Goal: Task Accomplishment & Management: Use online tool/utility

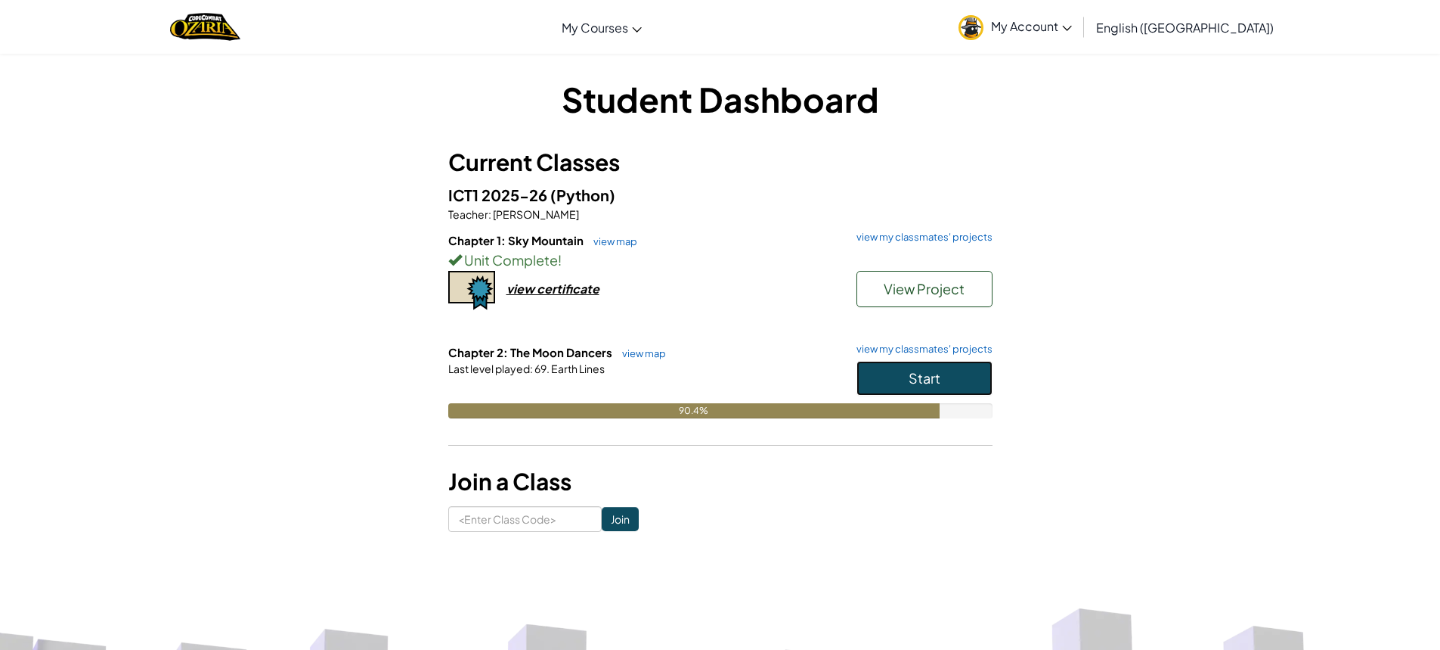
click at [904, 379] on button "Start" at bounding box center [925, 378] width 136 height 35
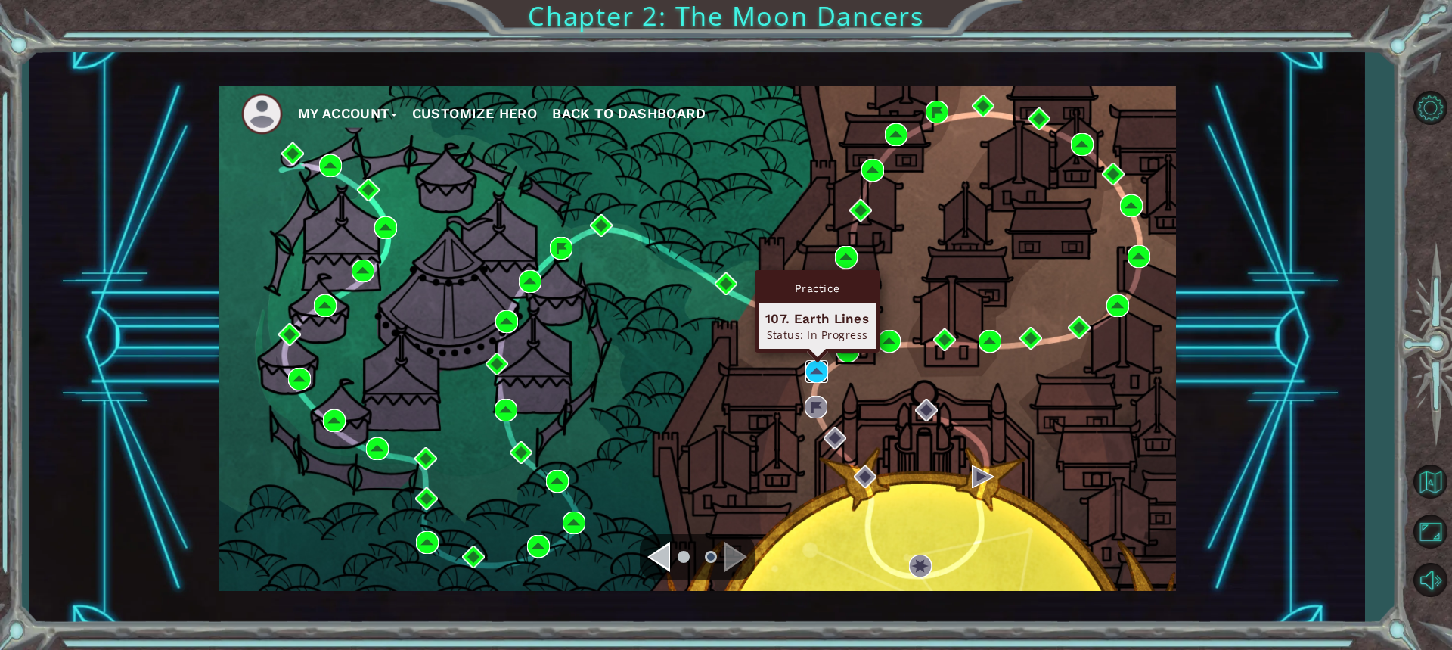
click at [820, 363] on img at bounding box center [816, 371] width 23 height 23
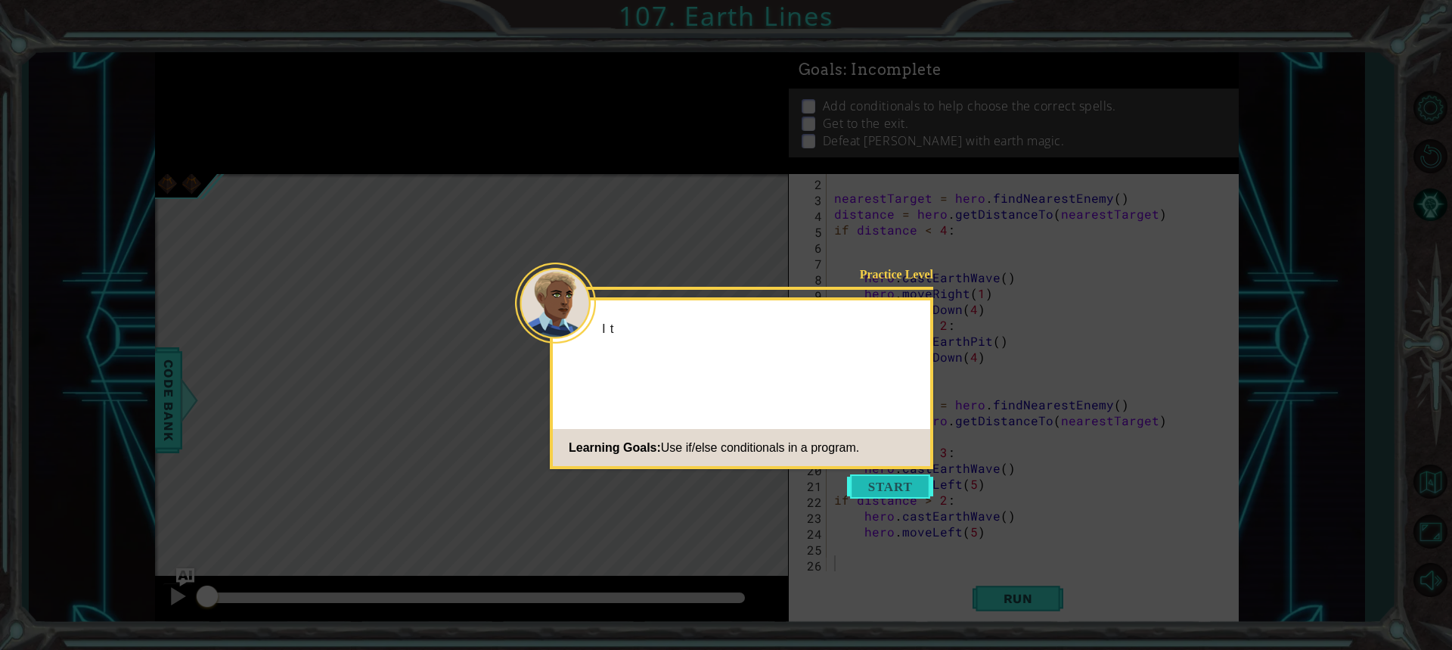
click at [891, 480] on button "Start" at bounding box center [890, 486] width 86 height 24
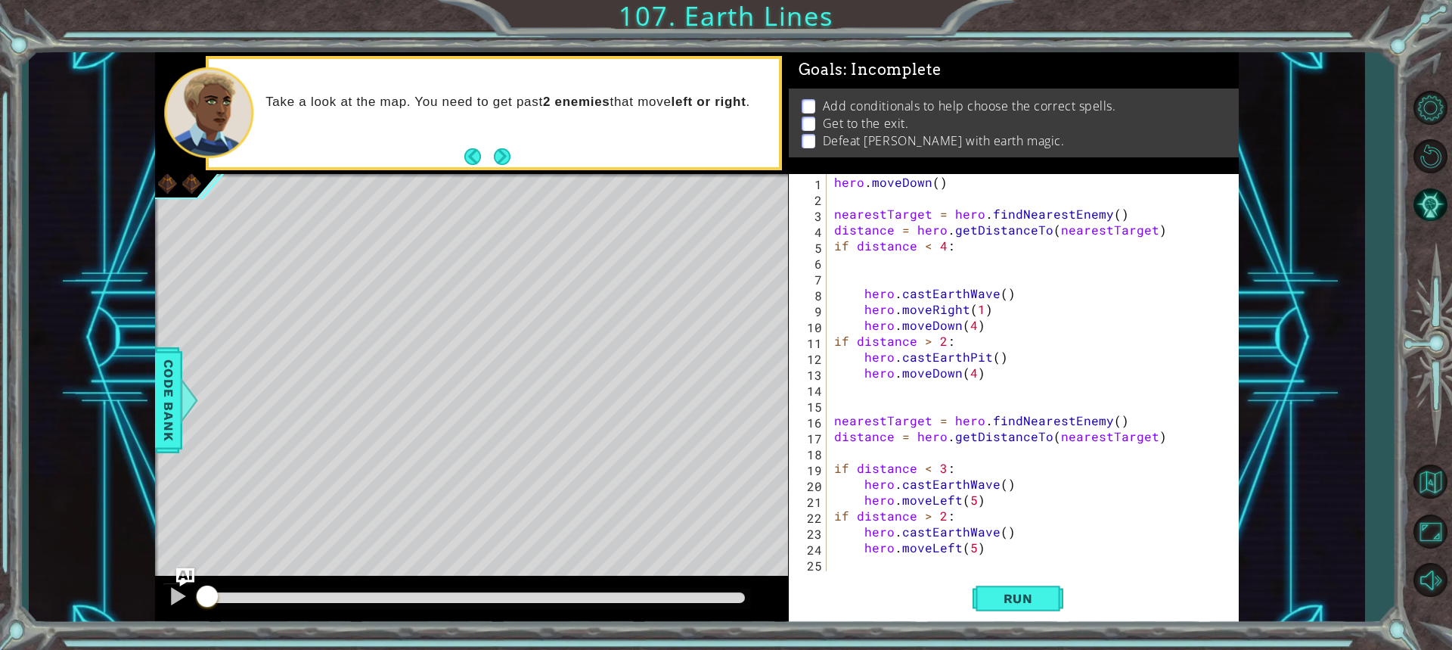
click at [958, 248] on div "hero . [GEOGRAPHIC_DATA] ( ) nearestTarget = hero . findNearestEnemy ( ) distan…" at bounding box center [1030, 388] width 399 height 429
type textarea "if distance < 4:"
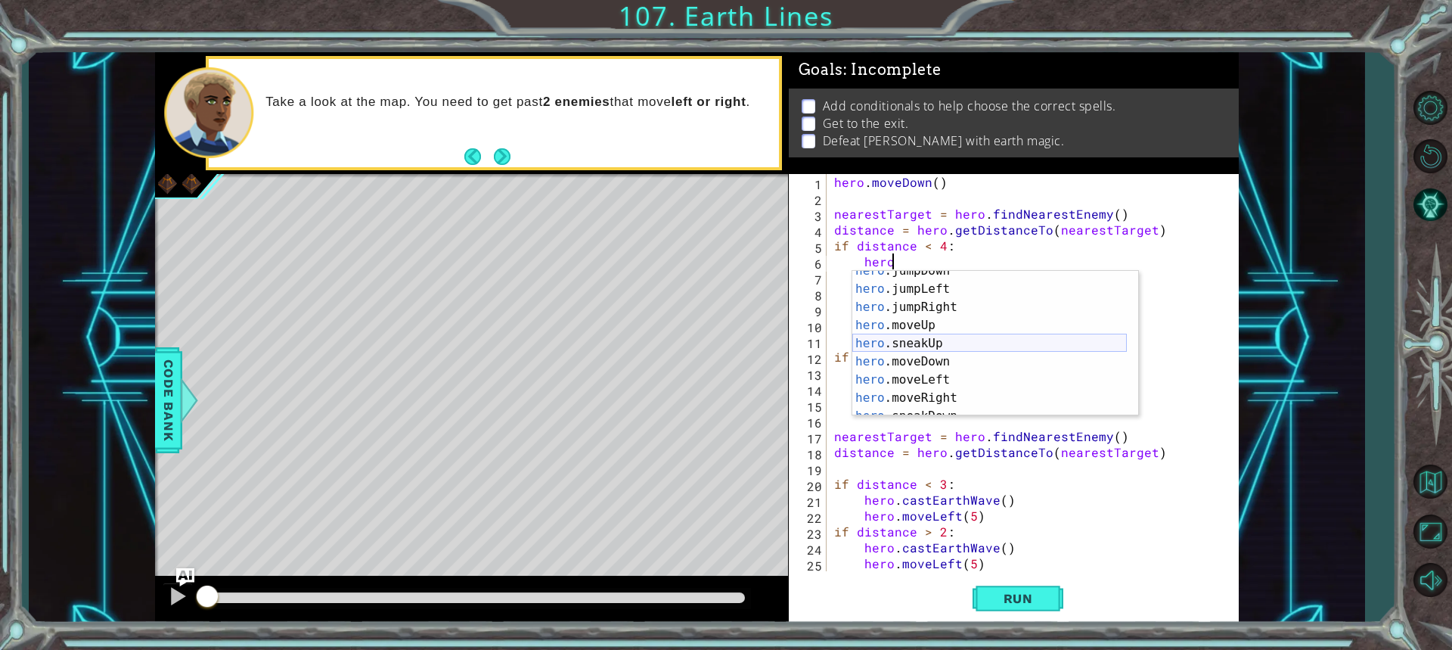
scroll to position [45, 0]
click at [926, 395] on div "hero .jumpDown press enter hero .jumpLeft press enter hero .jumpRight press ent…" at bounding box center [989, 352] width 274 height 181
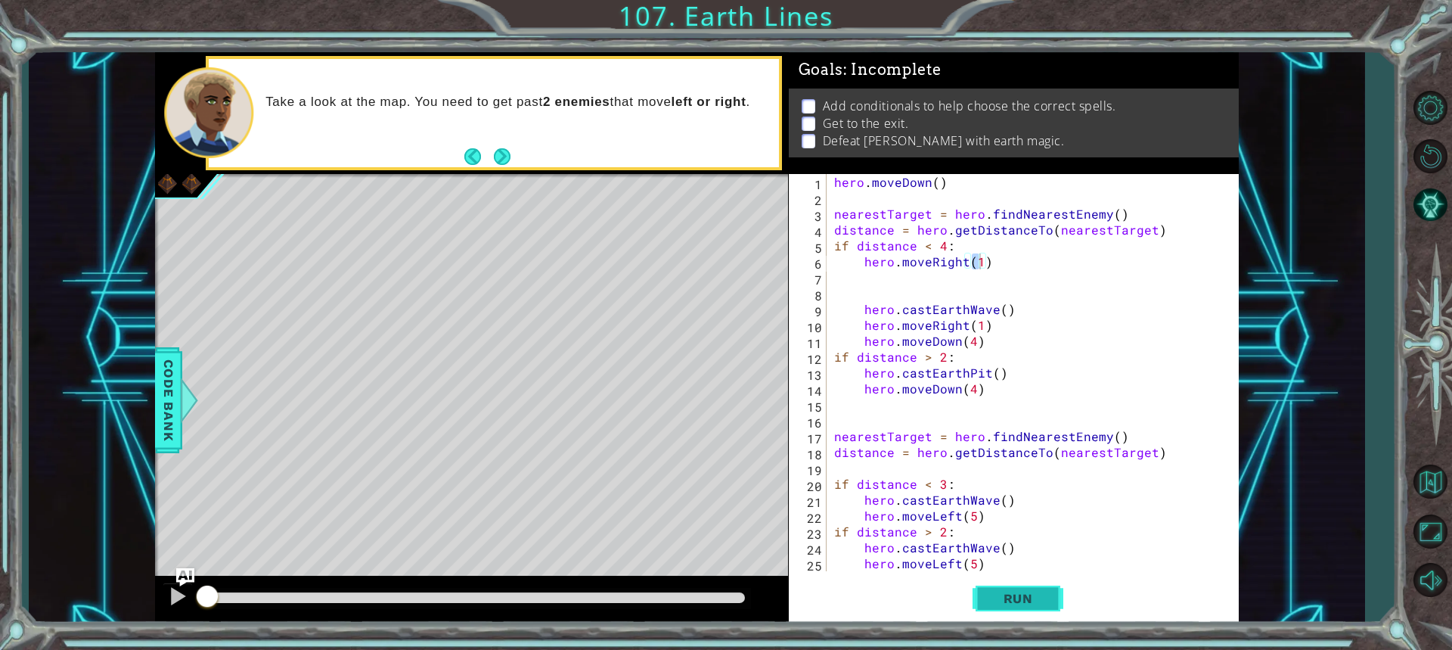
drag, startPoint x: 1015, startPoint y: 588, endPoint x: 1026, endPoint y: 581, distance: 13.6
click at [1016, 588] on button "Run" at bounding box center [1017, 597] width 91 height 45
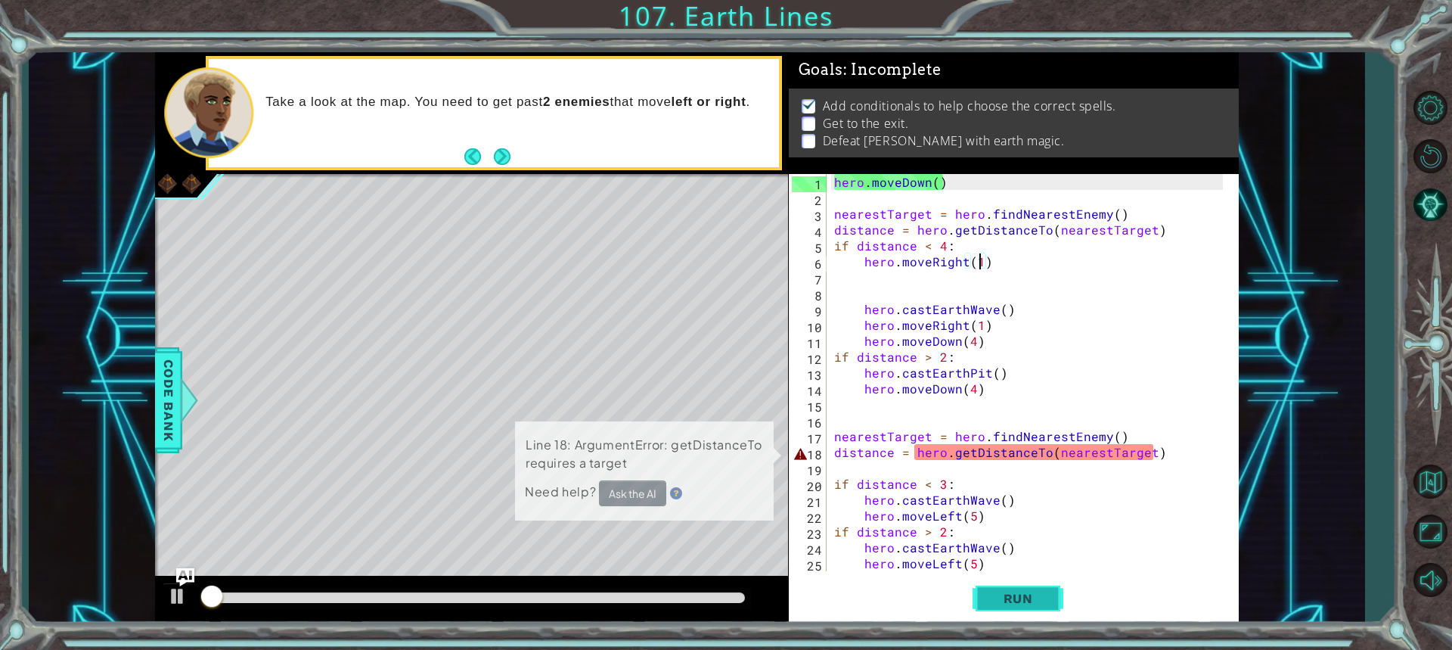
scroll to position [2, 0]
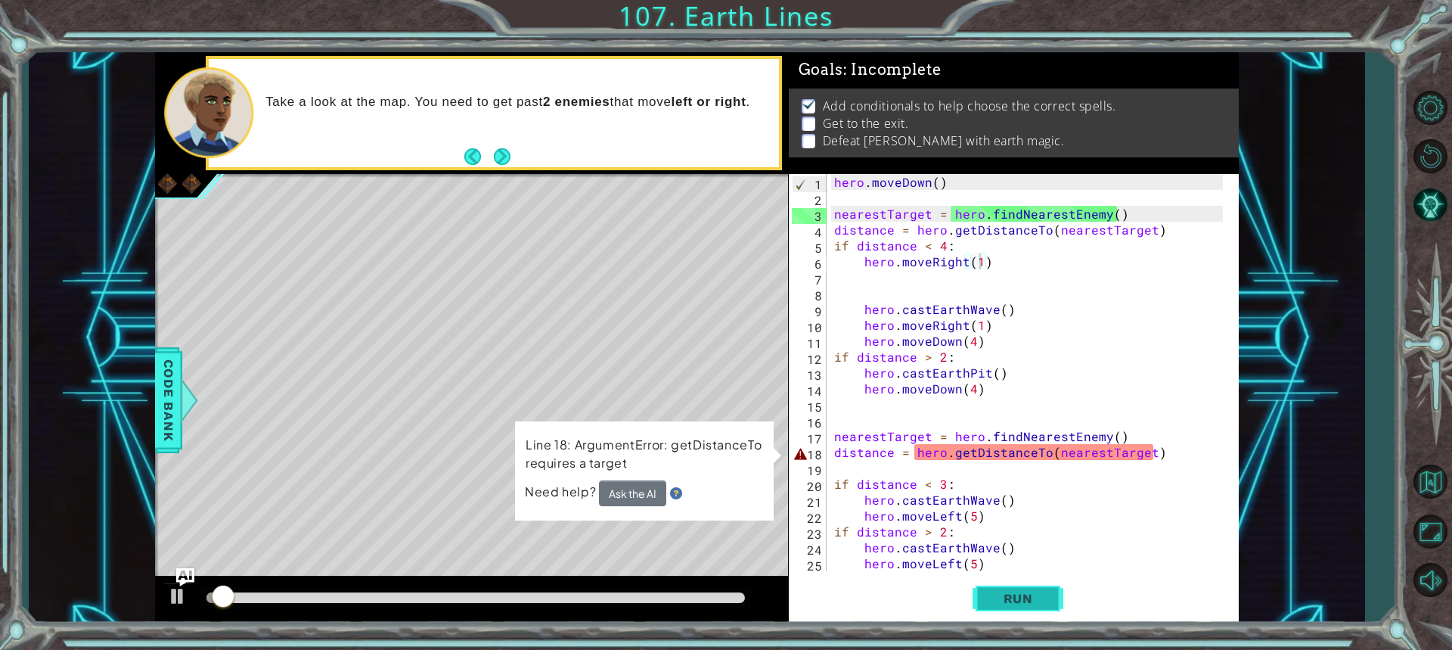
click at [1032, 604] on span "Run" at bounding box center [1018, 598] width 60 height 15
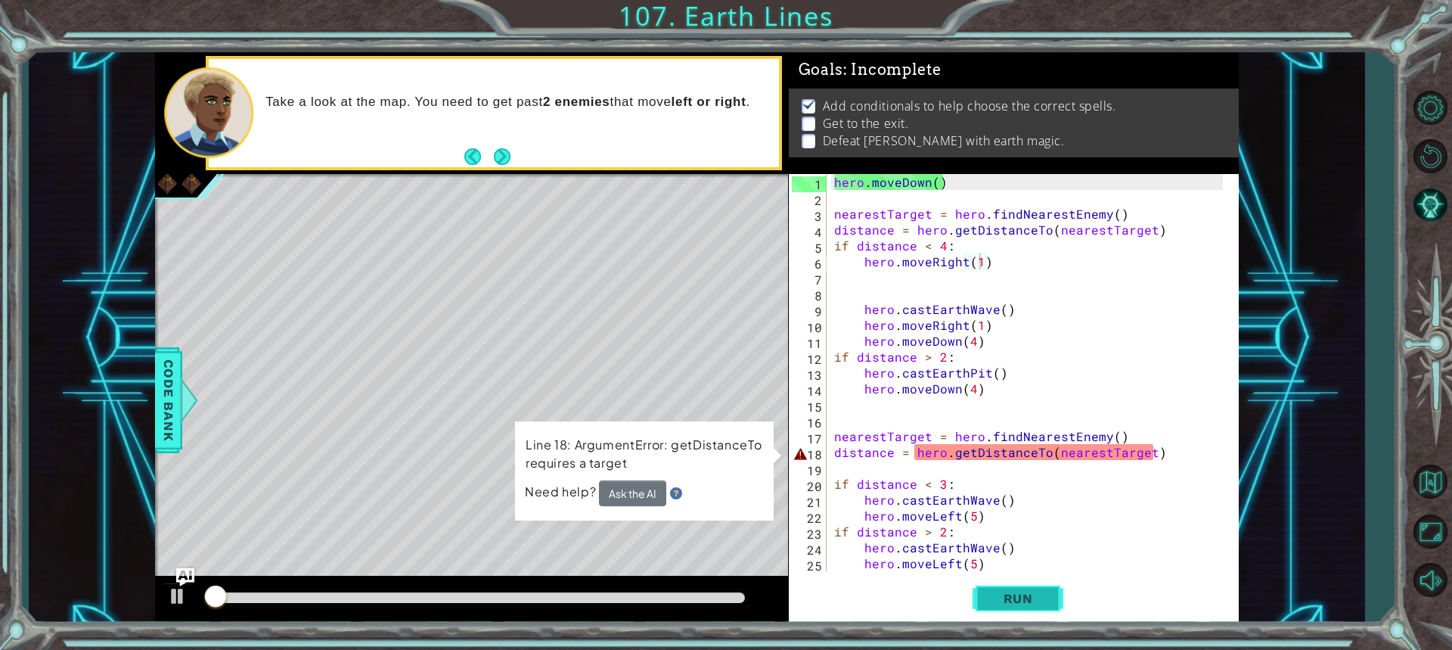
click at [1033, 600] on span "Run" at bounding box center [1018, 598] width 60 height 15
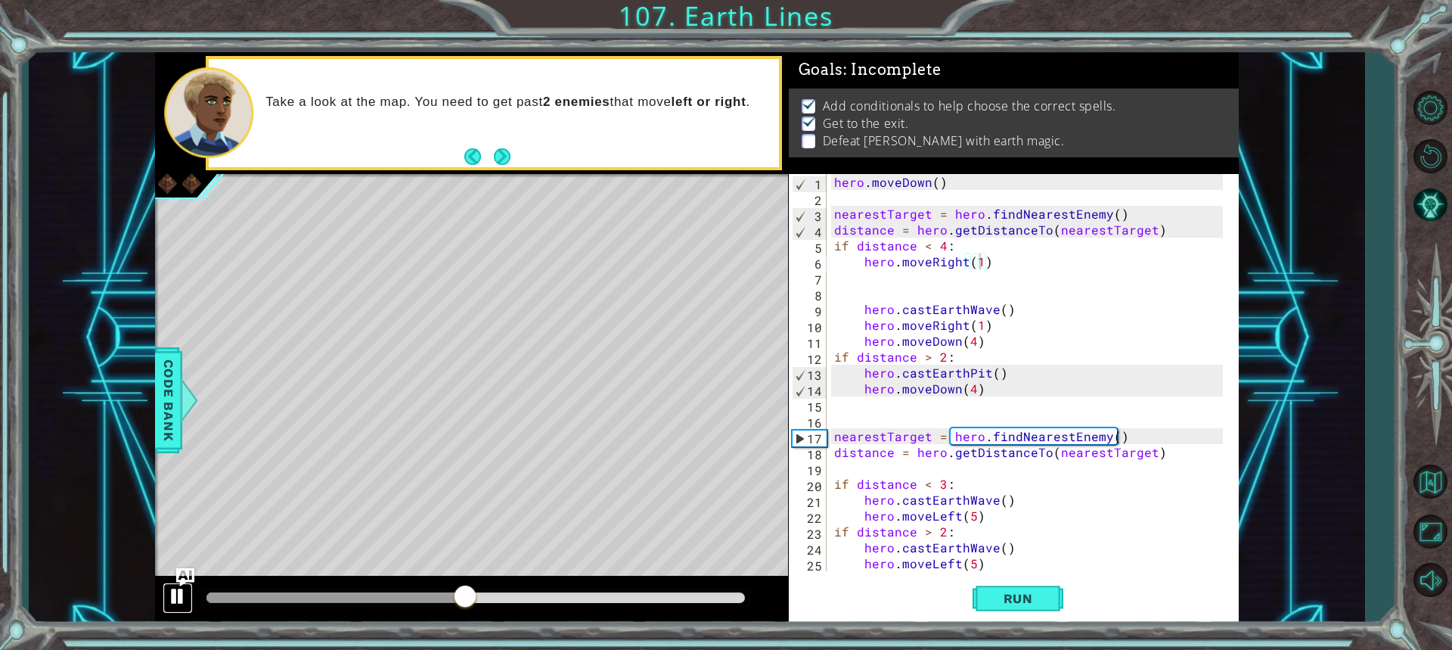
click at [186, 594] on div at bounding box center [178, 596] width 20 height 20
click at [1042, 601] on span "Run" at bounding box center [1018, 598] width 60 height 15
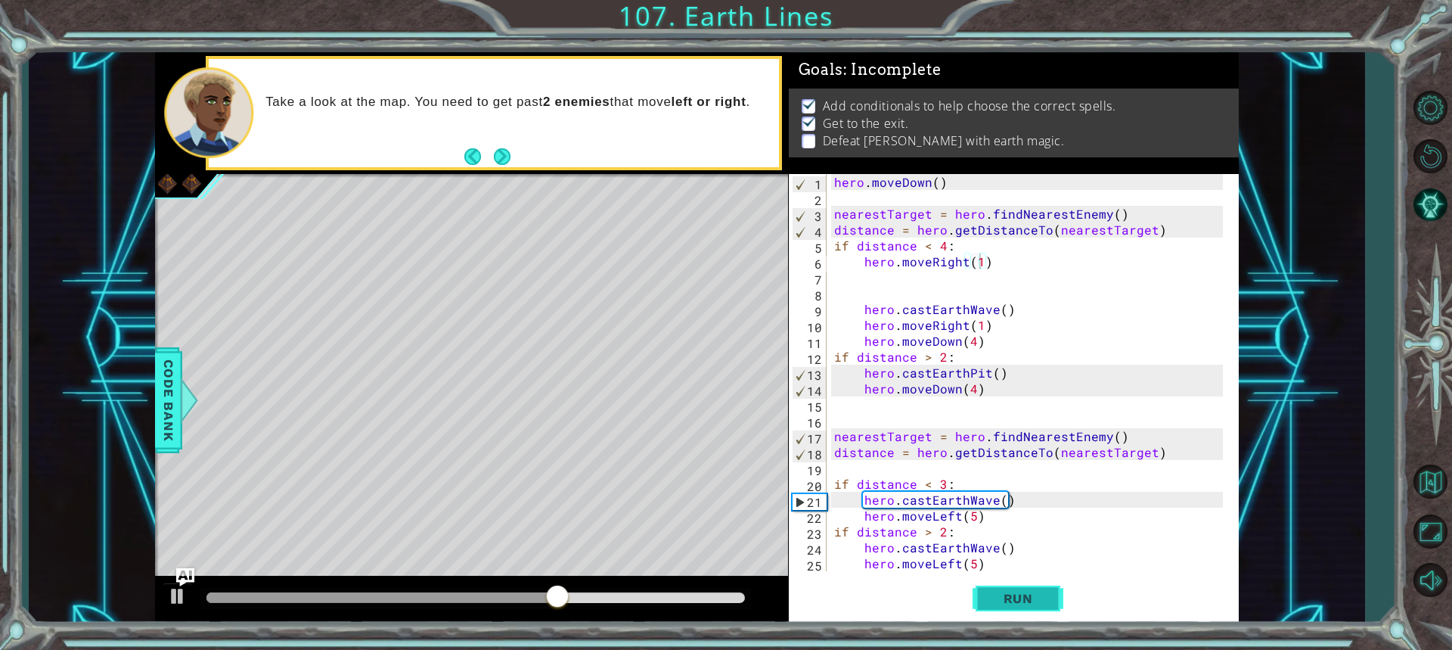
click at [1006, 597] on span "Run" at bounding box center [1018, 598] width 60 height 15
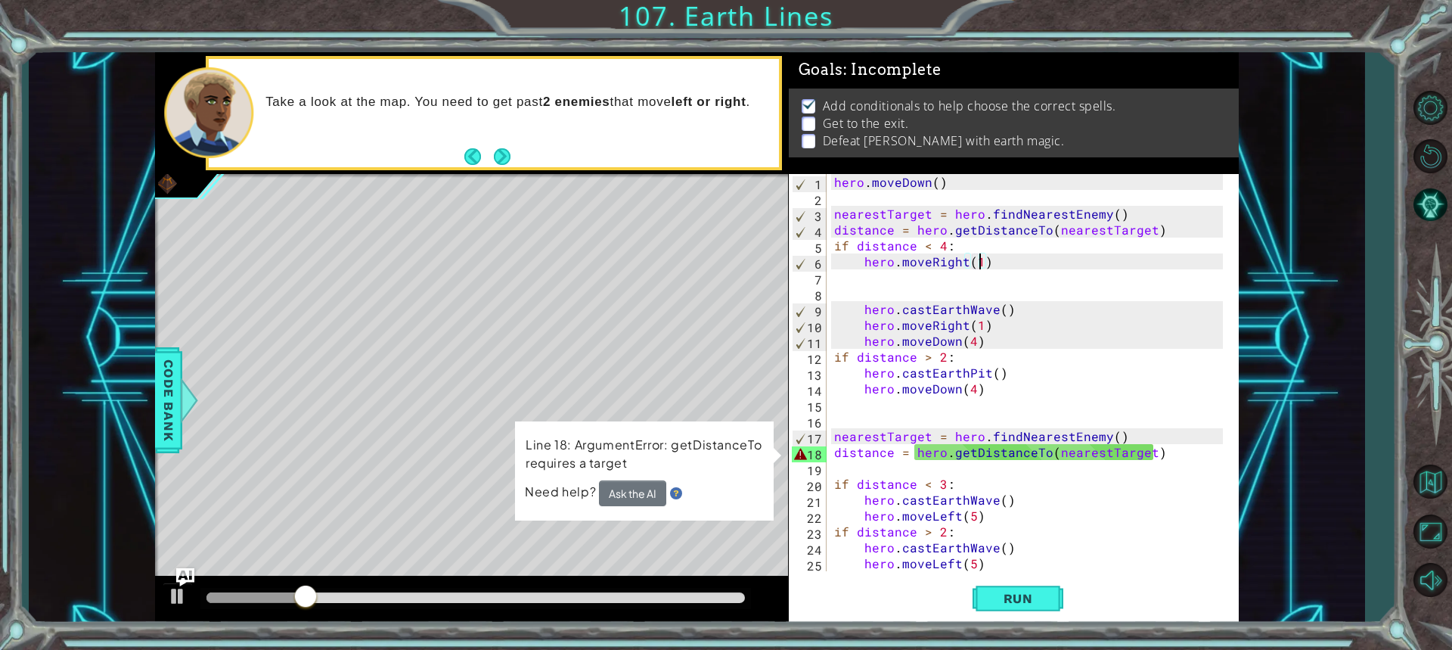
click at [594, 372] on div "Level Map" at bounding box center [504, 396] width 699 height 445
click at [1148, 460] on div "hero . [GEOGRAPHIC_DATA] ( ) nearestTarget = hero . findNearestEnemy ( ) distan…" at bounding box center [1030, 388] width 399 height 429
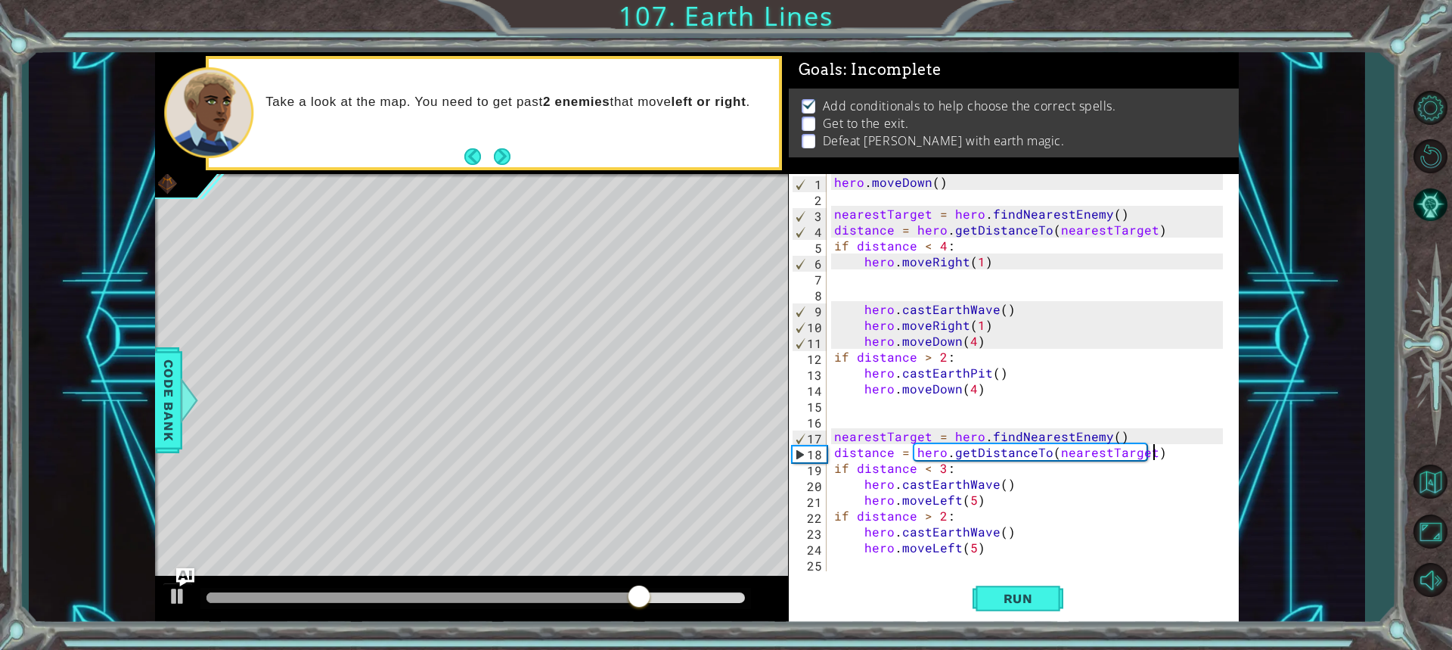
scroll to position [0, 19]
click at [170, 591] on div at bounding box center [178, 596] width 20 height 20
click at [946, 180] on div "hero . [GEOGRAPHIC_DATA] ( ) nearestTarget = hero . findNearestEnemy ( ) distan…" at bounding box center [1030, 388] width 399 height 429
type textarea "hero.moveDown()"
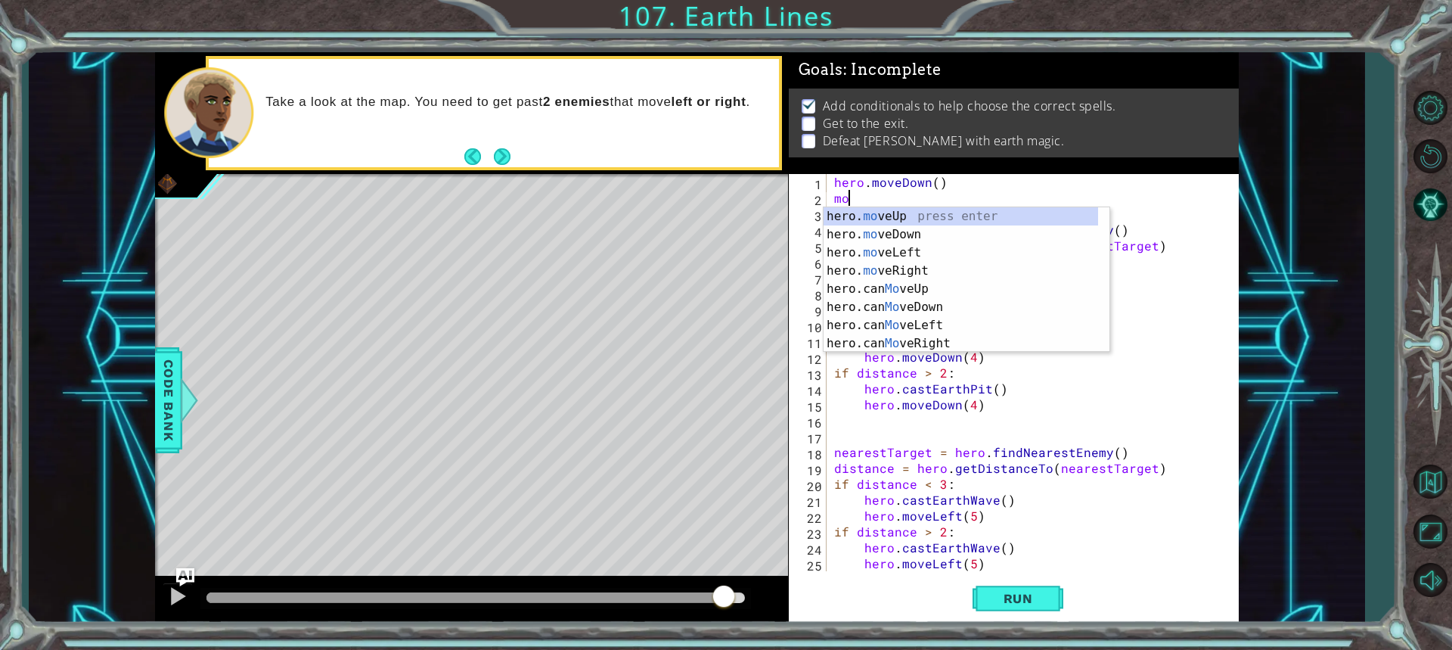
scroll to position [0, 1]
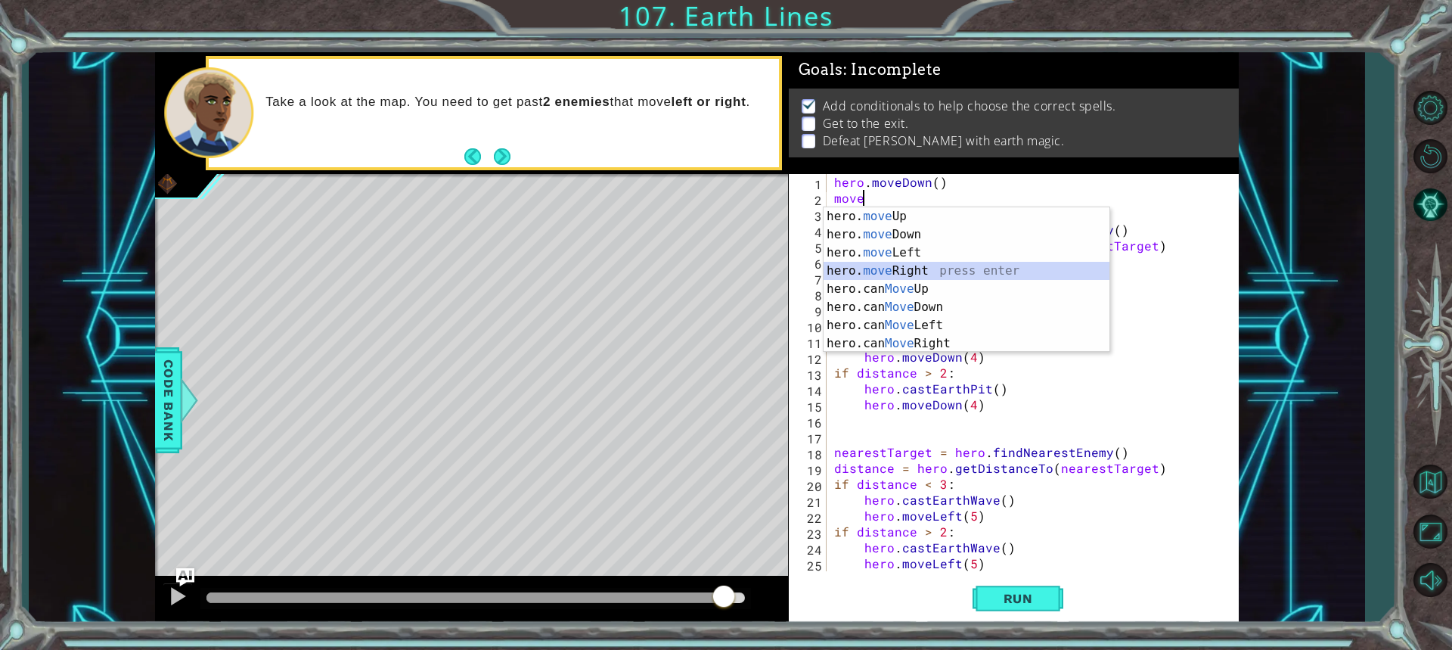
click at [886, 266] on div "hero. move Up press enter hero. move Down press enter hero. move Left press ent…" at bounding box center [966, 297] width 286 height 181
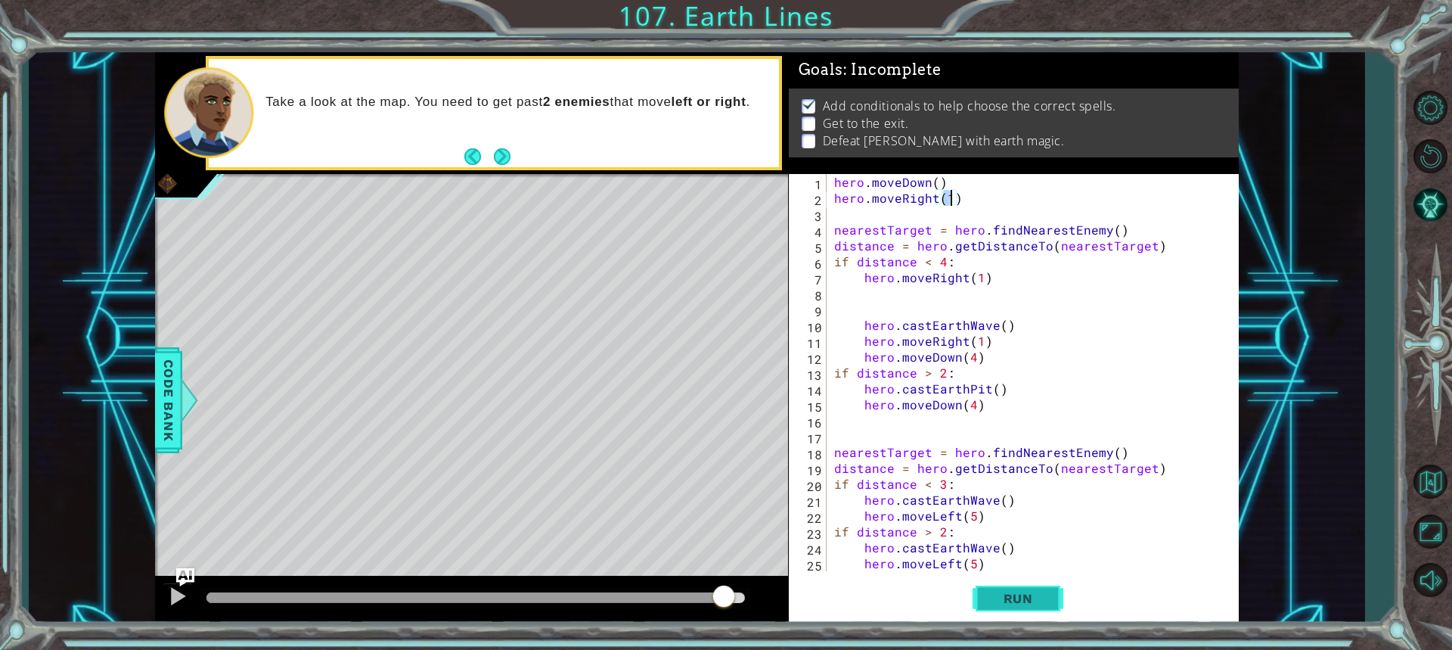
click at [1010, 597] on span "Run" at bounding box center [1018, 598] width 60 height 15
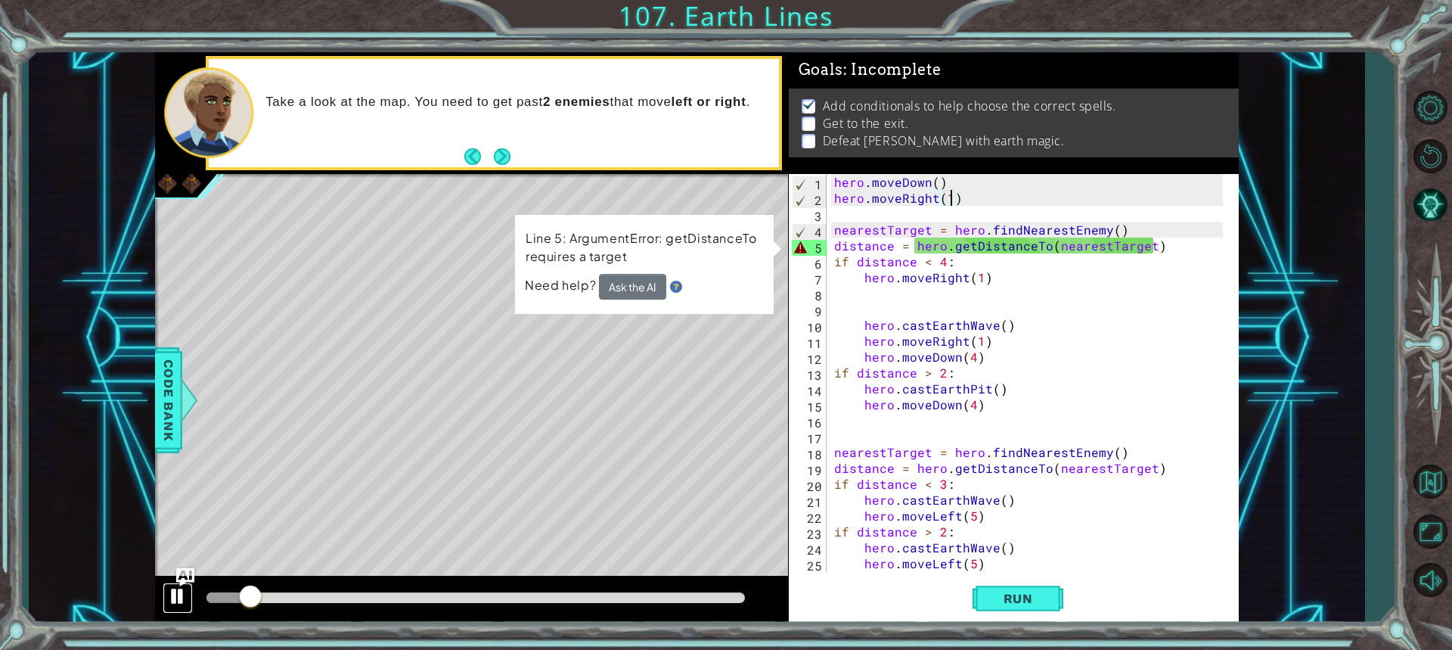
click at [172, 603] on div at bounding box center [178, 596] width 20 height 20
click at [176, 596] on div at bounding box center [178, 596] width 20 height 20
drag, startPoint x: 546, startPoint y: 406, endPoint x: 569, endPoint y: 386, distance: 30.0
click at [547, 406] on div "Level Map" at bounding box center [504, 396] width 699 height 445
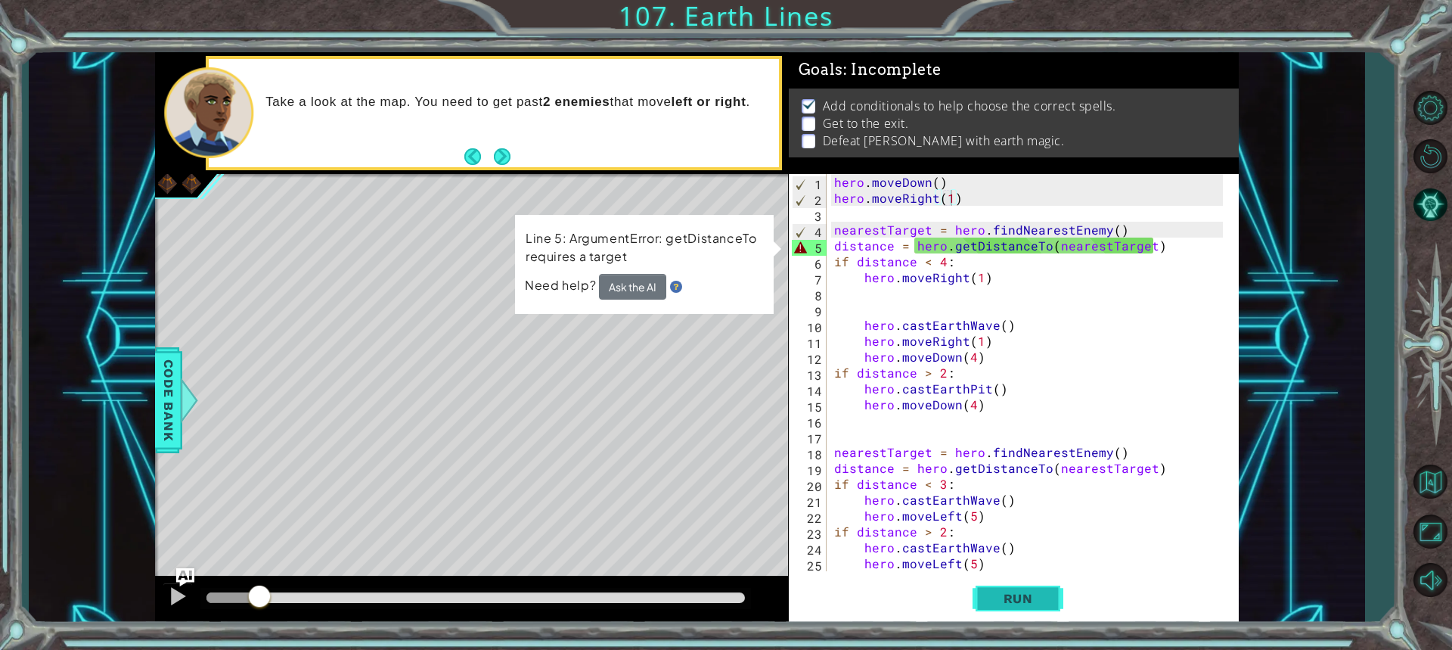
click at [1040, 614] on button "Run" at bounding box center [1017, 597] width 91 height 45
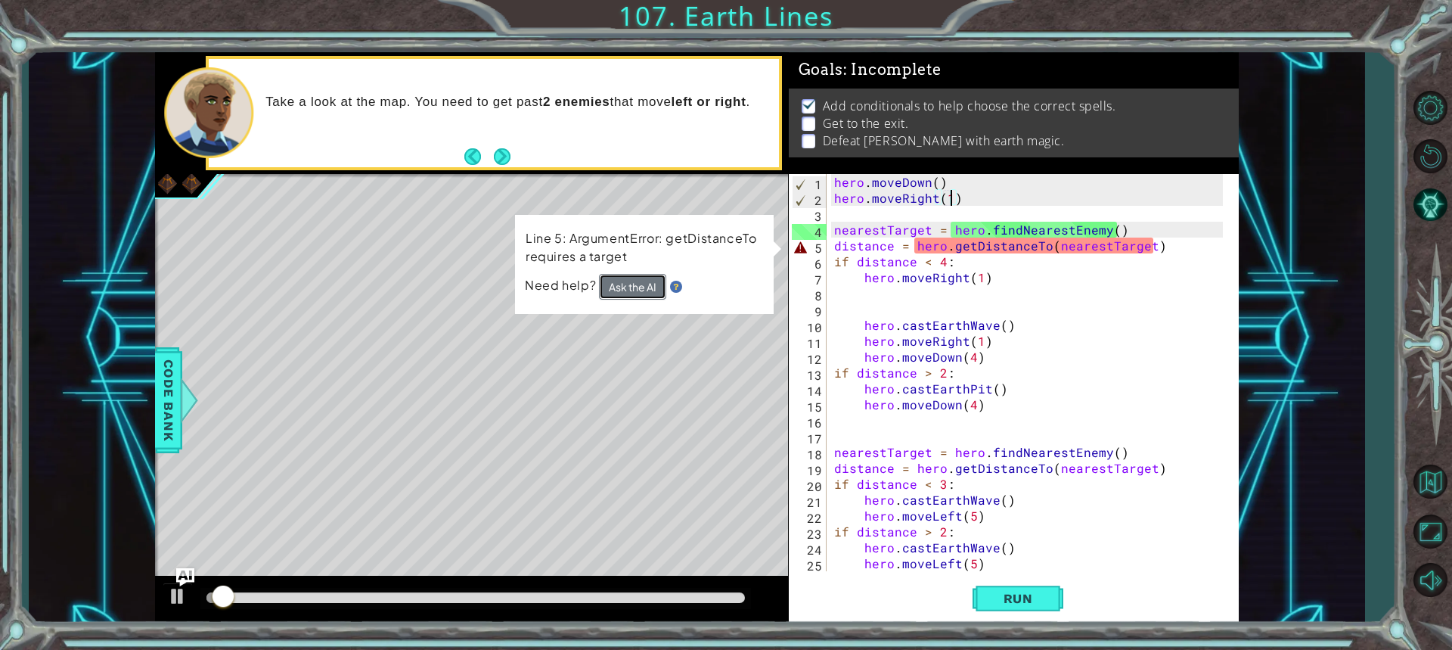
click at [622, 282] on button "Ask the AI" at bounding box center [632, 287] width 67 height 26
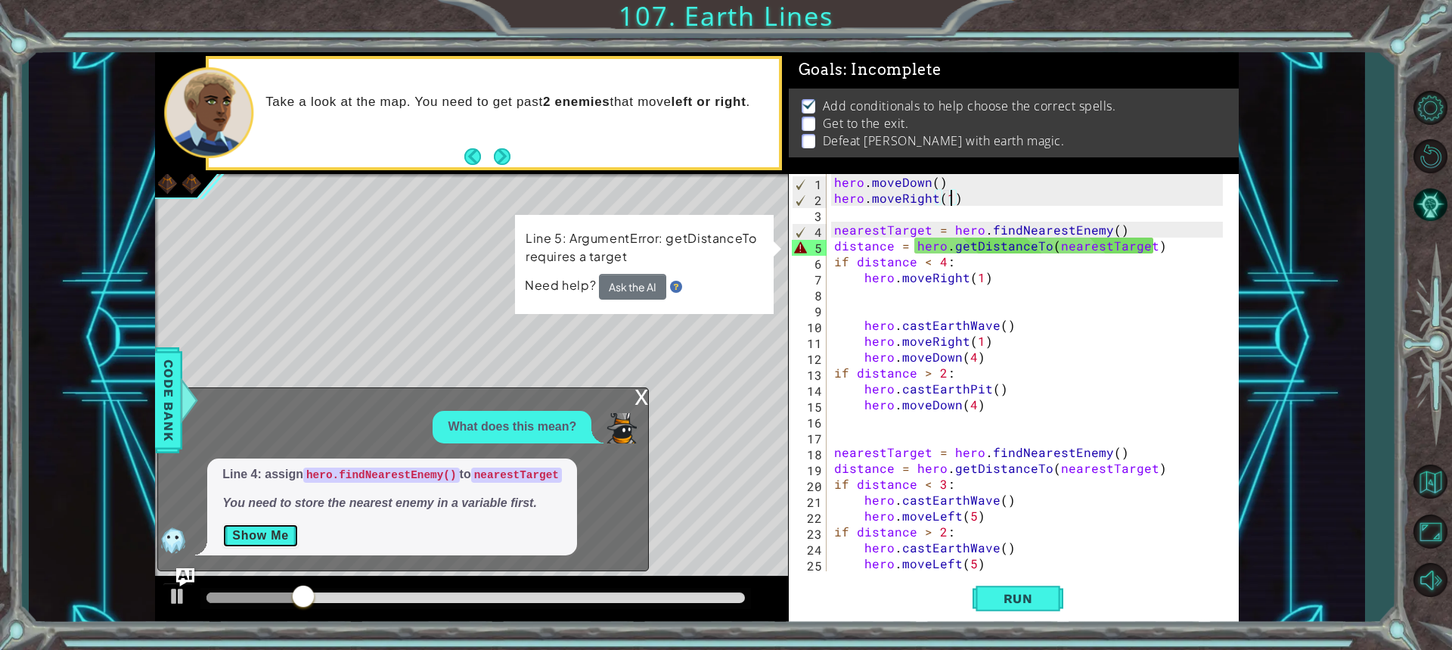
click at [258, 533] on button "Show Me" at bounding box center [260, 535] width 76 height 24
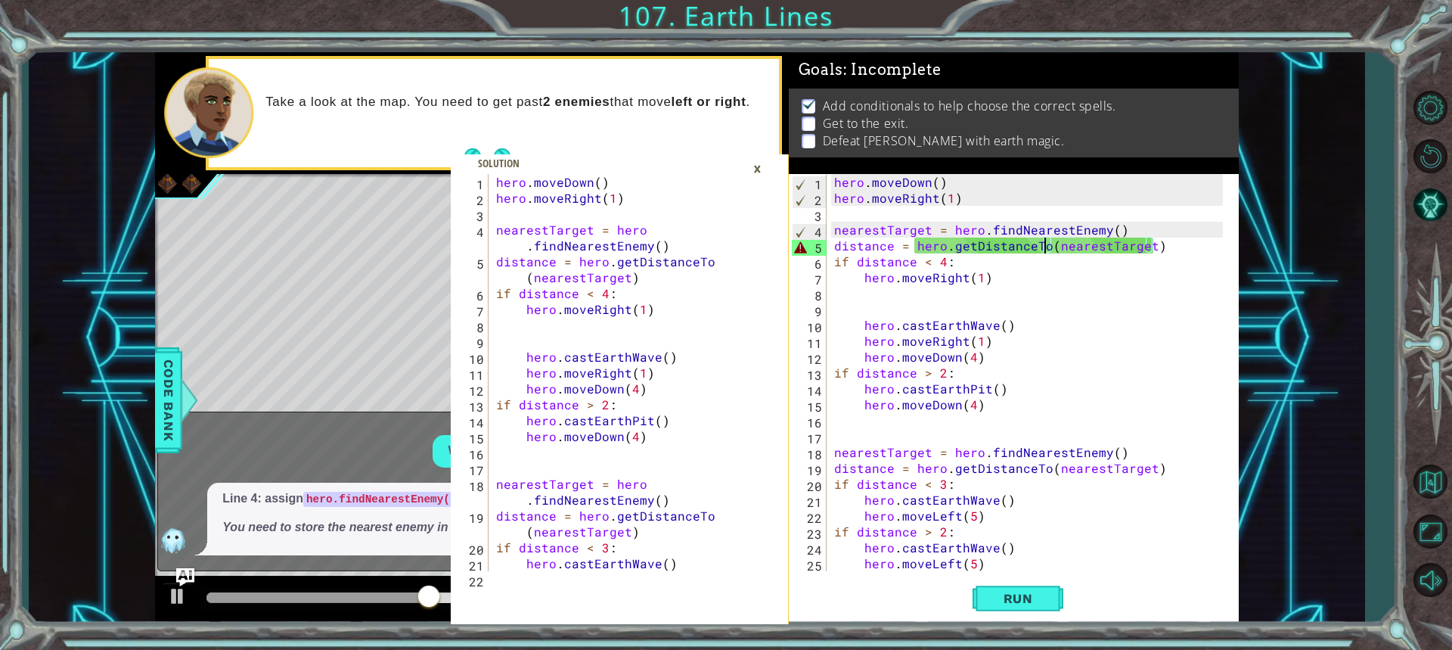
click at [1043, 249] on div "hero . moveDown ( ) hero . moveRight ( 1 ) nearestTarget = hero . findNearestEn…" at bounding box center [1030, 388] width 399 height 429
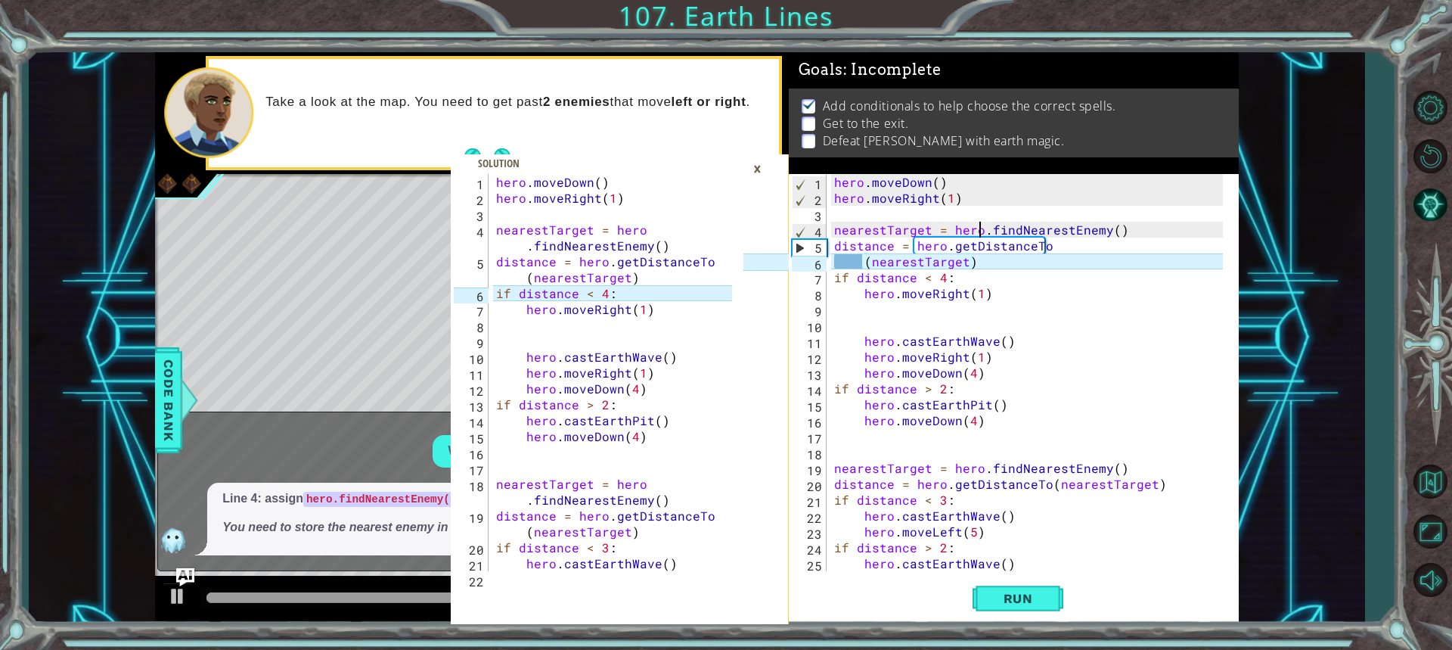
click at [979, 228] on div "hero . moveDown ( ) hero . moveRight ( 1 ) nearestTarget = hero . findNearestEn…" at bounding box center [1030, 388] width 399 height 429
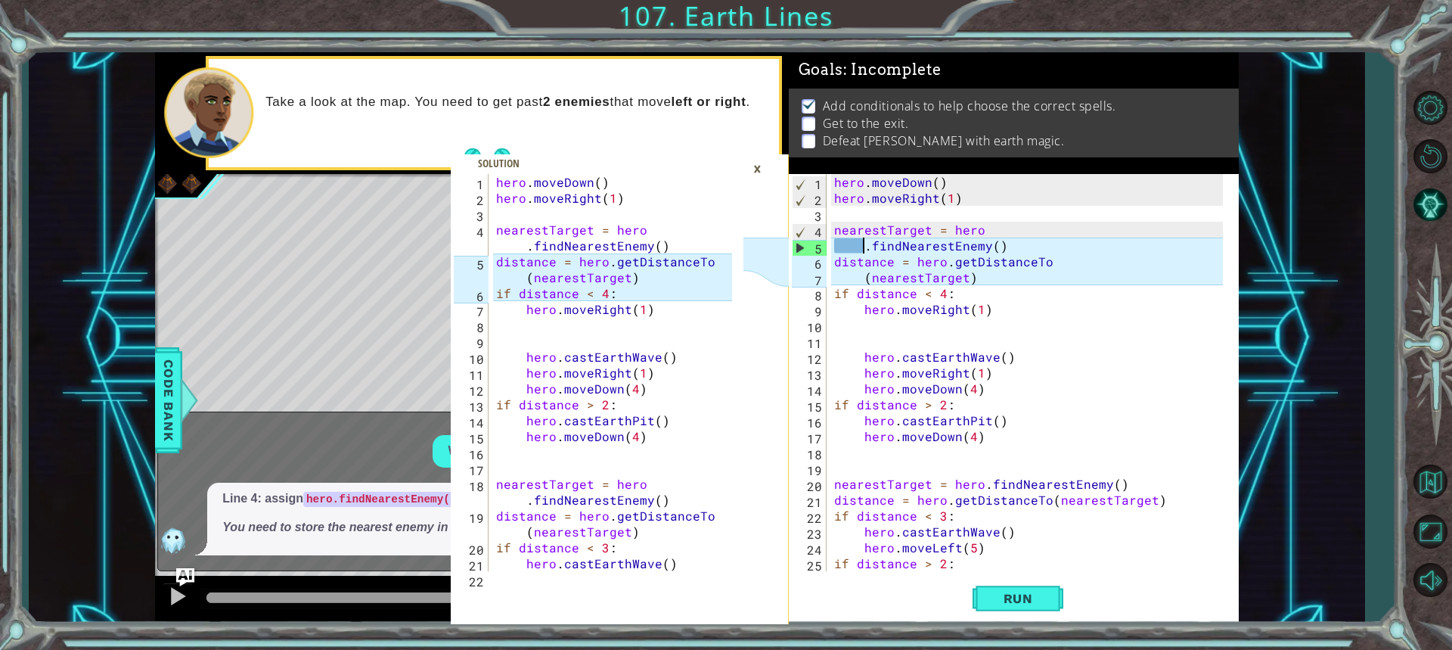
click at [981, 482] on div "hero . moveDown ( ) hero . moveRight ( 1 ) nearestTarget = hero . findNearestEn…" at bounding box center [1030, 388] width 399 height 429
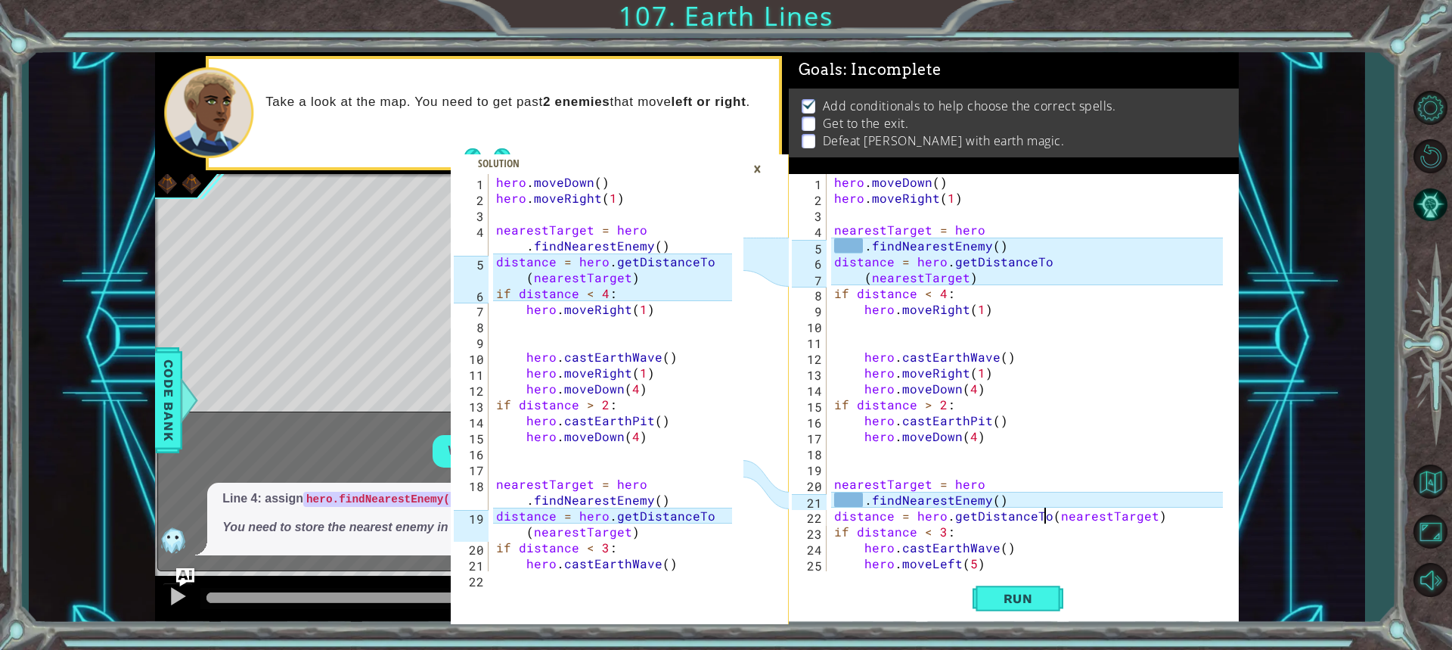
click at [1044, 516] on div "hero . moveDown ( ) hero . moveRight ( 1 ) nearestTarget = hero . findNearestEn…" at bounding box center [1030, 388] width 399 height 429
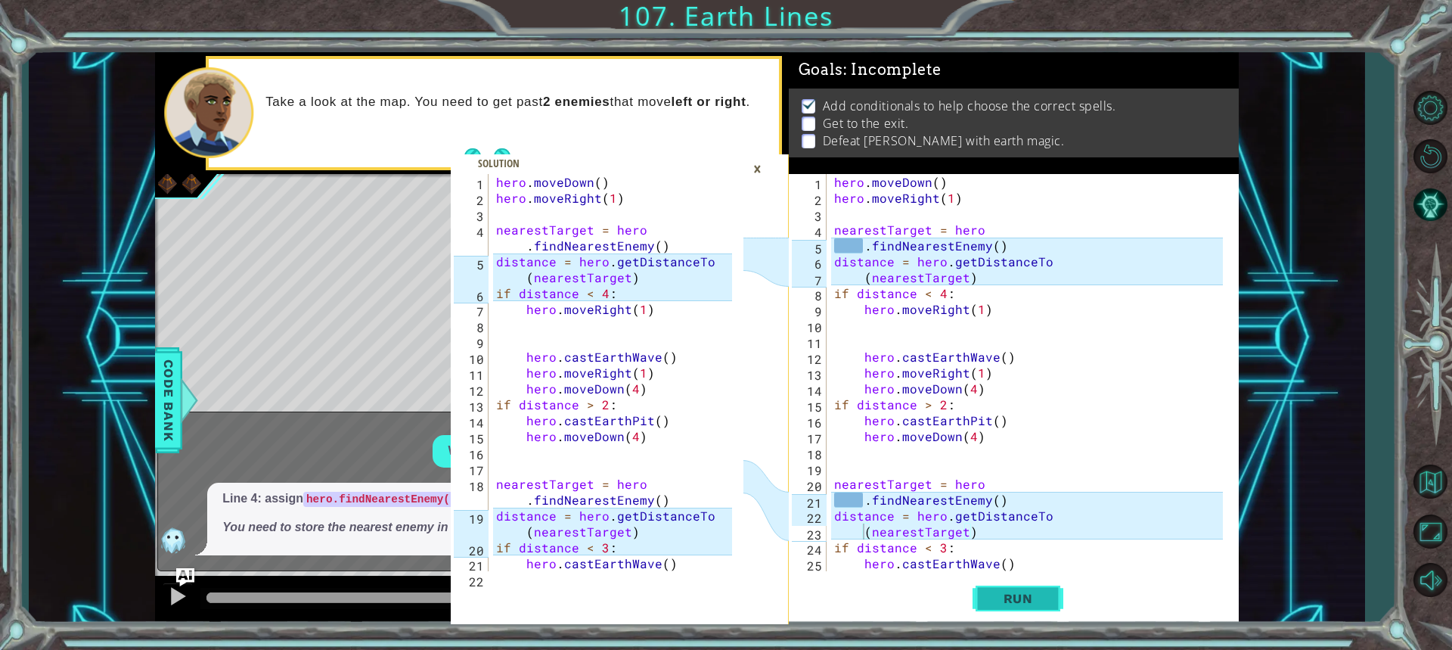
click at [991, 594] on span "Run" at bounding box center [1018, 598] width 60 height 15
click at [760, 169] on div "×" at bounding box center [757, 169] width 23 height 26
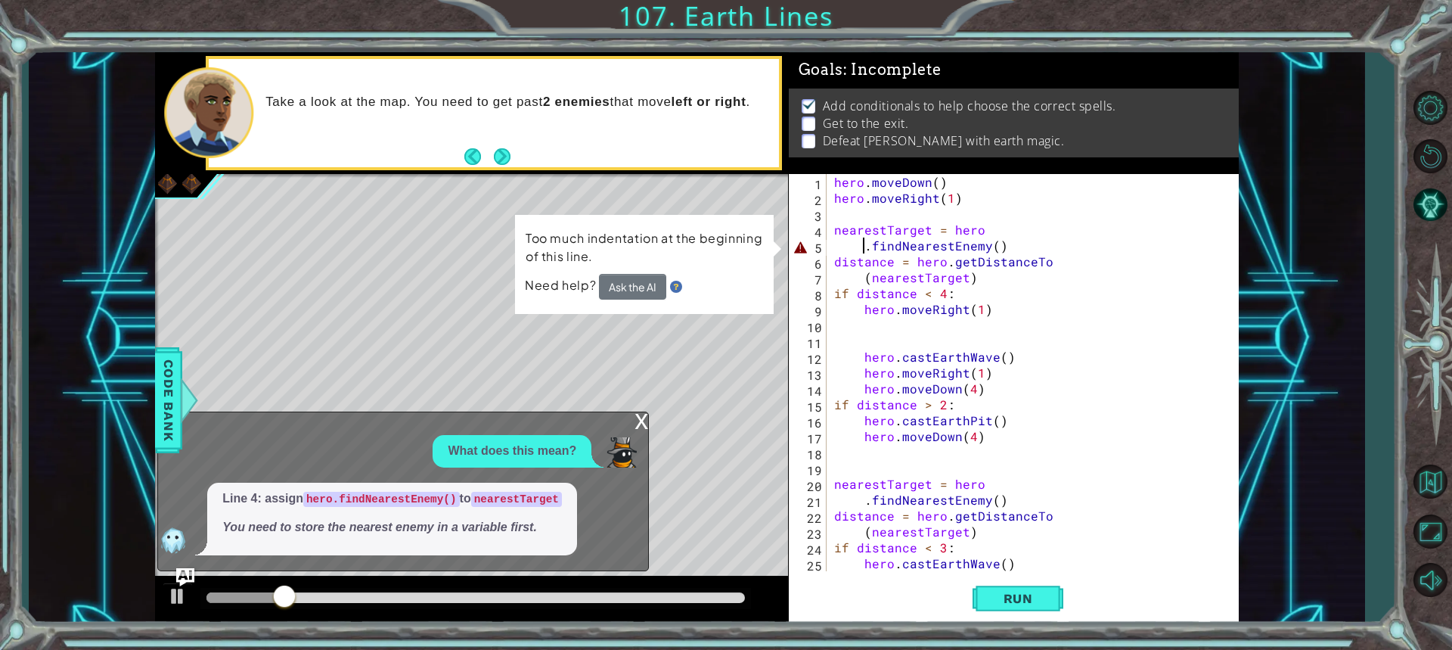
click at [862, 247] on div "hero . moveDown ( ) hero . moveRight ( 1 ) nearestTarget = hero . findNearestEn…" at bounding box center [1030, 388] width 399 height 429
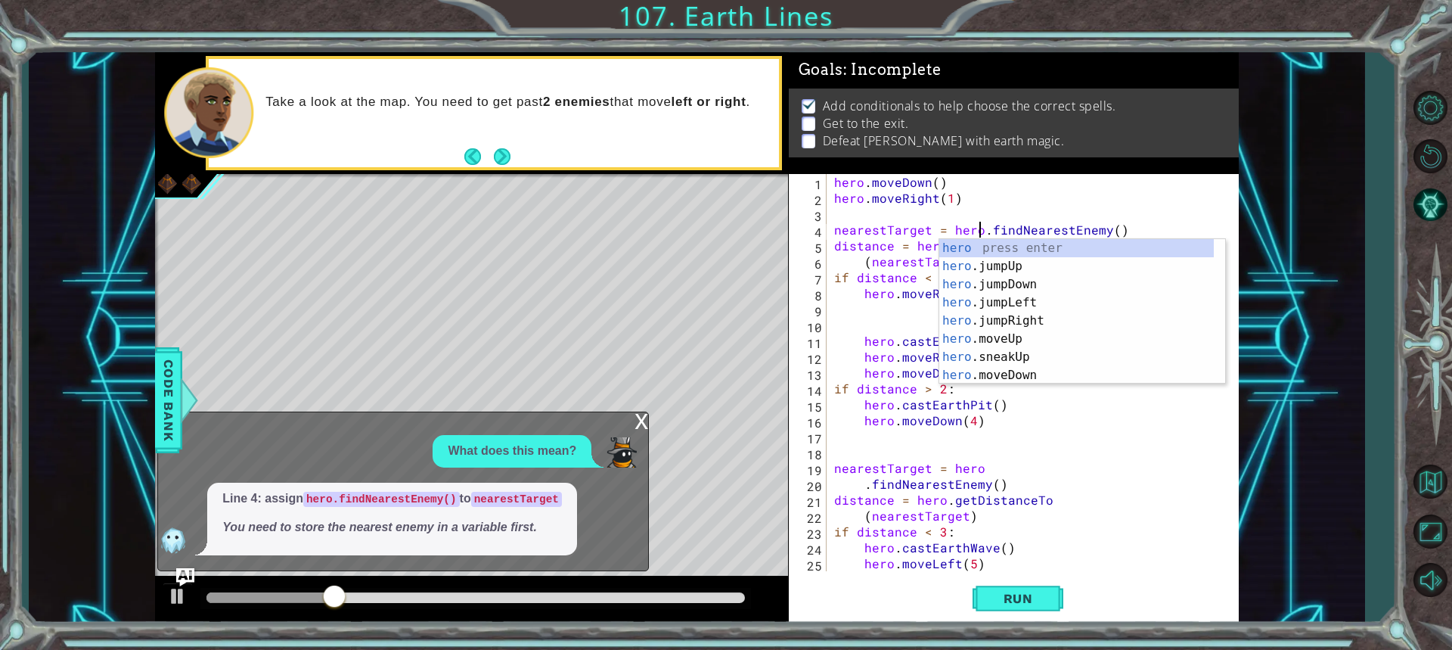
click at [859, 482] on div "hero . moveDown ( ) hero . moveRight ( 1 ) nearestTarget = hero . findNearestEn…" at bounding box center [1030, 388] width 399 height 429
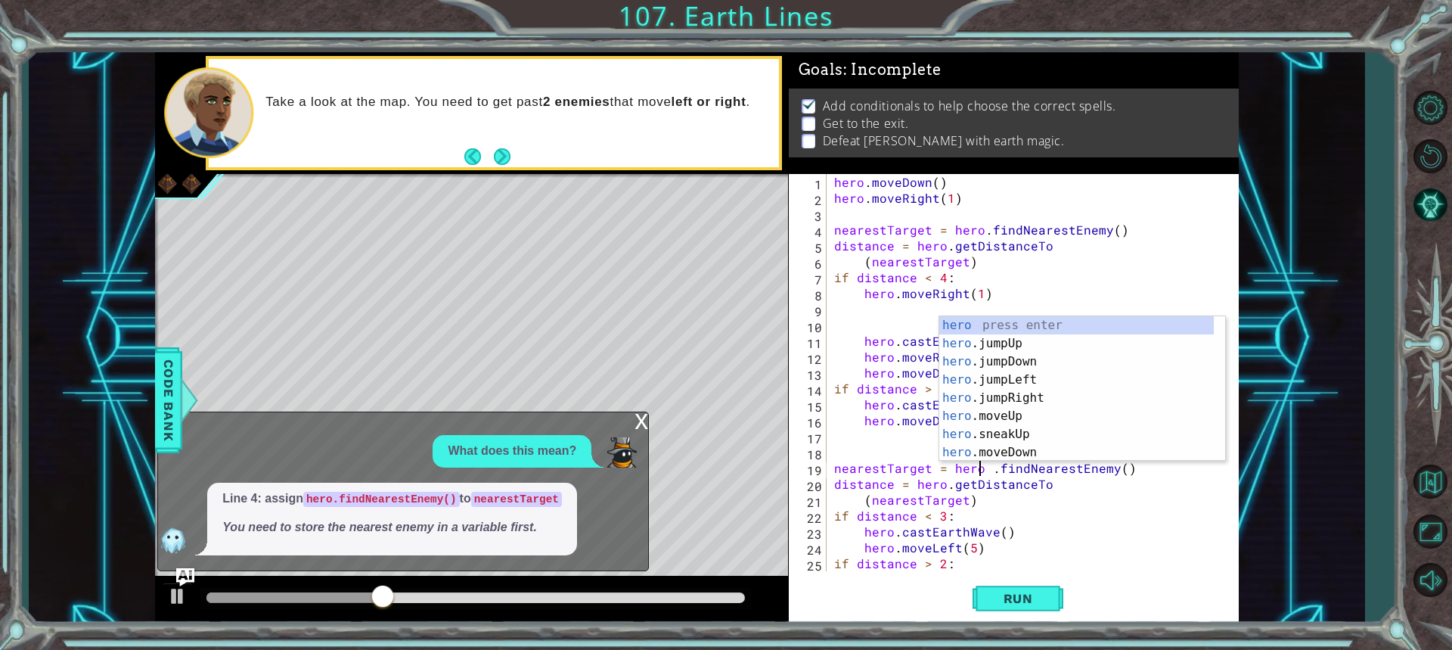
click at [986, 467] on div "hero . moveDown ( ) hero . moveRight ( 1 ) nearestTarget = hero . findNearestEn…" at bounding box center [1030, 388] width 399 height 429
click at [998, 606] on button "Run" at bounding box center [1017, 597] width 91 height 45
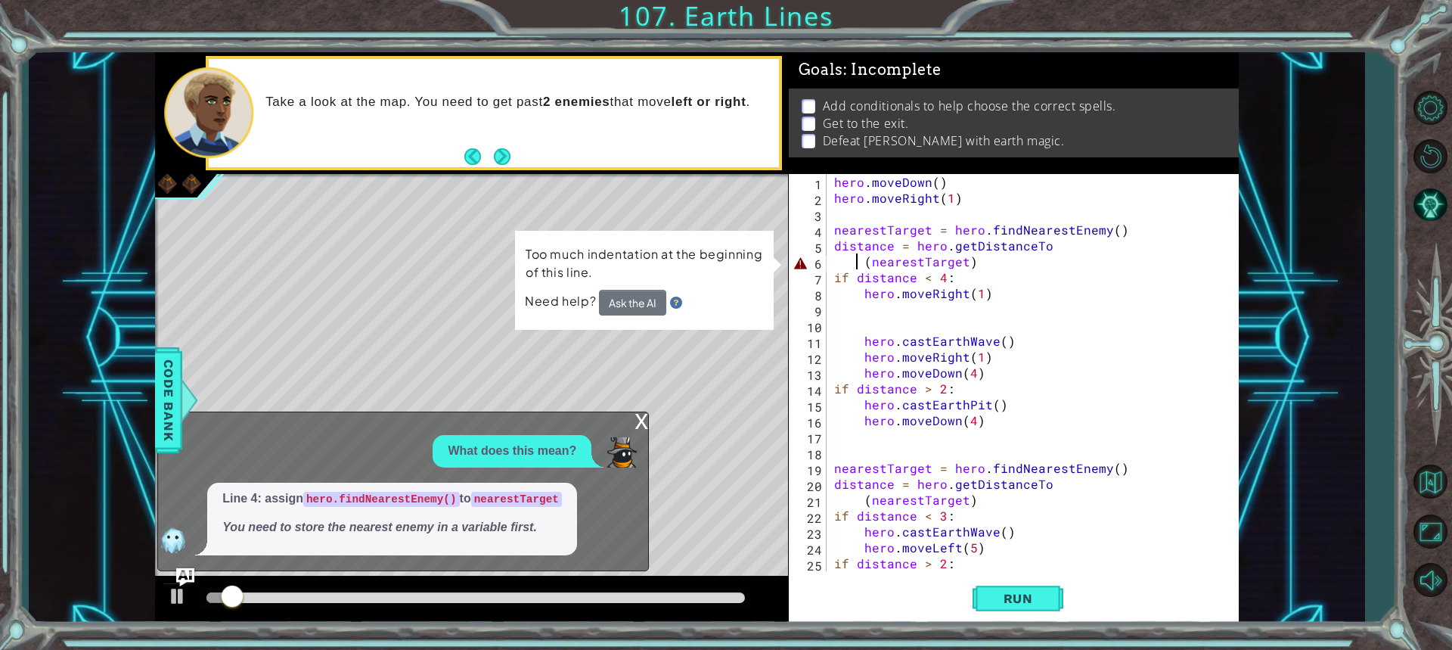
click at [859, 262] on div "hero . moveDown ( ) hero . moveRight ( 1 ) nearestTarget = hero . findNearestEn…" at bounding box center [1030, 388] width 399 height 429
click at [861, 262] on div "hero . moveDown ( ) hero . moveRight ( 1 ) nearestTarget = hero . findNearestEn…" at bounding box center [1030, 388] width 399 height 429
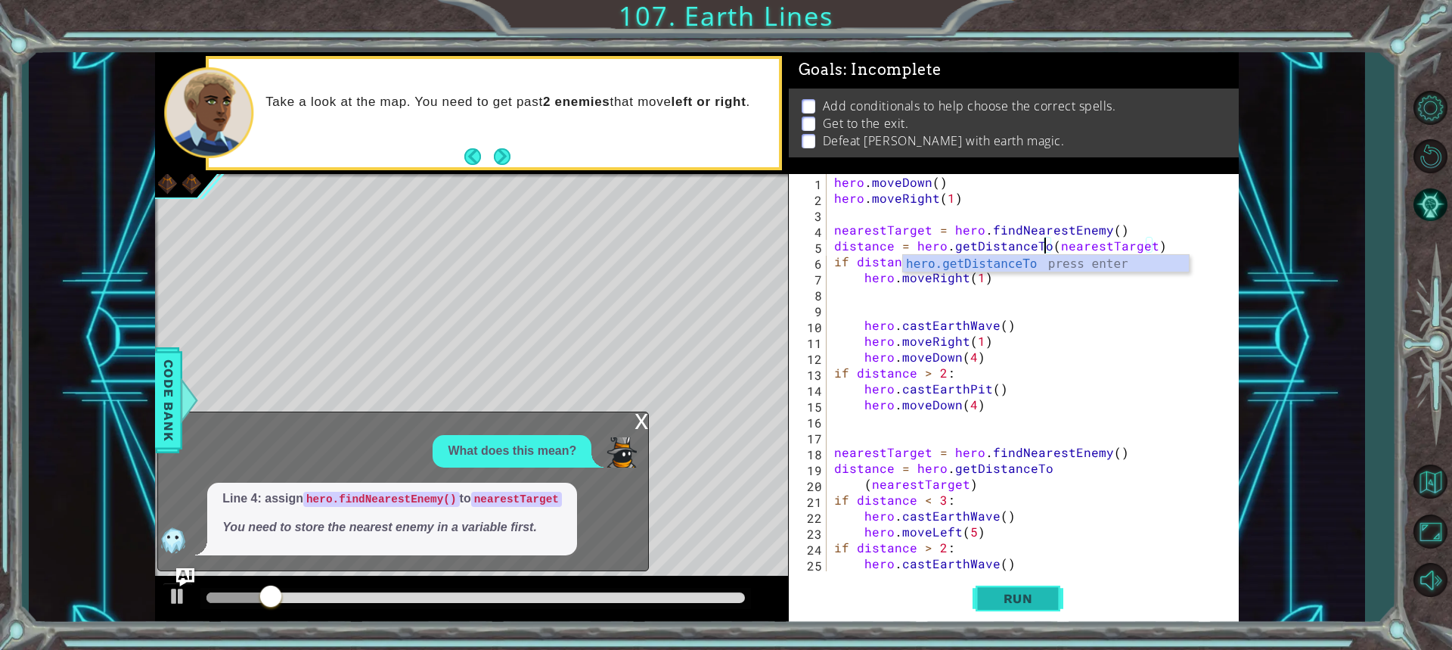
click at [997, 600] on span "Run" at bounding box center [1018, 598] width 60 height 15
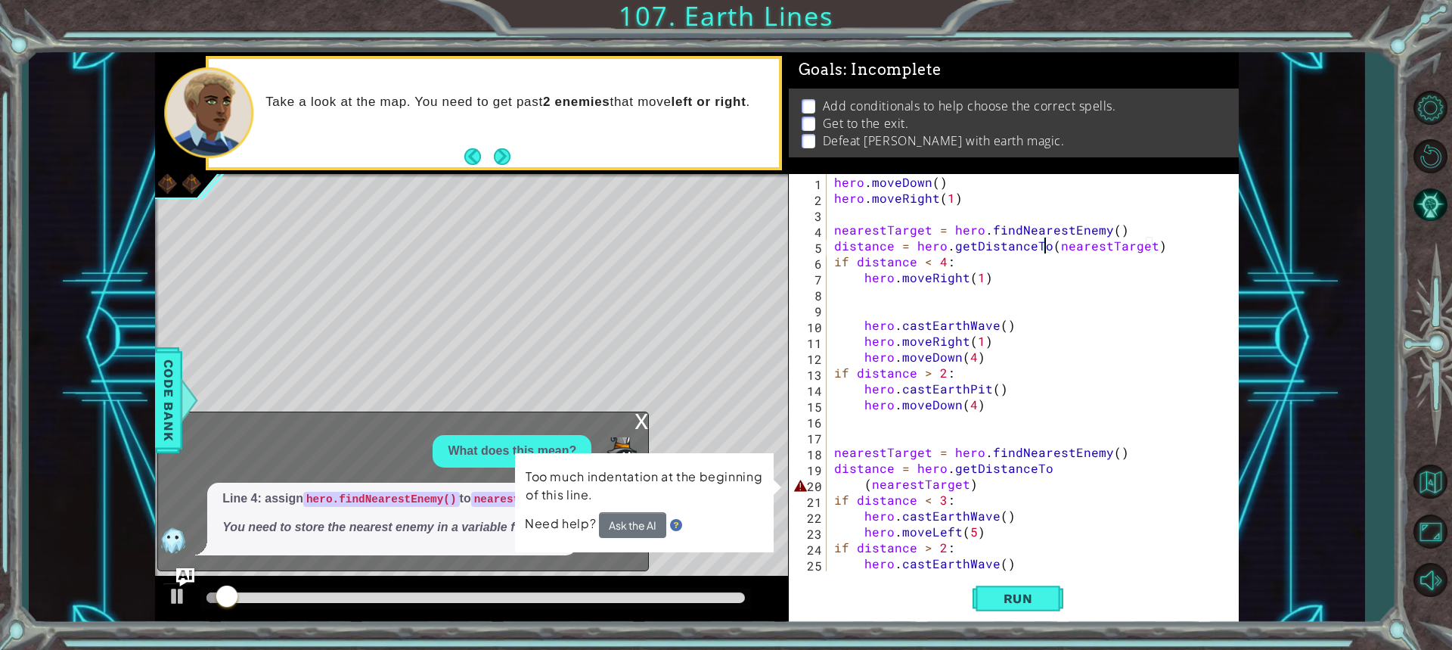
click at [860, 483] on div "hero . moveDown ( ) hero . moveRight ( 1 ) nearestTarget = hero . findNearestEn…" at bounding box center [1030, 388] width 399 height 429
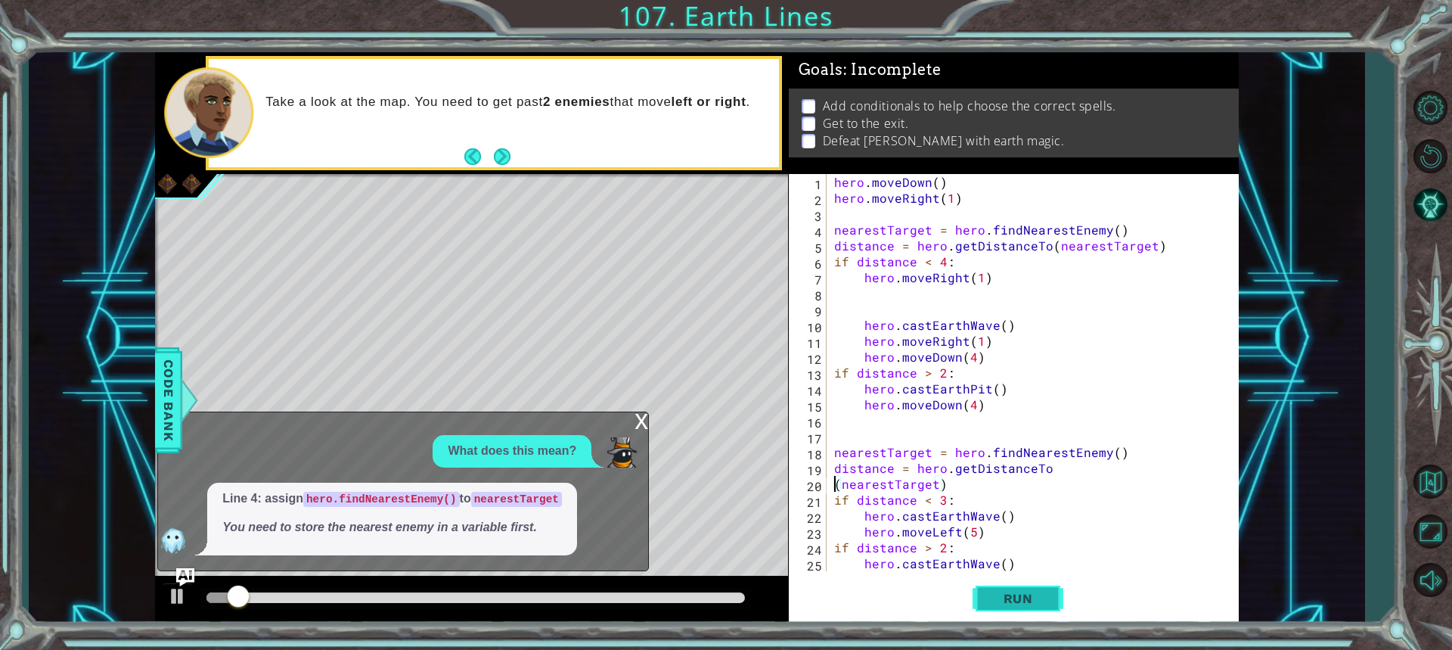
type textarea "distance = hero.getDistanceTo(nearestTarget)"
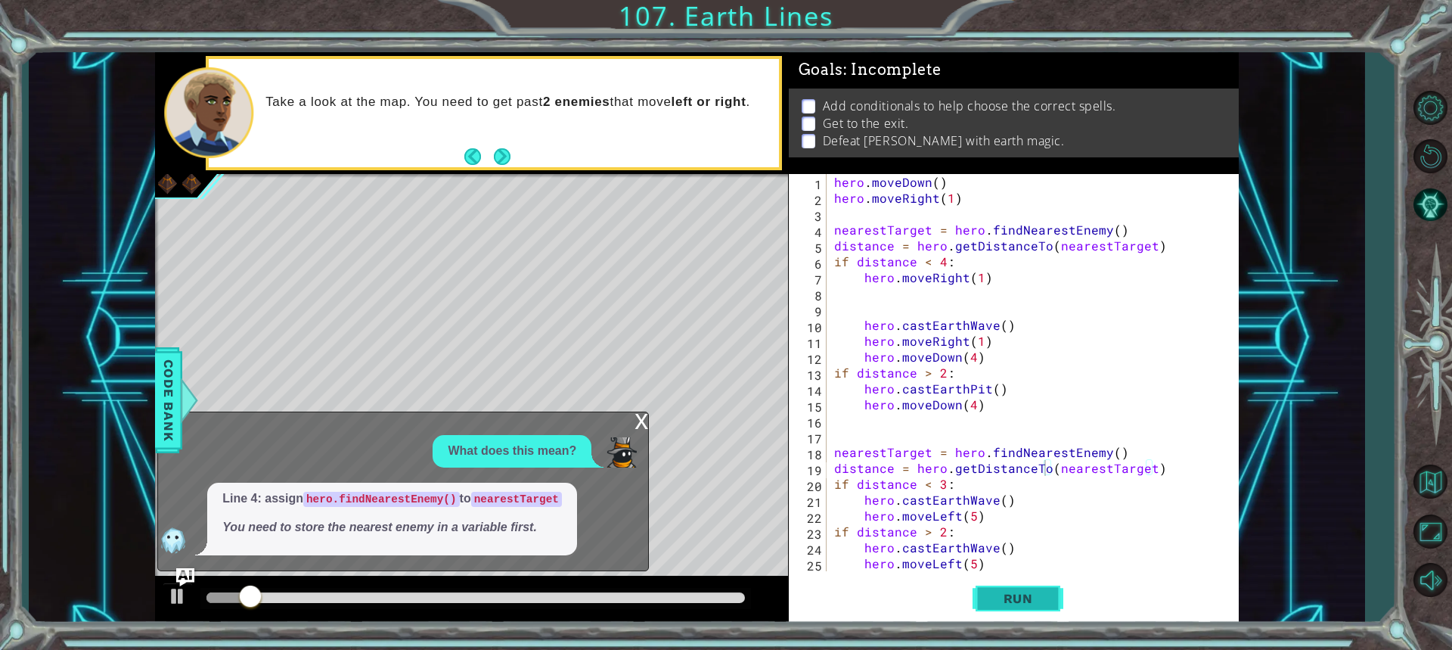
click at [1002, 600] on span "Run" at bounding box center [1018, 598] width 60 height 15
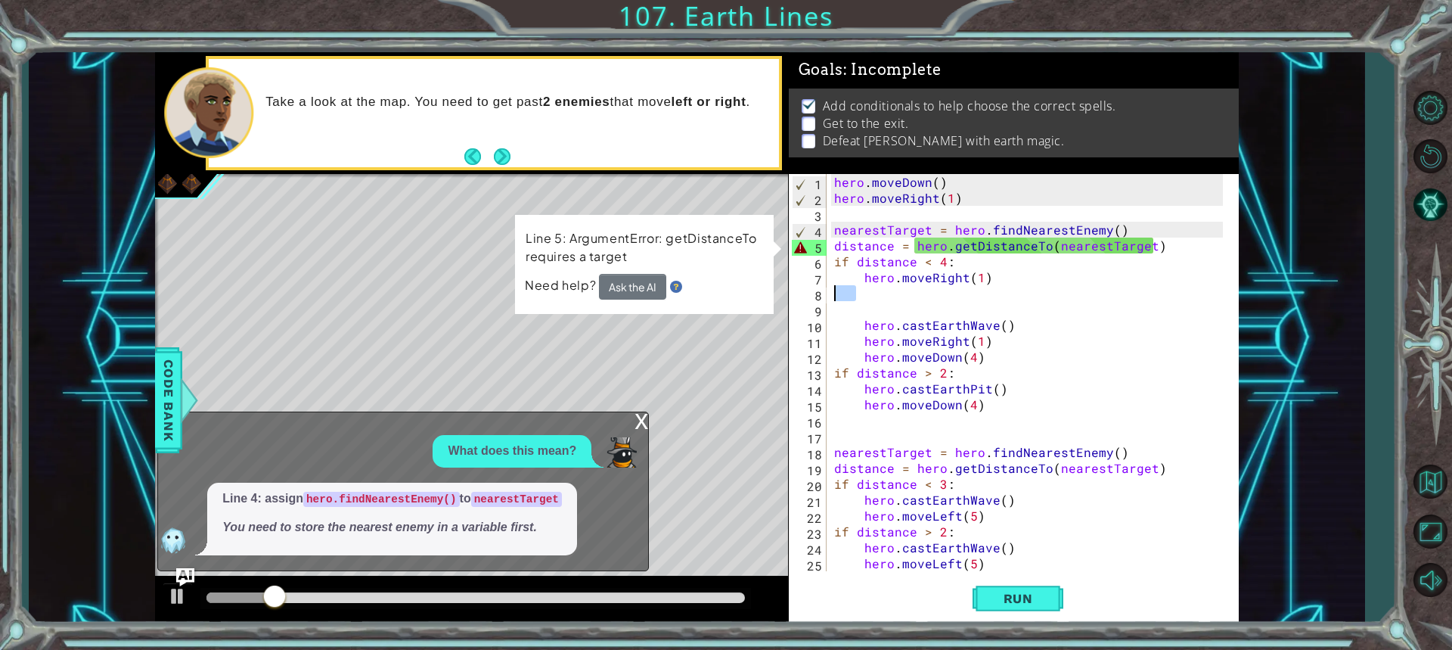
drag, startPoint x: 854, startPoint y: 285, endPoint x: 827, endPoint y: 290, distance: 27.0
click at [827, 290] on div "distance = hero.getDistanceTo(nearestTarget) 1 2 3 4 5 6 7 8 9 10 11 12 13 14 1…" at bounding box center [1011, 372] width 445 height 397
click at [848, 290] on div "hero . moveDown ( ) hero . moveRight ( 1 ) nearestTarget = hero . findNearestEn…" at bounding box center [1027, 372] width 392 height 397
click at [765, 194] on div "Level Map" at bounding box center [504, 396] width 699 height 445
click at [180, 386] on div at bounding box center [189, 399] width 19 height 45
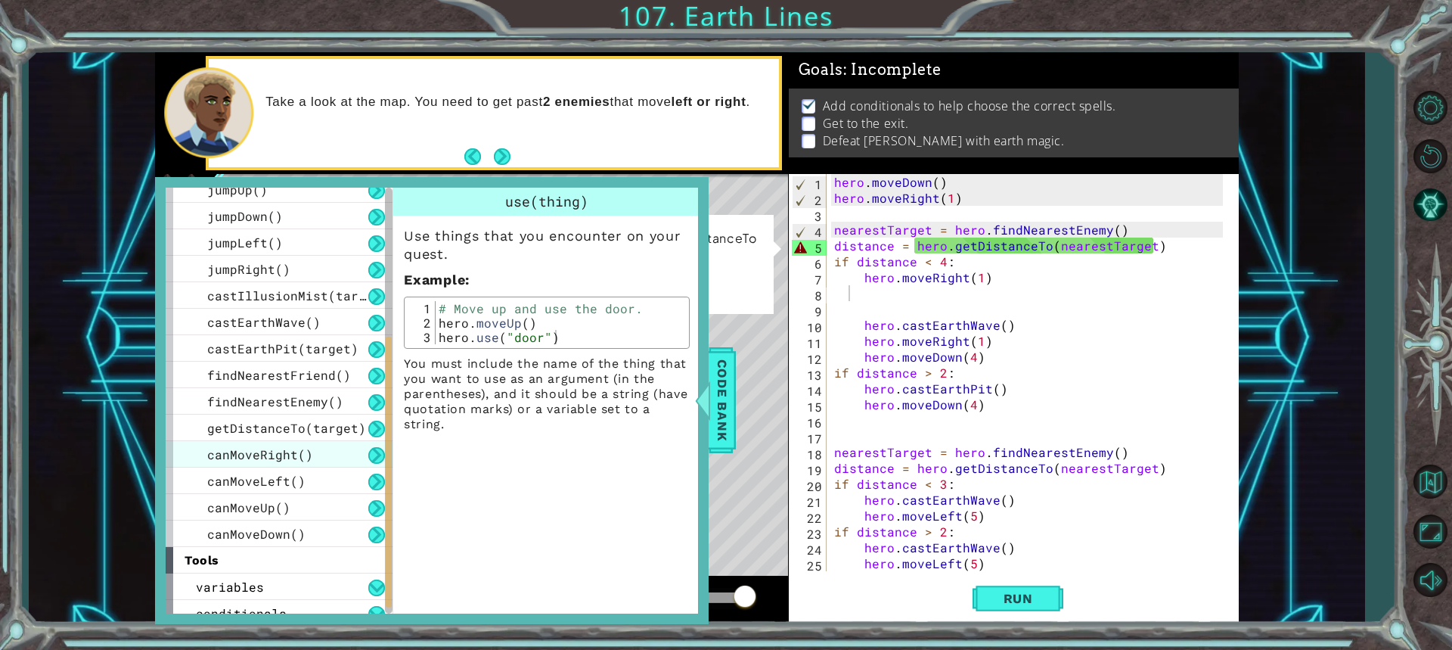
scroll to position [315, 0]
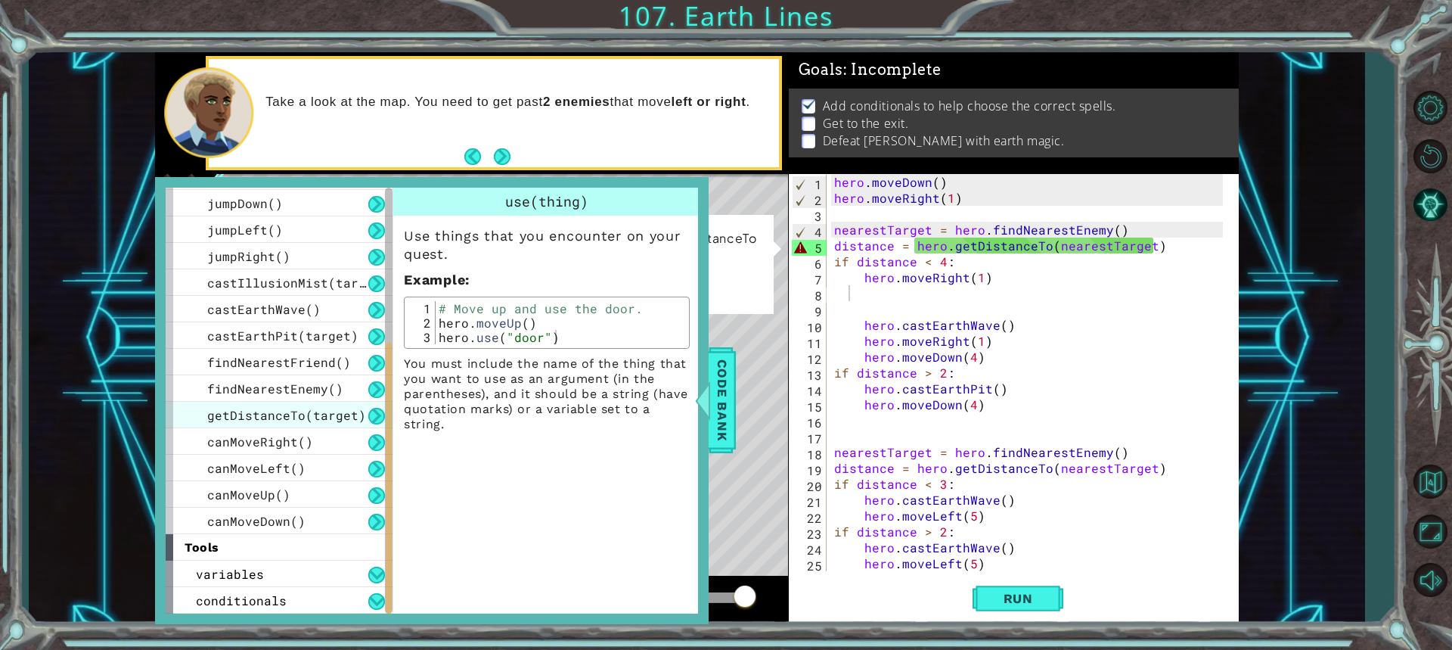
click at [282, 408] on span "getDistanceTo(target)" at bounding box center [286, 415] width 159 height 16
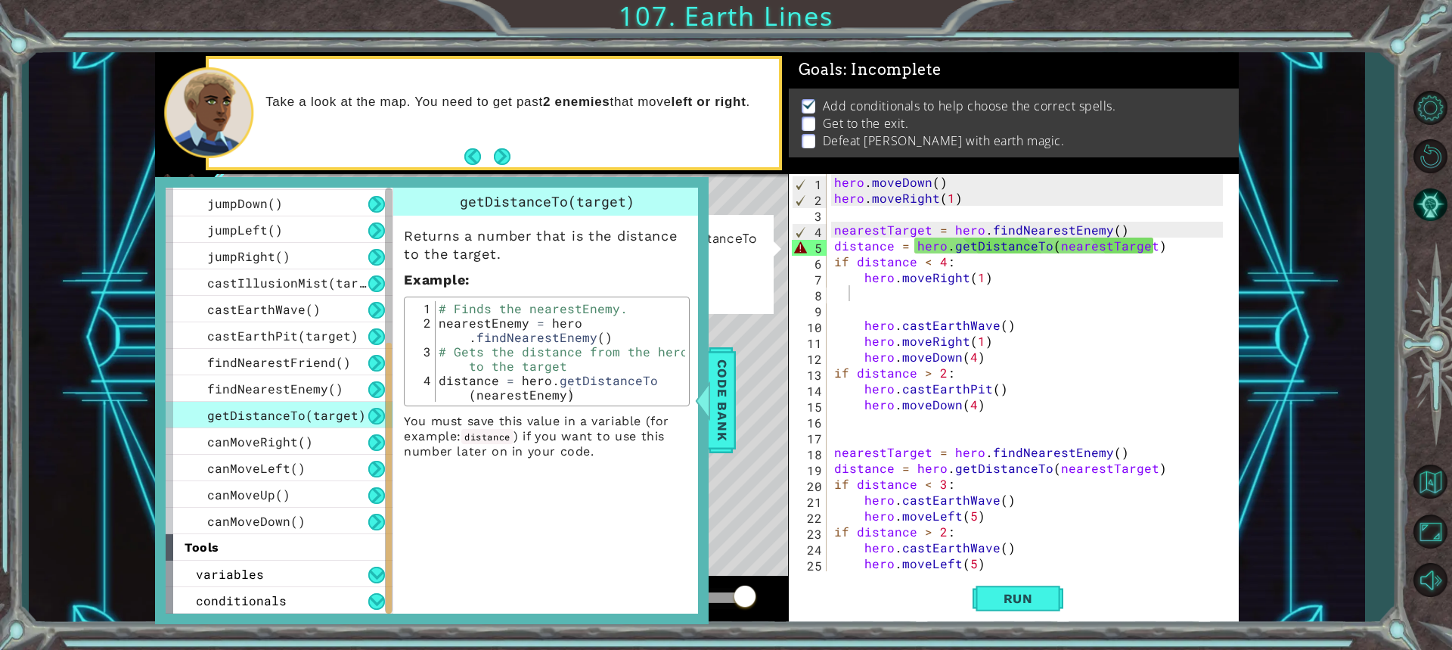
click at [1097, 249] on div "hero . moveDown ( ) hero . moveRight ( 1 ) nearestTarget = hero . findNearestEn…" at bounding box center [1030, 388] width 399 height 429
click at [1102, 253] on div "hero . moveDown ( ) hero . moveRight ( 1 ) nearestTarget = hero . findNearestEn…" at bounding box center [1030, 388] width 399 height 429
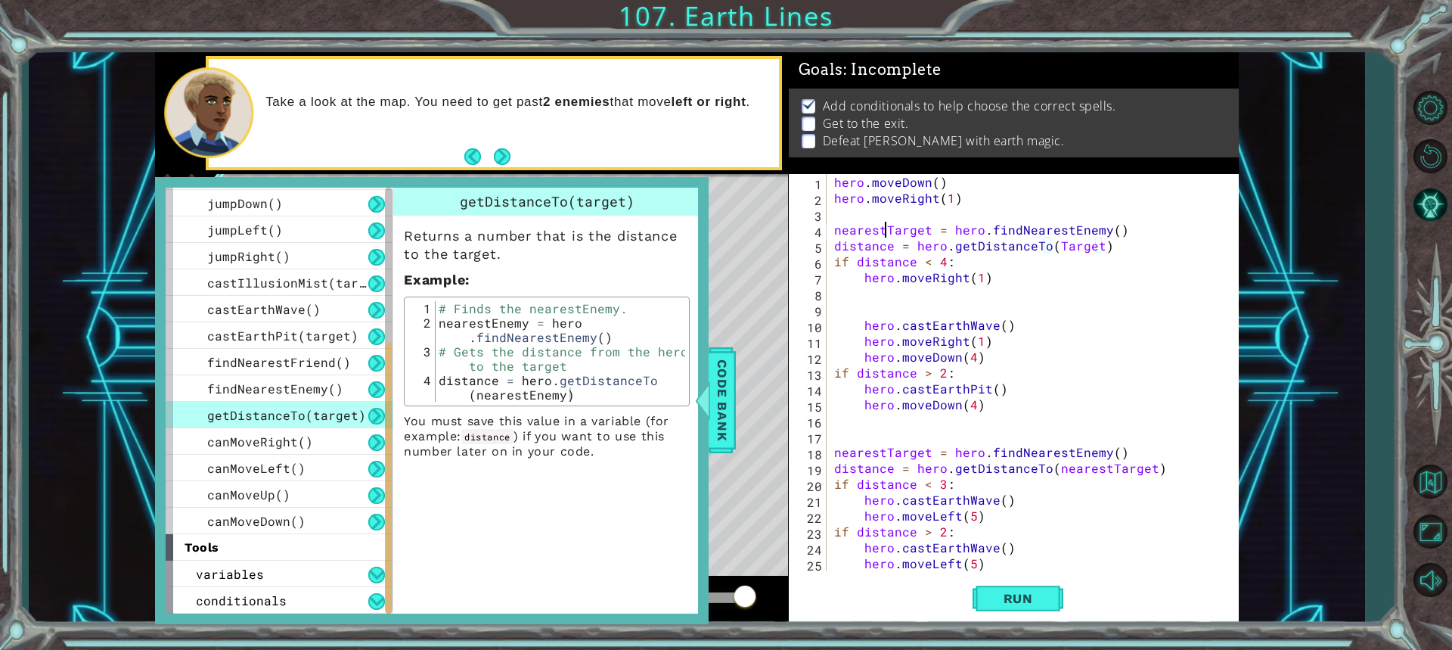
click at [885, 234] on div "hero . moveDown ( ) hero . moveRight ( 1 ) nearestTarget = hero . findNearestEn…" at bounding box center [1030, 388] width 399 height 429
click at [1008, 594] on span "Run" at bounding box center [1018, 598] width 60 height 15
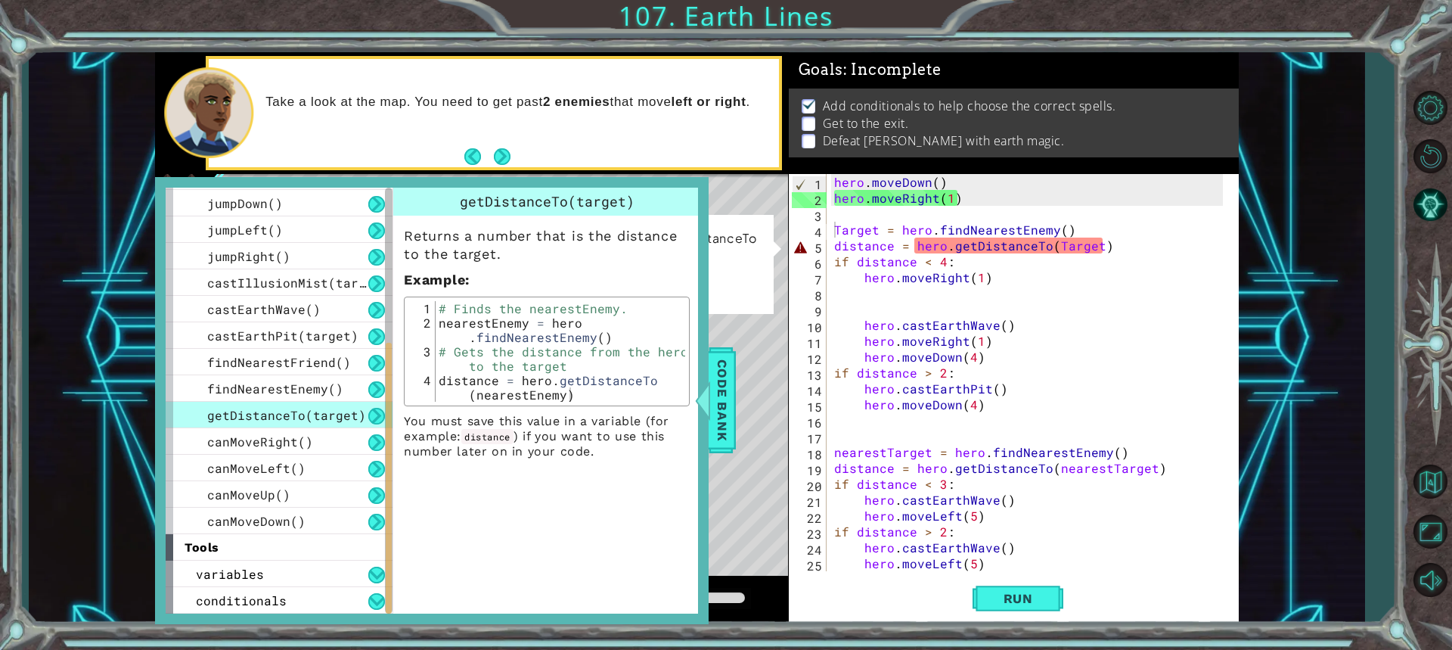
drag, startPoint x: 999, startPoint y: 592, endPoint x: 888, endPoint y: 544, distance: 120.9
click at [992, 595] on span "Run" at bounding box center [1018, 598] width 60 height 15
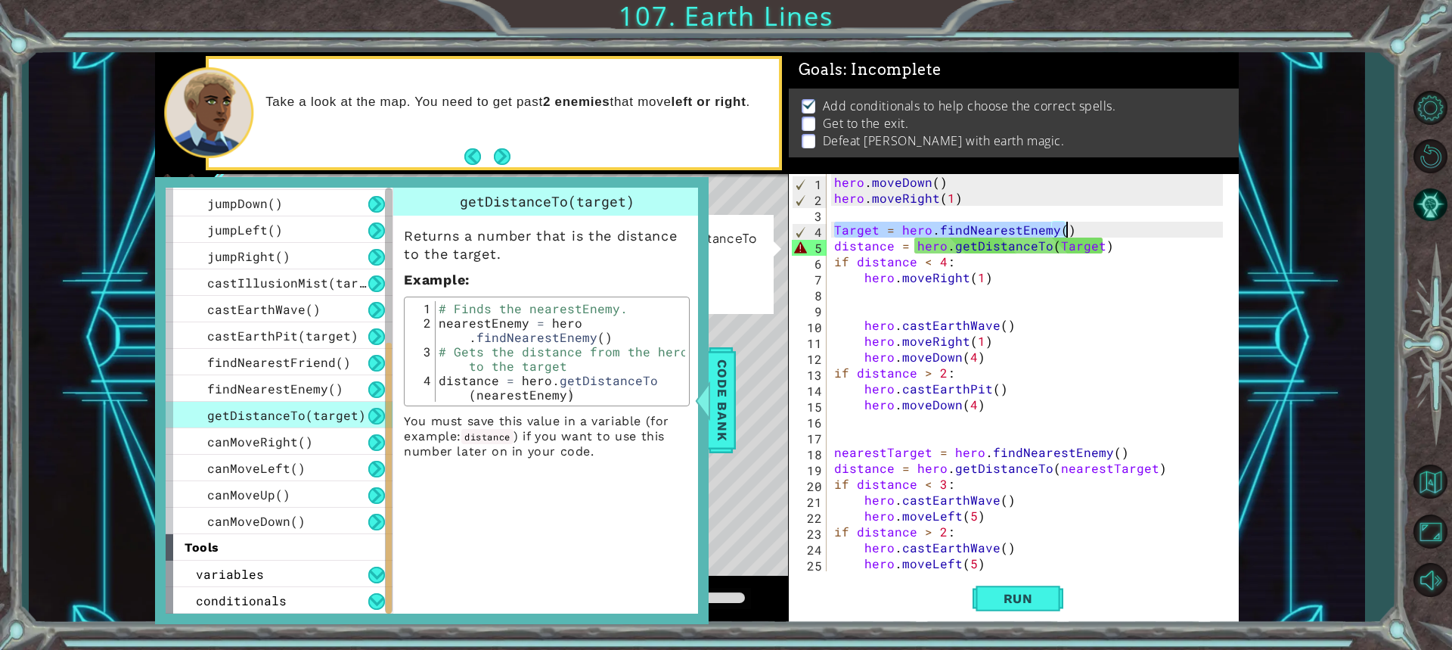
drag, startPoint x: 834, startPoint y: 228, endPoint x: 1085, endPoint y: 226, distance: 251.0
click at [1085, 226] on div "hero . moveDown ( ) hero . moveRight ( 1 ) Target = hero . findNearestEnemy ( )…" at bounding box center [1030, 388] width 399 height 429
drag, startPoint x: 777, startPoint y: 192, endPoint x: 761, endPoint y: 201, distance: 18.3
click at [800, 178] on div "1 2 3 4 5 6 7 8 9 10 11 12 13 14 15 16 17 18 19 20 21 22 hero . moveDown ( ) he…" at bounding box center [697, 338] width 1084 height 572
click at [726, 405] on span "Code Bank" at bounding box center [722, 400] width 24 height 92
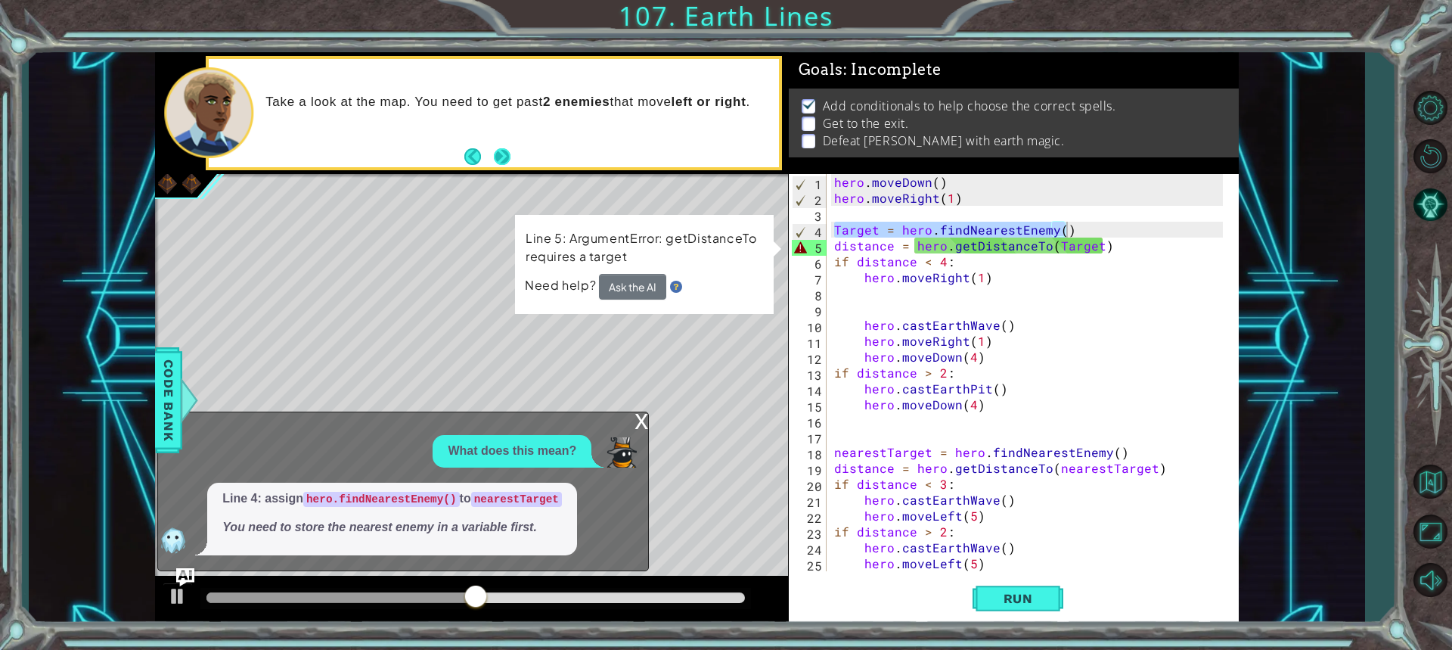
click at [495, 163] on button "Next" at bounding box center [502, 156] width 17 height 17
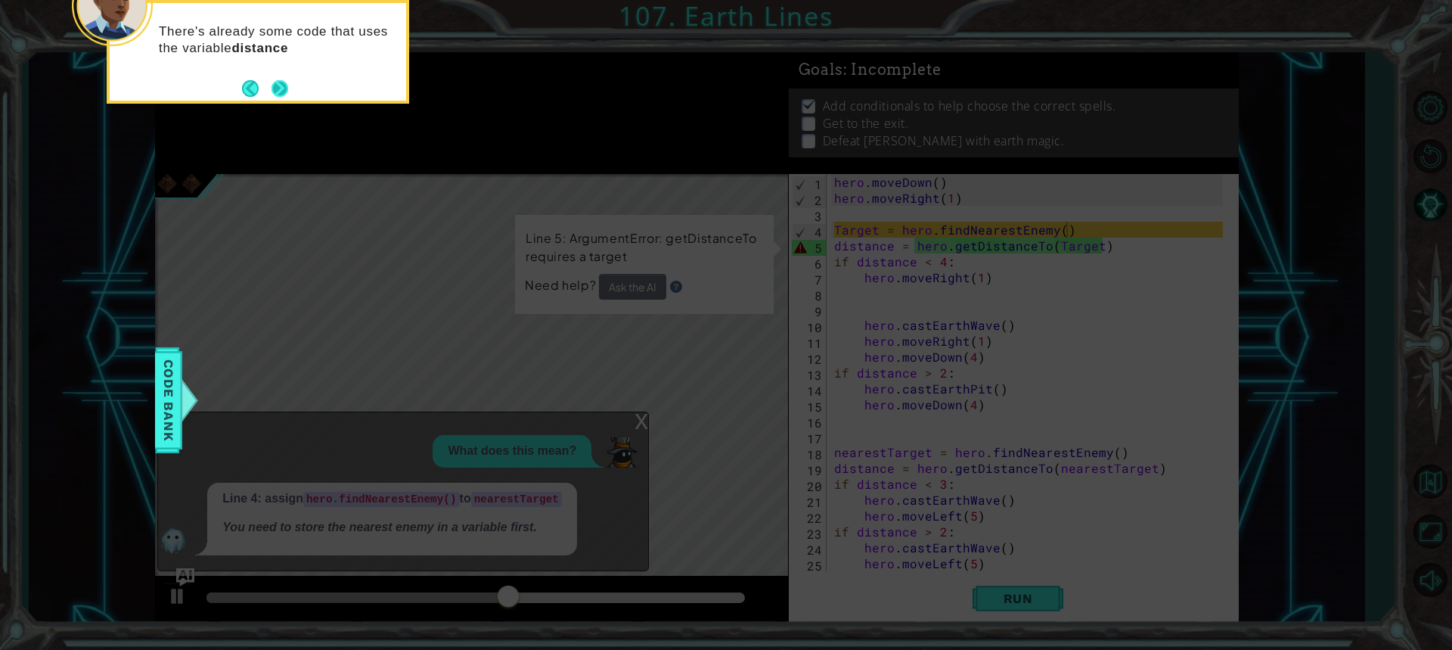
click at [278, 81] on button "Next" at bounding box center [279, 88] width 17 height 17
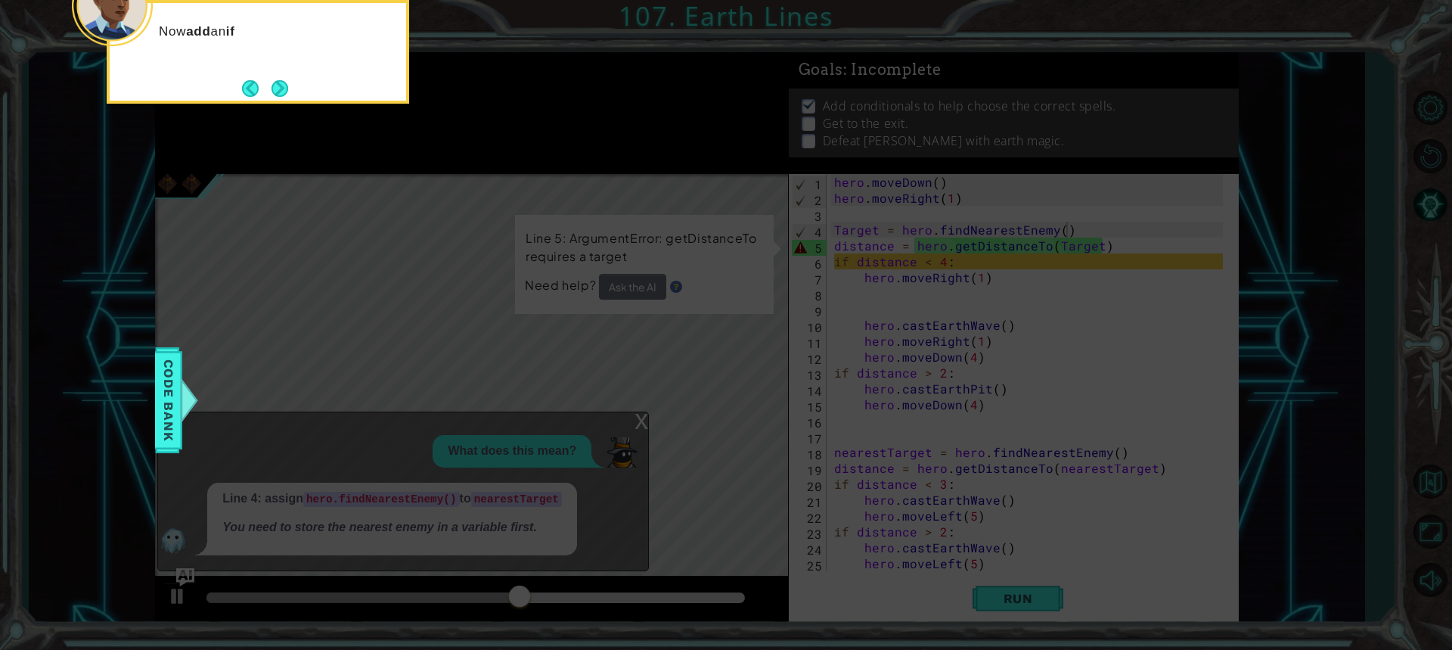
click at [278, 81] on button "Next" at bounding box center [279, 88] width 17 height 17
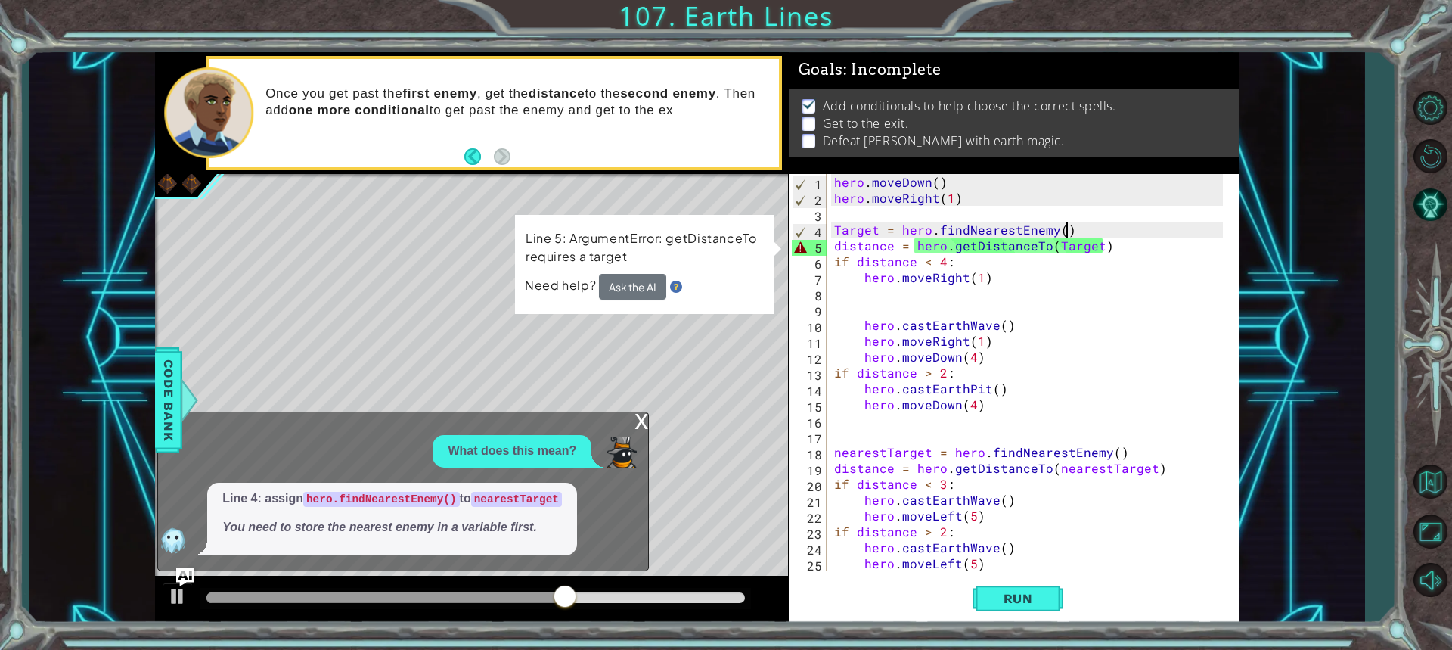
click at [646, 416] on div "x" at bounding box center [641, 419] width 14 height 15
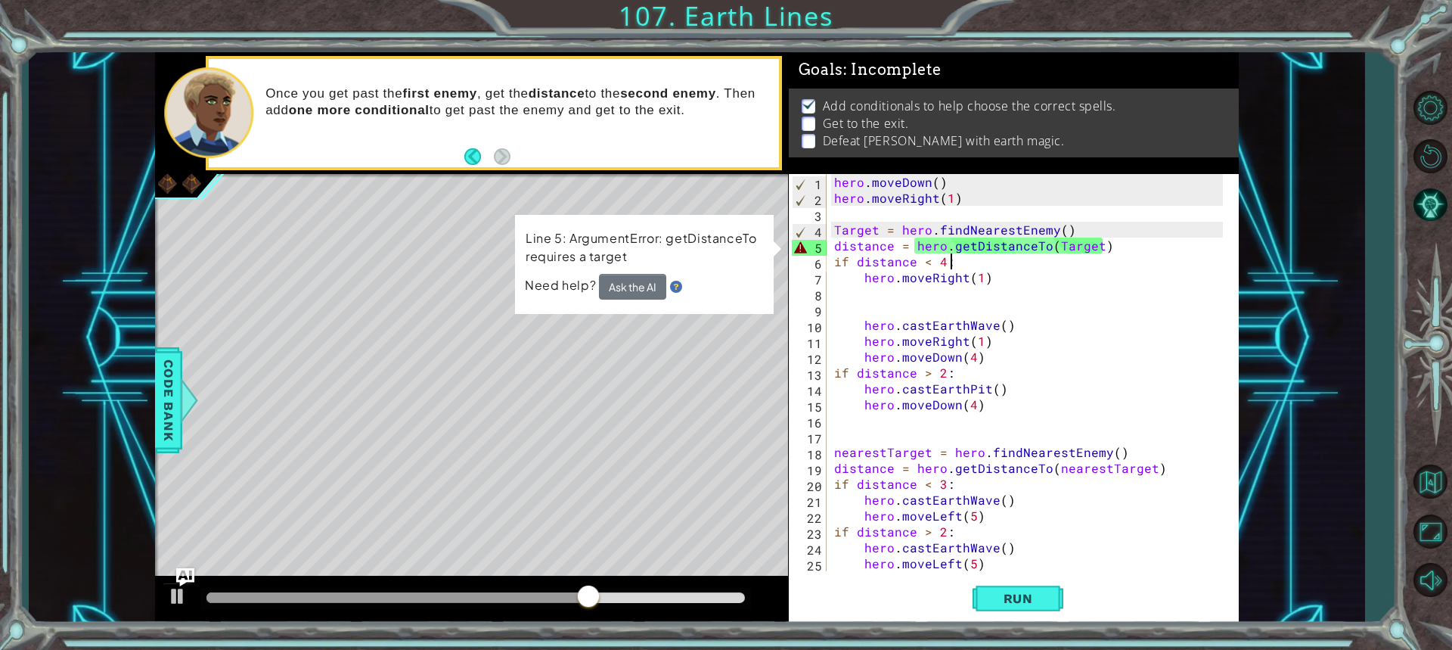
click at [1124, 262] on div "hero . moveDown ( ) hero . moveRight ( 1 ) Target = hero . findNearestEnemy ( )…" at bounding box center [1030, 388] width 399 height 429
click at [1124, 244] on div "hero . moveDown ( ) hero . moveRight ( 1 ) Target = hero . findNearestEnemy ( )…" at bounding box center [1030, 388] width 399 height 429
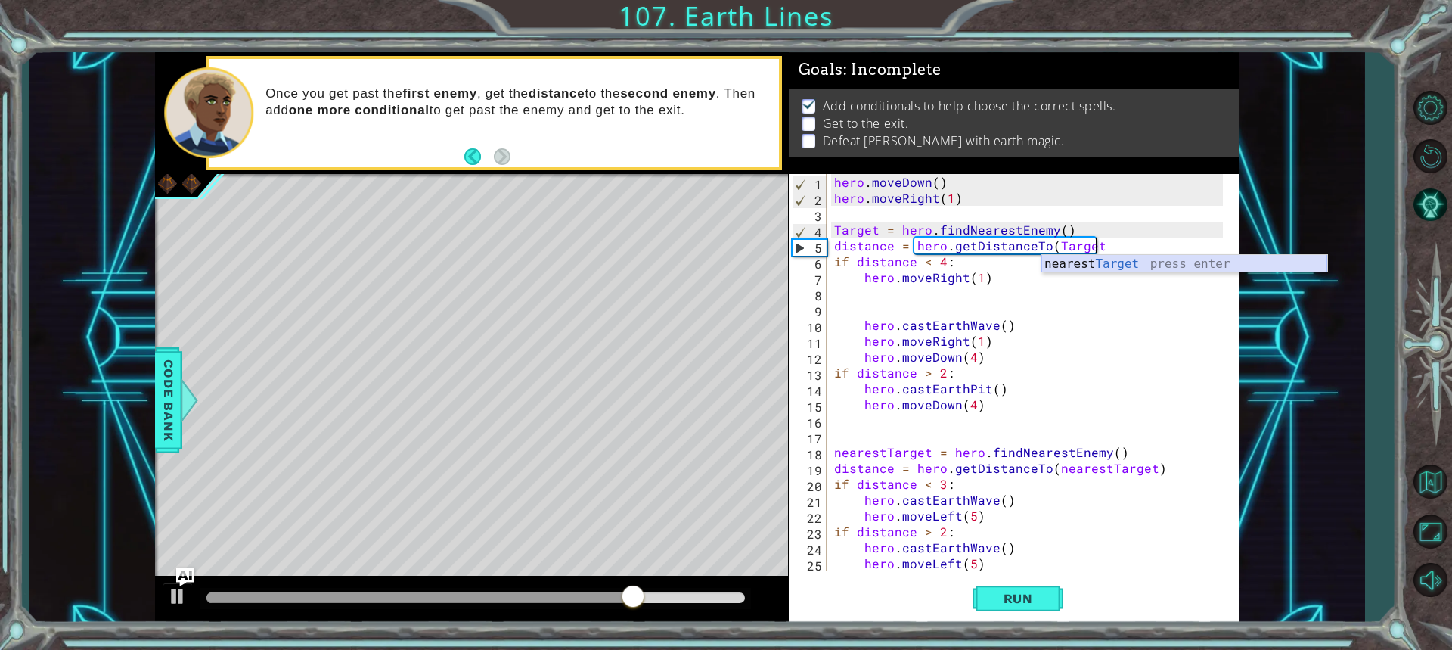
click at [1079, 265] on div "nearest Target press enter" at bounding box center [1184, 282] width 286 height 54
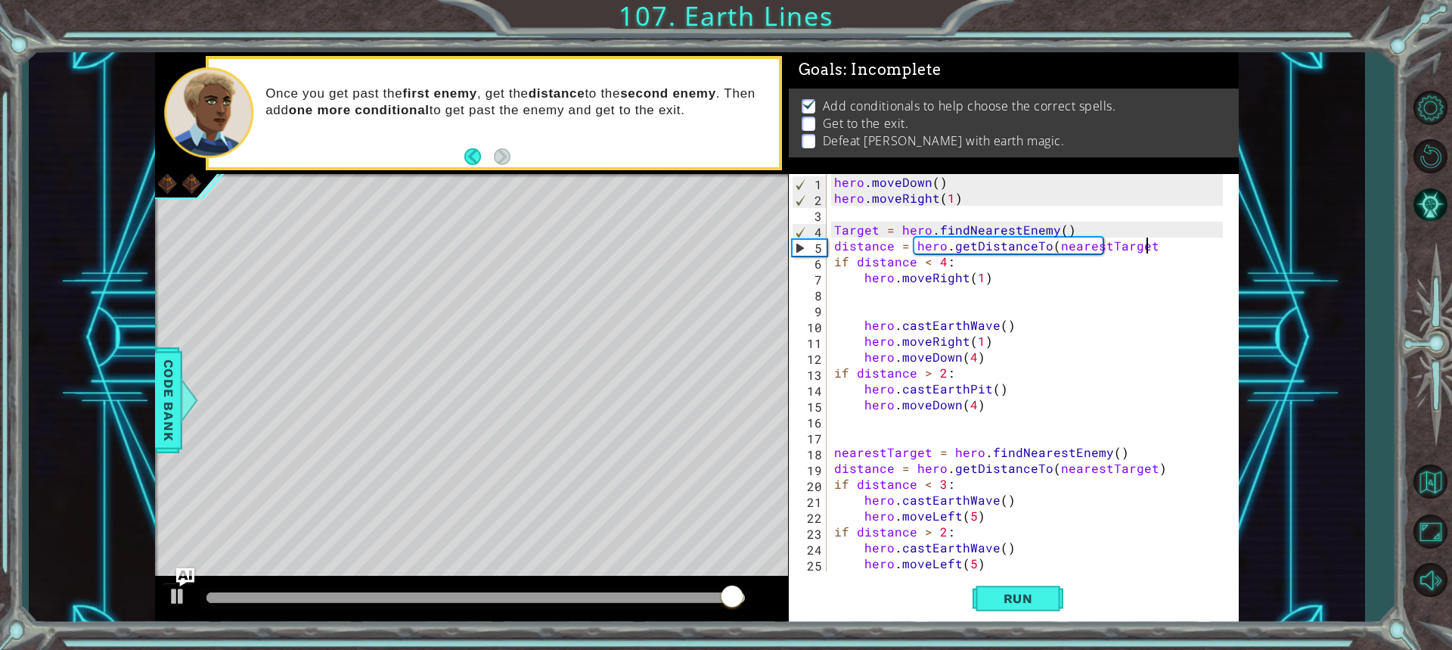
scroll to position [0, 19]
click at [1000, 597] on span "Run" at bounding box center [1018, 598] width 60 height 15
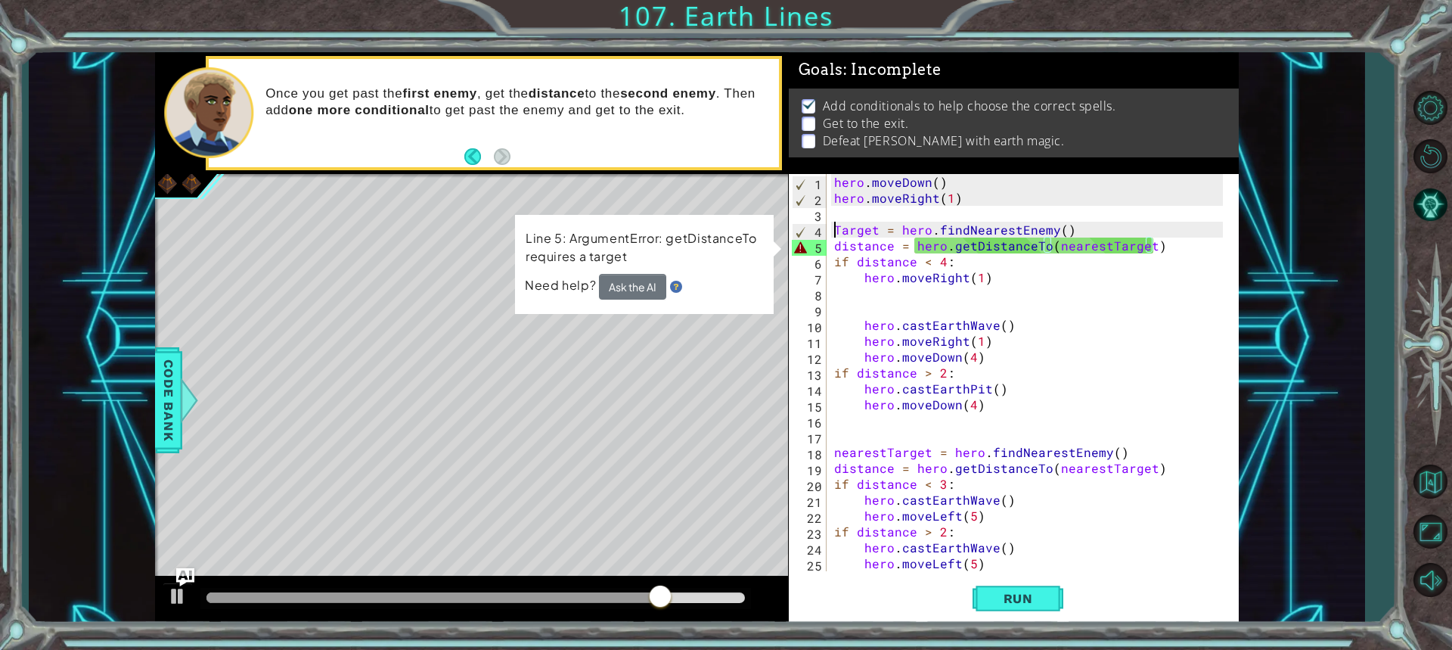
click at [833, 227] on div "hero . moveDown ( ) hero . moveRight ( 1 ) Target = hero . findNearestEnemy ( )…" at bounding box center [1030, 388] width 399 height 429
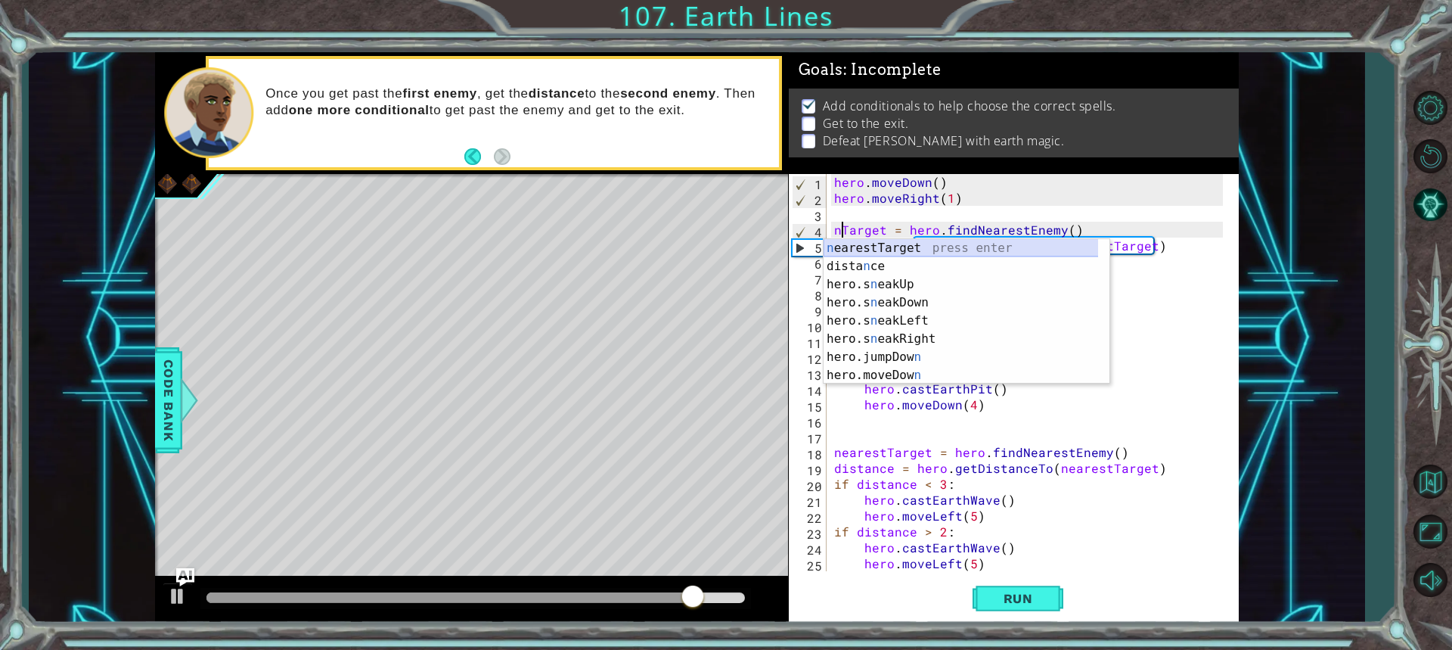
click at [861, 246] on div "n earestTarget press enter dista n ce press enter hero.s n eakUp press enter he…" at bounding box center [966, 329] width 286 height 181
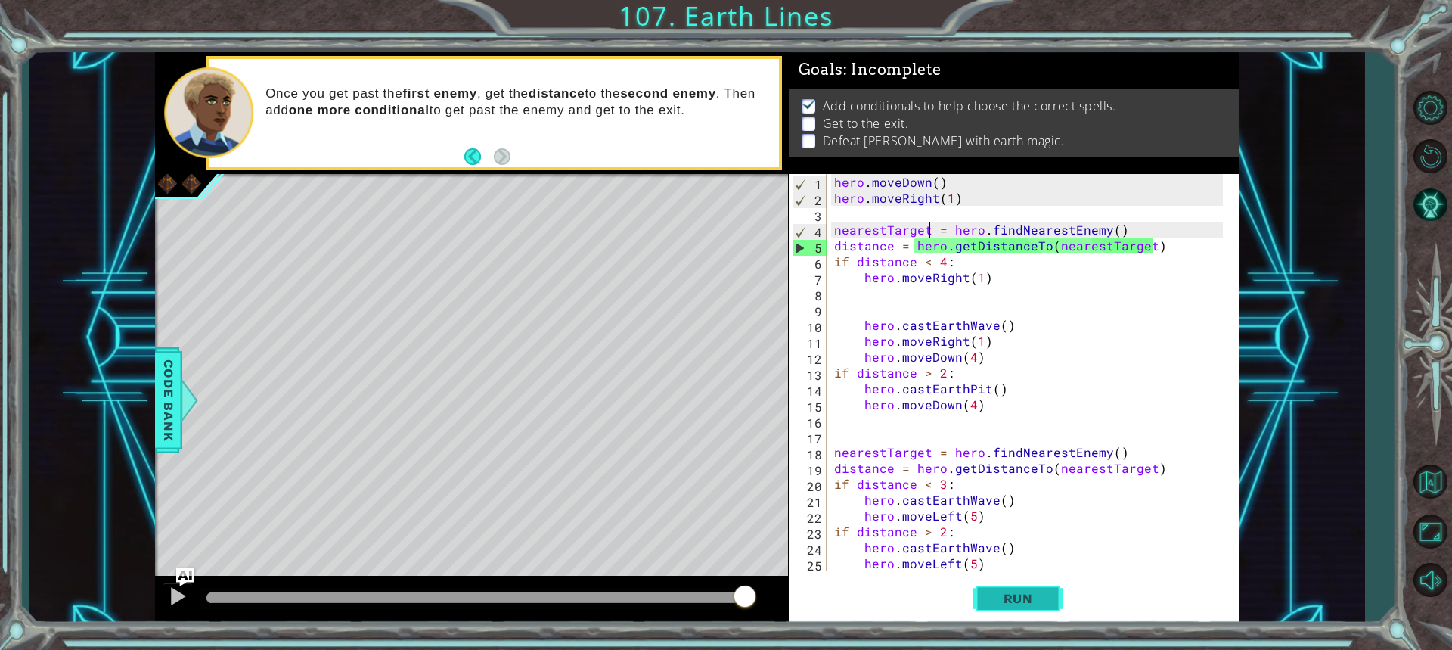
click at [1025, 594] on span "Run" at bounding box center [1018, 598] width 60 height 15
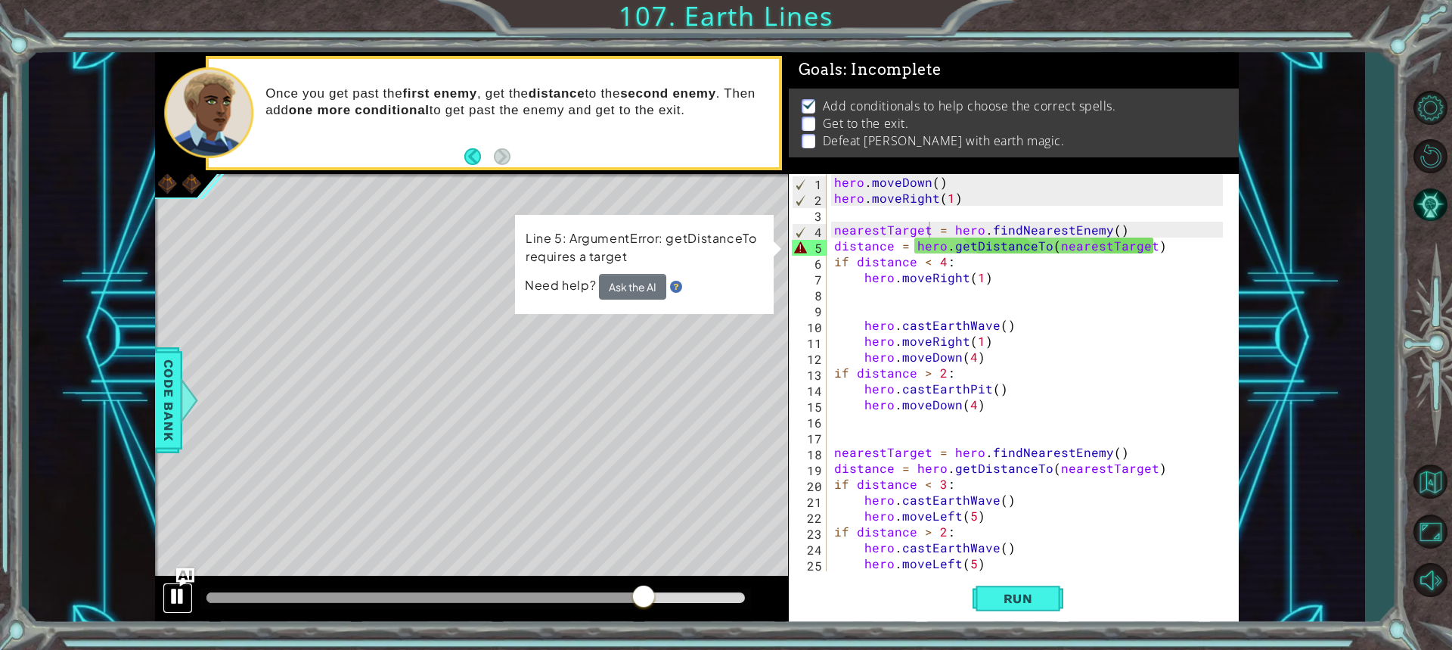
click at [165, 587] on button at bounding box center [178, 597] width 30 height 31
type textarea "distance = hero.getDistanceTo(nearestTarget)"
drag, startPoint x: 828, startPoint y: 249, endPoint x: 1126, endPoint y: 314, distance: 304.9
click at [1126, 314] on div "hero . moveDown ( ) hero . moveRight ( 1 ) nearestTarget = hero . findNearestEn…" at bounding box center [1030, 388] width 399 height 429
click at [909, 249] on div "hero . moveDown ( ) hero . moveRight ( 1 ) nearestTarget = hero . findNearestEn…" at bounding box center [1030, 388] width 399 height 429
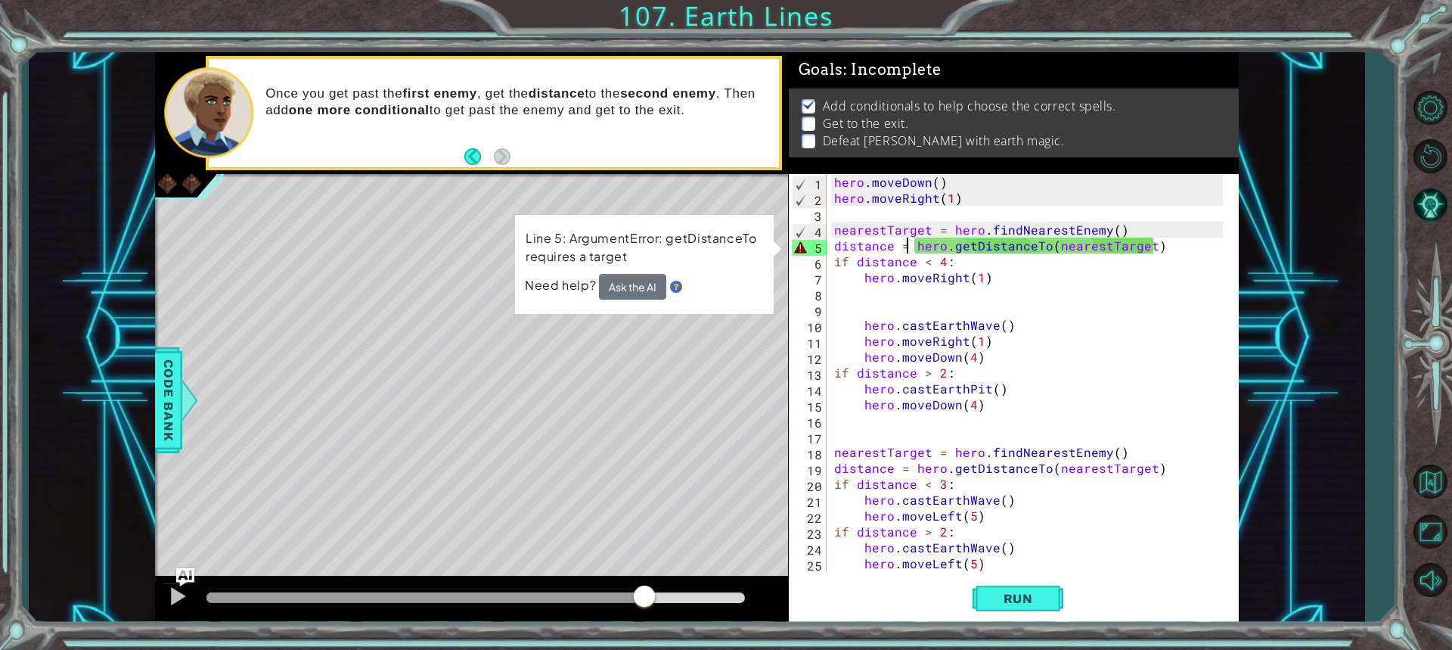
type textarea "distance == hero.getDistanceTo(nearestTarget)"
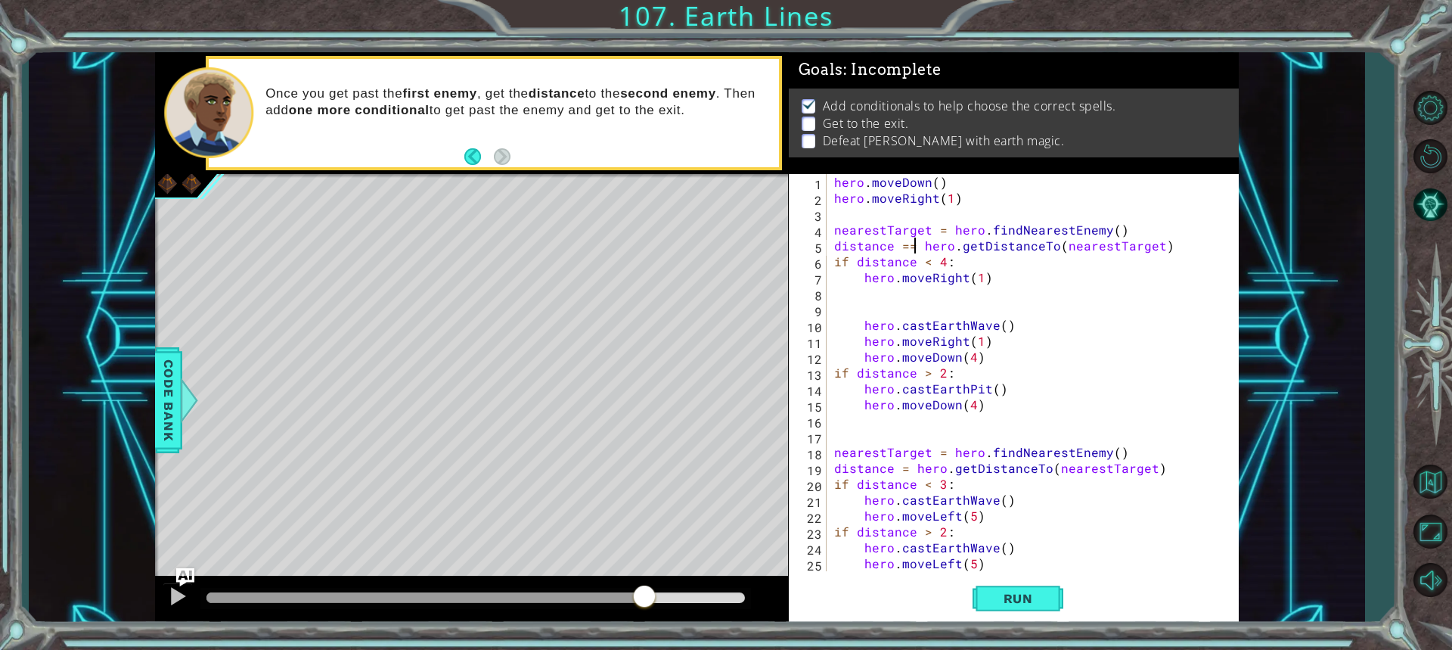
click at [1018, 301] on div "hero . moveDown ( ) hero . moveRight ( 1 ) nearestTarget = hero . findNearestEn…" at bounding box center [1030, 388] width 399 height 429
click at [1028, 597] on span "Run" at bounding box center [1018, 598] width 60 height 15
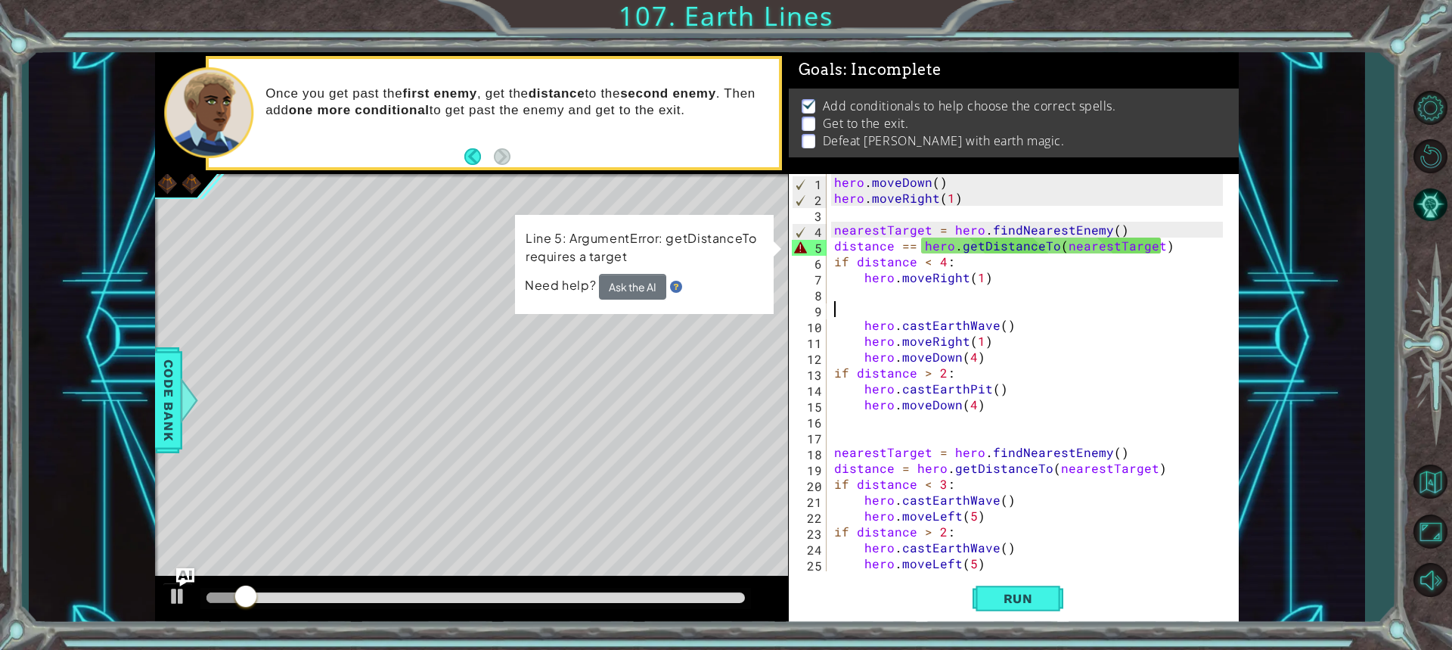
click at [898, 247] on div "hero . moveDown ( ) hero . moveRight ( 1 ) nearestTarget = hero . findNearestEn…" at bounding box center [1030, 388] width 399 height 429
click at [905, 247] on div "hero . moveDown ( ) hero . moveRight ( 1 ) nearestTarget = hero . findNearestEn…" at bounding box center [1030, 388] width 399 height 429
type textarea "distance = hero.getDistanceTo(nearestTarget)"
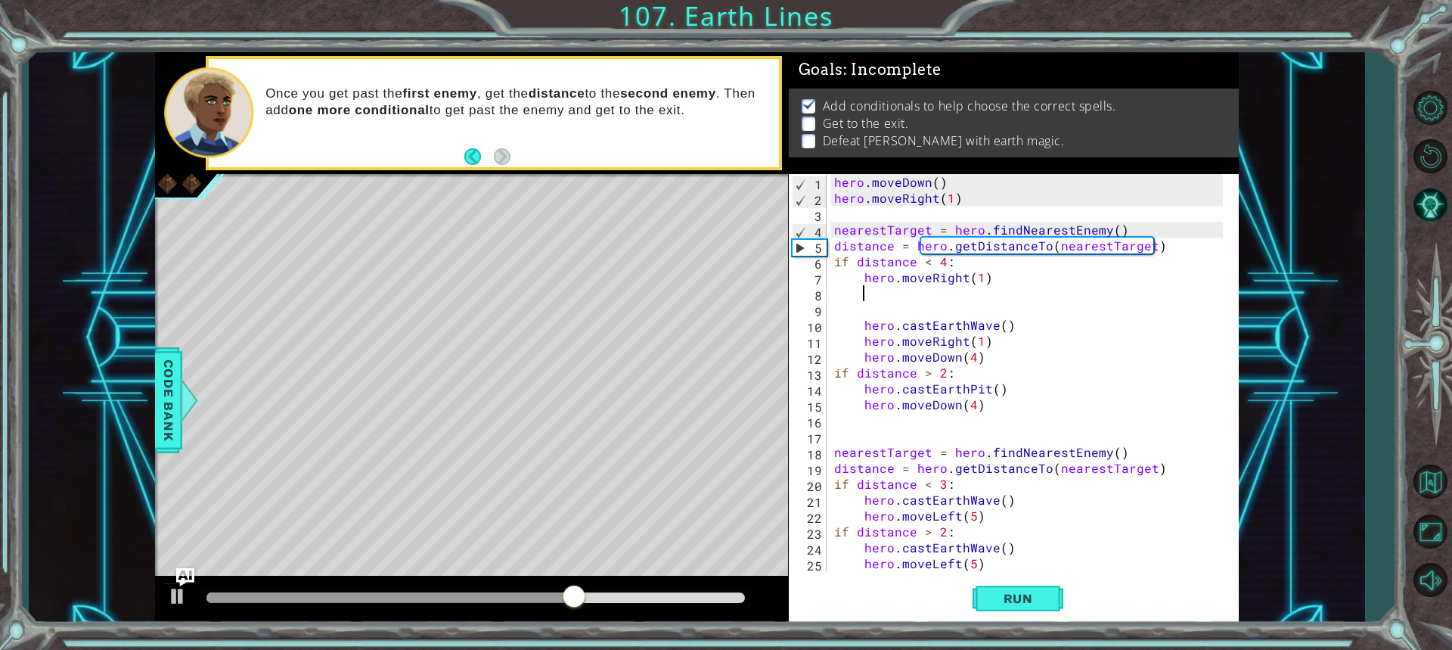
click at [994, 287] on div "hero . moveDown ( ) hero . moveRight ( 1 ) nearestTarget = hero . findNearestEn…" at bounding box center [1030, 388] width 399 height 429
click at [1015, 600] on span "Run" at bounding box center [1018, 598] width 60 height 15
click at [999, 594] on span "Run" at bounding box center [1018, 598] width 60 height 15
type textarea "distance = hero.getDistanceTo(nearestTarget"
click at [1171, 297] on div "hero . moveDown ( ) hero . moveRight ( 1 ) Target = hero . findNearestEnemy ( )…" at bounding box center [1030, 388] width 399 height 429
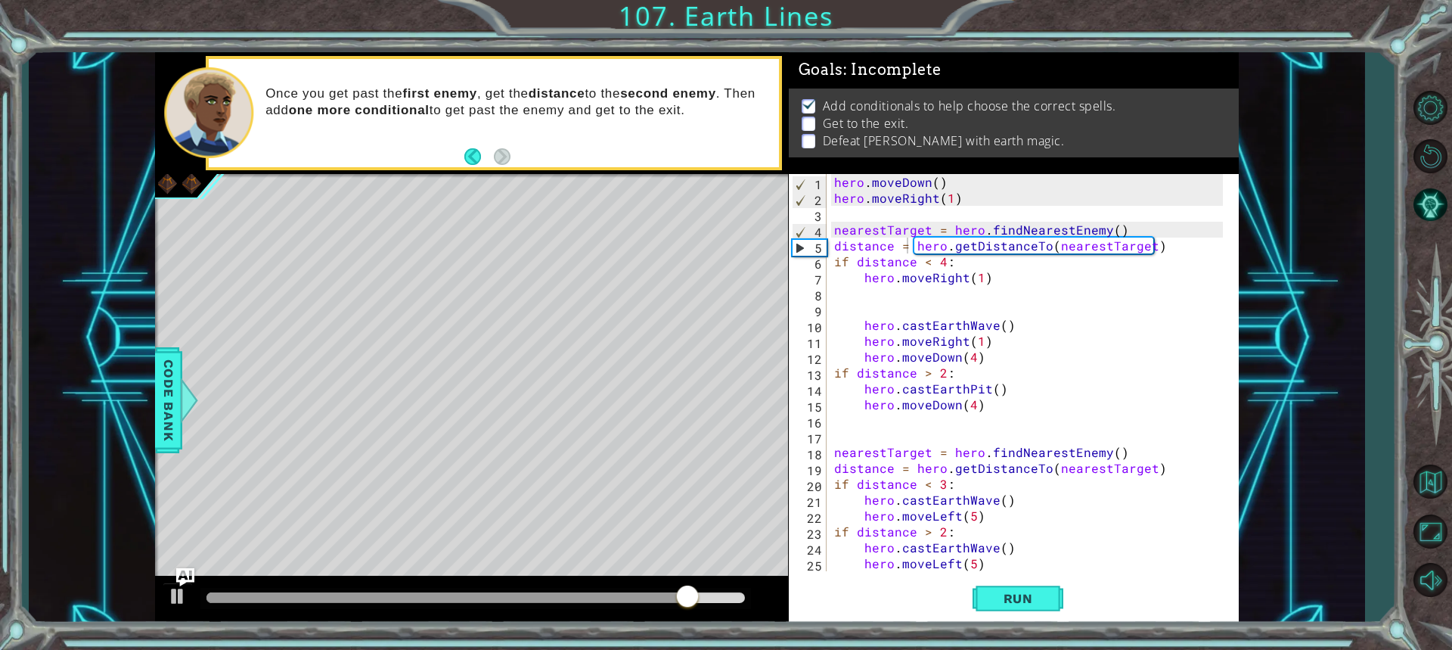
drag, startPoint x: 1018, startPoint y: 597, endPoint x: 1029, endPoint y: 532, distance: 65.3
click at [1024, 592] on span "Run" at bounding box center [1018, 598] width 60 height 15
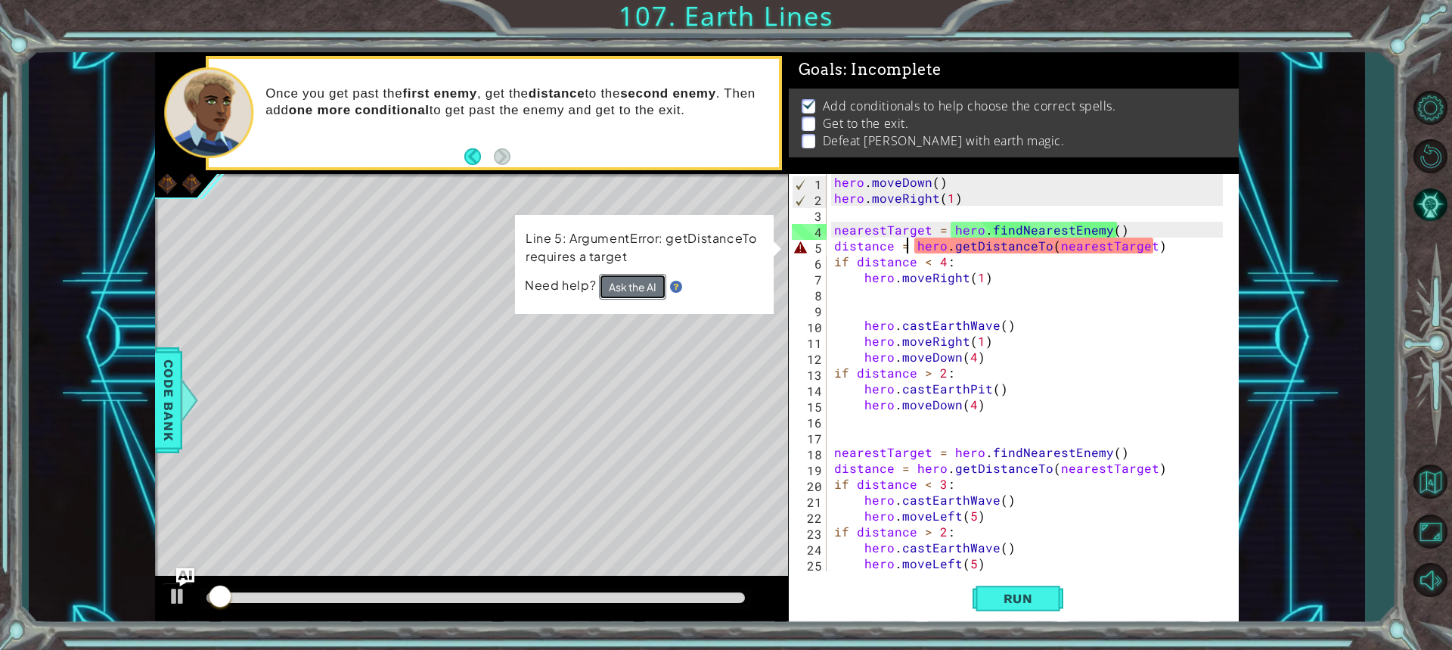
click at [633, 285] on button "Ask the AI" at bounding box center [632, 287] width 67 height 26
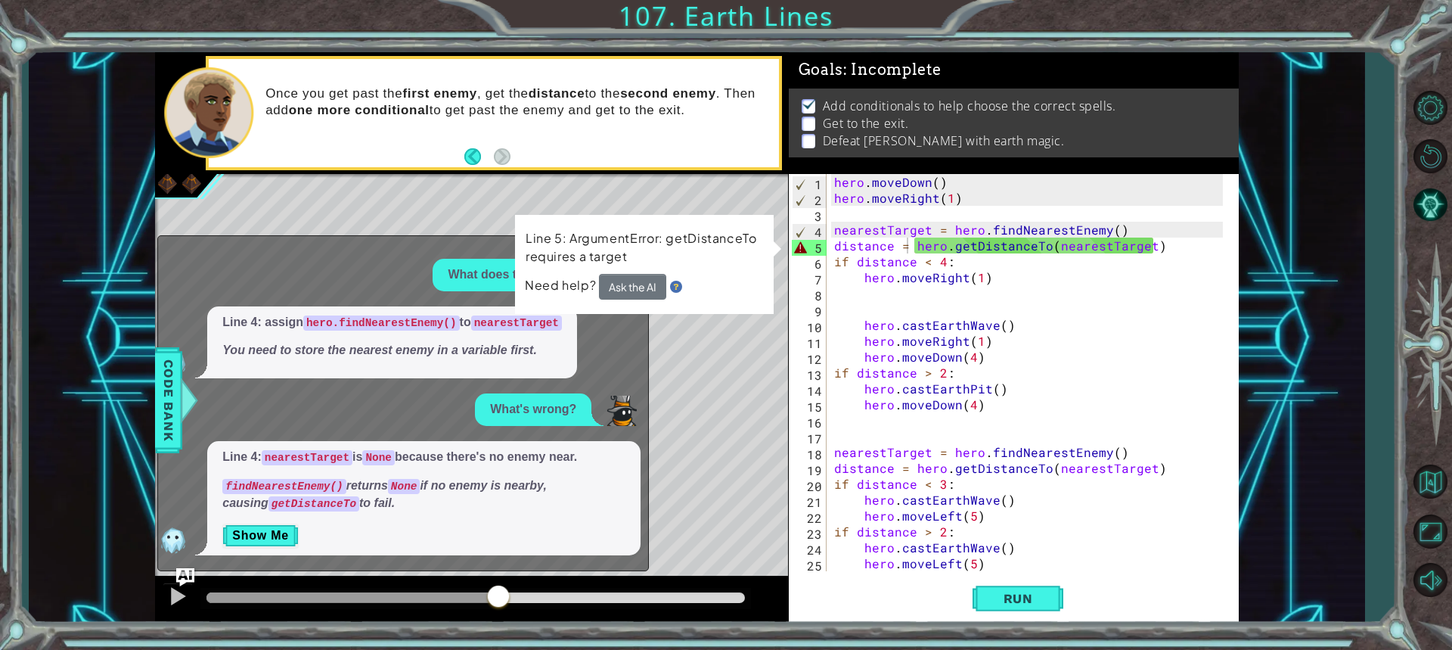
drag, startPoint x: 89, startPoint y: 247, endPoint x: 498, endPoint y: 594, distance: 535.9
click at [498, 594] on div at bounding box center [351, 597] width 291 height 11
click at [171, 414] on span "Code Bank" at bounding box center [169, 400] width 24 height 92
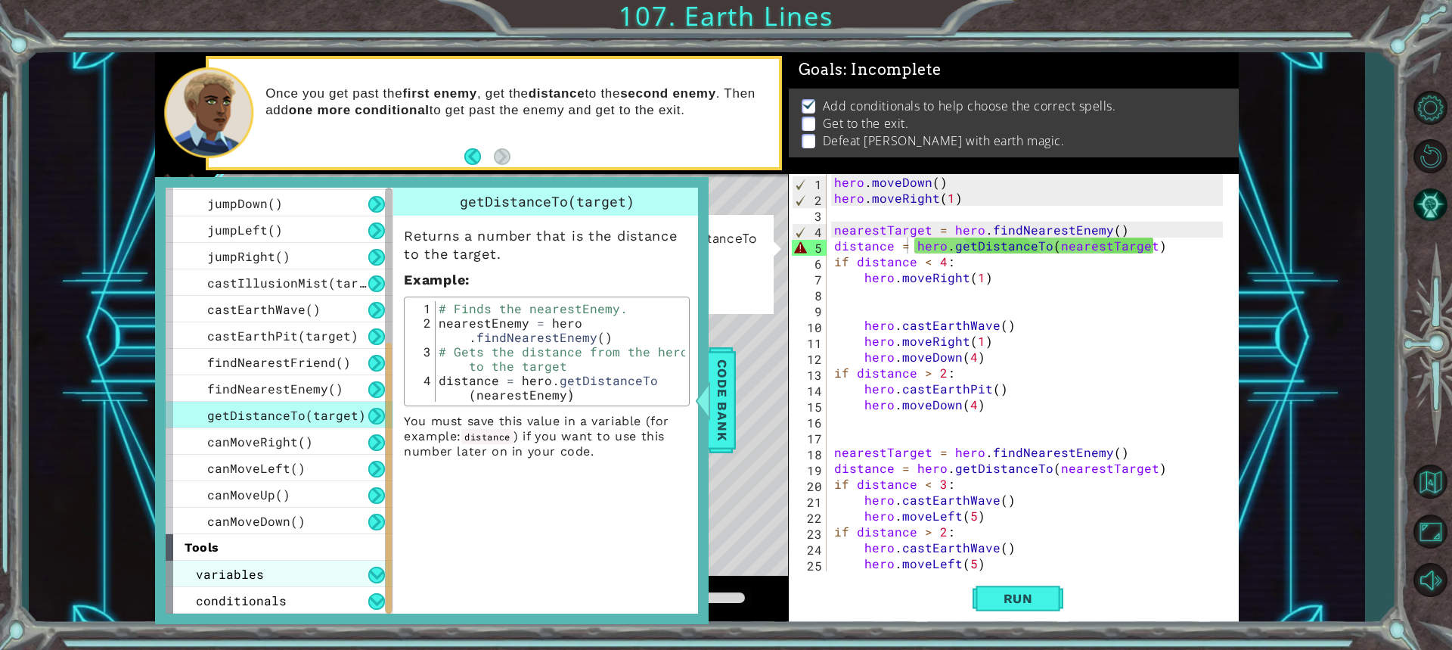
click at [331, 569] on div "variables" at bounding box center [279, 573] width 227 height 26
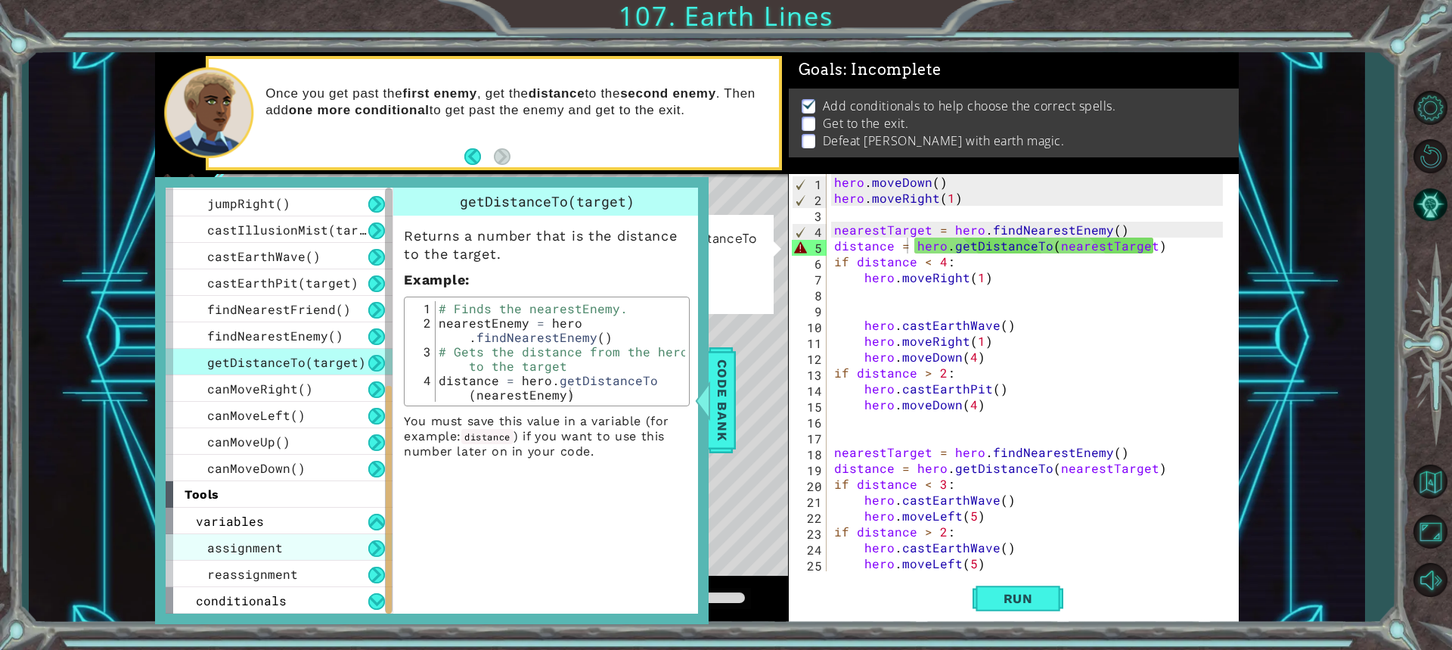
click at [274, 550] on span "assignment" at bounding box center [245, 547] width 76 height 16
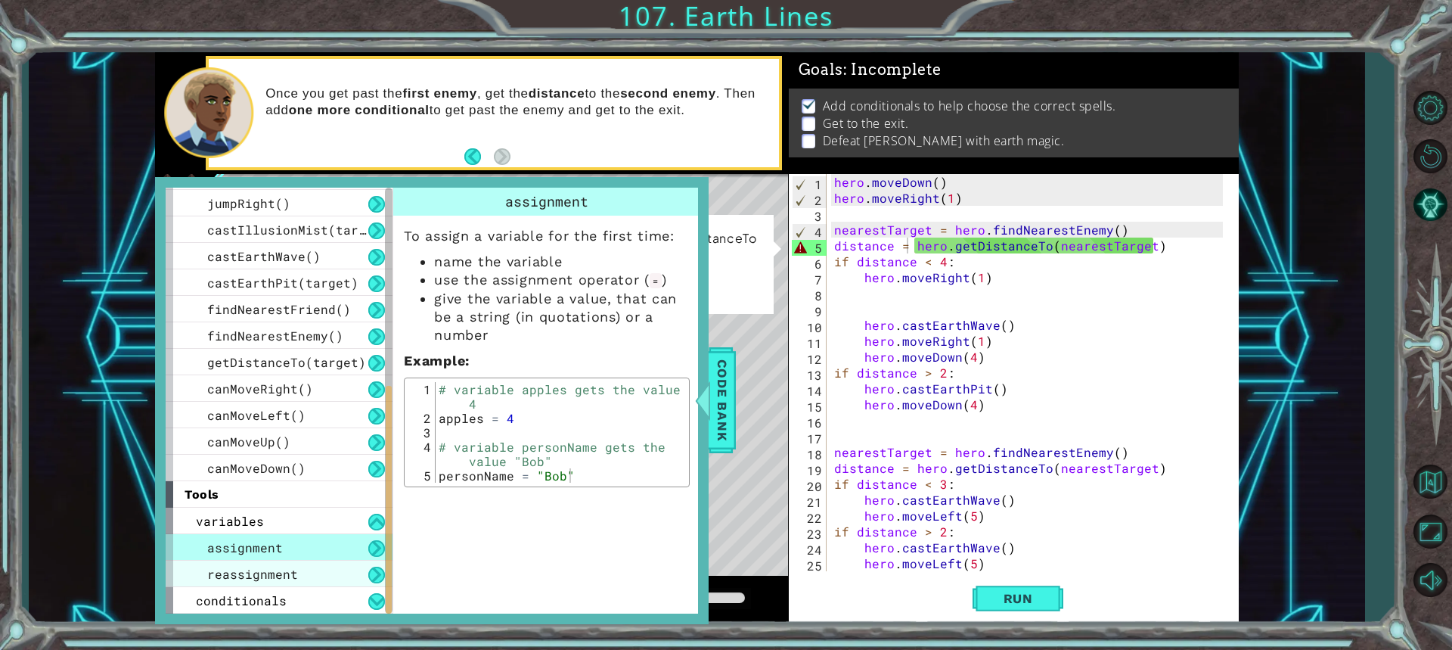
click at [291, 575] on span "reassignment" at bounding box center [252, 574] width 91 height 16
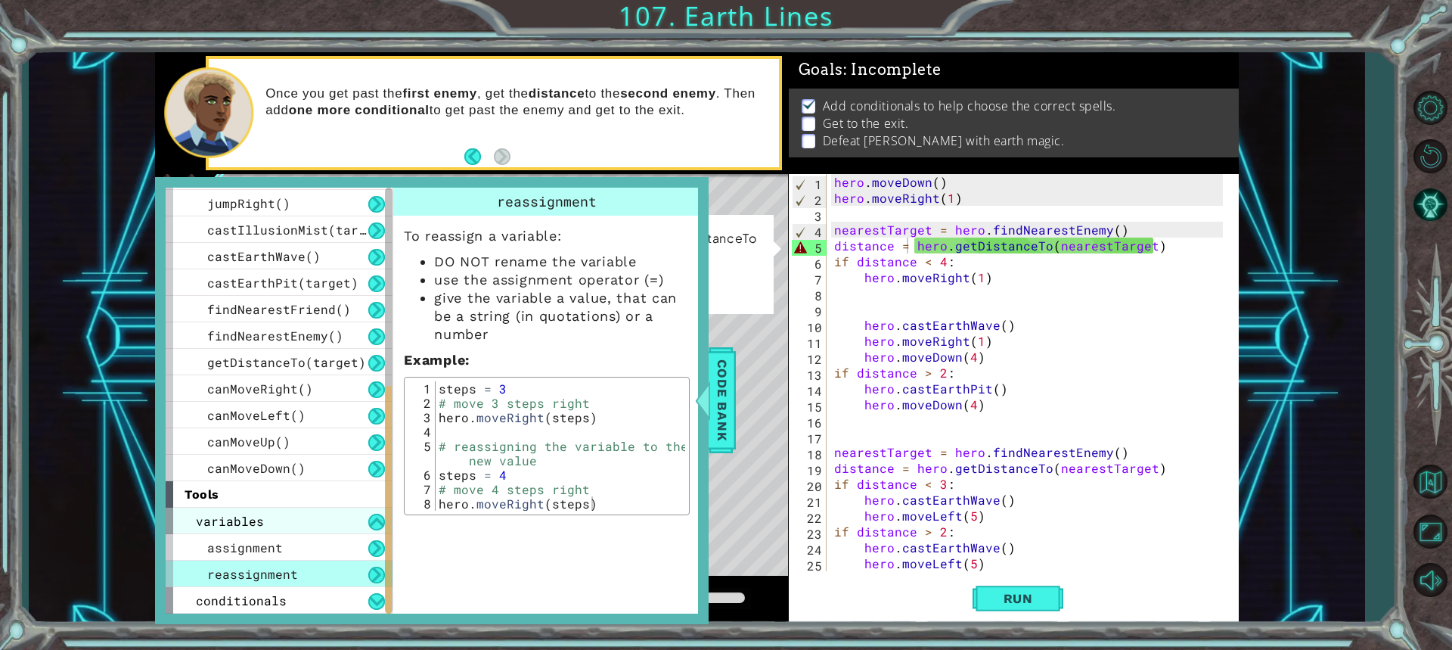
click at [253, 523] on span "variables" at bounding box center [230, 521] width 68 height 16
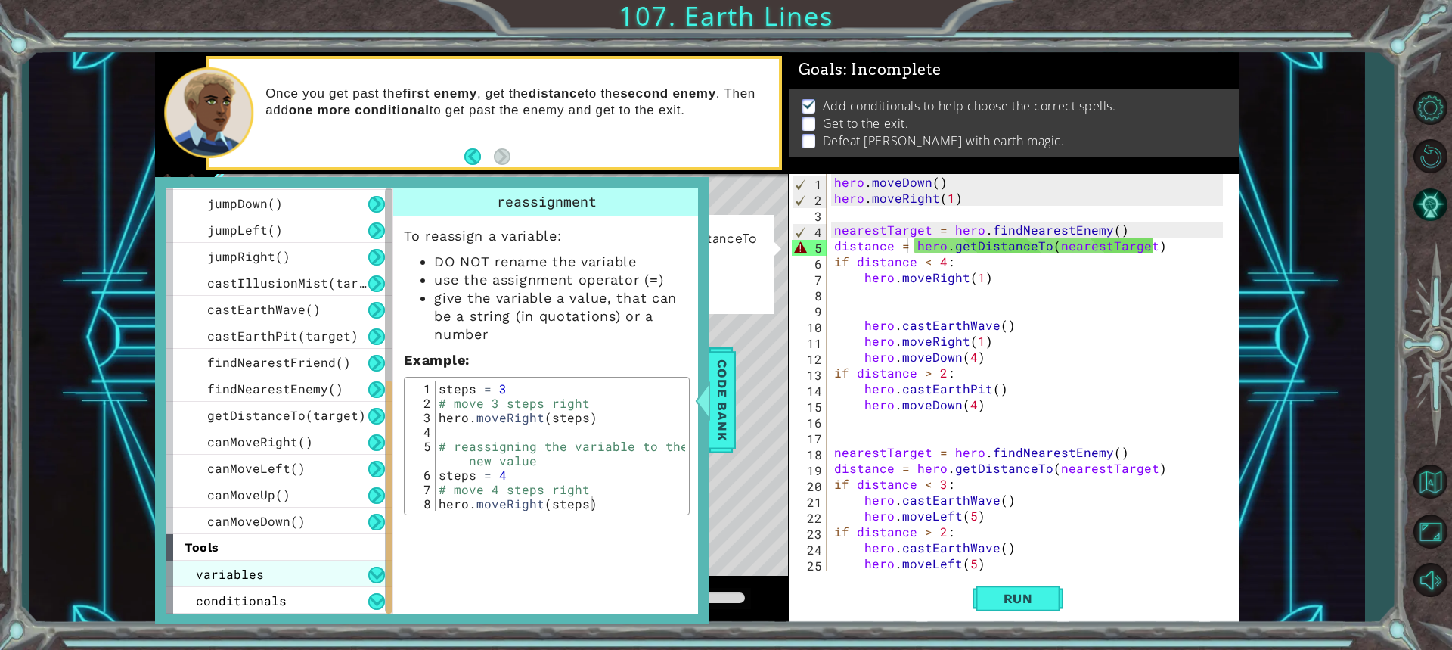
scroll to position [315, 0]
click at [240, 577] on span "variables" at bounding box center [230, 574] width 68 height 16
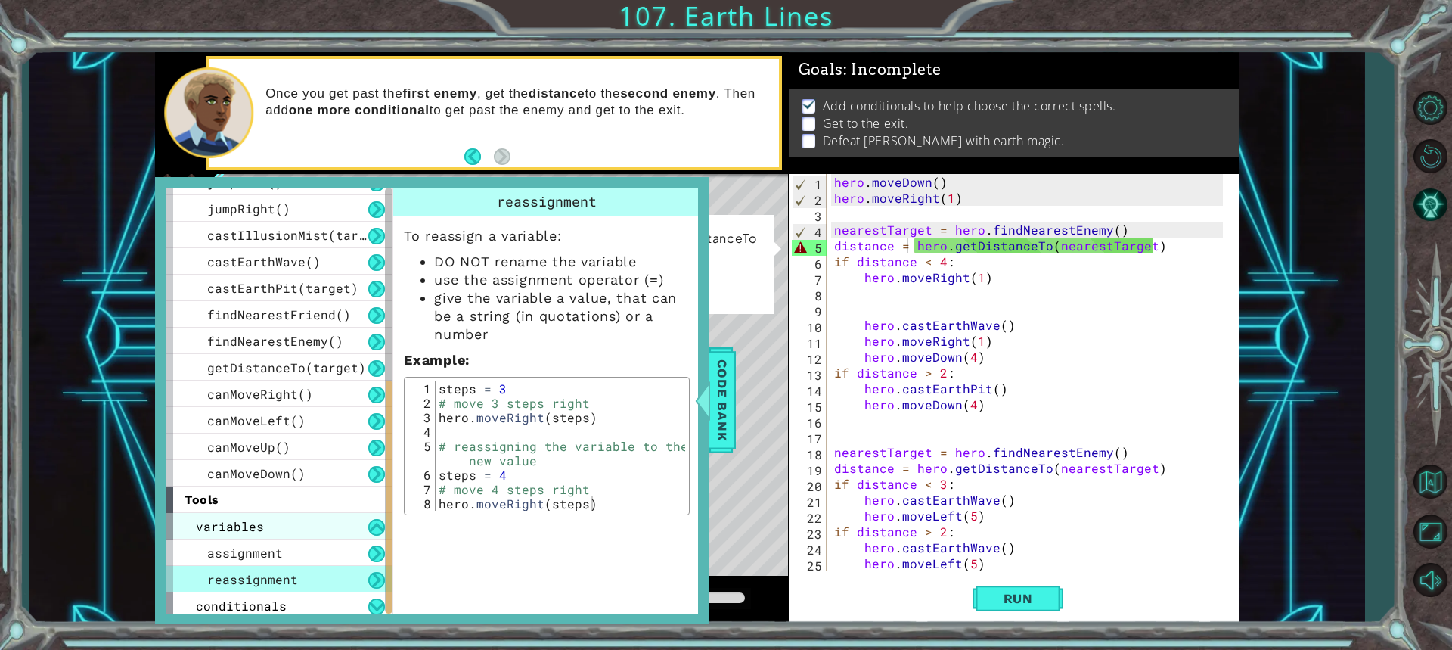
scroll to position [368, 0]
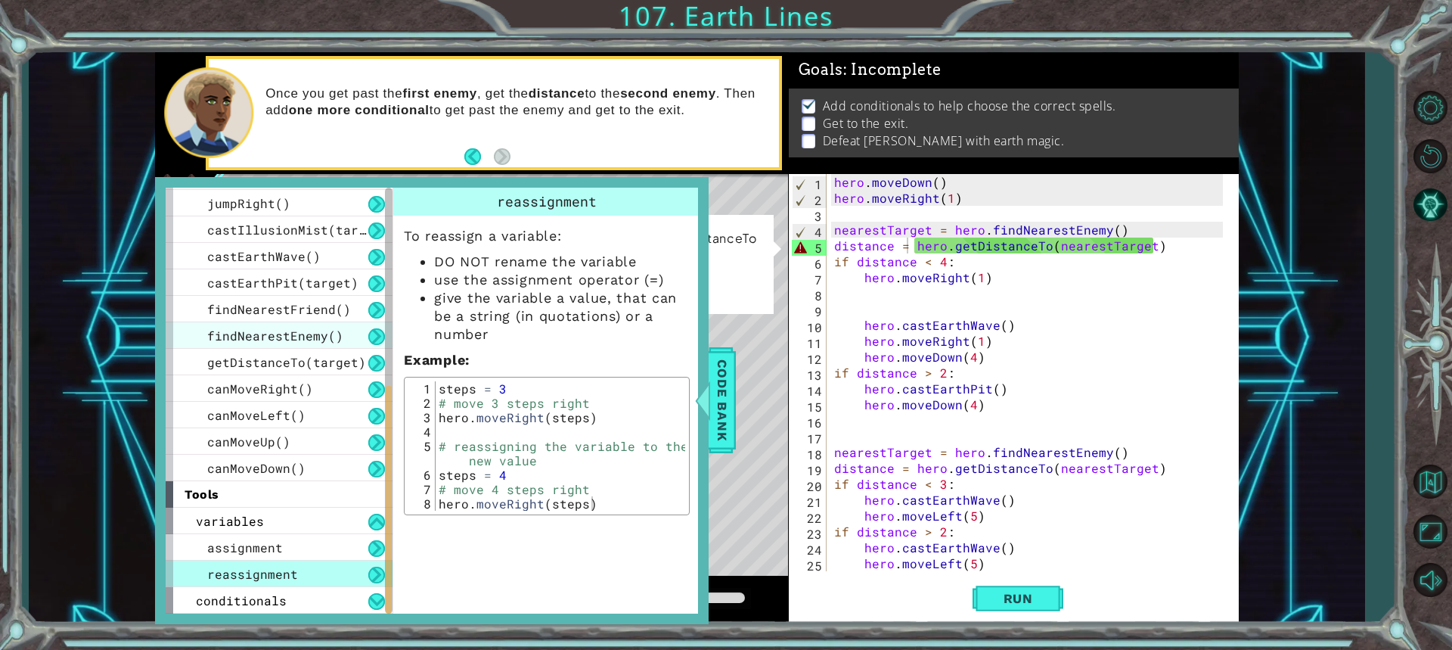
click at [268, 331] on span "findNearestEnemy()" at bounding box center [275, 335] width 136 height 16
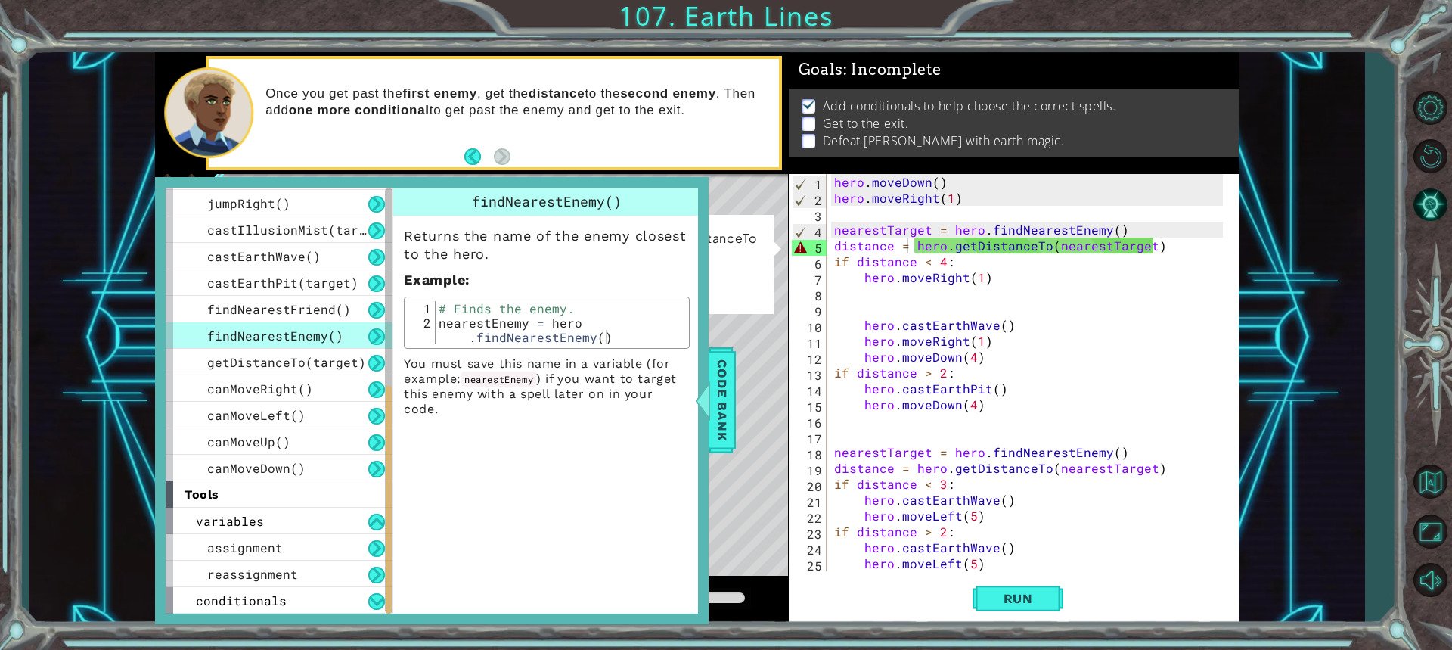
click at [949, 248] on div "hero . moveDown ( ) hero . moveRight ( 1 ) nearestTarget = hero . findNearestEn…" at bounding box center [1030, 388] width 399 height 429
click at [322, 365] on span "getDistanceTo(target)" at bounding box center [286, 362] width 159 height 16
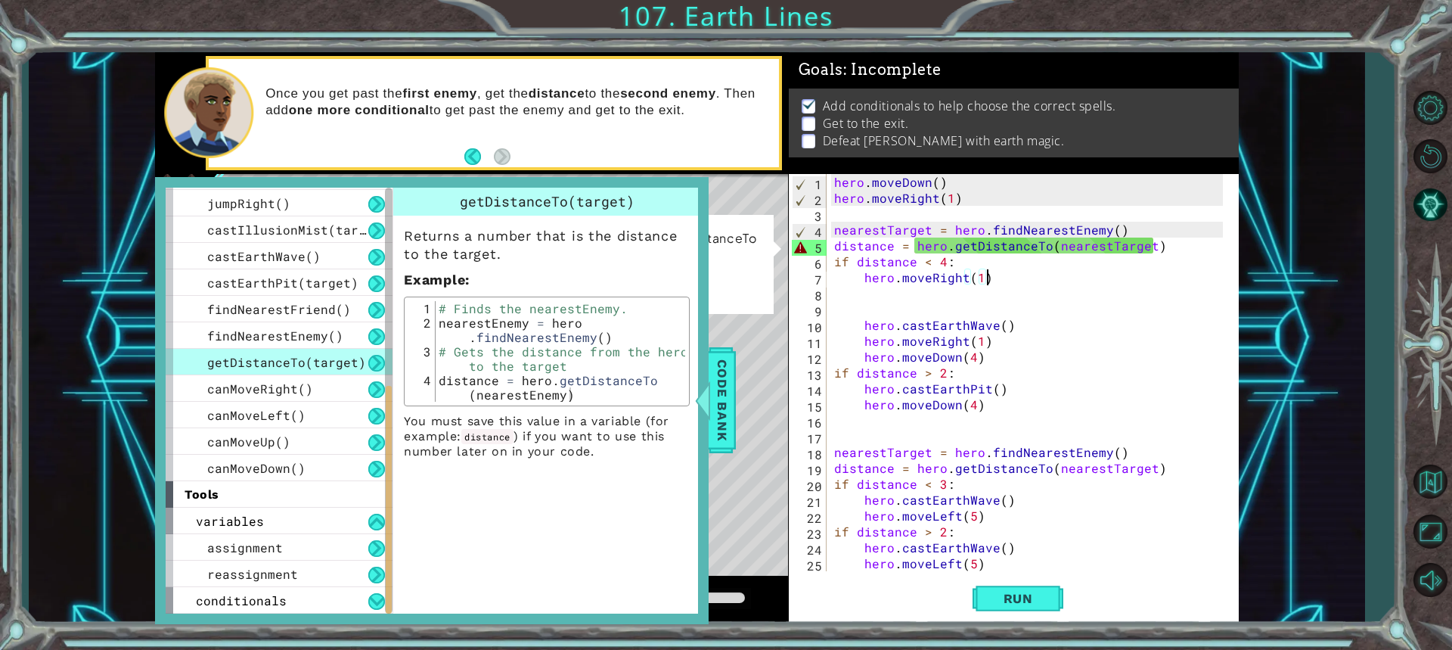
click at [1147, 278] on div "hero . moveDown ( ) hero . moveRight ( 1 ) nearestTarget = hero . findNearestEn…" at bounding box center [1030, 388] width 399 height 429
click at [1112, 253] on div "hero . moveDown ( ) hero . moveRight ( 1 ) nearestTarget = hero . findNearestEn…" at bounding box center [1030, 388] width 399 height 429
click at [1146, 245] on div "hero . moveDown ( ) hero . moveRight ( 1 ) nearestTarget = hero . findNearestEn…" at bounding box center [1030, 388] width 399 height 429
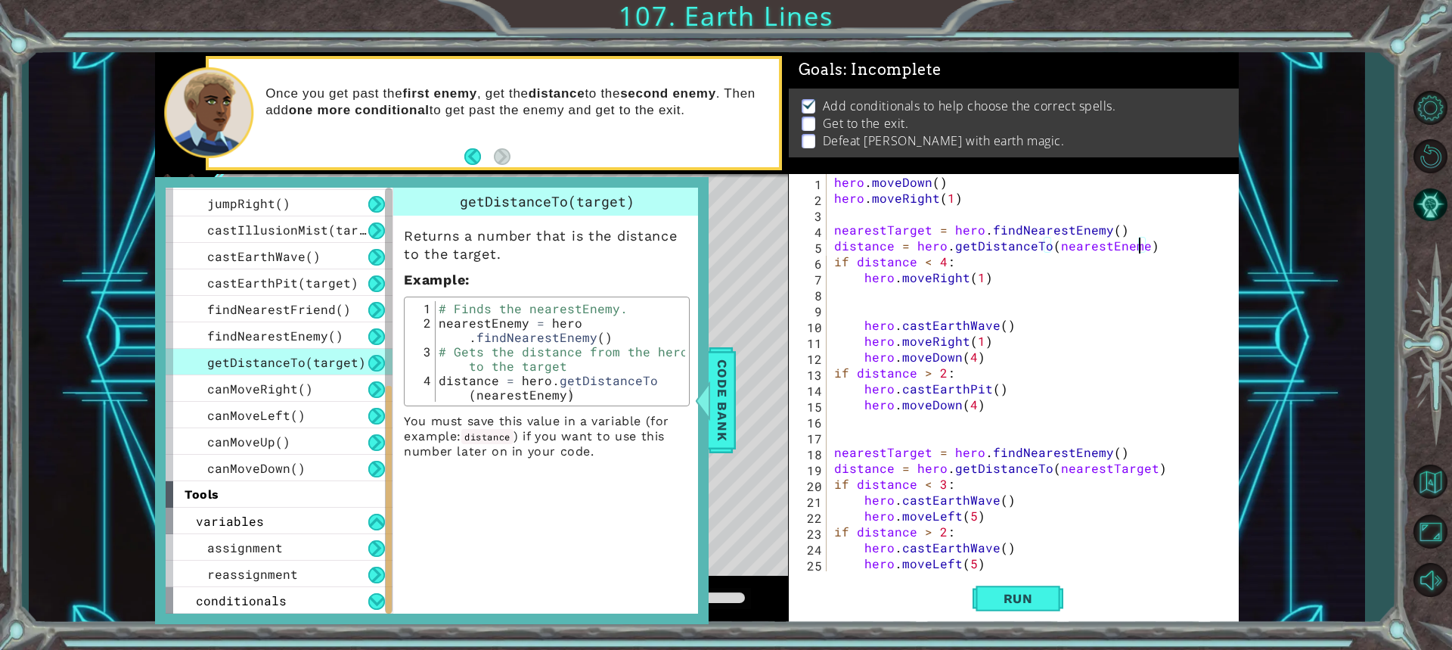
scroll to position [0, 19]
click at [1138, 245] on div "hero . moveDown ( ) hero . moveRight ( 1 ) nearestTarget = hero . findNearestEn…" at bounding box center [1030, 388] width 399 height 429
click at [1154, 241] on div "hero . moveDown ( ) hero . moveRight ( 1 ) nearestTarget = hero . findNearestEn…" at bounding box center [1030, 388] width 399 height 429
click at [733, 434] on span "Code Bank" at bounding box center [722, 400] width 24 height 92
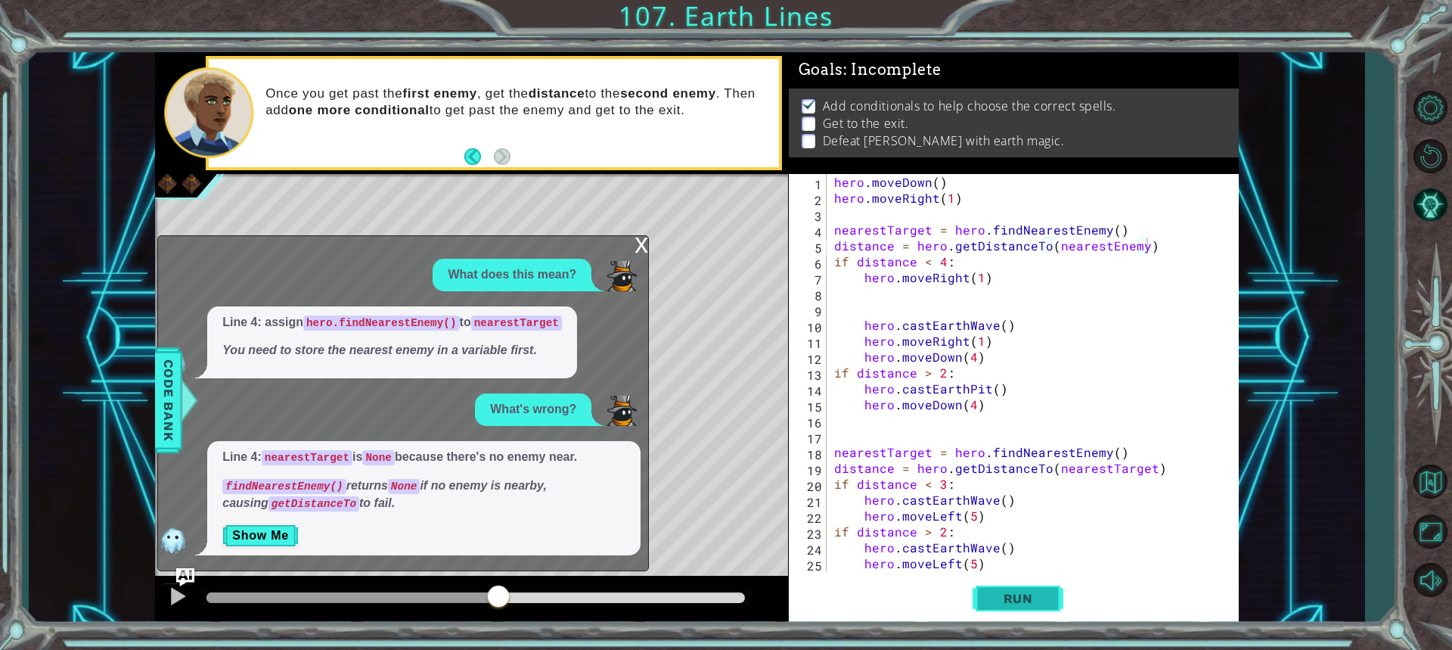
click at [1003, 596] on span "Run" at bounding box center [1018, 598] width 60 height 15
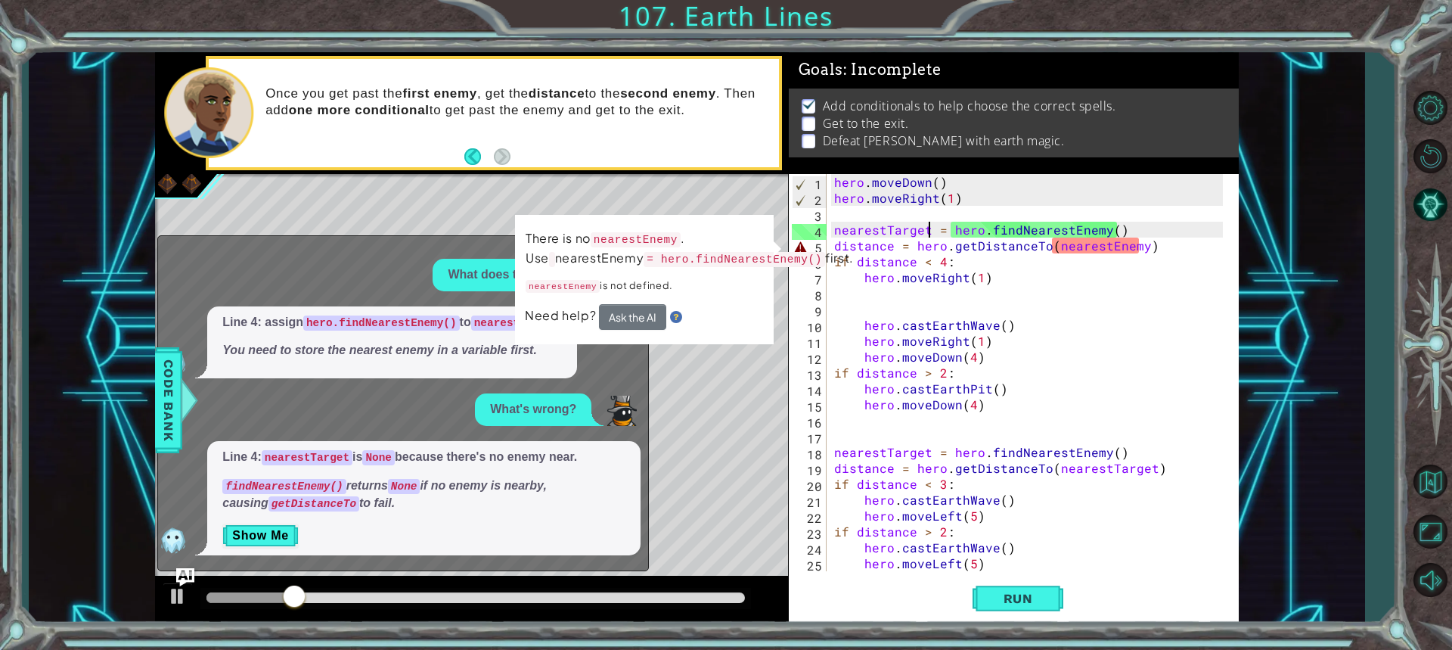
click at [928, 229] on div "hero . moveDown ( ) hero . moveRight ( 1 ) nearestTarget = hero . findNearestEn…" at bounding box center [1030, 388] width 399 height 429
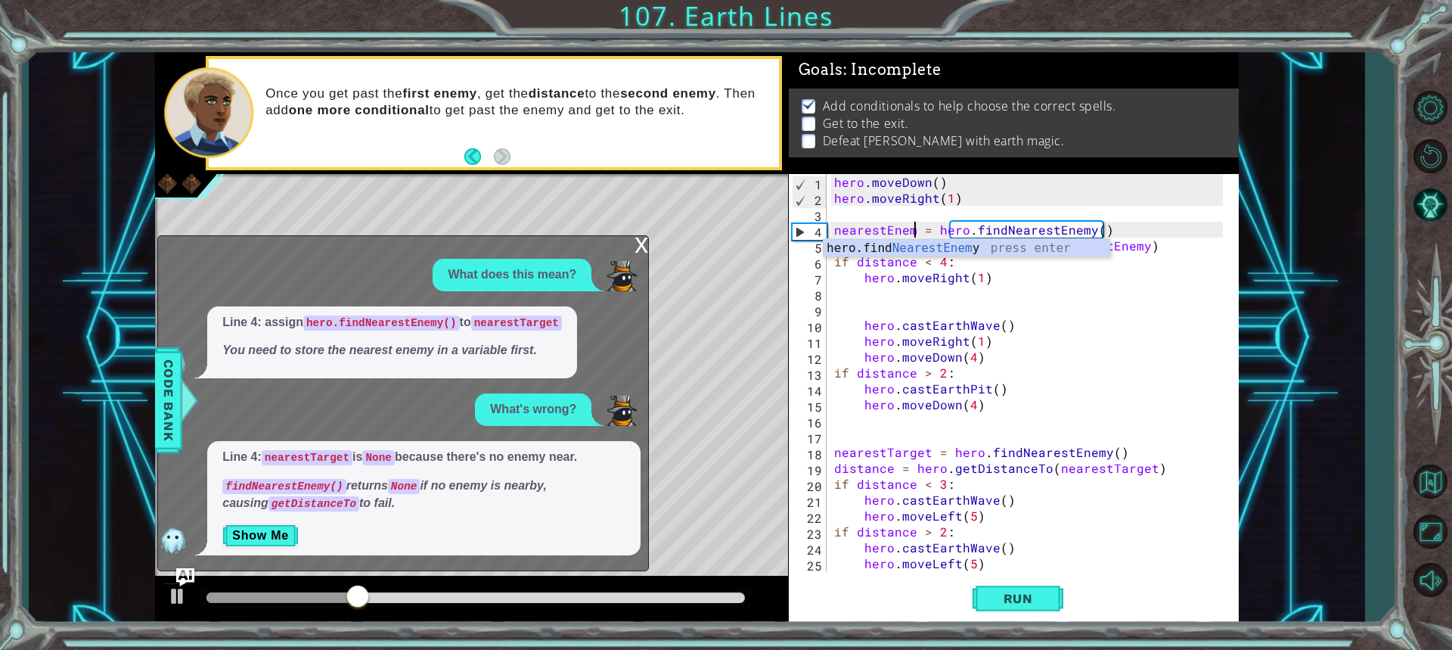
scroll to position [0, 5]
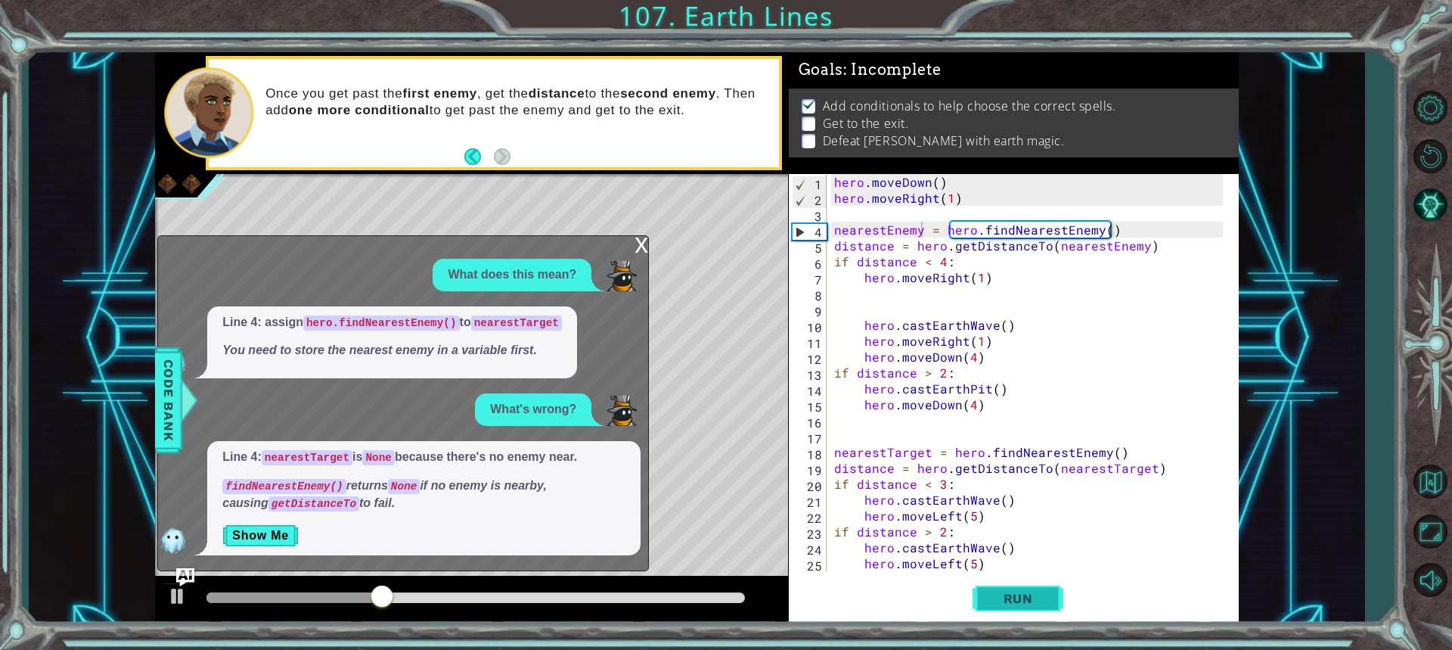
click at [1014, 609] on button "Run" at bounding box center [1017, 597] width 91 height 45
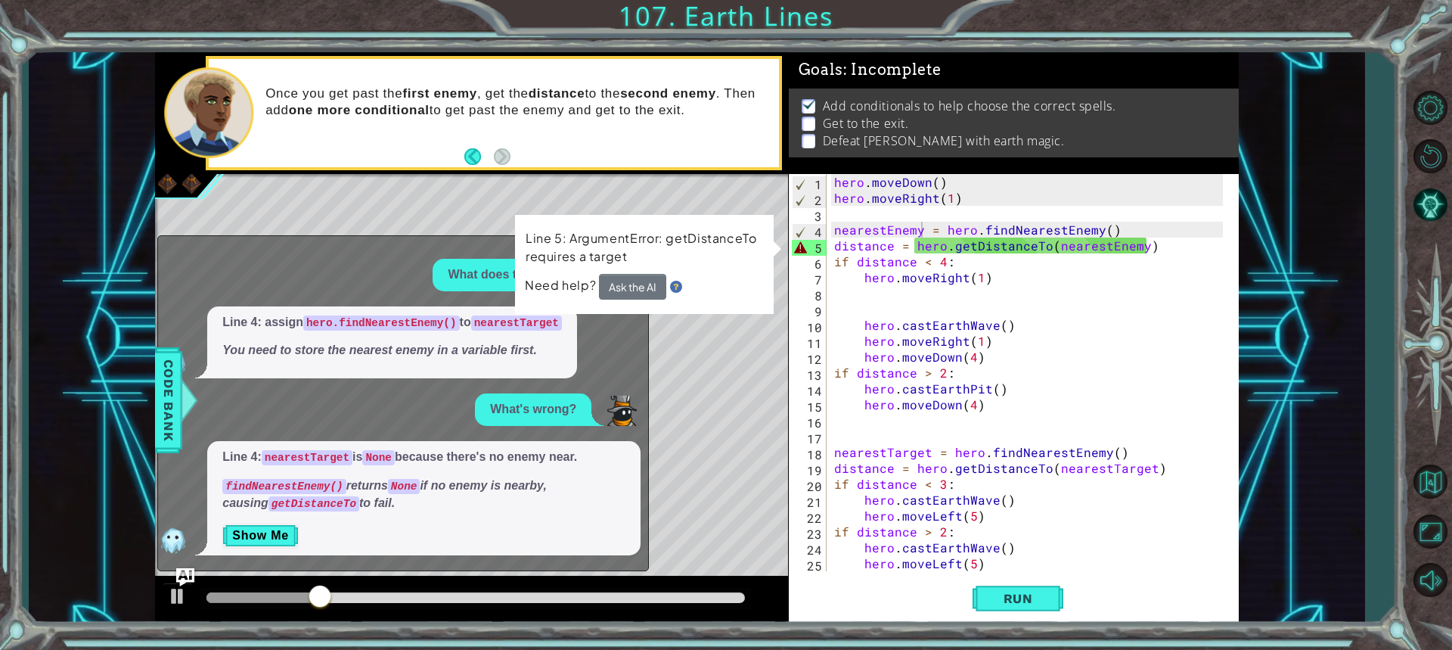
drag, startPoint x: 752, startPoint y: 361, endPoint x: 761, endPoint y: 347, distance: 17.4
click at [752, 361] on div "Level Map" at bounding box center [504, 396] width 699 height 445
click at [1155, 250] on div "hero . moveDown ( ) hero . moveRight ( 1 ) nearestEnemy = hero . findNearestEne…" at bounding box center [1030, 388] width 399 height 429
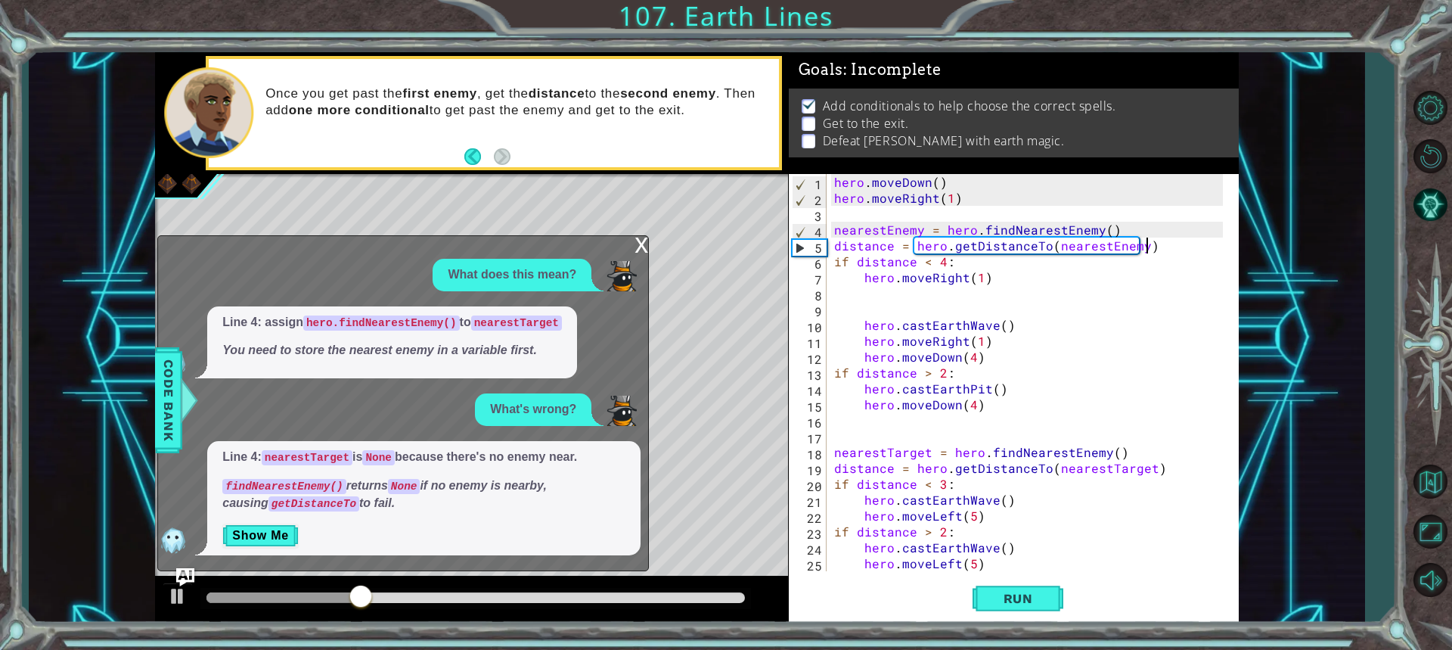
scroll to position [0, 18]
click at [256, 526] on button "Show Me" at bounding box center [260, 535] width 76 height 24
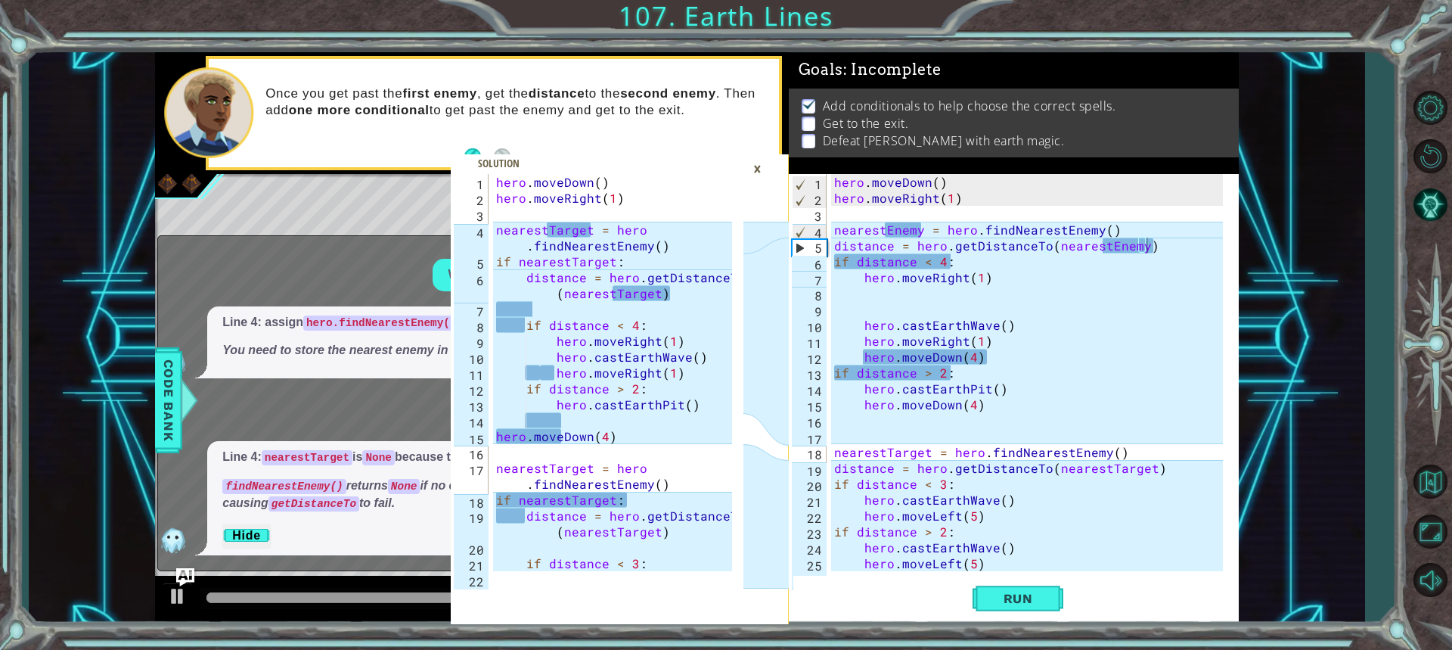
click at [920, 225] on div "hero . moveDown ( ) hero . moveRight ( 1 ) nearestEnemy = hero . findNearestEne…" at bounding box center [1030, 388] width 399 height 429
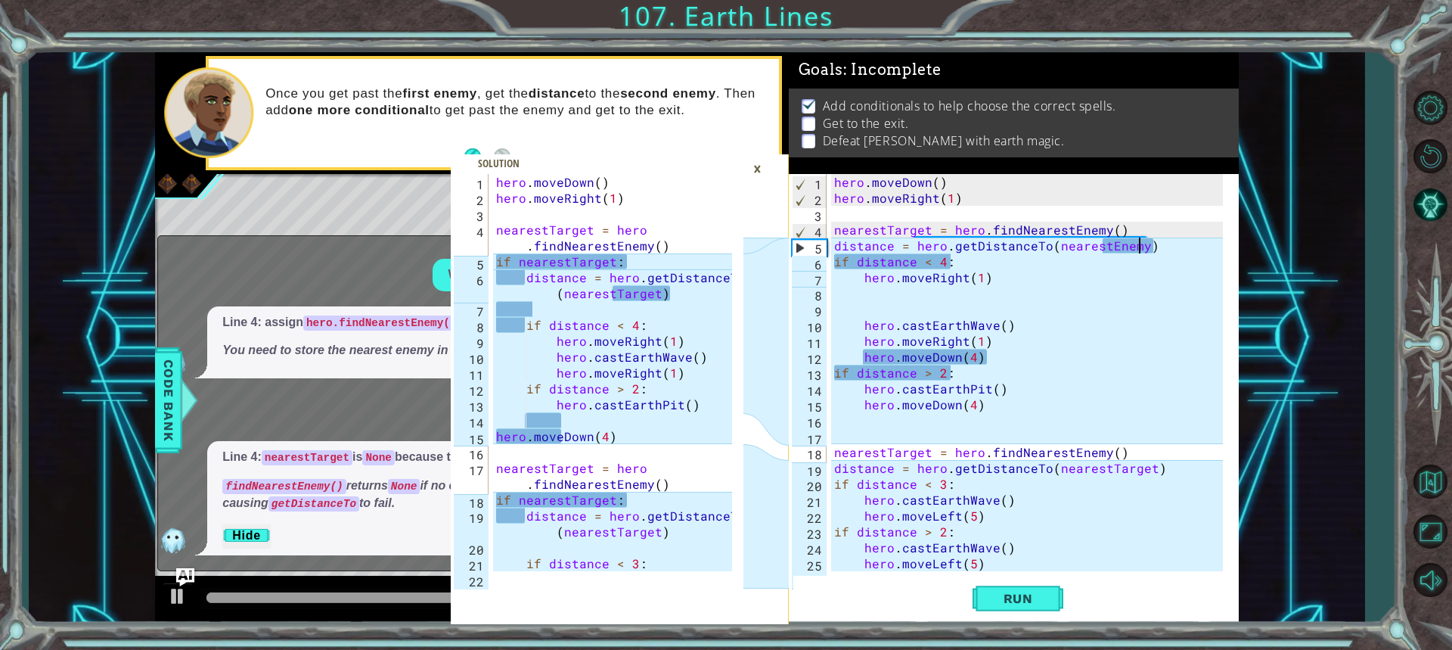
click at [1139, 248] on div "hero . moveDown ( ) hero . moveRight ( 1 ) nearestTarget = hero . findNearestEn…" at bounding box center [1030, 388] width 399 height 429
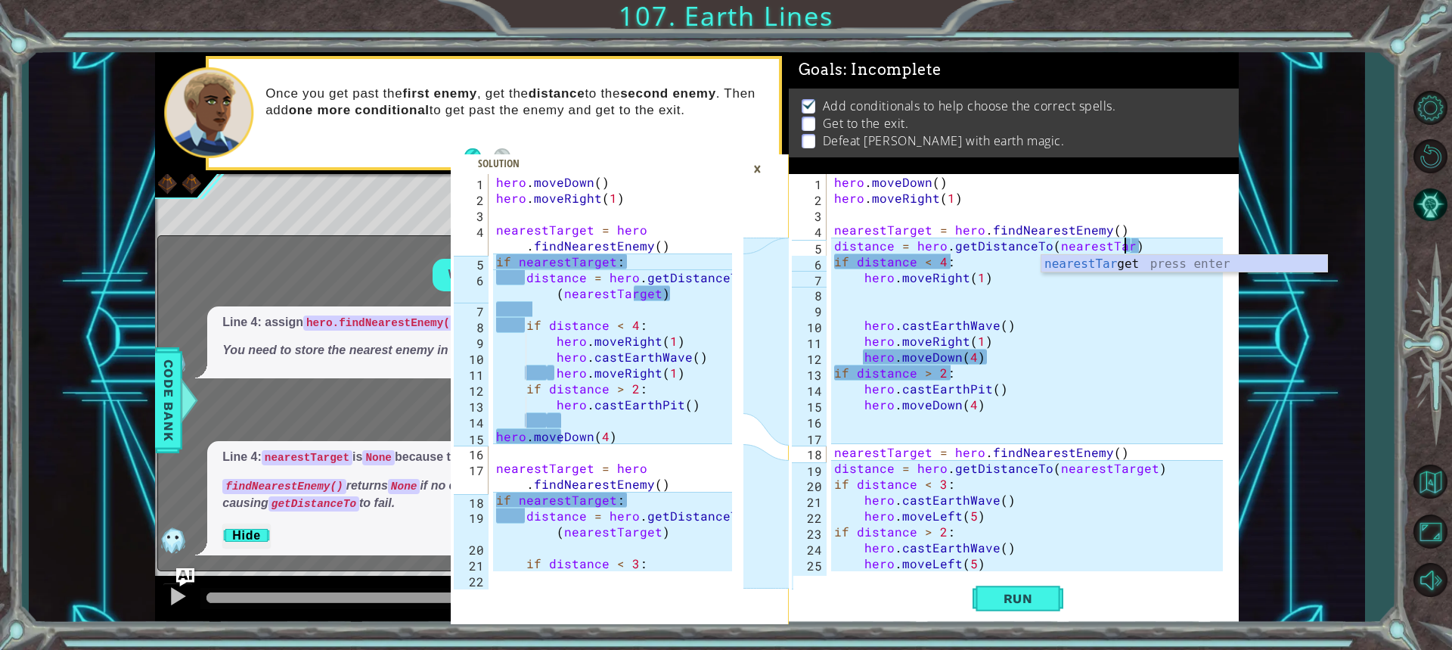
scroll to position [0, 18]
type textarea "distance = hero.getDistanceTo(nearestTarget)"
click at [1155, 244] on div "hero . moveDown ( ) hero . moveRight ( 1 ) nearestTarget = hero . findNearestEn…" at bounding box center [1030, 388] width 399 height 429
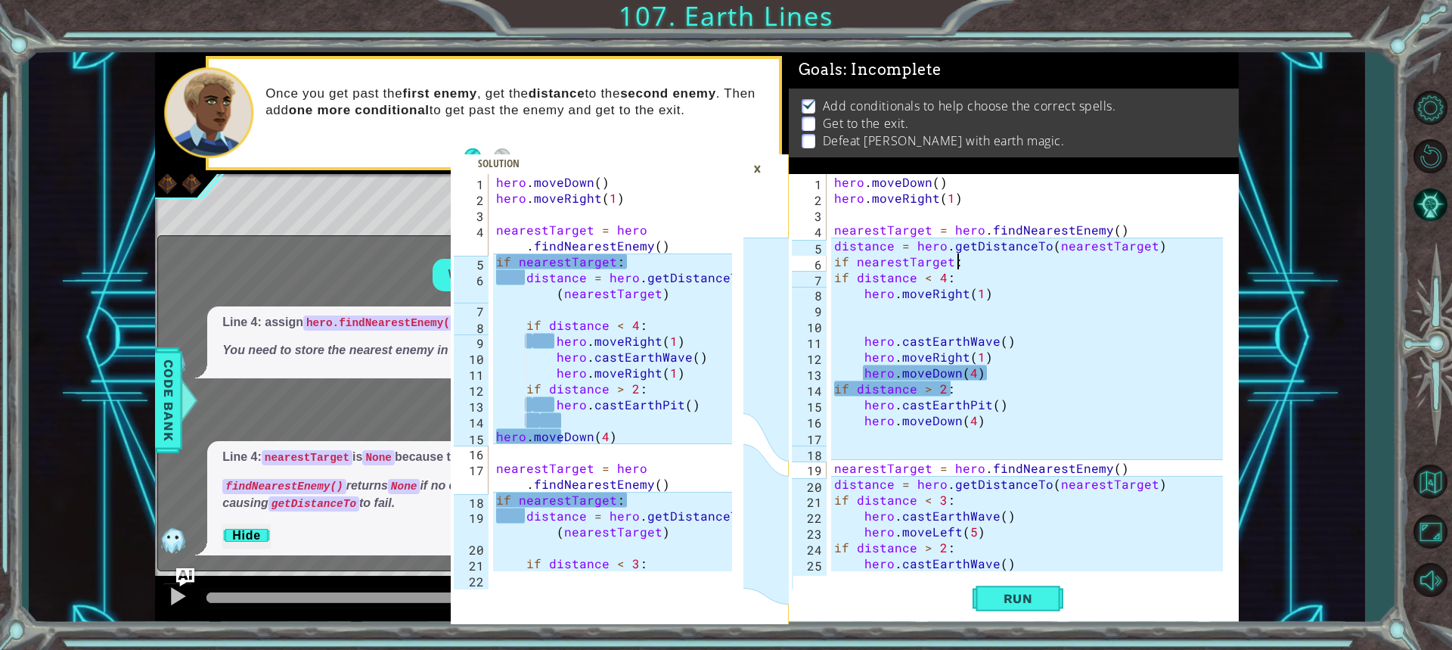
scroll to position [0, 7]
type textarea "if nearestTarget:"
click at [831, 264] on div "hero . moveDown ( ) hero . moveRight ( 1 ) nearestTarget = hero . findNearestEn…" at bounding box center [1027, 372] width 392 height 397
drag, startPoint x: 833, startPoint y: 258, endPoint x: 955, endPoint y: 261, distance: 121.8
click at [955, 261] on div "hero . moveDown ( ) hero . moveRight ( 1 ) nearestTarget = hero . findNearestEn…" at bounding box center [1030, 388] width 399 height 429
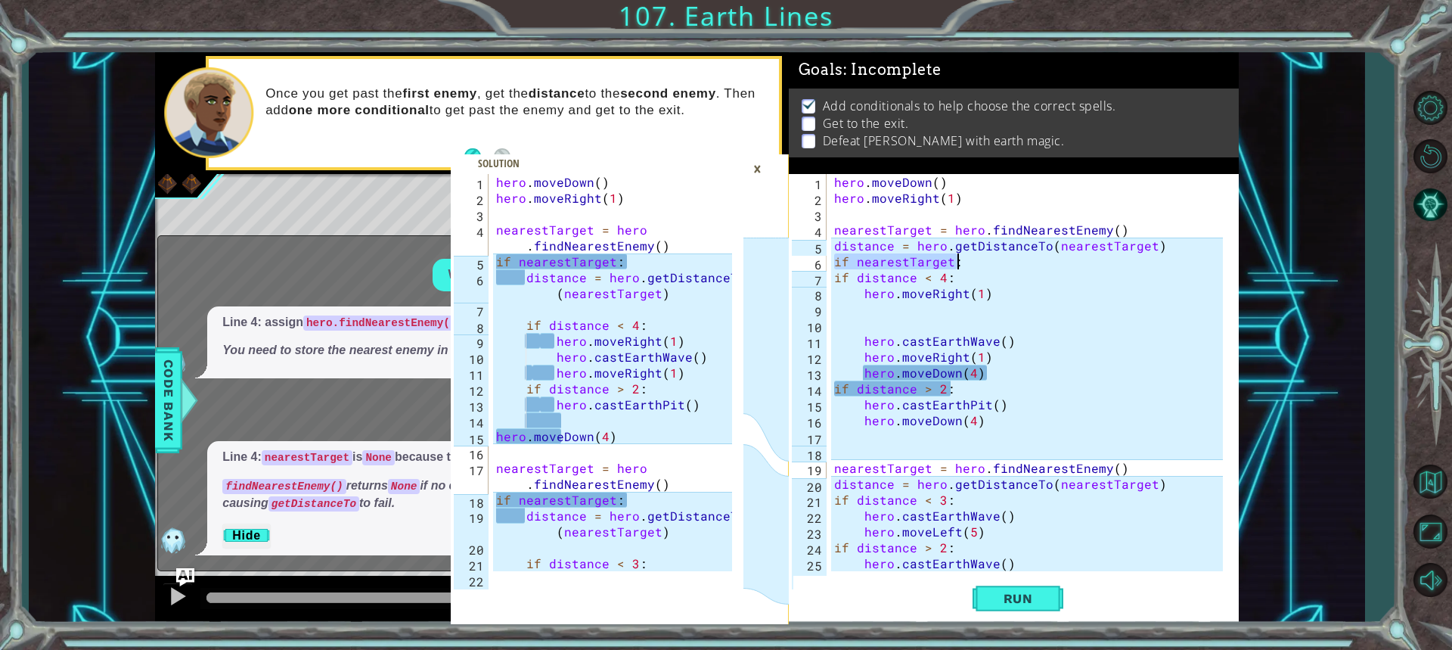
scroll to position [0, 0]
click at [1125, 225] on div "hero . moveDown ( ) hero . moveRight ( 1 ) nearestTarget = hero . findNearestEn…" at bounding box center [1030, 388] width 399 height 429
type textarea "nearestTarget = hero.findNearestEnemy()"
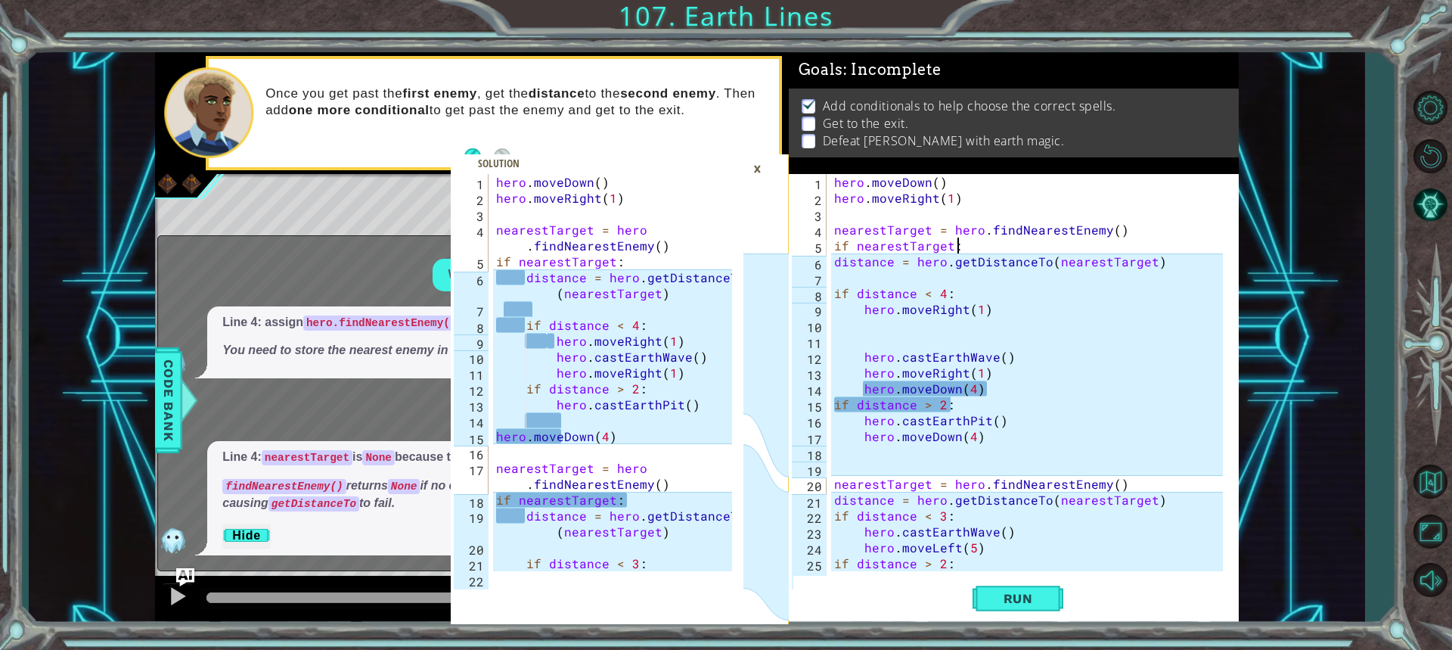
scroll to position [0, 7]
click at [831, 261] on div "hero . moveDown ( ) hero . moveRight ( 1 ) nearestTarget = hero . findNearestEn…" at bounding box center [1030, 388] width 399 height 429
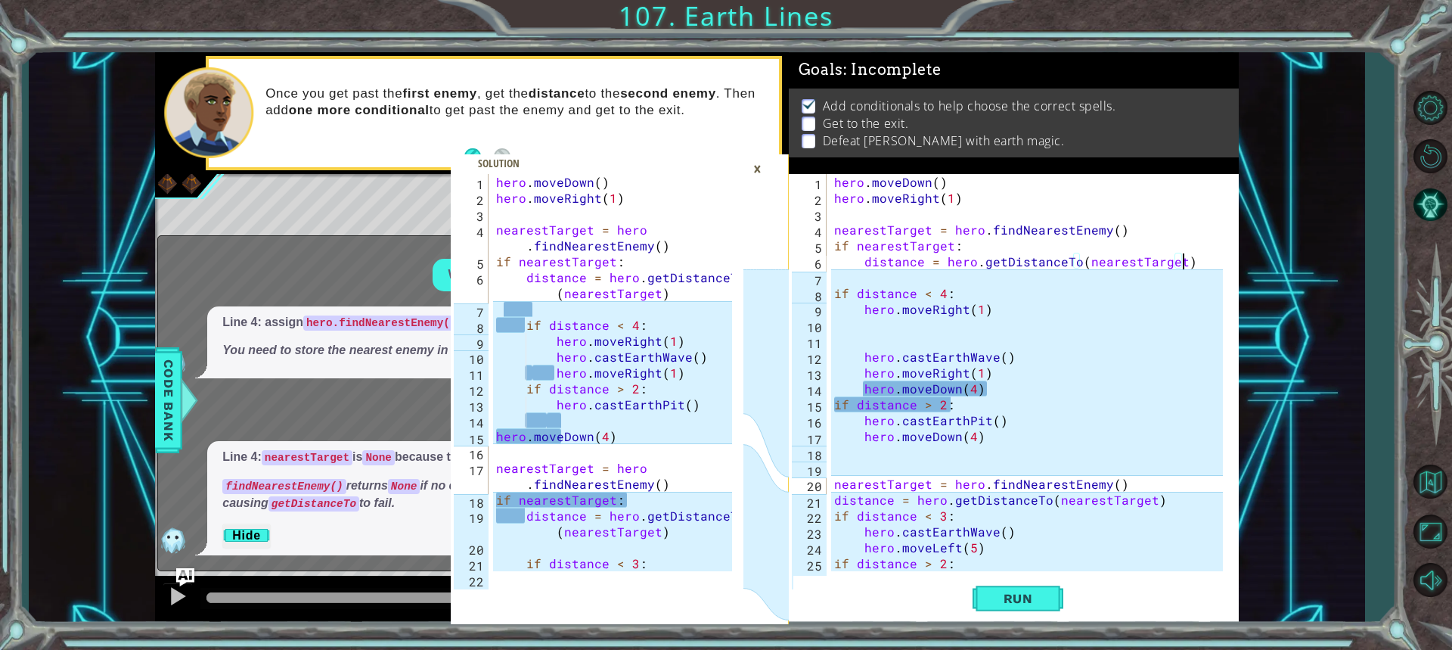
click at [1183, 257] on div "hero . moveDown ( ) hero . moveRight ( 1 ) nearestTarget = hero . findNearestEn…" at bounding box center [1030, 388] width 399 height 429
click at [755, 171] on div "×" at bounding box center [757, 169] width 23 height 26
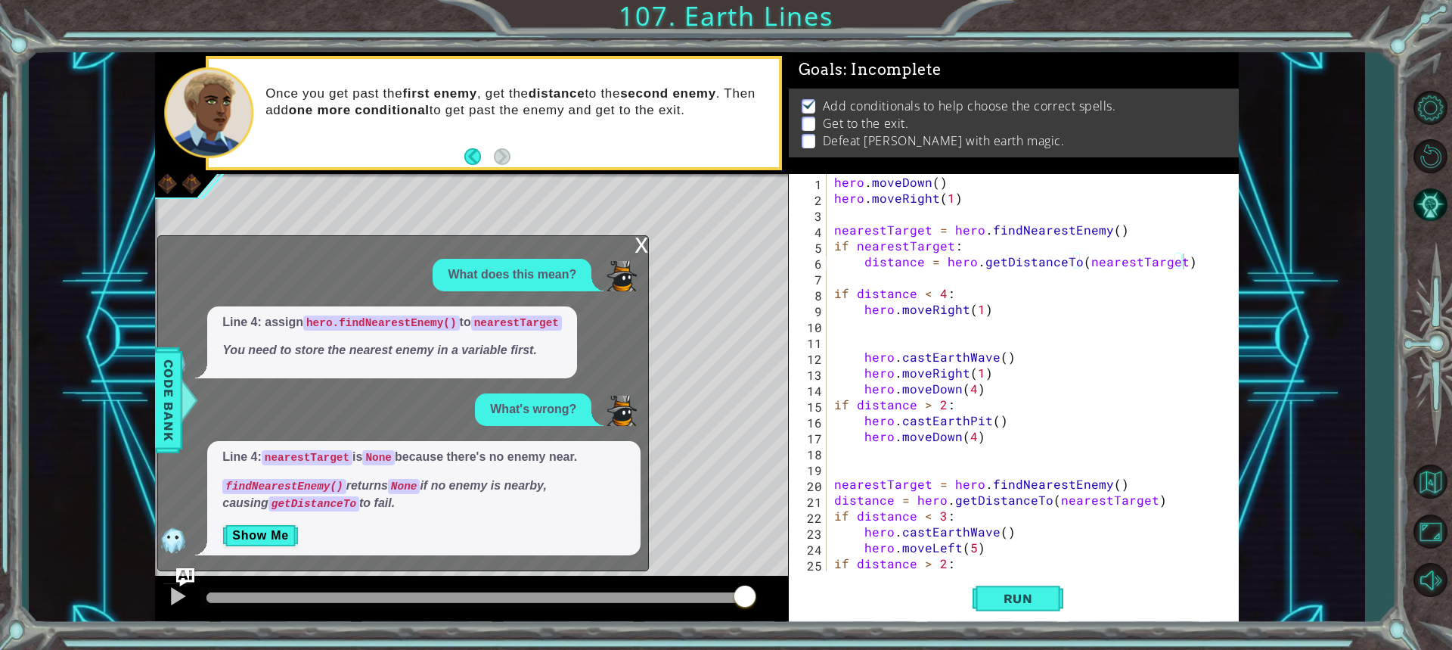
click at [639, 241] on div "x" at bounding box center [641, 243] width 14 height 15
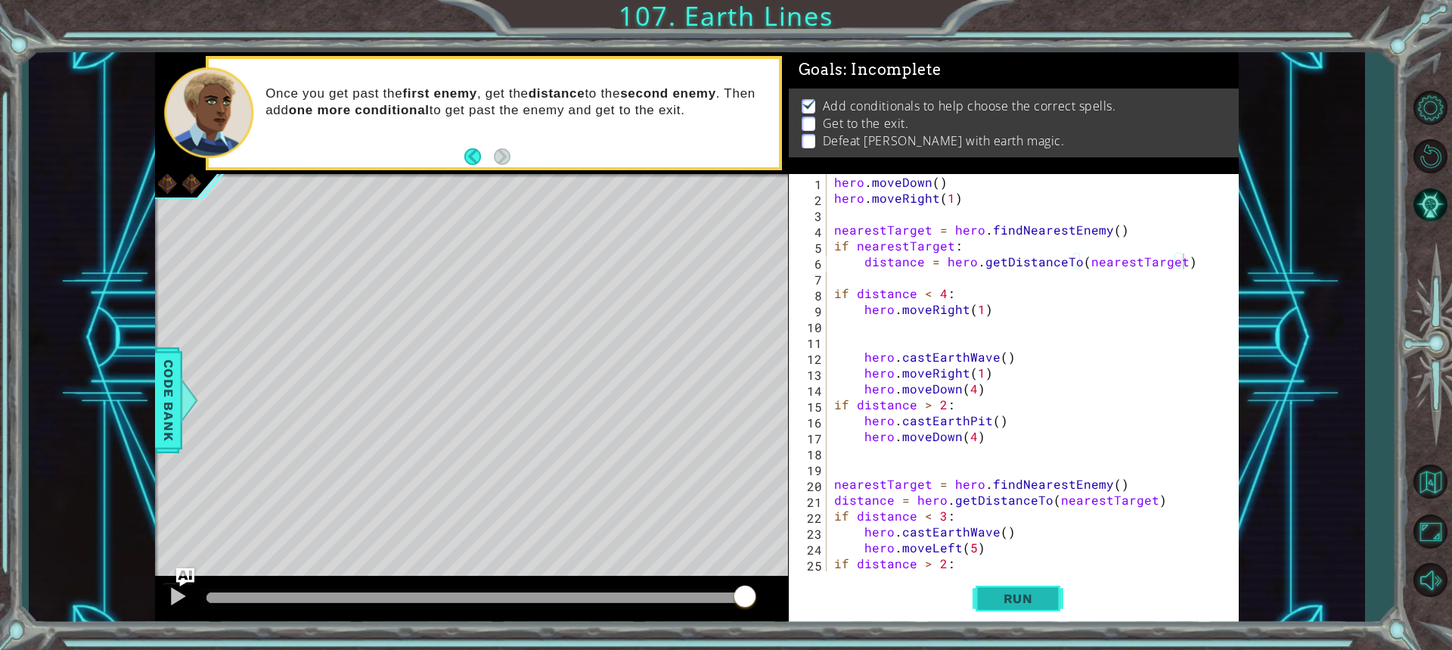
click at [996, 601] on span "Run" at bounding box center [1018, 598] width 60 height 15
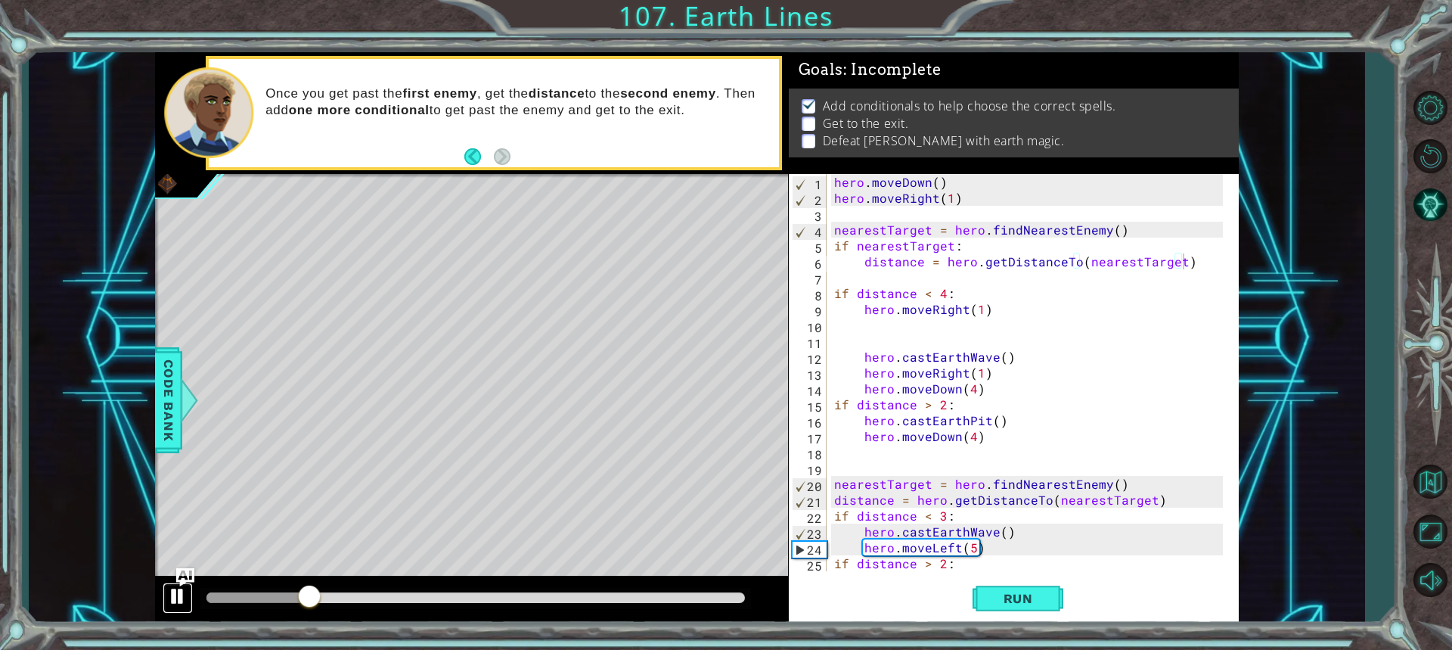
click at [187, 600] on div at bounding box center [178, 596] width 20 height 20
click at [956, 201] on div "hero . moveDown ( ) hero . moveRight ( 1 ) nearestTarget = hero . findNearestEn…" at bounding box center [1030, 388] width 399 height 429
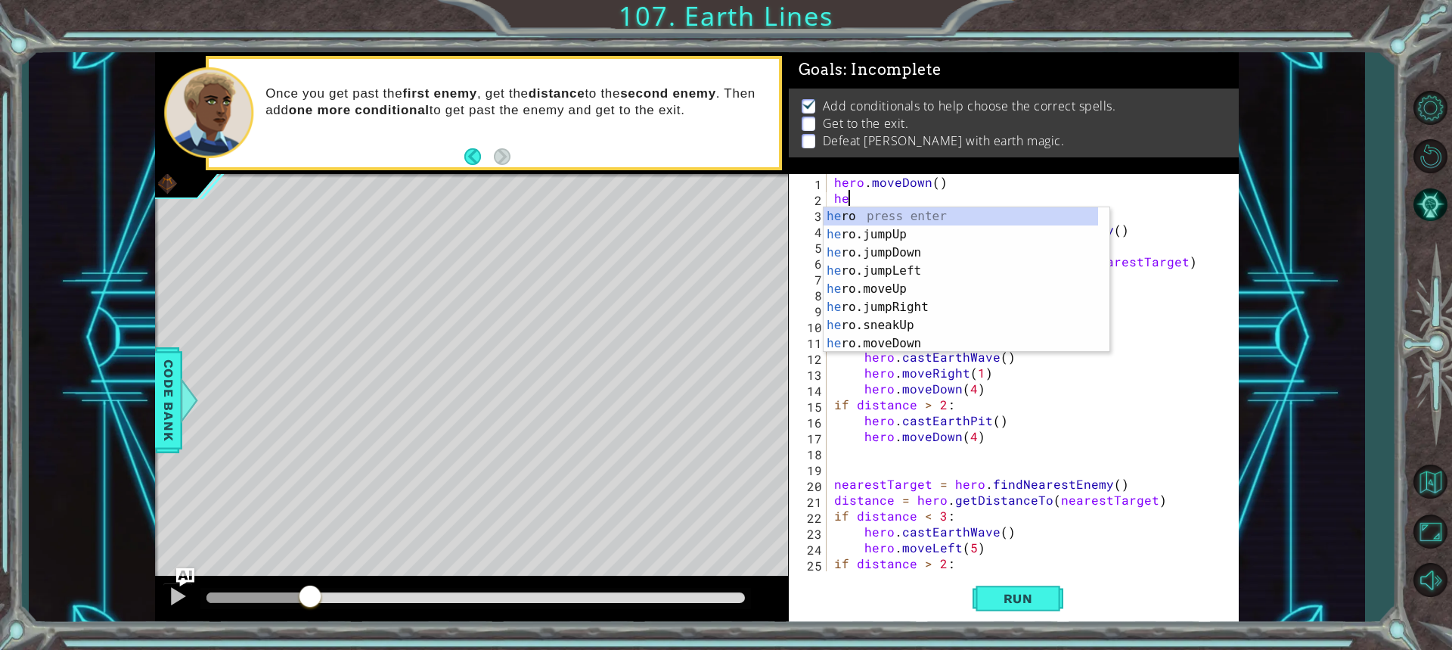
scroll to position [0, 0]
type textarea "h"
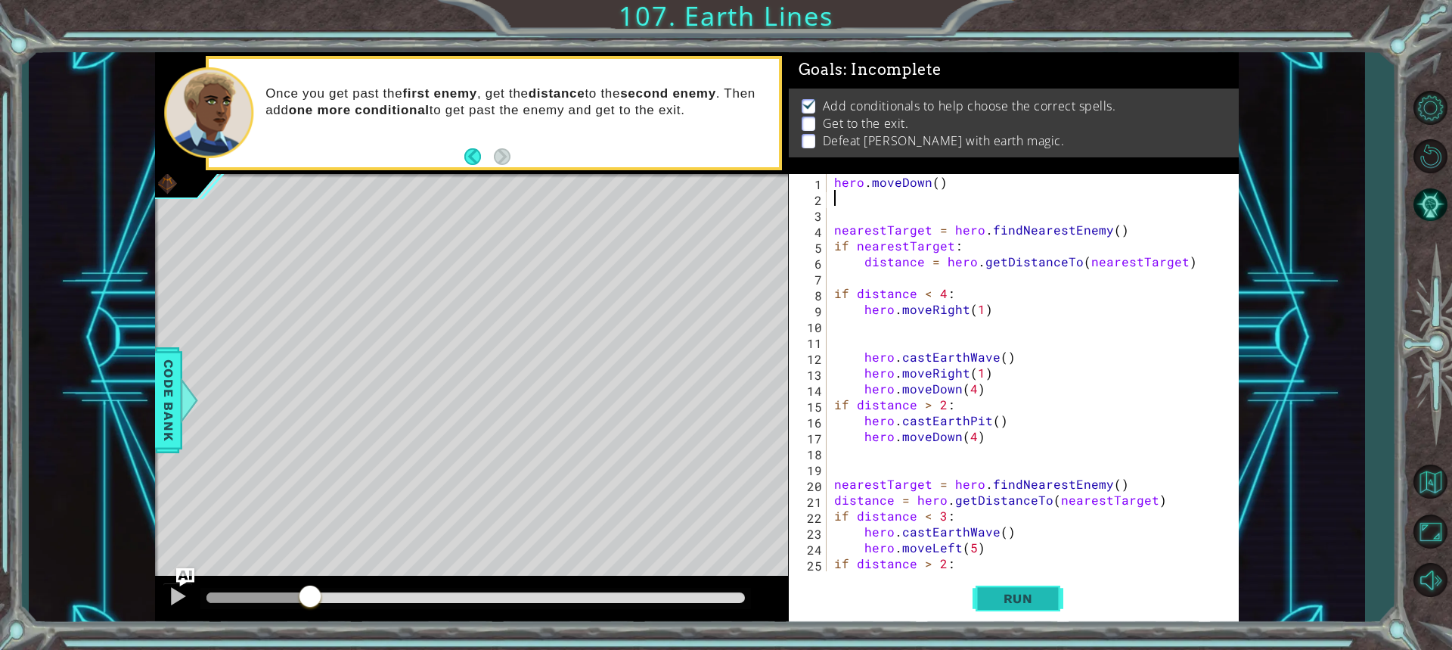
click at [1026, 591] on span "Run" at bounding box center [1018, 598] width 60 height 15
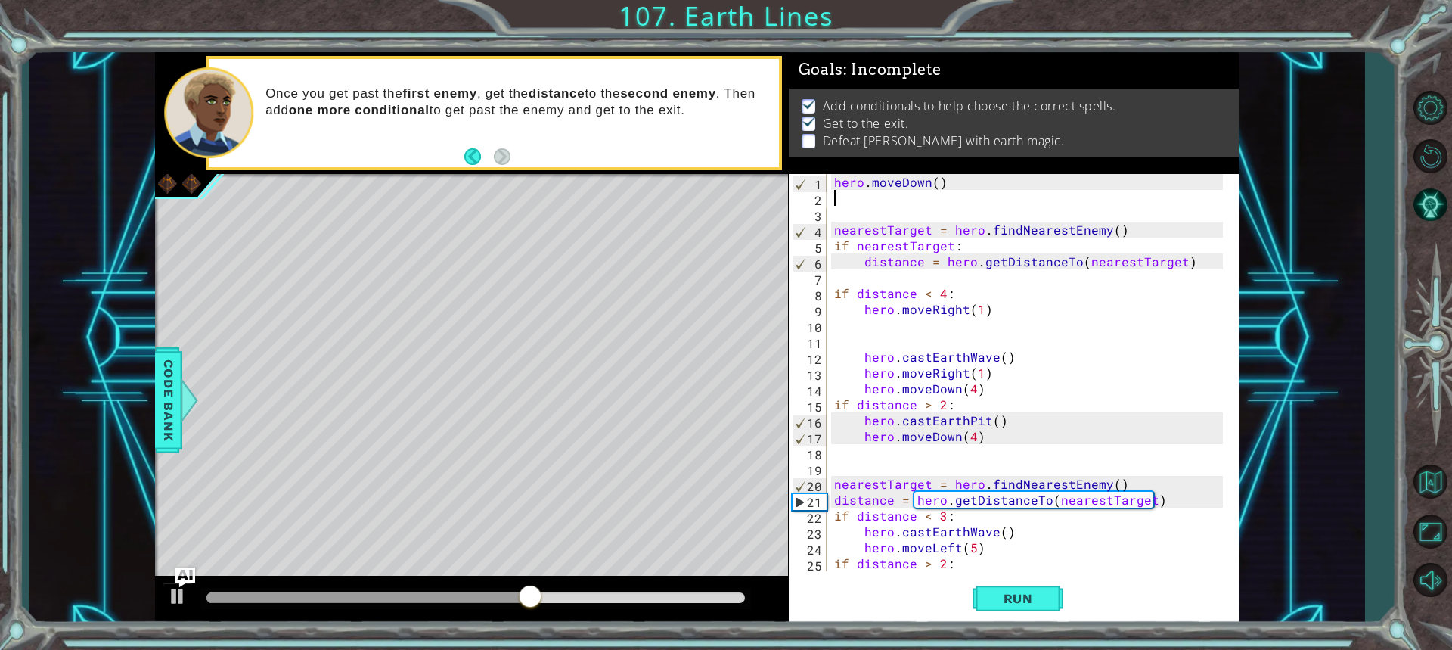
click at [178, 586] on img "Ask AI" at bounding box center [185, 576] width 20 height 20
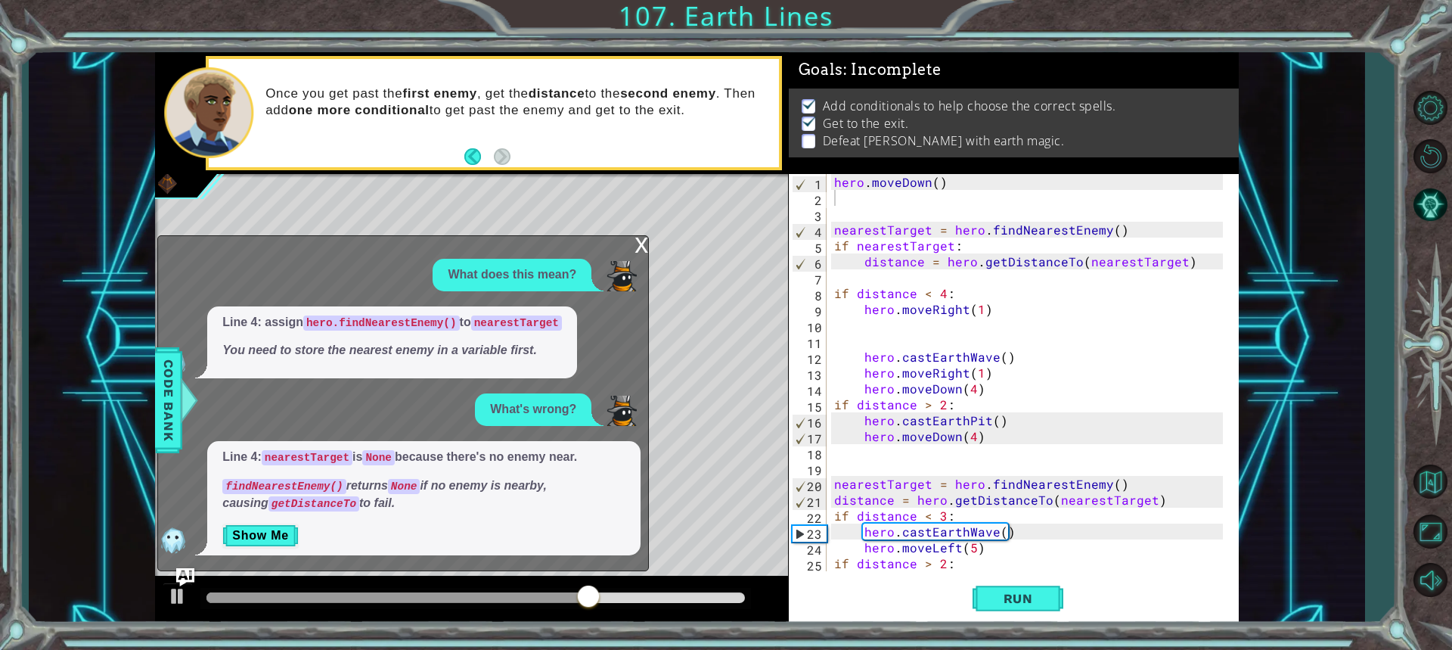
click at [859, 200] on div "hero . [GEOGRAPHIC_DATA] ( ) nearestTarget = hero . findNearestEnemy ( ) if nea…" at bounding box center [1030, 388] width 399 height 429
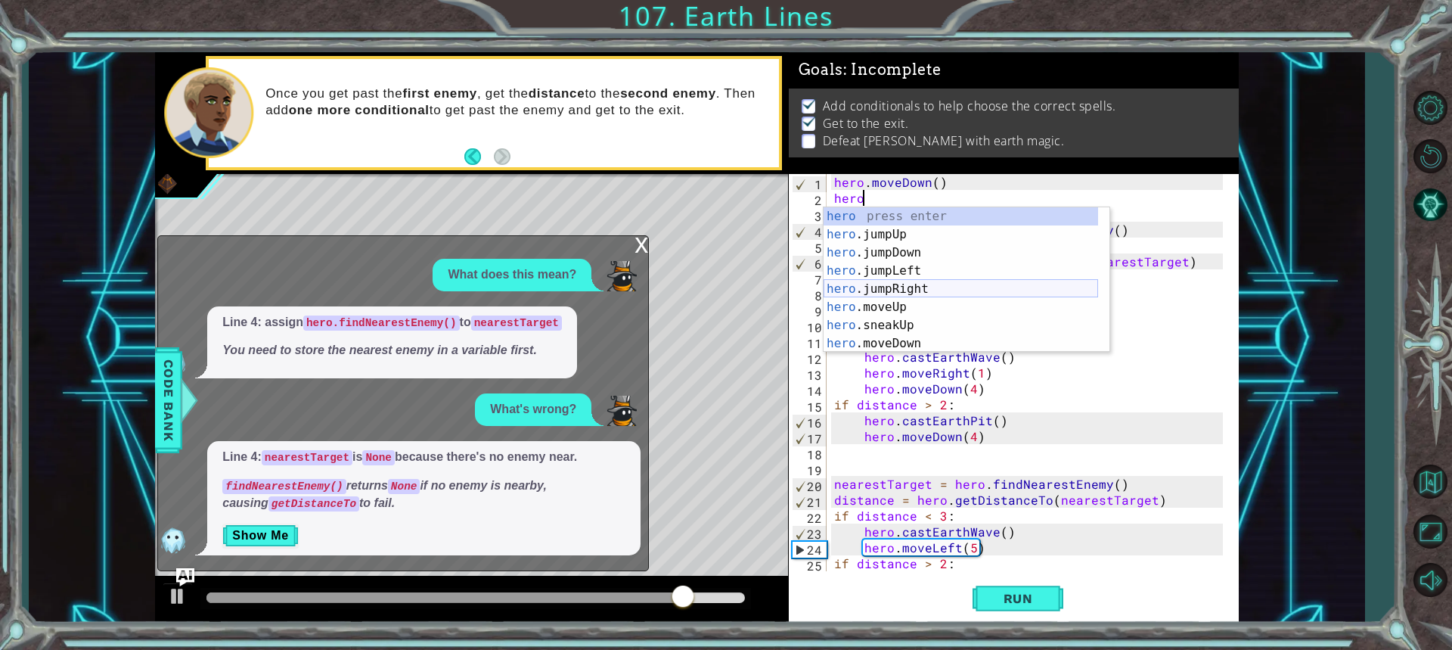
scroll to position [45, 0]
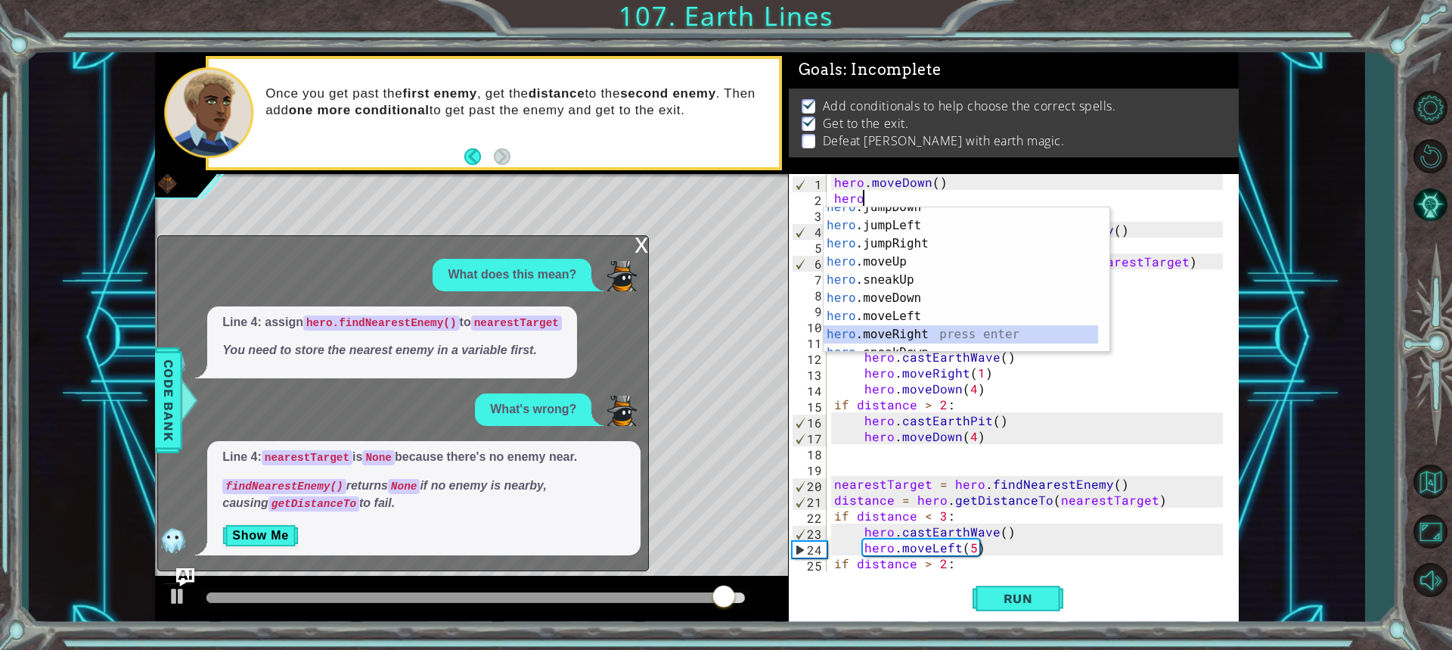
click at [874, 329] on div "hero .jumpDown press enter hero .jumpLeft press enter hero .jumpRight press ent…" at bounding box center [960, 288] width 274 height 181
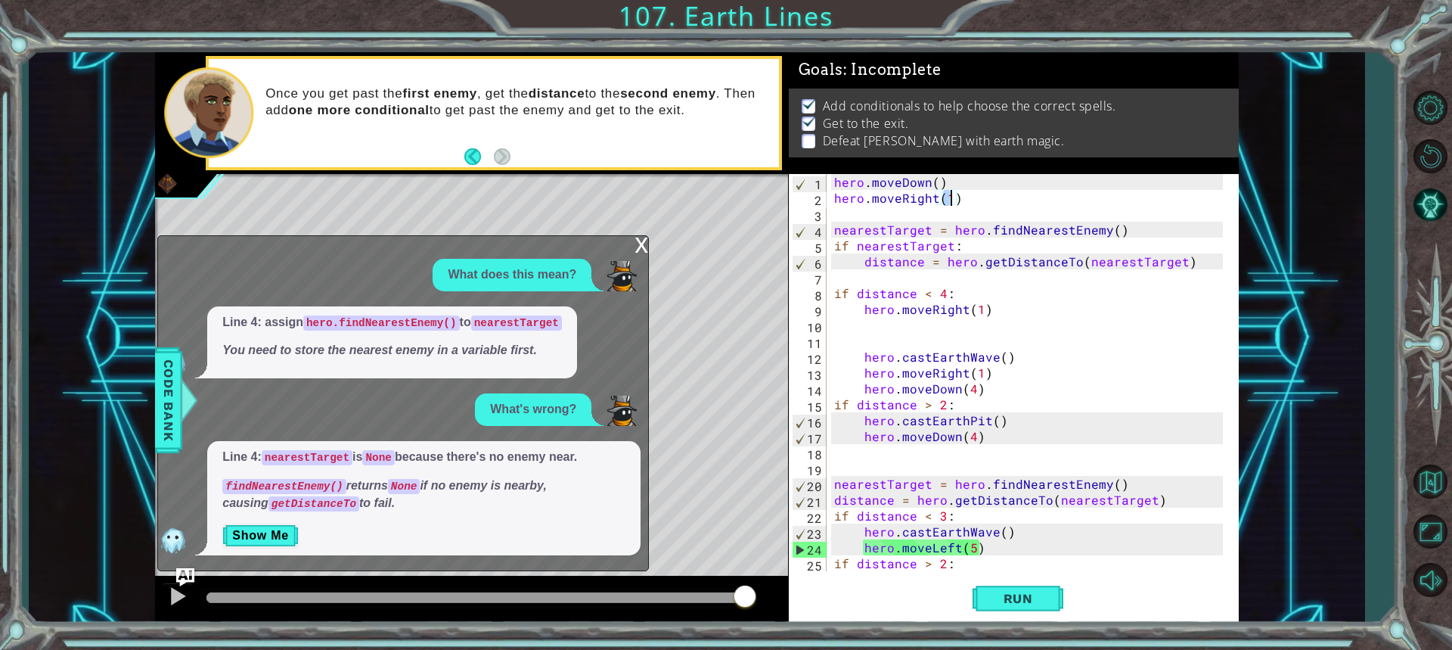
click at [640, 247] on div "x" at bounding box center [641, 243] width 14 height 15
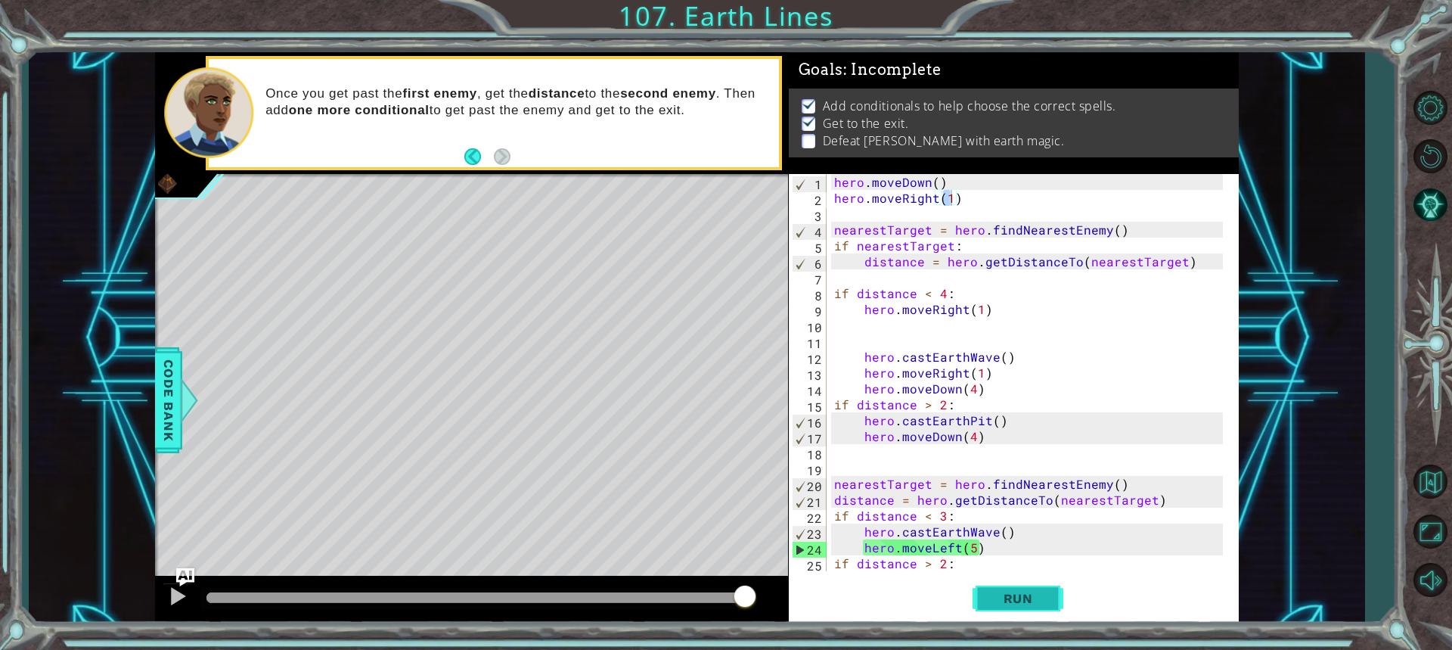
click at [991, 588] on button "Run" at bounding box center [1017, 597] width 91 height 45
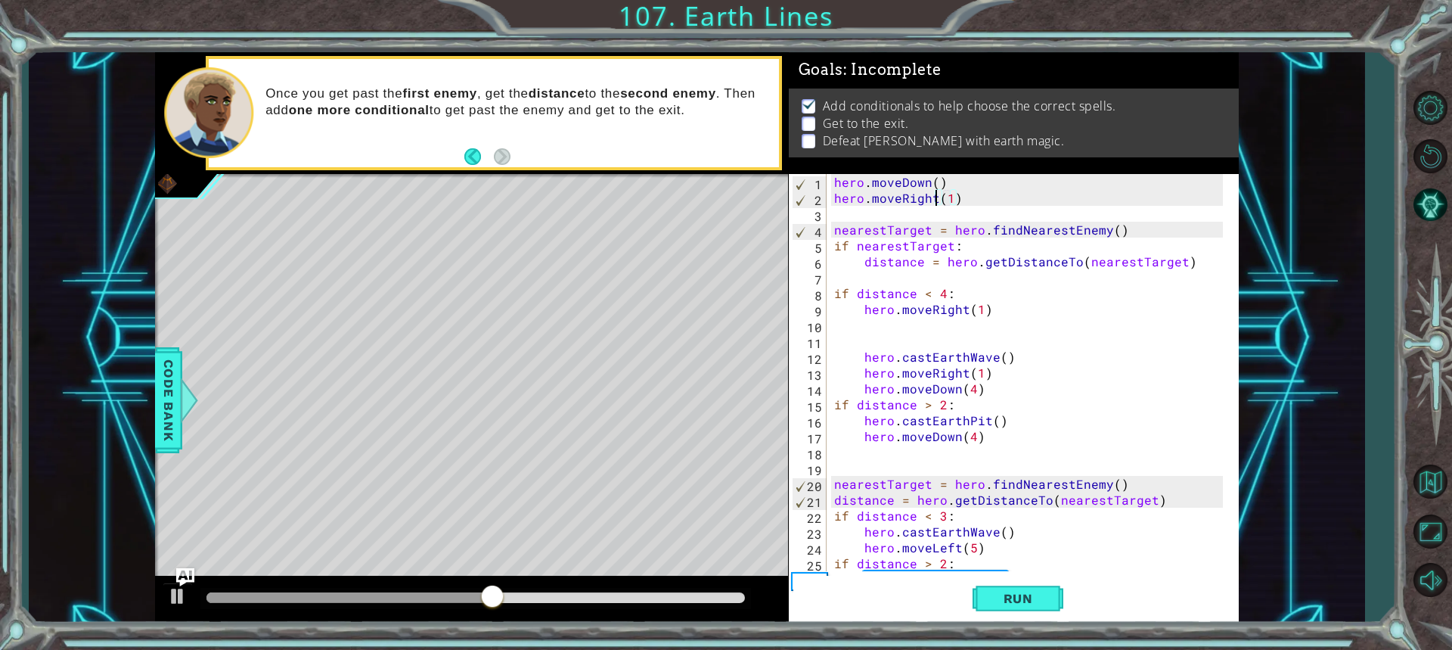
click at [935, 196] on div "hero . moveDown ( ) hero . moveRight ( 1 ) nearestTarget = hero . findNearestEn…" at bounding box center [1030, 388] width 399 height 429
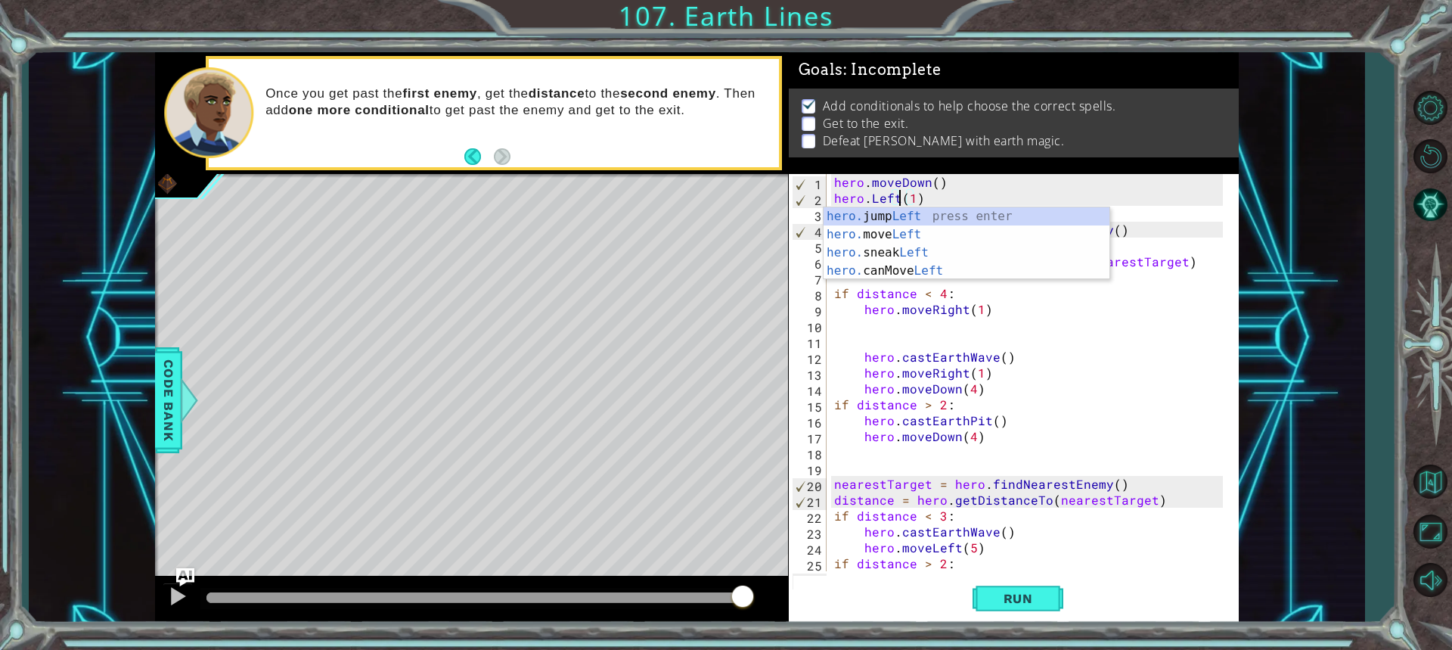
scroll to position [0, 4]
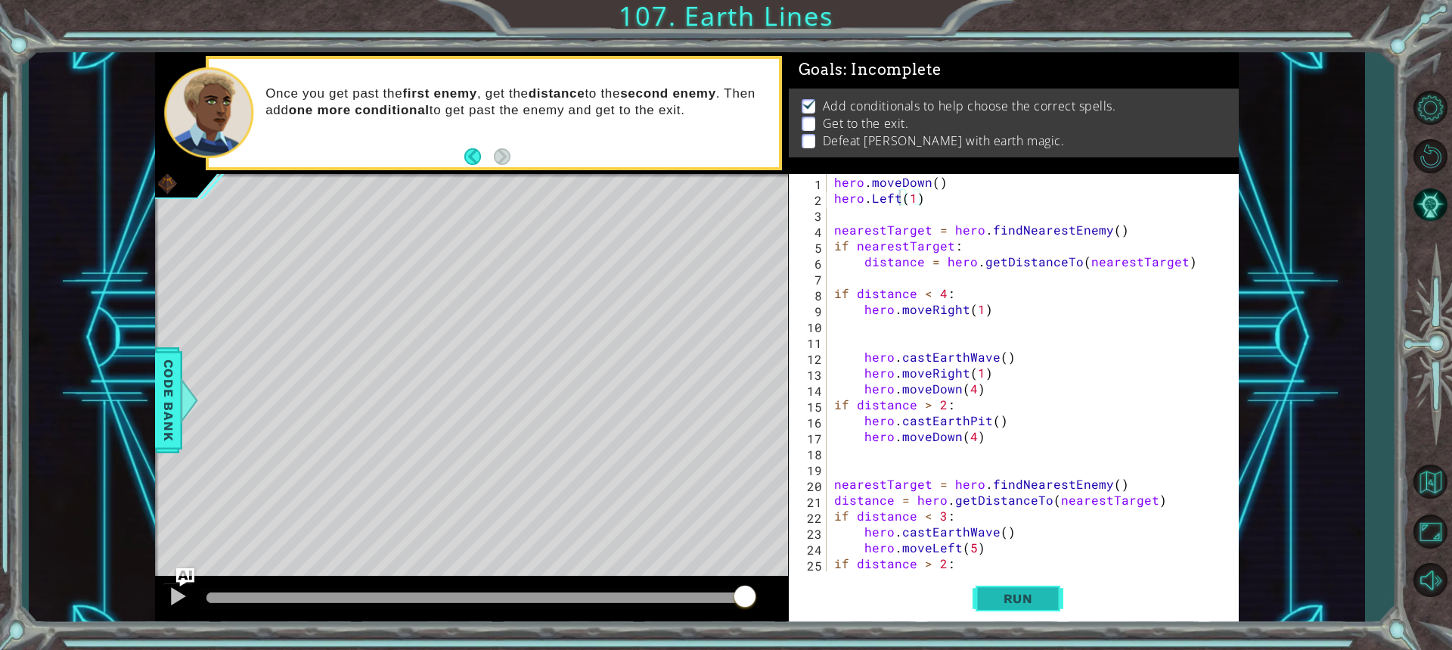
click at [1006, 597] on span "Run" at bounding box center [1018, 598] width 60 height 15
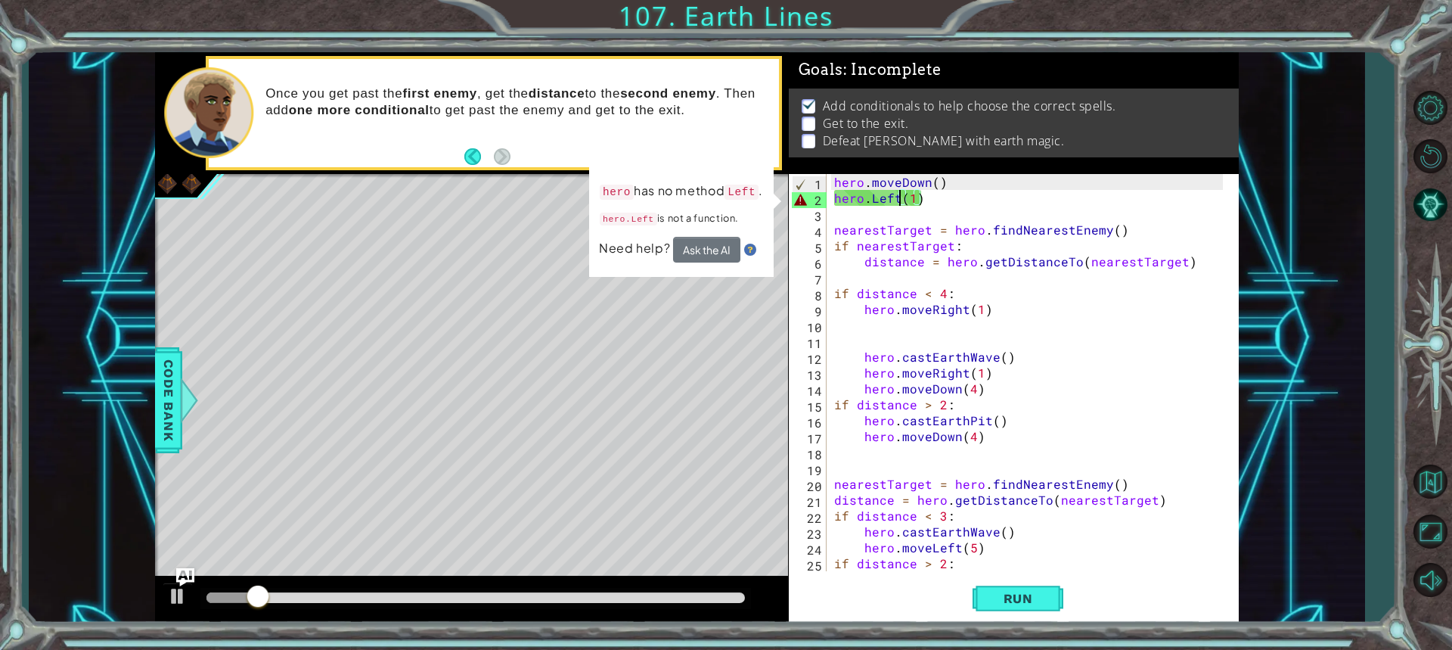
click at [867, 204] on div "hero . moveDown ( ) hero . Left ( 1 ) nearestTarget = hero . findNearestEnemy (…" at bounding box center [1030, 388] width 399 height 429
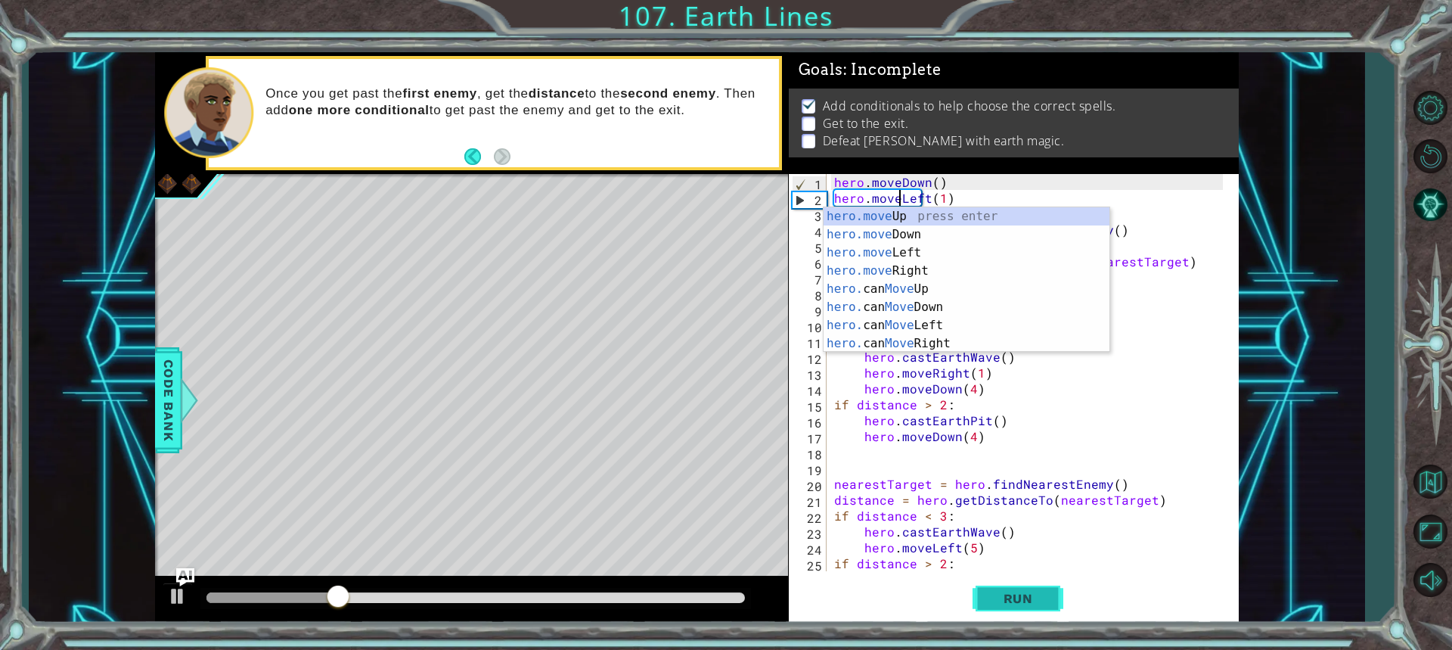
click at [1003, 604] on span "Run" at bounding box center [1018, 598] width 60 height 15
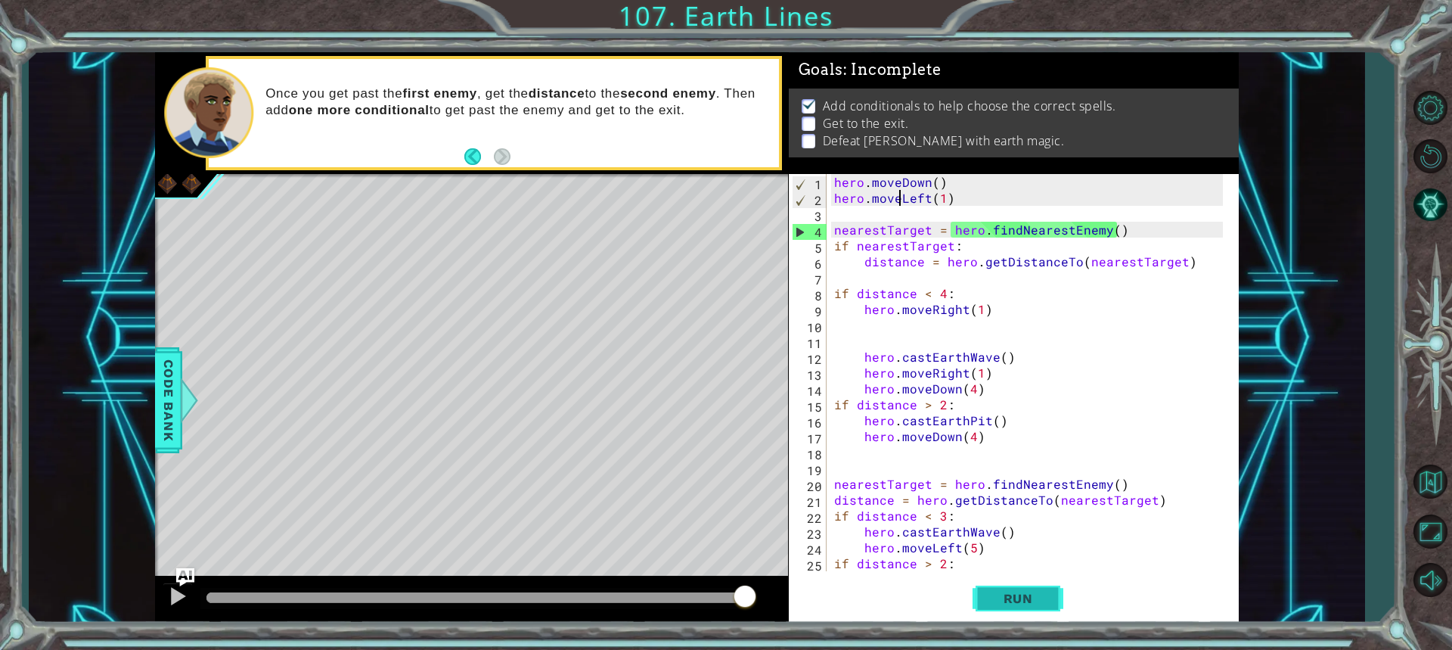
click at [1023, 585] on button "Run" at bounding box center [1017, 597] width 91 height 45
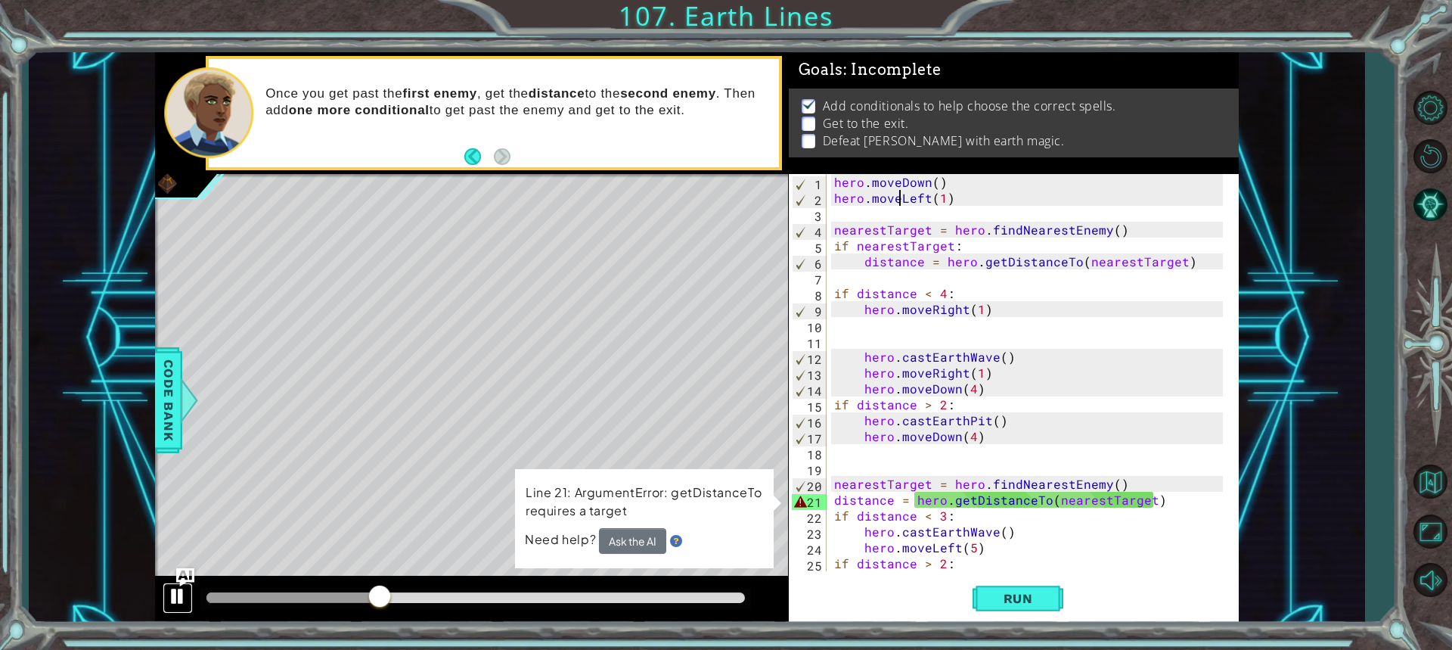
click at [171, 583] on button at bounding box center [178, 597] width 30 height 31
click at [940, 298] on div "hero . moveDown ( ) hero . moveLeft ( 1 ) nearestTarget = hero . findNearestEne…" at bounding box center [1030, 388] width 399 height 429
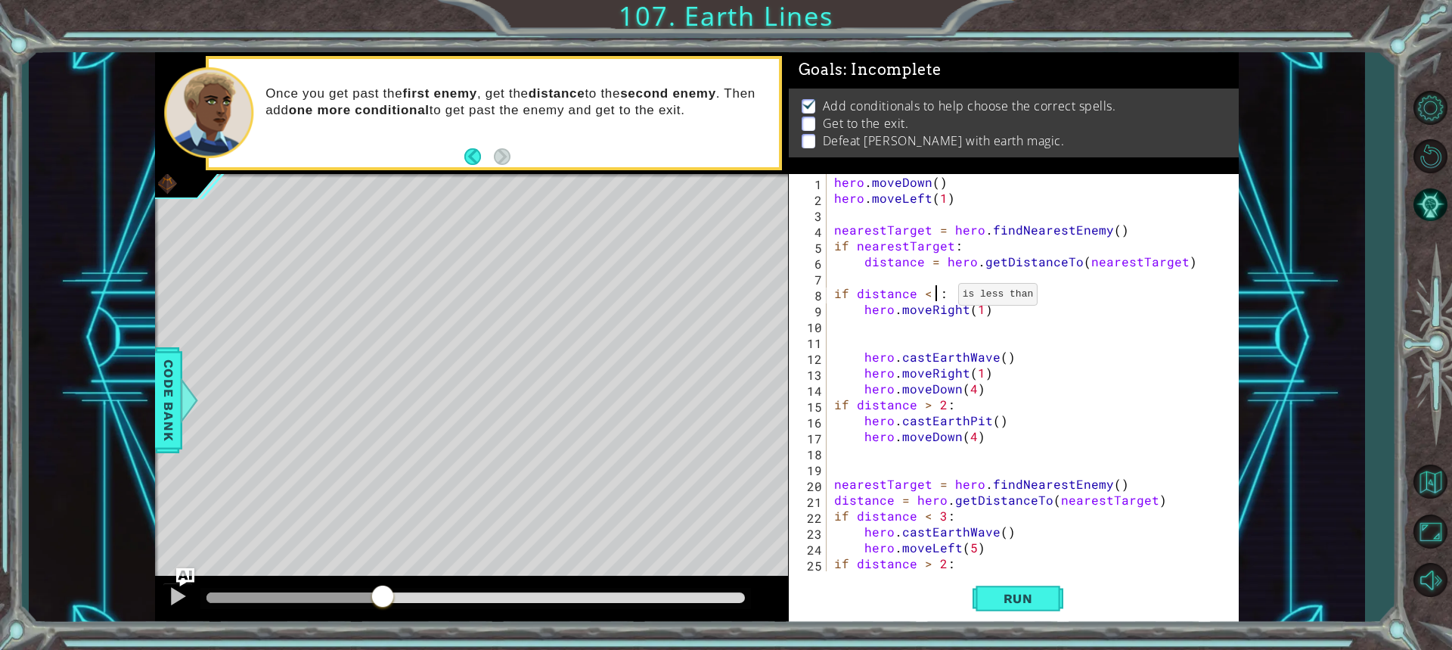
scroll to position [0, 6]
click at [988, 307] on div "hero . moveDown ( ) hero . moveLeft ( 1 ) nearestTarget = hero . findNearestEne…" at bounding box center [1030, 388] width 399 height 429
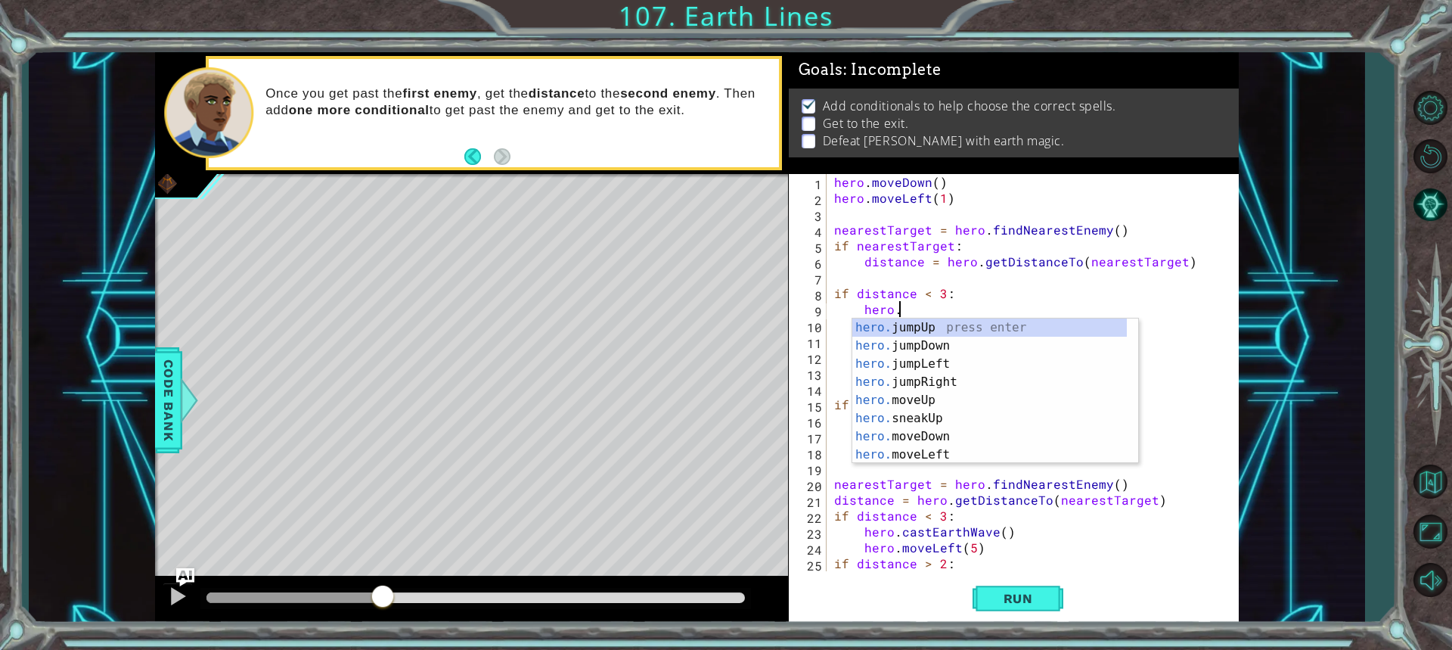
scroll to position [0, 3]
type textarea "hero.cas"
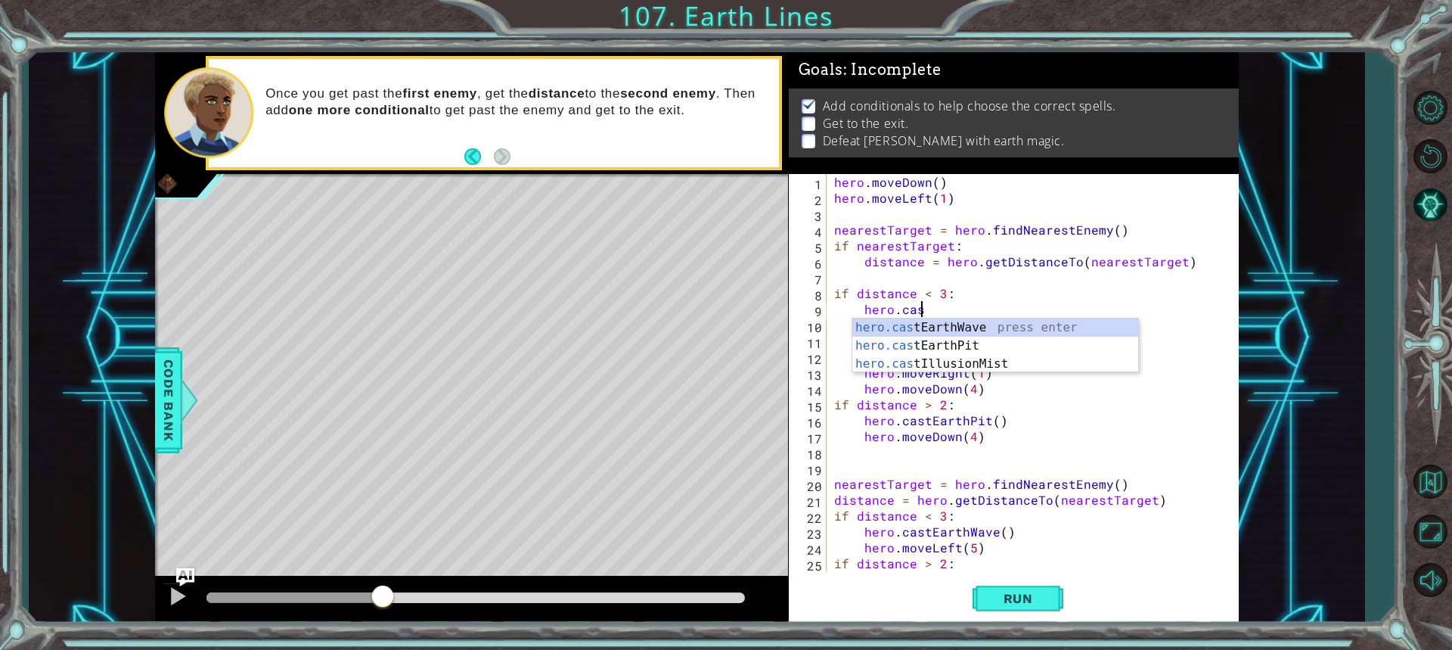
scroll to position [0, 5]
click at [928, 325] on div "hero.cas tEarthWave press enter hero.cas tEarthPit press enter hero.cas tIllusi…" at bounding box center [995, 363] width 286 height 91
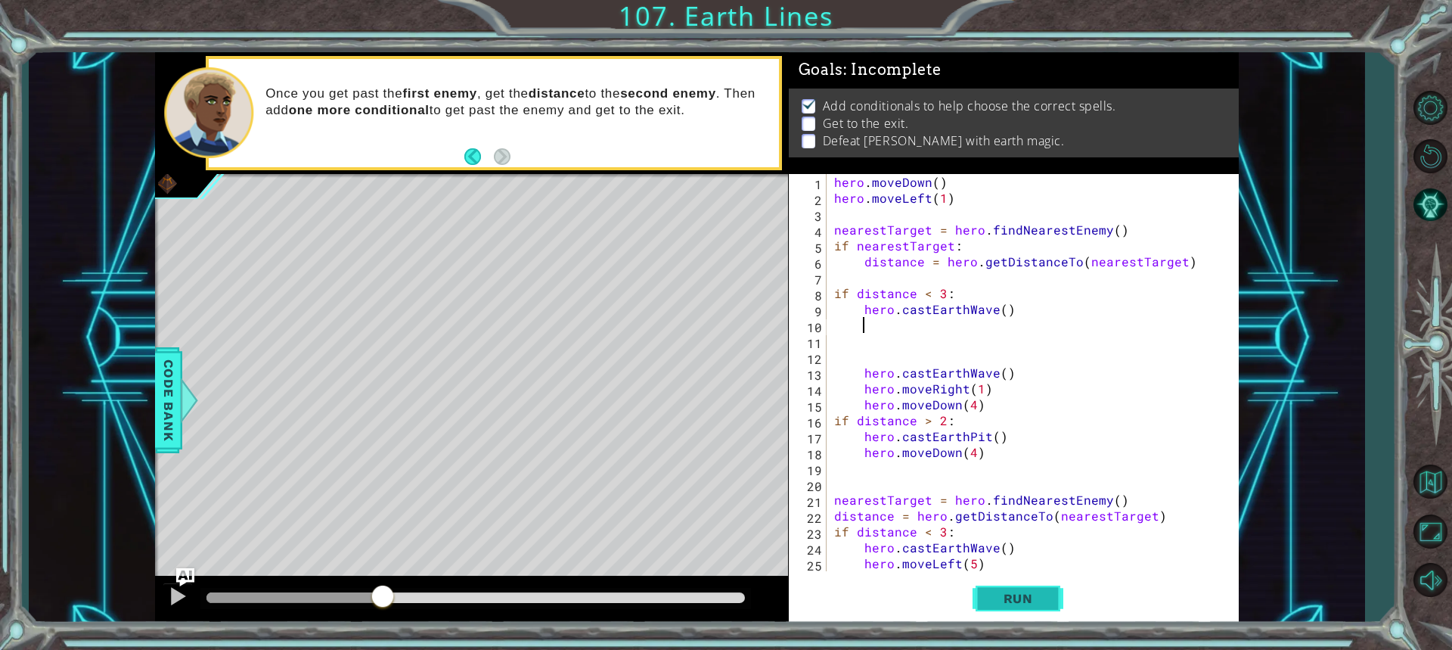
click at [1000, 589] on button "Run" at bounding box center [1017, 597] width 91 height 45
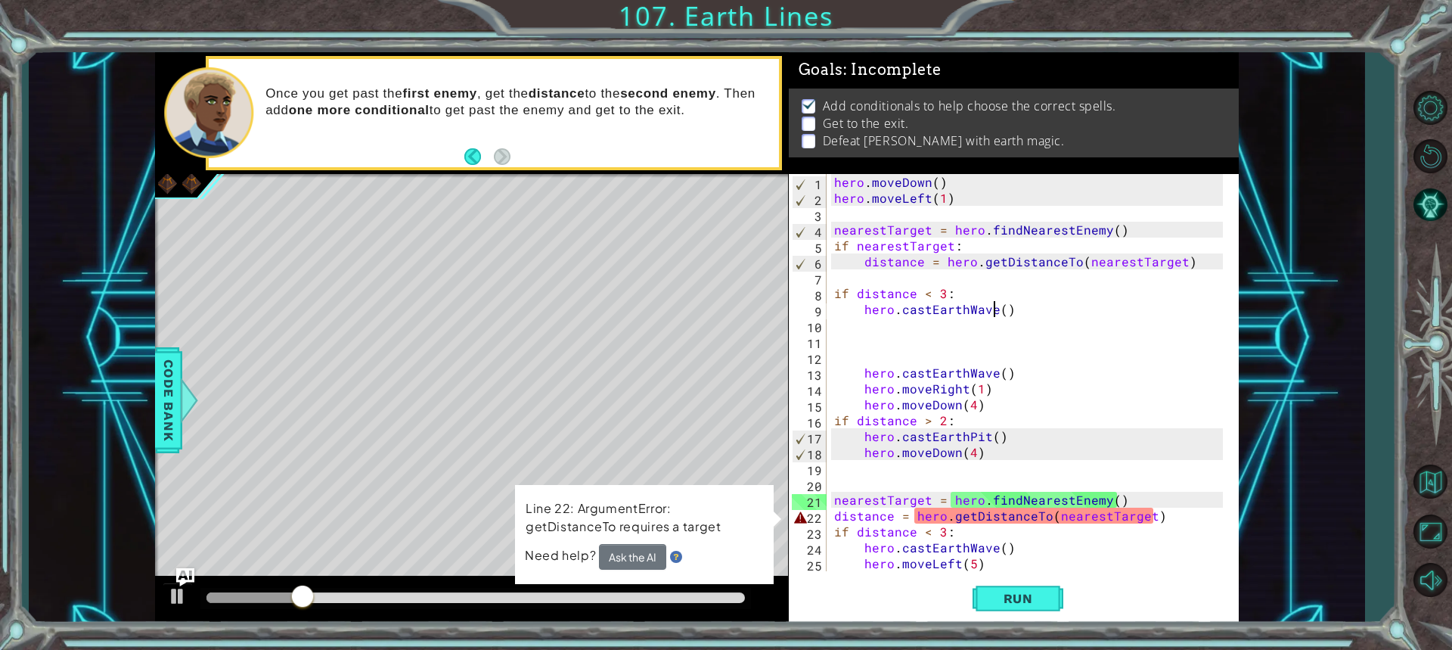
click at [992, 312] on div "hero . moveDown ( ) hero . moveLeft ( 1 ) nearestTarget = hero . findNearestEne…" at bounding box center [1030, 388] width 399 height 429
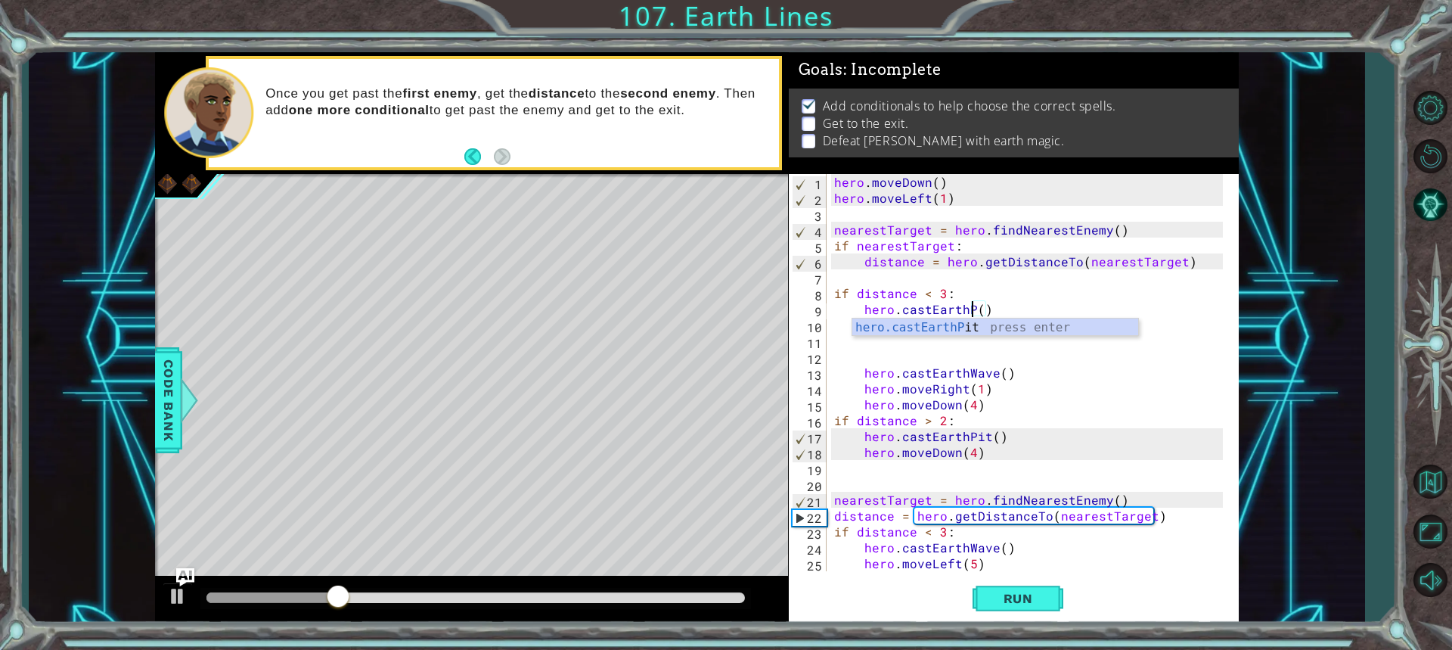
scroll to position [0, 9]
click at [1012, 591] on span "Run" at bounding box center [1018, 598] width 60 height 15
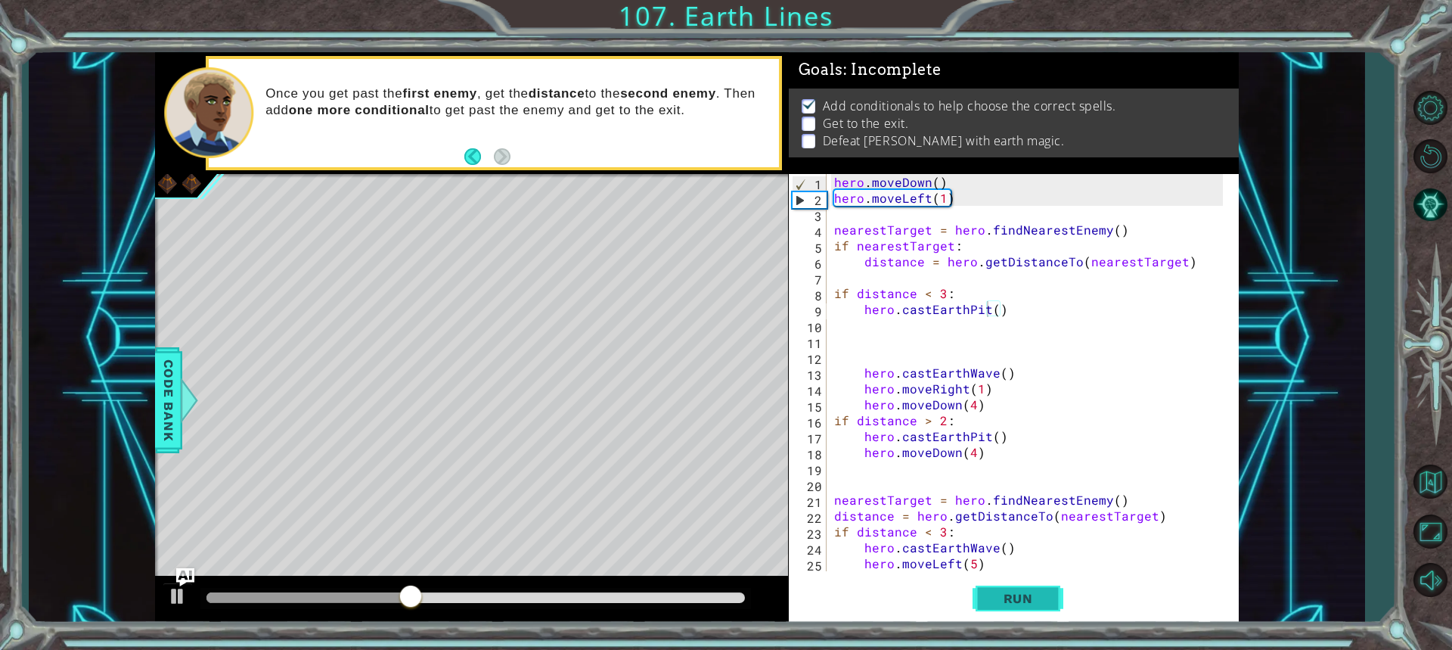
click at [995, 597] on span "Run" at bounding box center [1018, 598] width 60 height 15
click at [1009, 607] on button "Run" at bounding box center [1017, 597] width 91 height 45
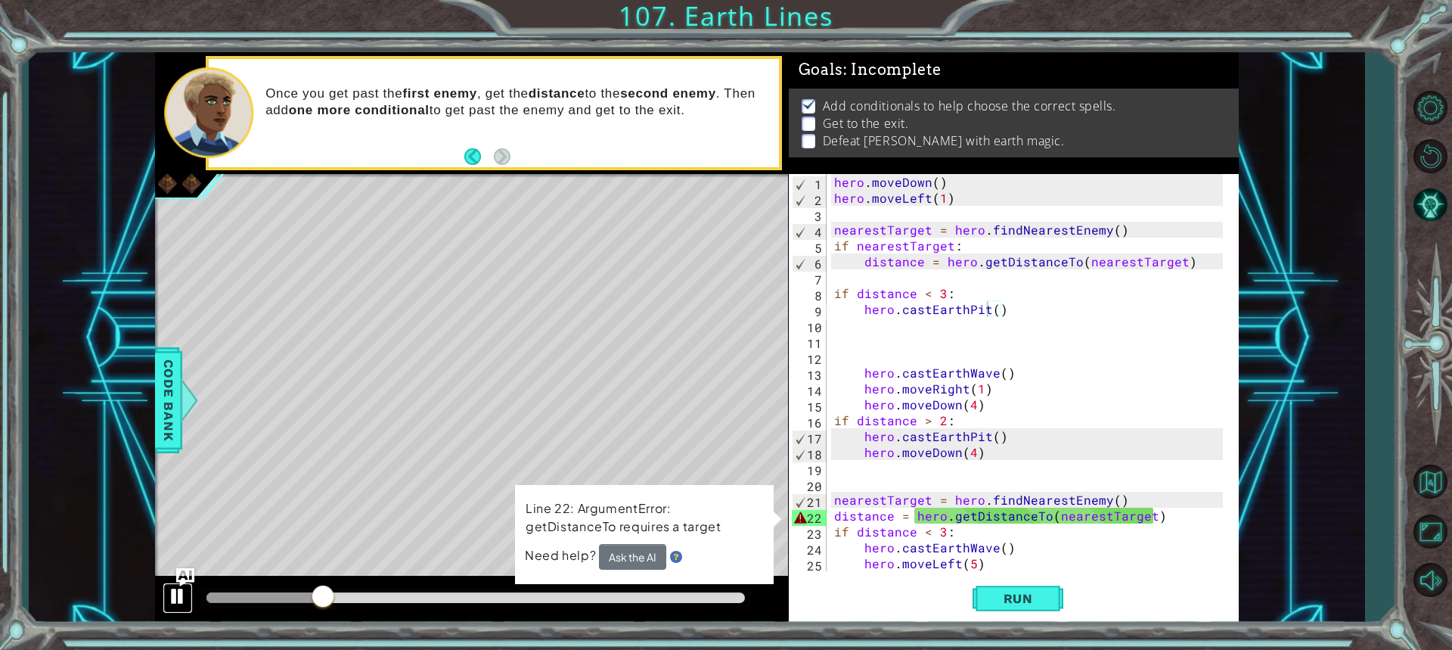
click at [172, 598] on div at bounding box center [178, 596] width 20 height 20
click at [944, 291] on div "hero . moveDown ( ) hero . moveLeft ( 1 ) nearestTarget = hero . findNearestEne…" at bounding box center [1030, 388] width 399 height 429
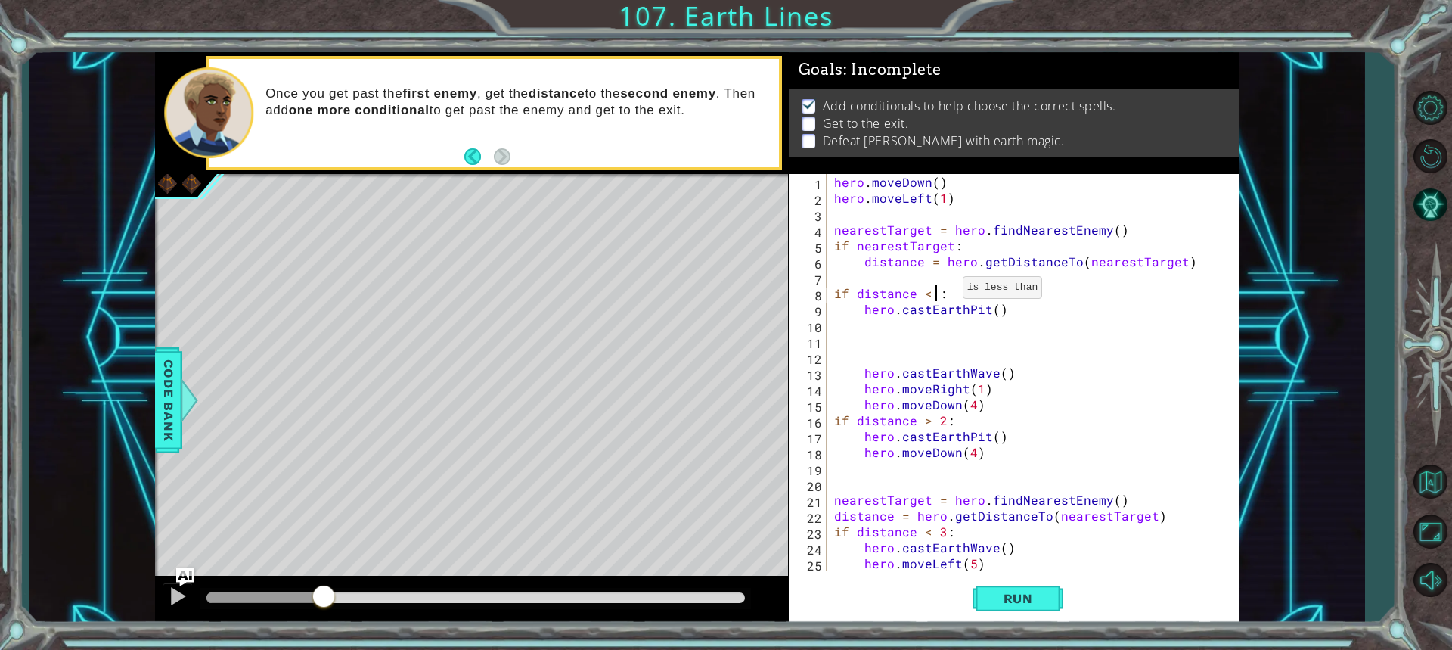
scroll to position [0, 6]
click at [946, 202] on div "hero . moveDown ( ) hero . moveLeft ( 1 ) nearestTarget = hero . findNearestEne…" at bounding box center [1030, 388] width 399 height 429
click at [947, 196] on div "hero . moveDown ( ) hero . moveLeft ( 1 ) nearestTarget = hero . findNearestEne…" at bounding box center [1030, 388] width 399 height 429
click at [944, 203] on div "hero . moveDown ( ) hero . moveLeft ( 1 ) nearestTarget = hero . findNearestEne…" at bounding box center [1030, 388] width 399 height 429
click at [944, 299] on div "hero . moveDown ( ) hero . moveLeft ( 2 ) nearestTarget = hero . findNearestEne…" at bounding box center [1030, 388] width 399 height 429
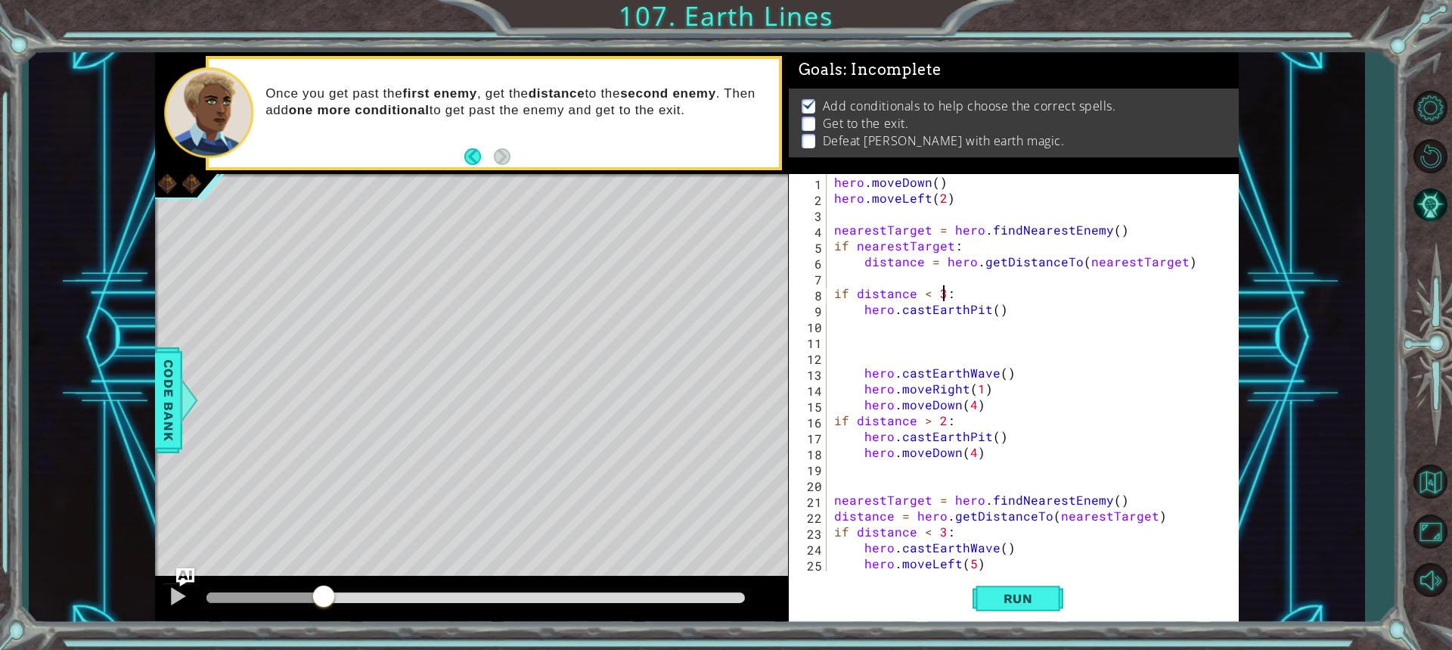
click at [985, 313] on div "hero . moveDown ( ) hero . moveLeft ( 2 ) nearestTarget = hero . findNearestEne…" at bounding box center [1030, 388] width 399 height 429
click at [1004, 377] on div "hero . moveDown ( ) hero . moveLeft ( 2 ) nearestTarget = hero . findNearestEne…" at bounding box center [1030, 388] width 399 height 429
click at [1007, 375] on div "hero . moveDown ( ) hero . moveLeft ( 2 ) nearestTarget = hero . findNearestEne…" at bounding box center [1030, 388] width 399 height 429
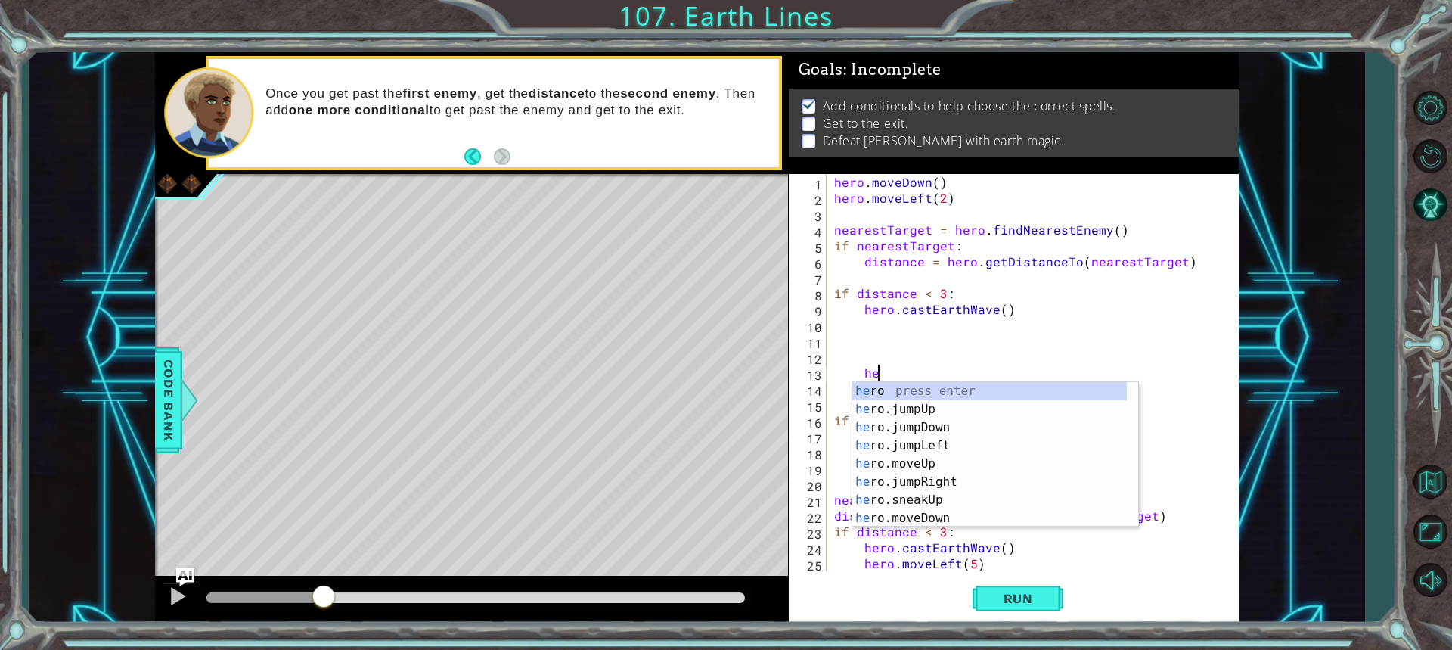
type textarea "h"
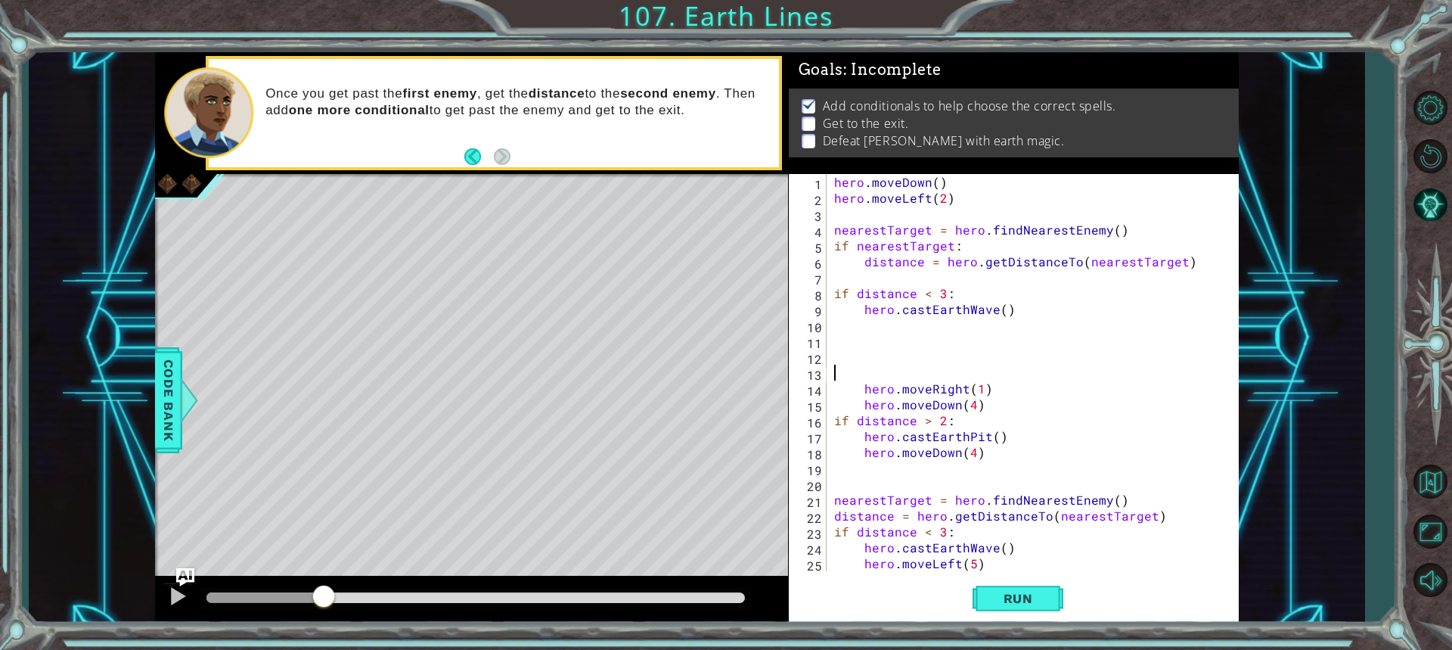
scroll to position [0, 0]
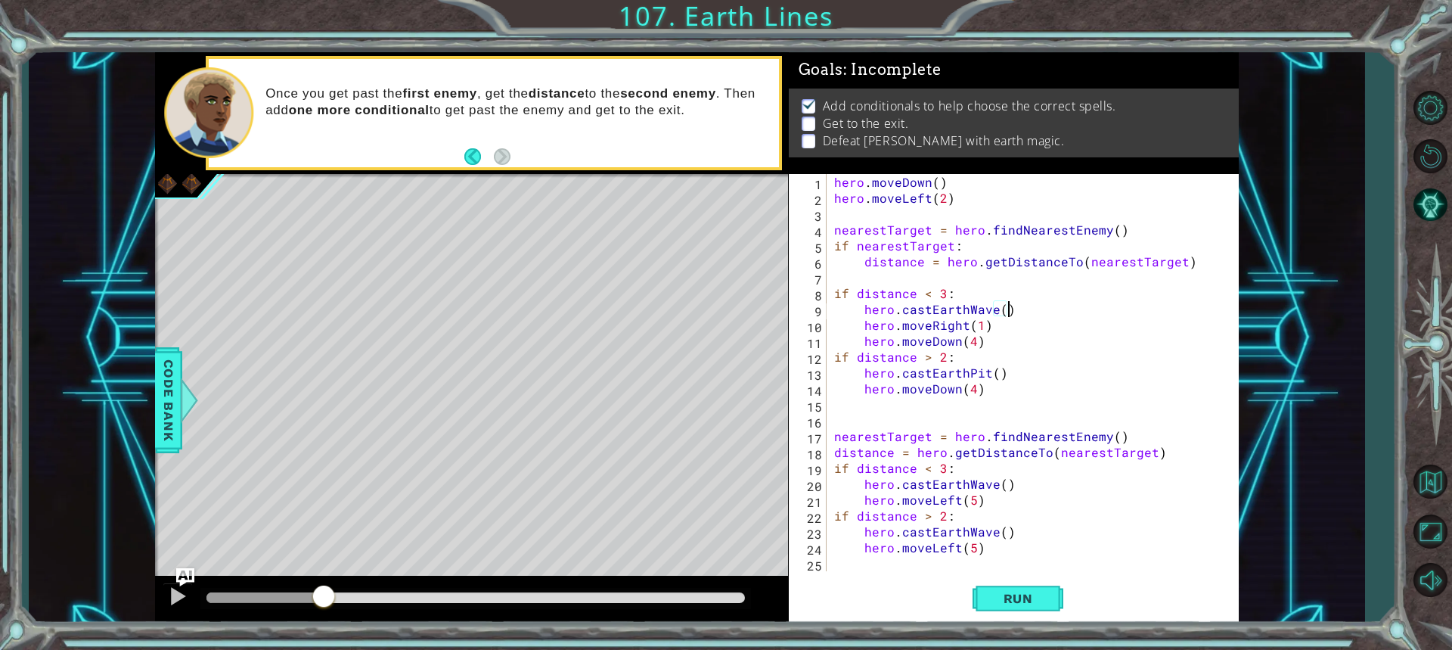
click at [975, 325] on div "hero . moveDown ( ) hero . moveLeft ( 2 ) nearestTarget = hero . findNearestEne…" at bounding box center [1030, 388] width 399 height 429
type textarea "hero.moveRight(2)"
click at [1011, 597] on span "Run" at bounding box center [1018, 598] width 60 height 15
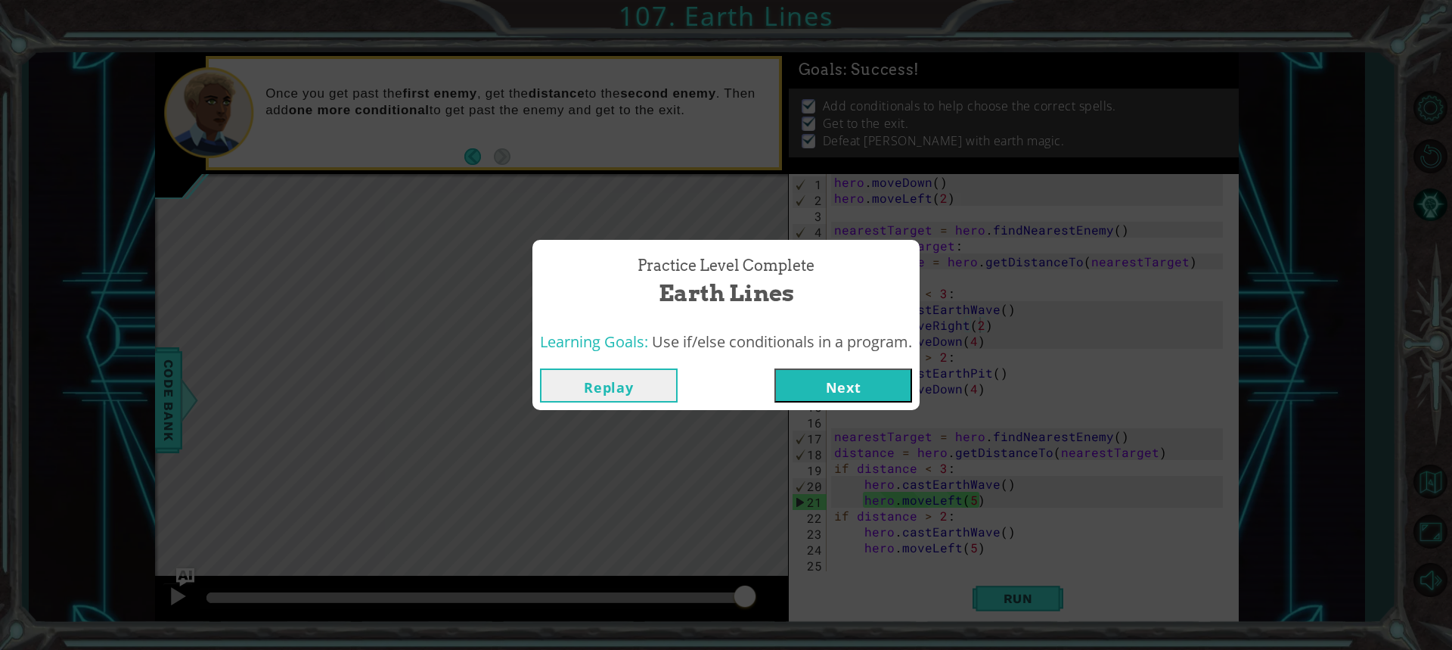
drag, startPoint x: 367, startPoint y: 600, endPoint x: 802, endPoint y: 530, distance: 440.3
click at [800, 541] on body "1 2 3 4 5 6 7 8 9 10 11 12 13 14 15 16 17 18 19 20 21 22 hero . moveDown ( ) he…" at bounding box center [726, 325] width 1452 height 650
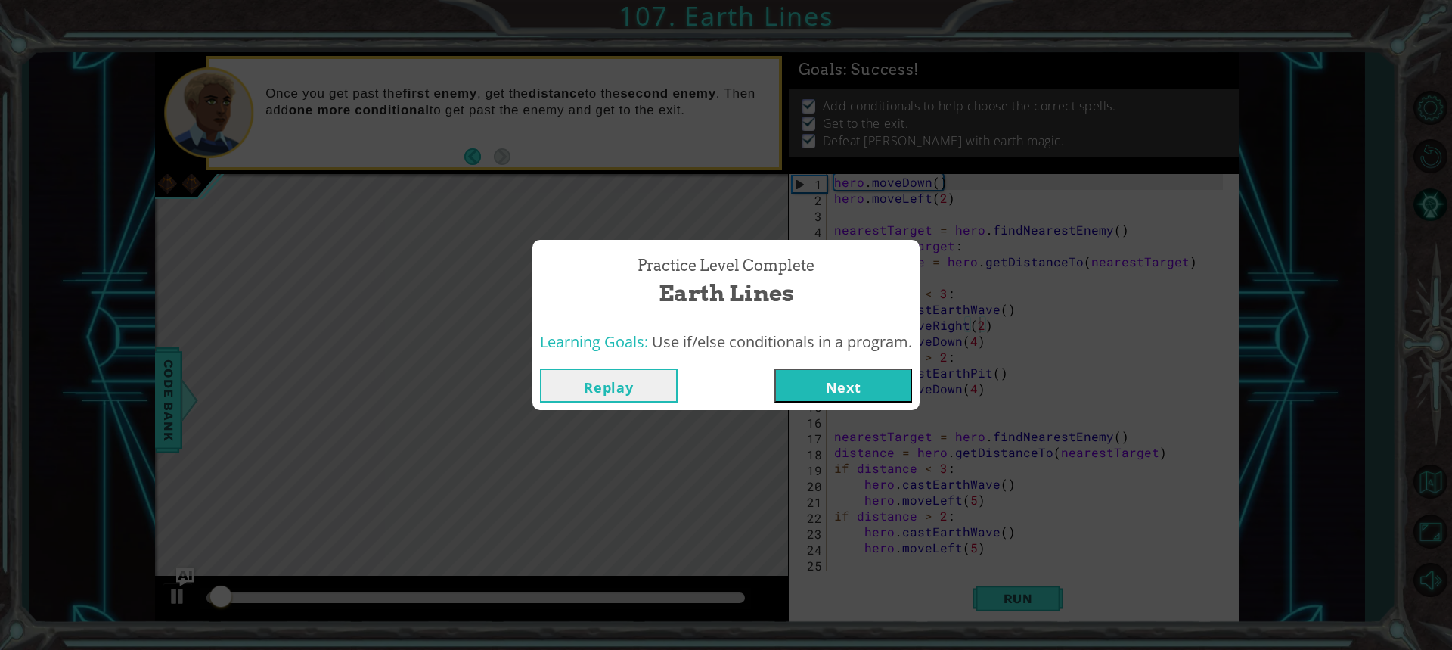
click at [817, 377] on button "Next" at bounding box center [843, 385] width 138 height 34
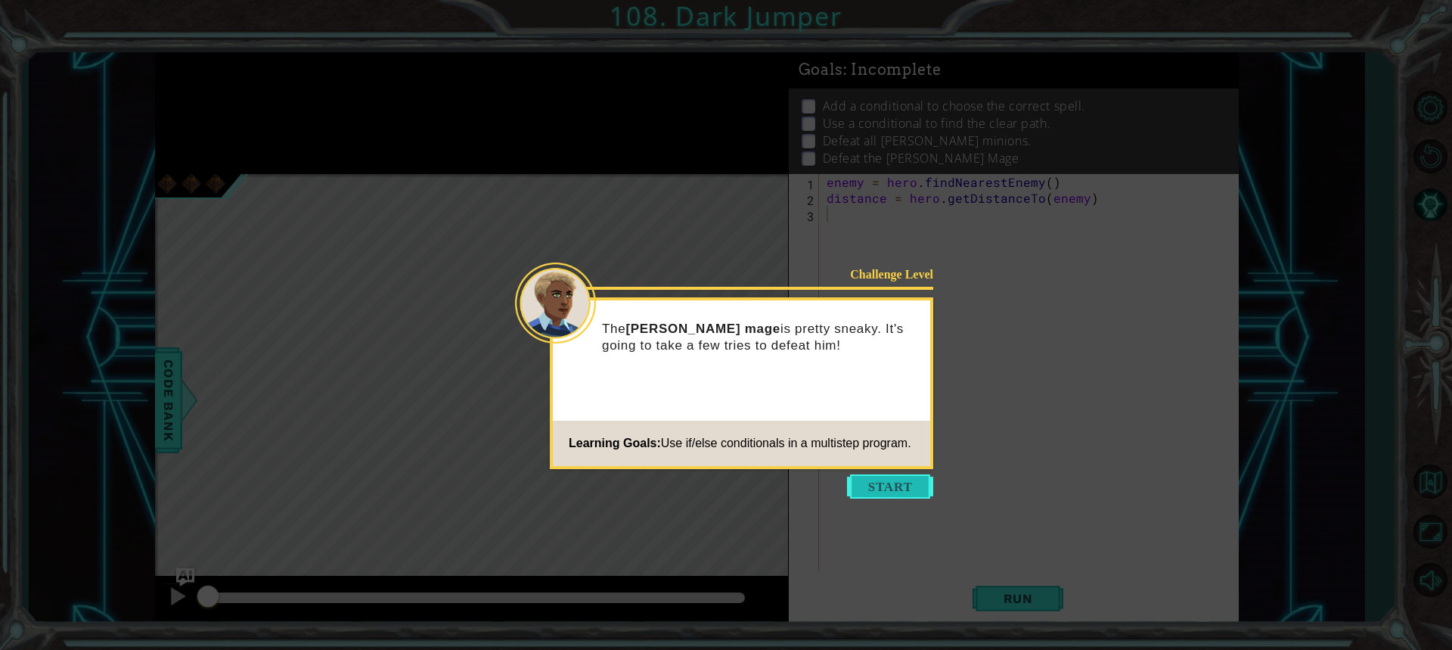
click at [899, 478] on button "Start" at bounding box center [890, 486] width 86 height 24
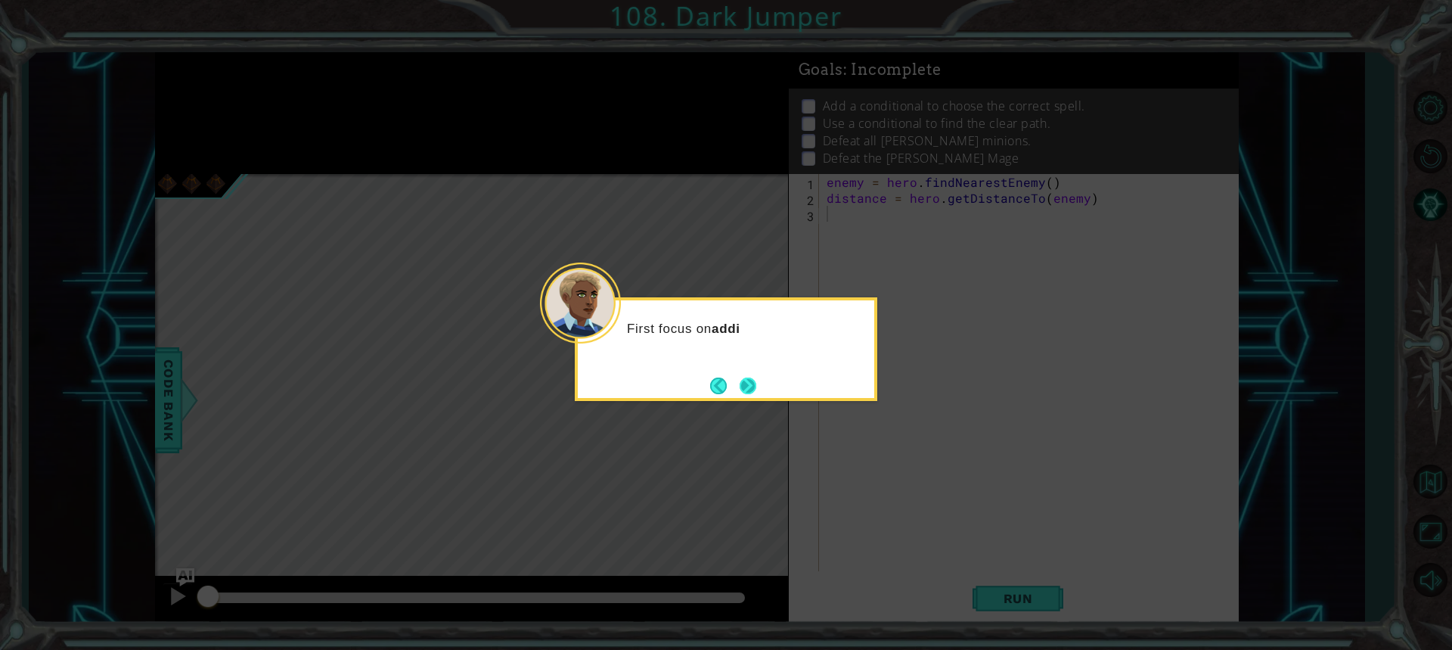
click at [748, 393] on button "Next" at bounding box center [748, 385] width 17 height 17
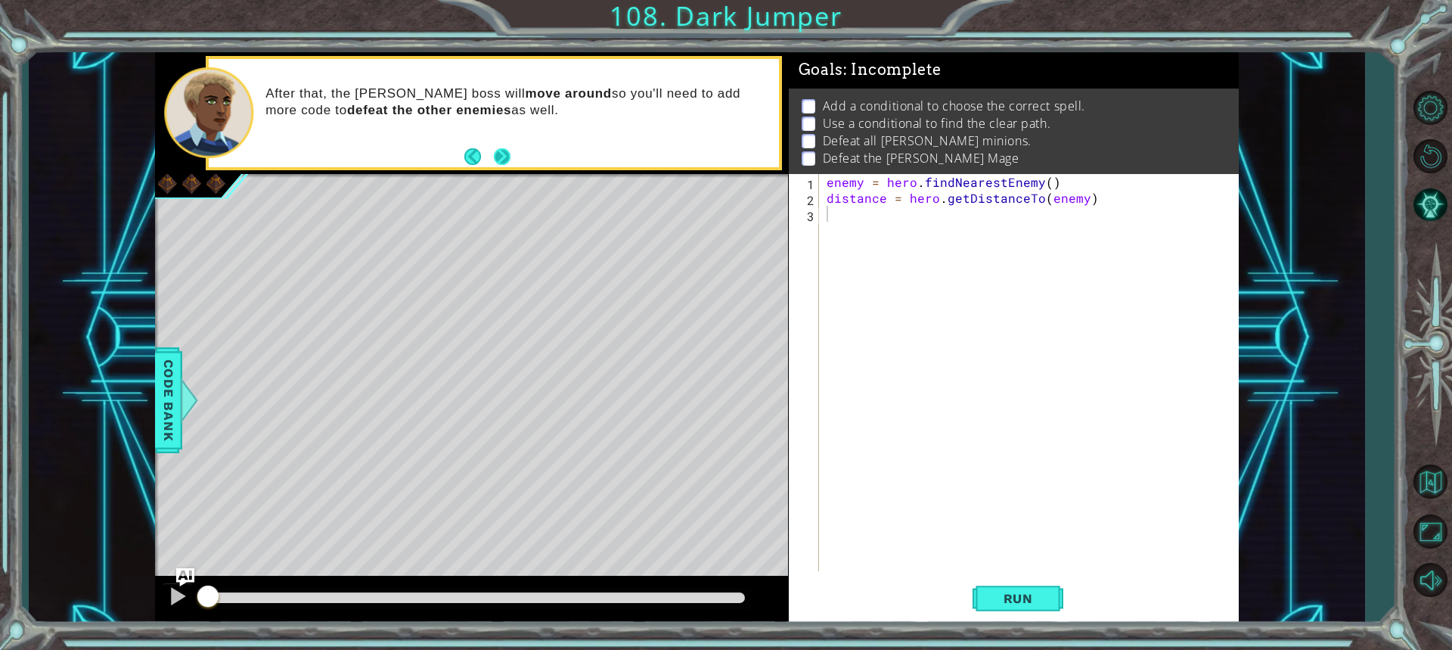
click at [503, 157] on button "Next" at bounding box center [502, 156] width 17 height 17
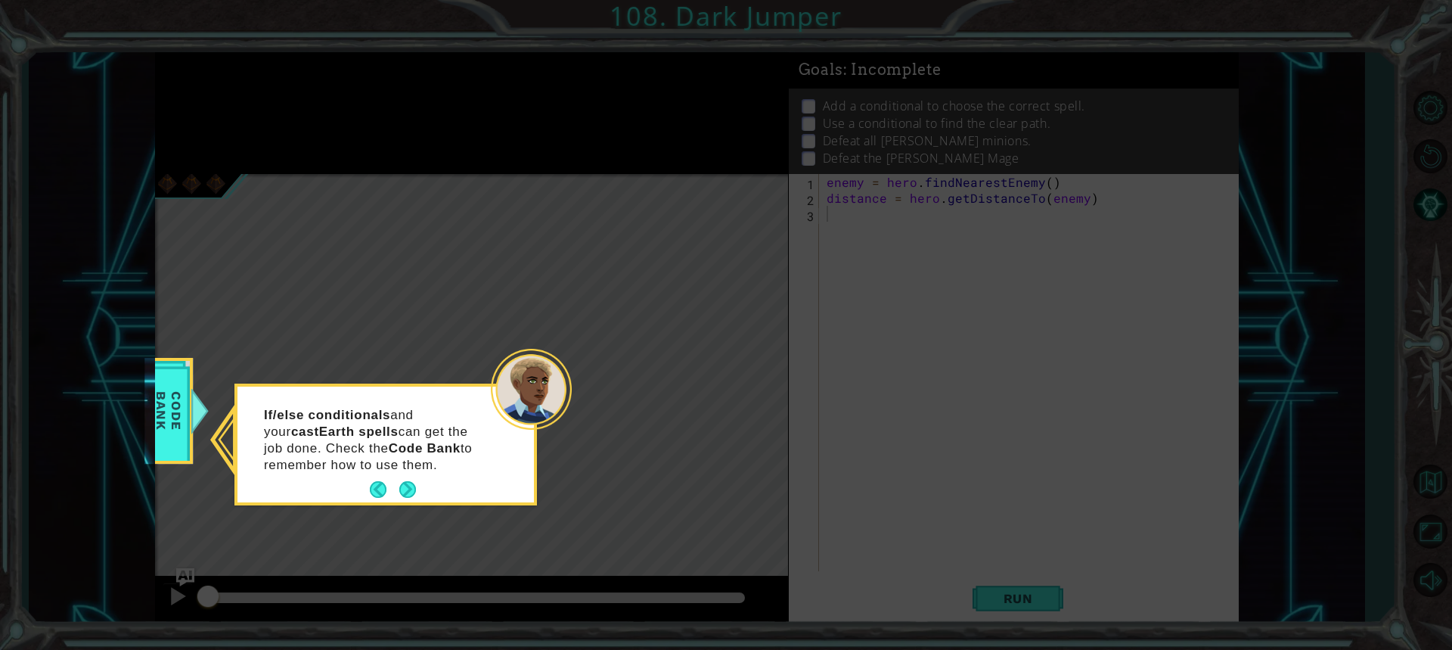
drag, startPoint x: 397, startPoint y: 497, endPoint x: 423, endPoint y: 508, distance: 28.1
click at [406, 503] on div "If/else conditionals and your castEarth spells can get the job done. Check the …" at bounding box center [385, 444] width 302 height 122
click at [407, 497] on button "Next" at bounding box center [407, 489] width 17 height 17
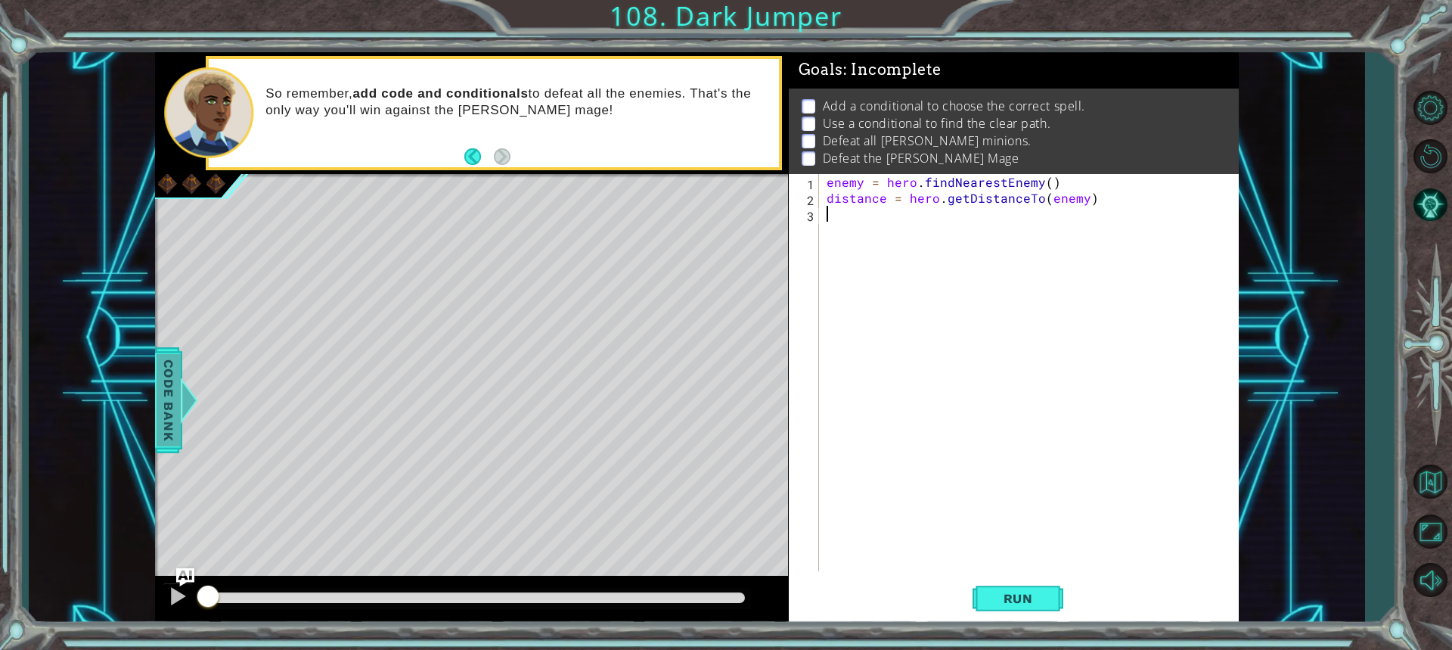
click at [165, 402] on span "Code Bank" at bounding box center [169, 400] width 24 height 92
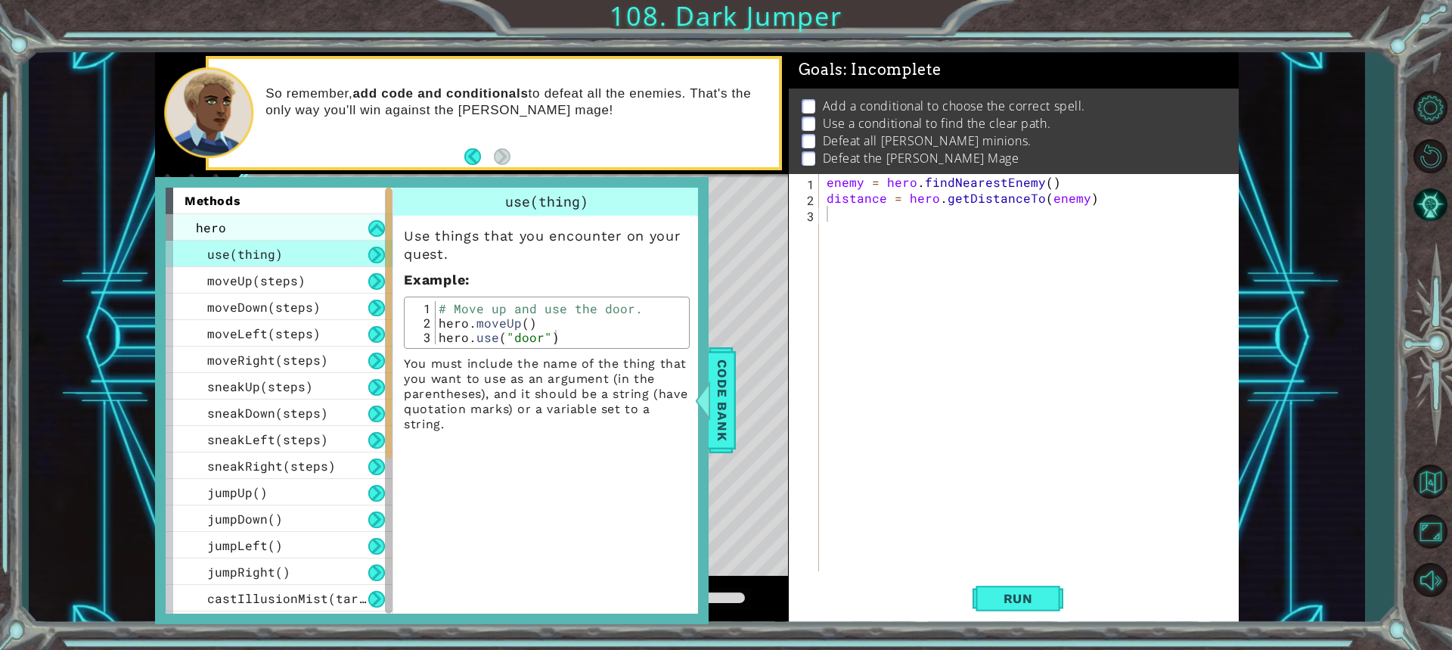
click at [347, 224] on div "hero" at bounding box center [279, 227] width 227 height 26
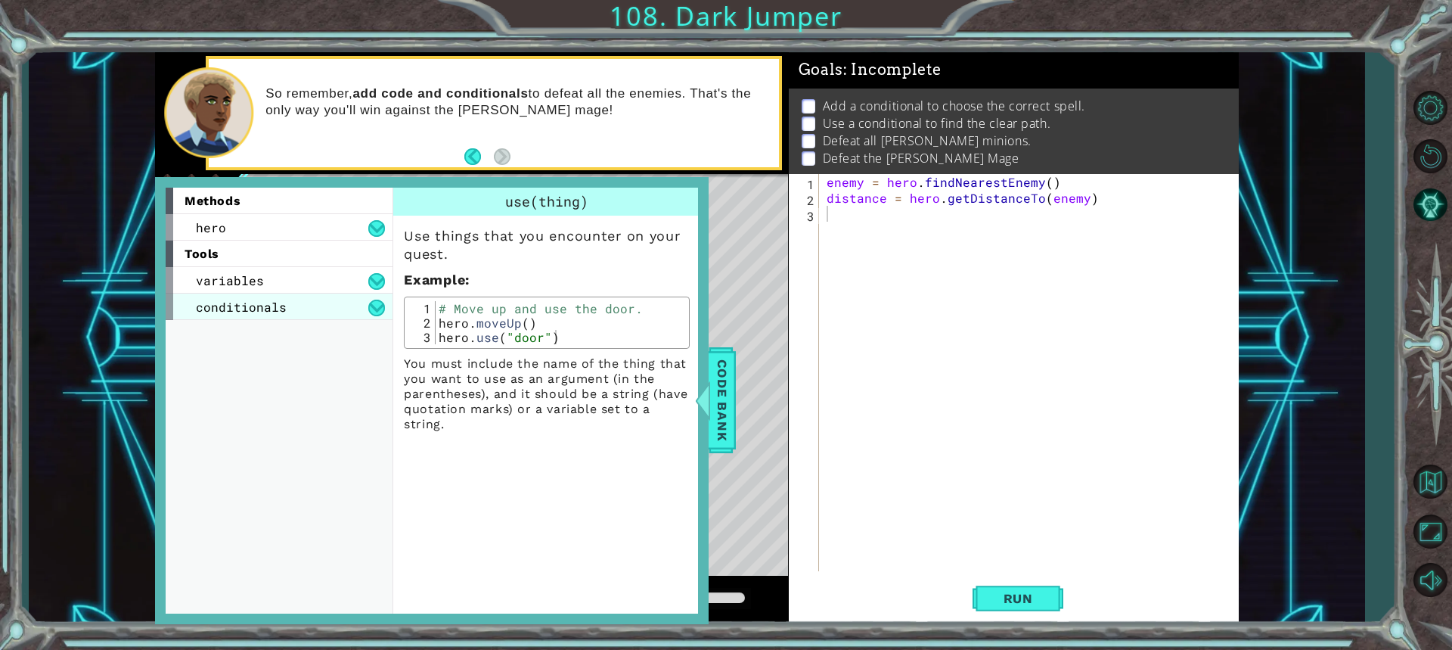
click at [291, 296] on div "conditionals" at bounding box center [279, 306] width 227 height 26
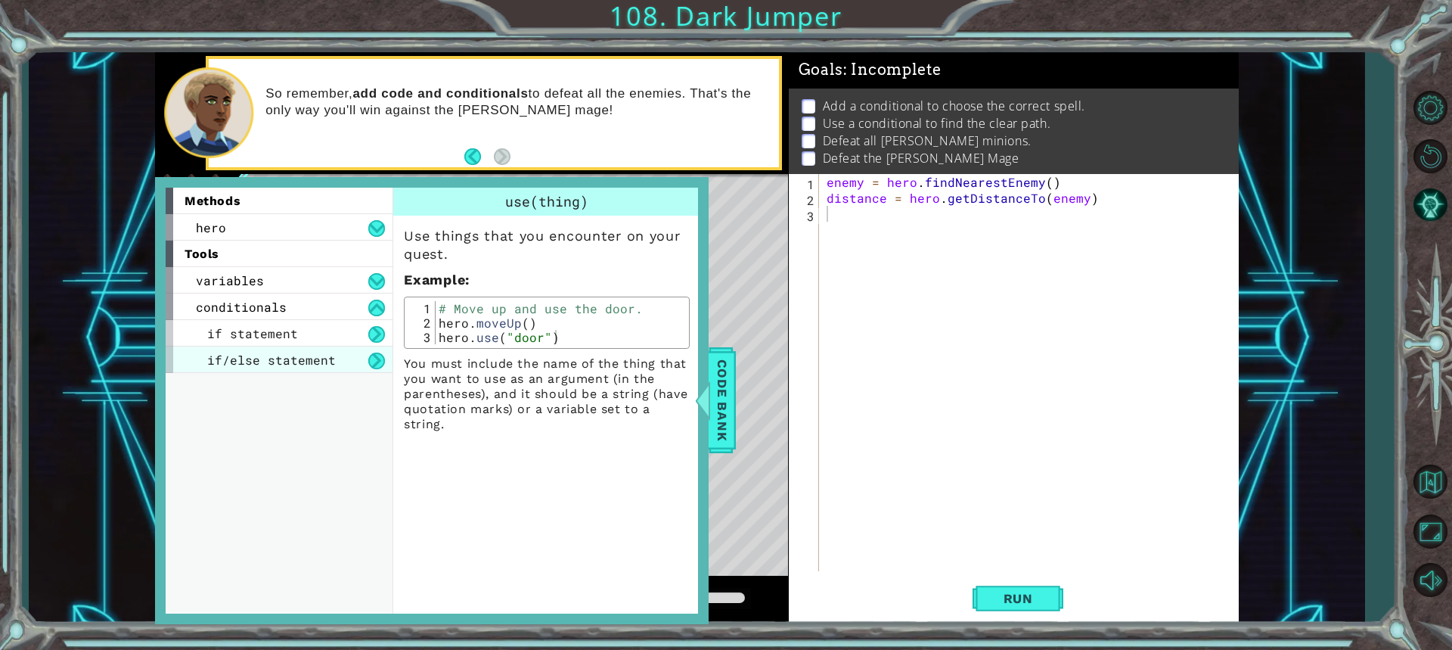
click at [295, 352] on span "if/else statement" at bounding box center [271, 360] width 129 height 16
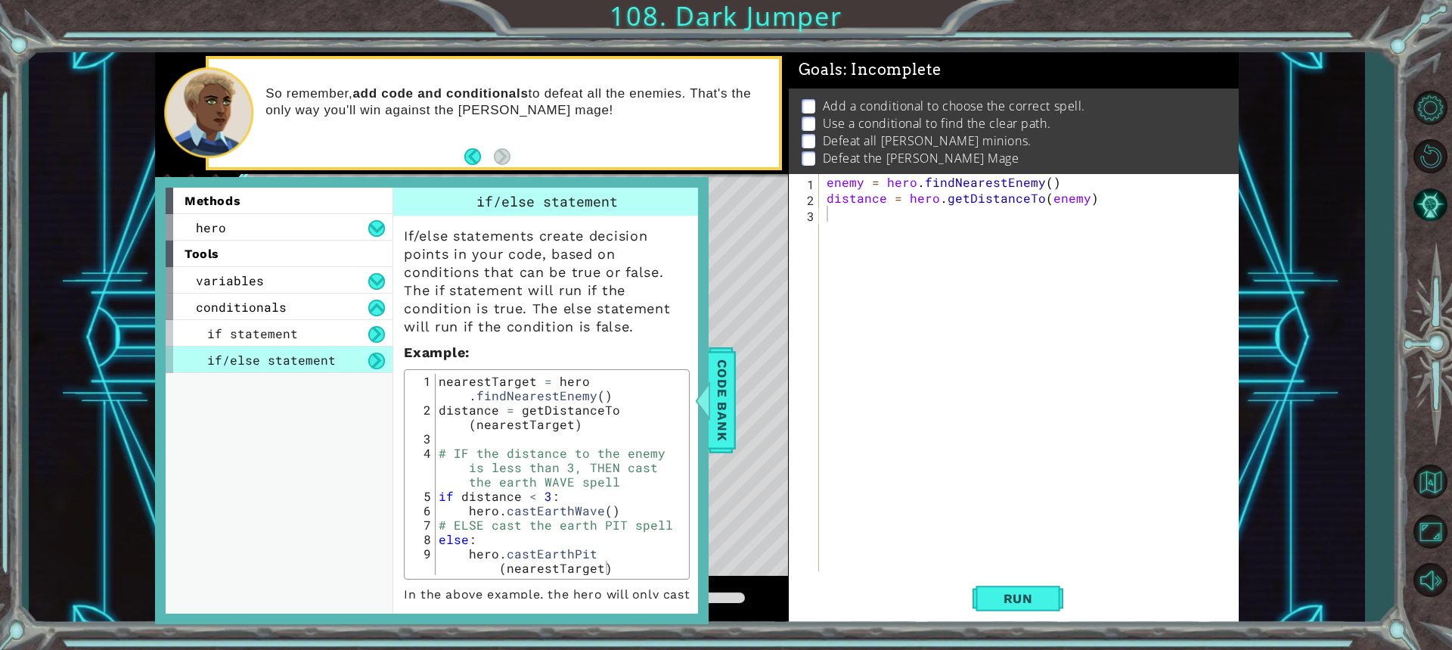
scroll to position [72, 0]
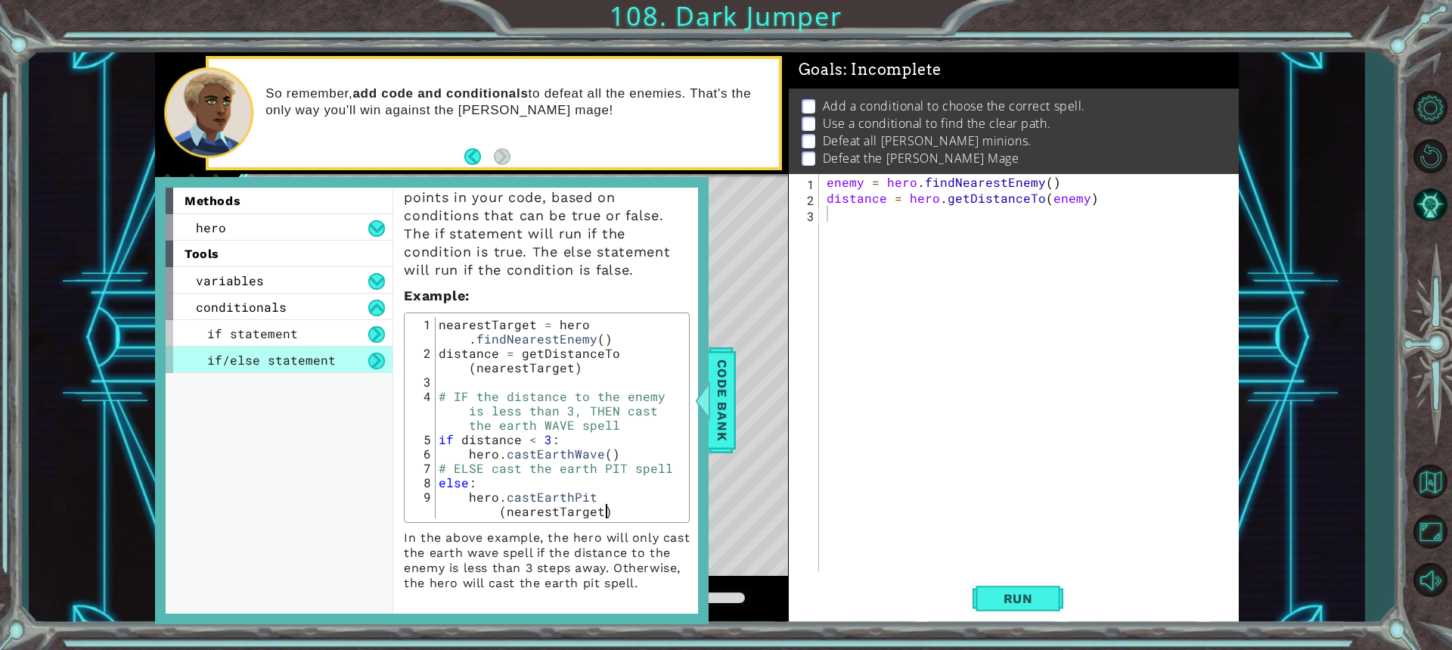
drag, startPoint x: 435, startPoint y: 312, endPoint x: 479, endPoint y: 332, distance: 49.1
click at [479, 332] on div "hero.castEarthPit(nearestTarget) 1 2 3 4 5 6 7 8 9 nearestTarget = hero . findN…" at bounding box center [546, 417] width 277 height 201
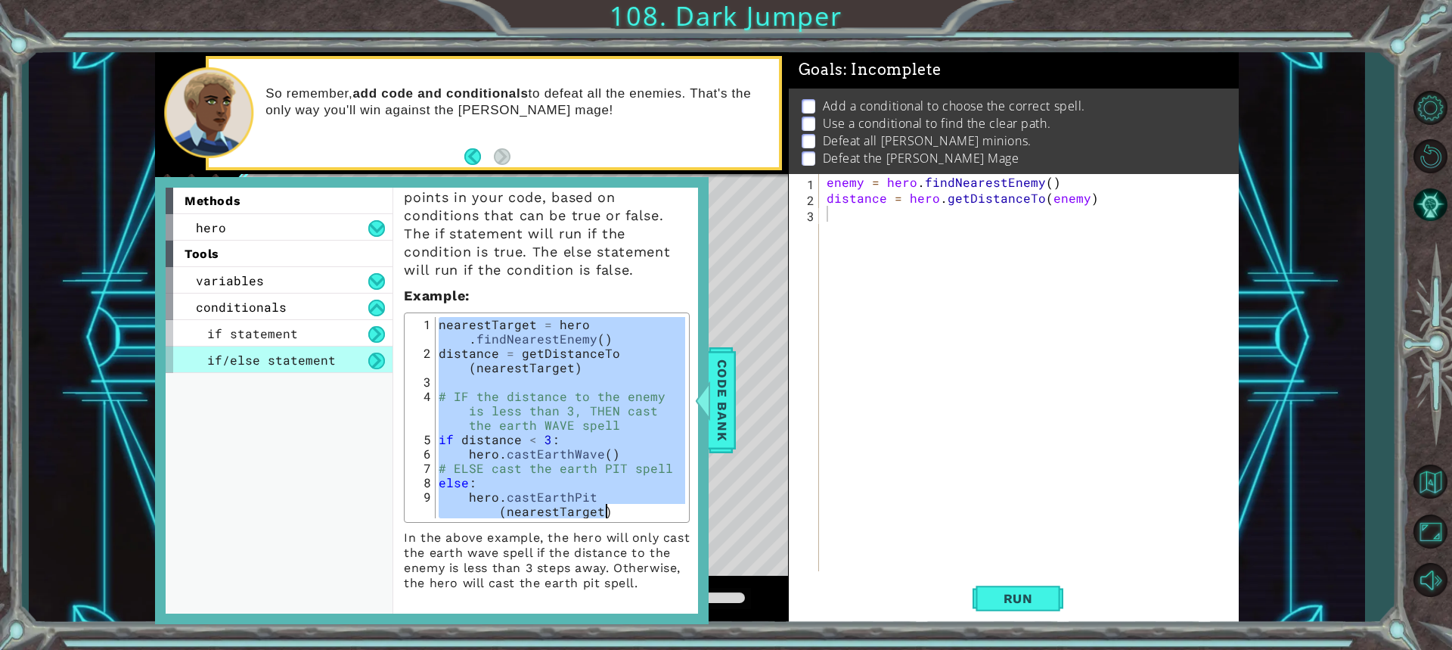
drag, startPoint x: 433, startPoint y: 303, endPoint x: 498, endPoint y: 501, distance: 207.8
click at [498, 501] on div "hero.castEarthPit(nearestTarget) 1 2 3 4 5 6 7 8 9 nearestTarget = hero . findN…" at bounding box center [546, 417] width 277 height 201
type textarea "else: hero.castEarthPit(nearestTarget)"
click at [845, 210] on div "enemy = hero . findNearestEnemy ( ) distance = hero . getDistanceTo ( enemy )" at bounding box center [1032, 388] width 418 height 429
paste textarea "hero.castEarthPit(nearestTarget)"
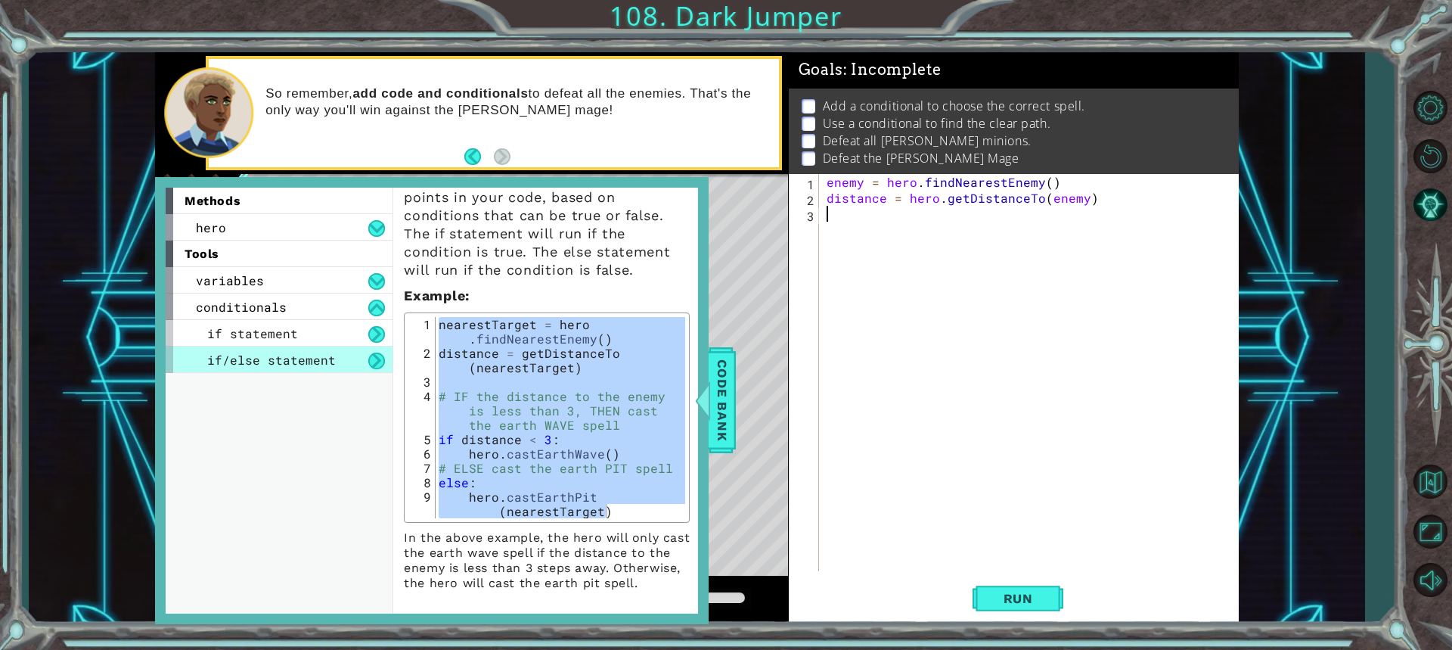
type textarea "hero.castEarthPit(nearestTarget)"
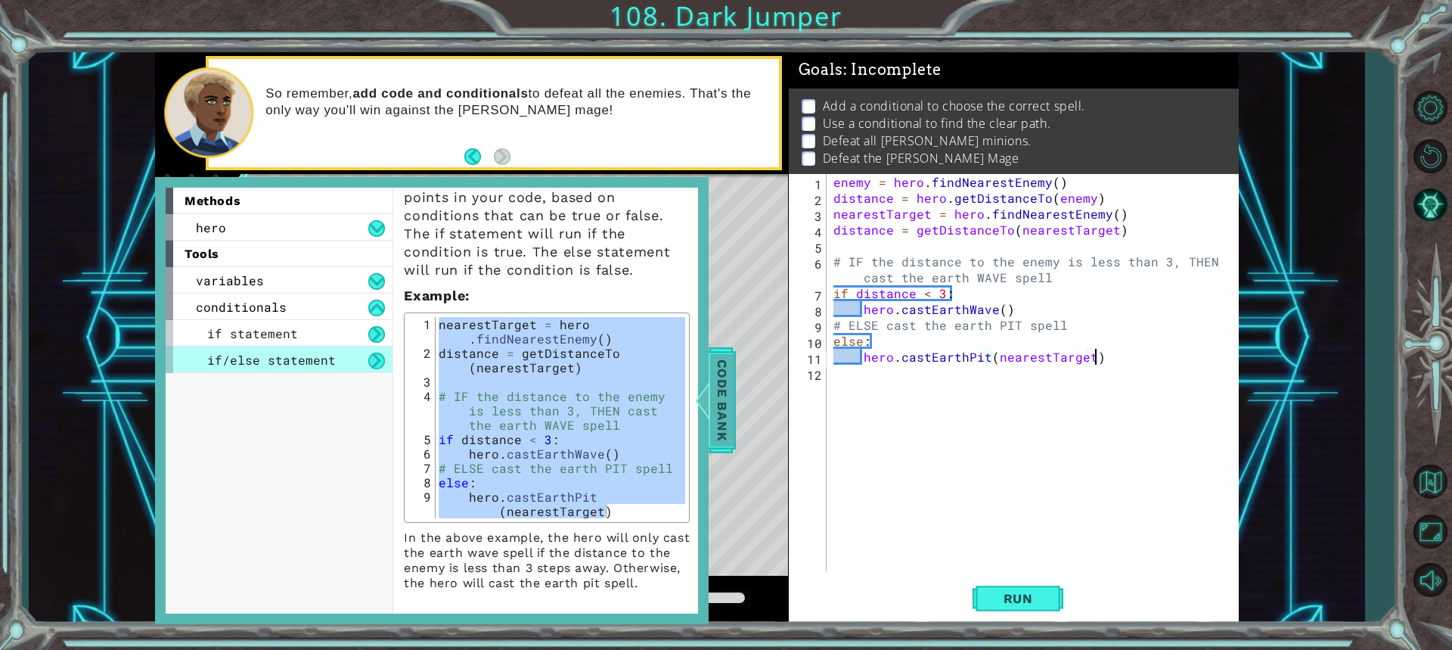
click at [719, 403] on span "Code Bank" at bounding box center [722, 400] width 24 height 92
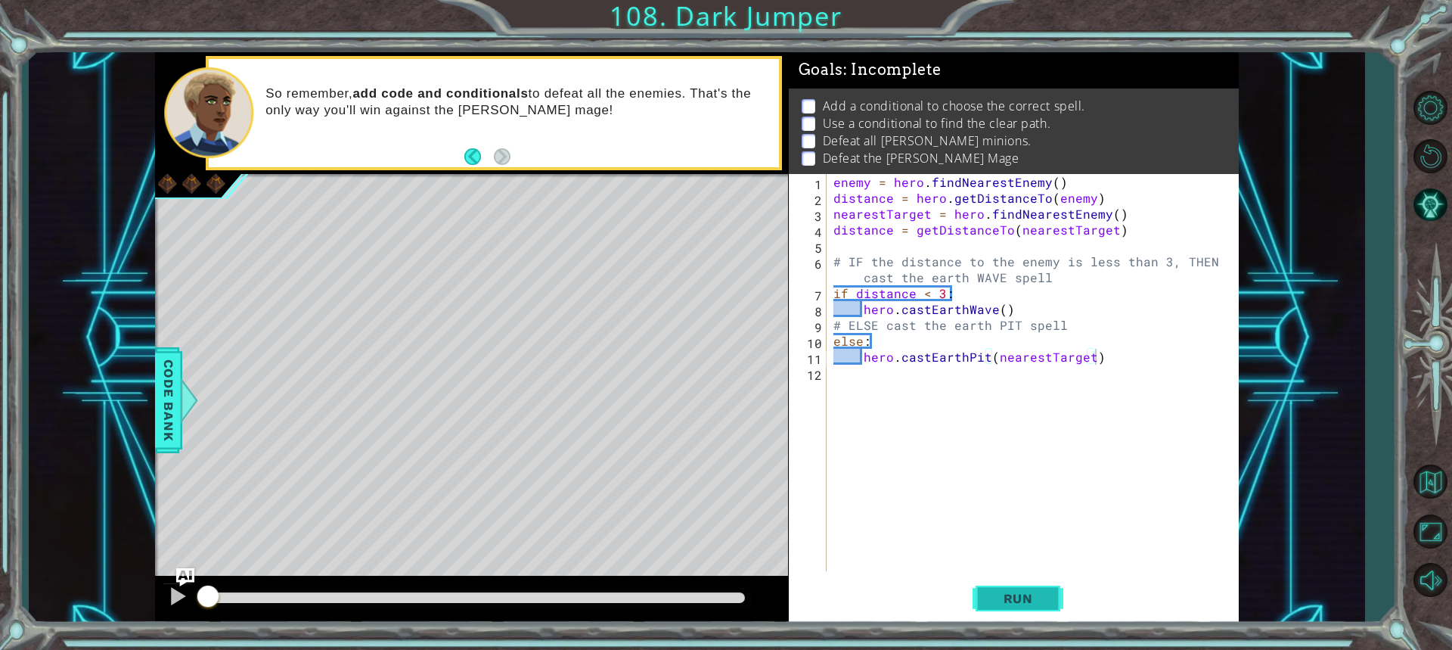
click at [1019, 608] on button "Run" at bounding box center [1017, 597] width 91 height 45
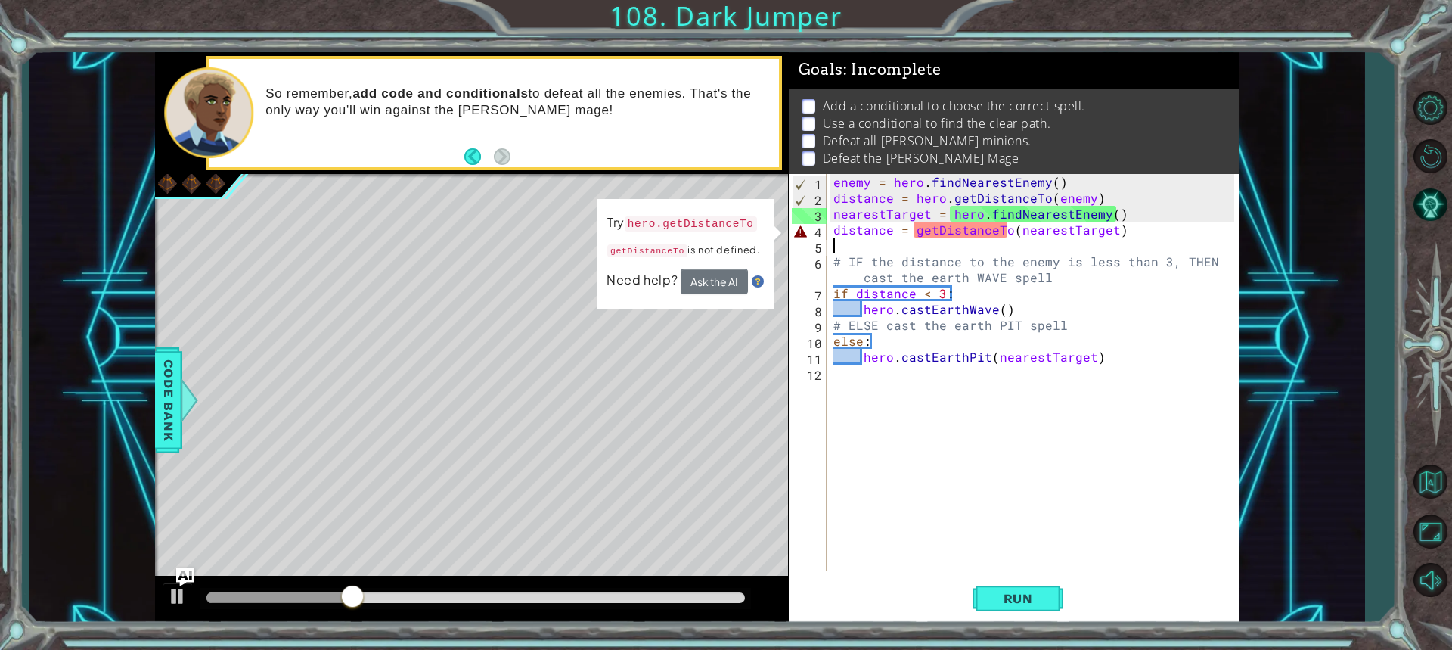
click at [1111, 239] on div "enemy = hero . findNearestEnemy ( ) distance = hero . getDistanceTo ( enemy ) n…" at bounding box center [1035, 388] width 411 height 429
click at [1125, 228] on div "enemy = hero . findNearestEnemy ( ) distance = hero . getDistanceTo ( enemy ) n…" at bounding box center [1035, 388] width 411 height 429
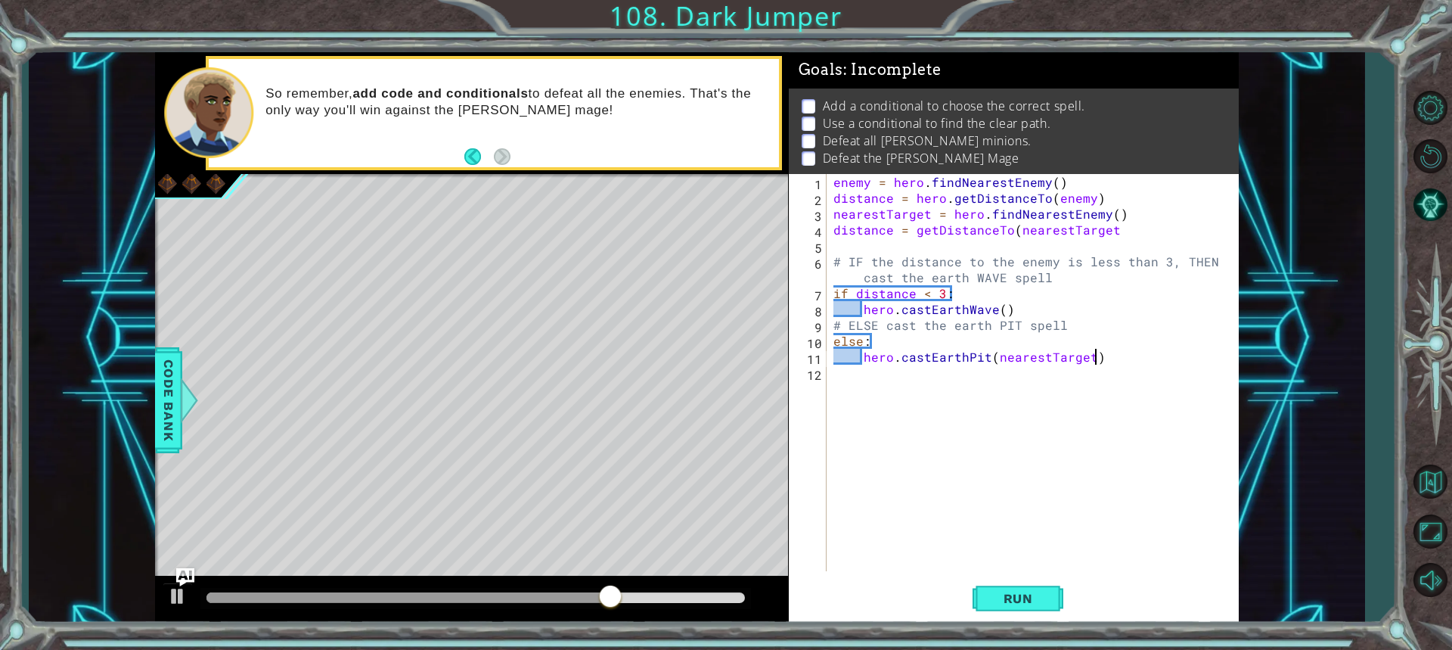
click at [1128, 357] on div "enemy = hero . findNearestEnemy ( ) distance = hero . getDistanceTo ( enemy ) n…" at bounding box center [1035, 388] width 411 height 429
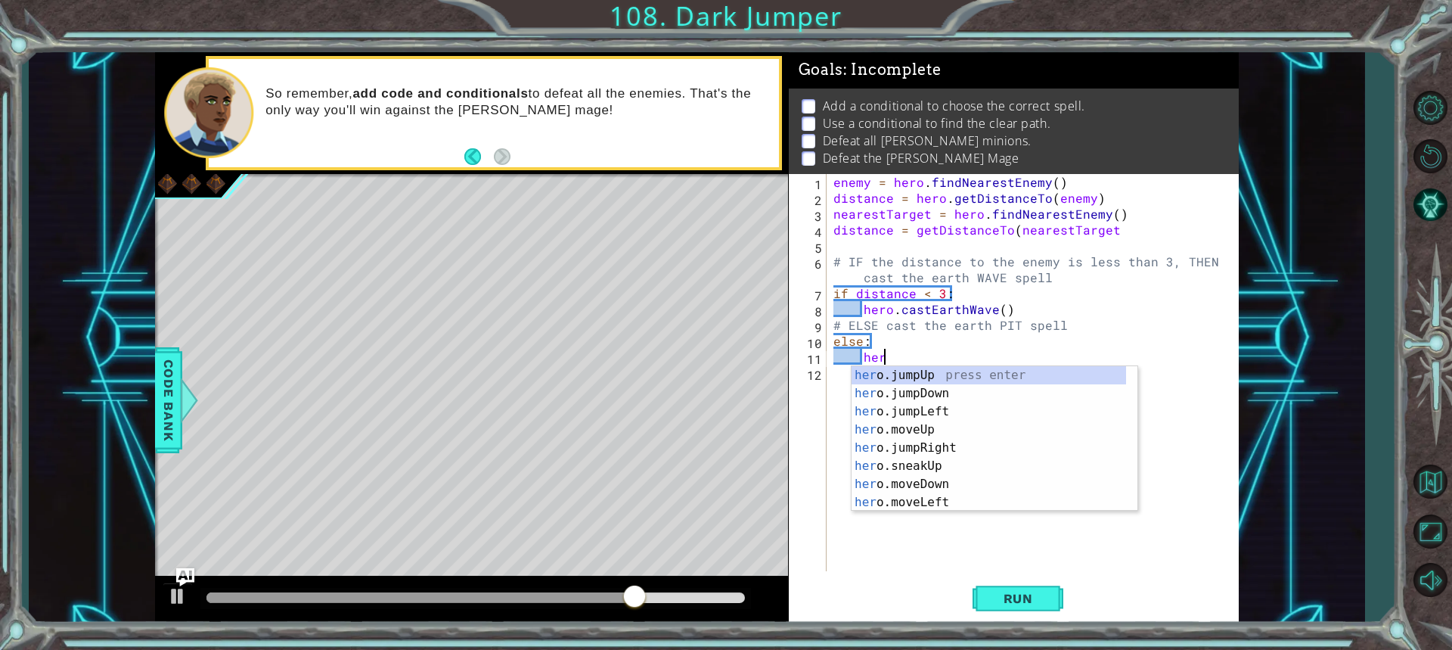
type textarea "h"
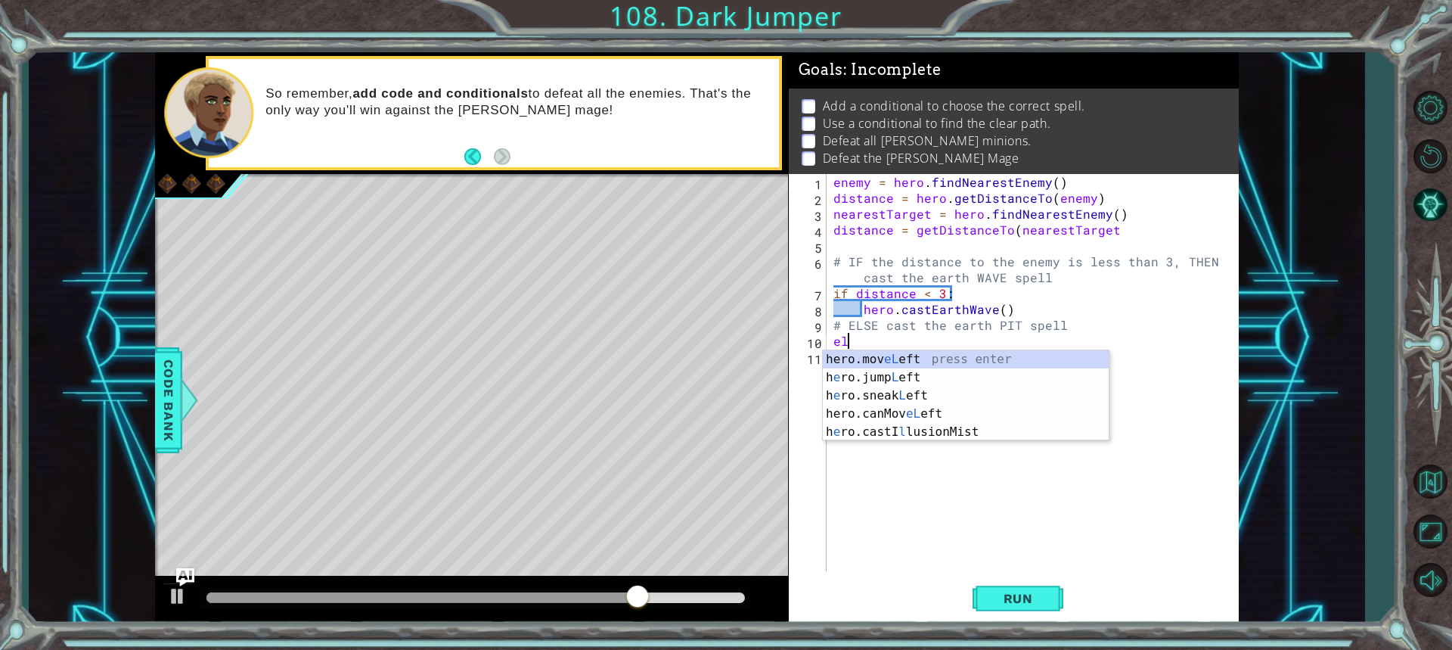
type textarea "e"
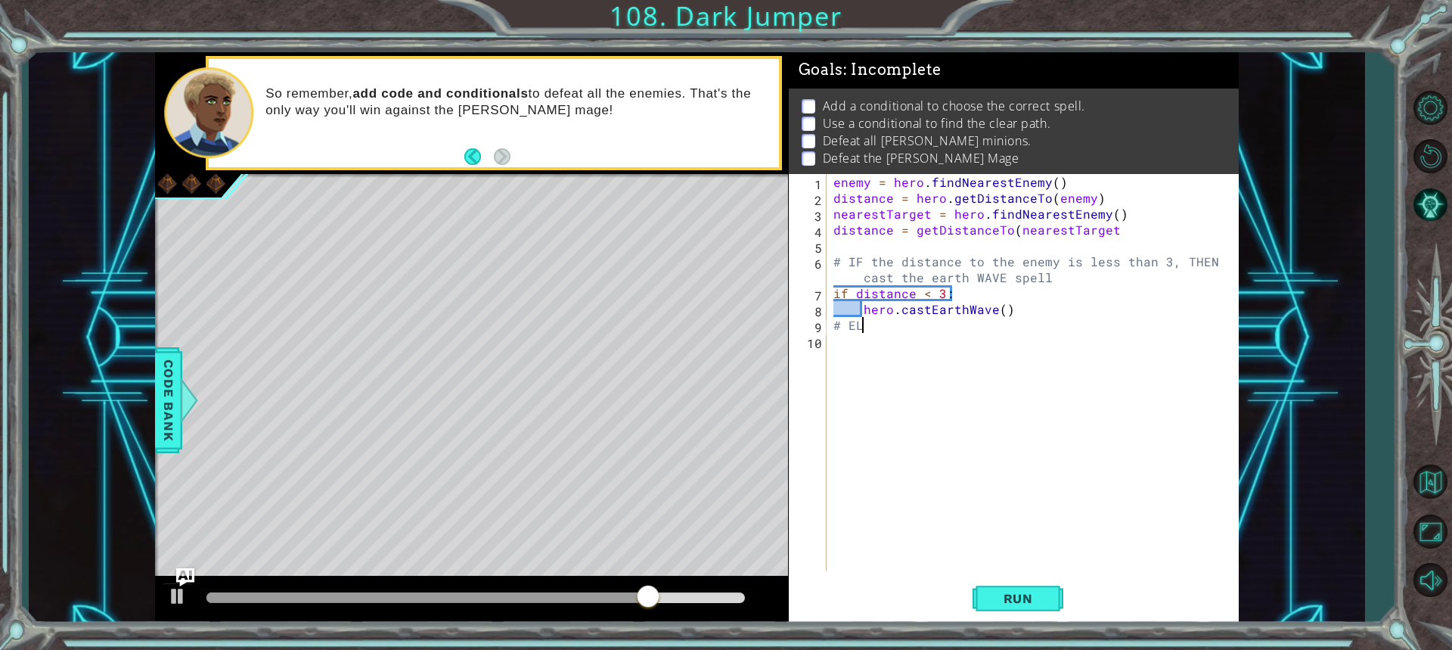
type textarea "#"
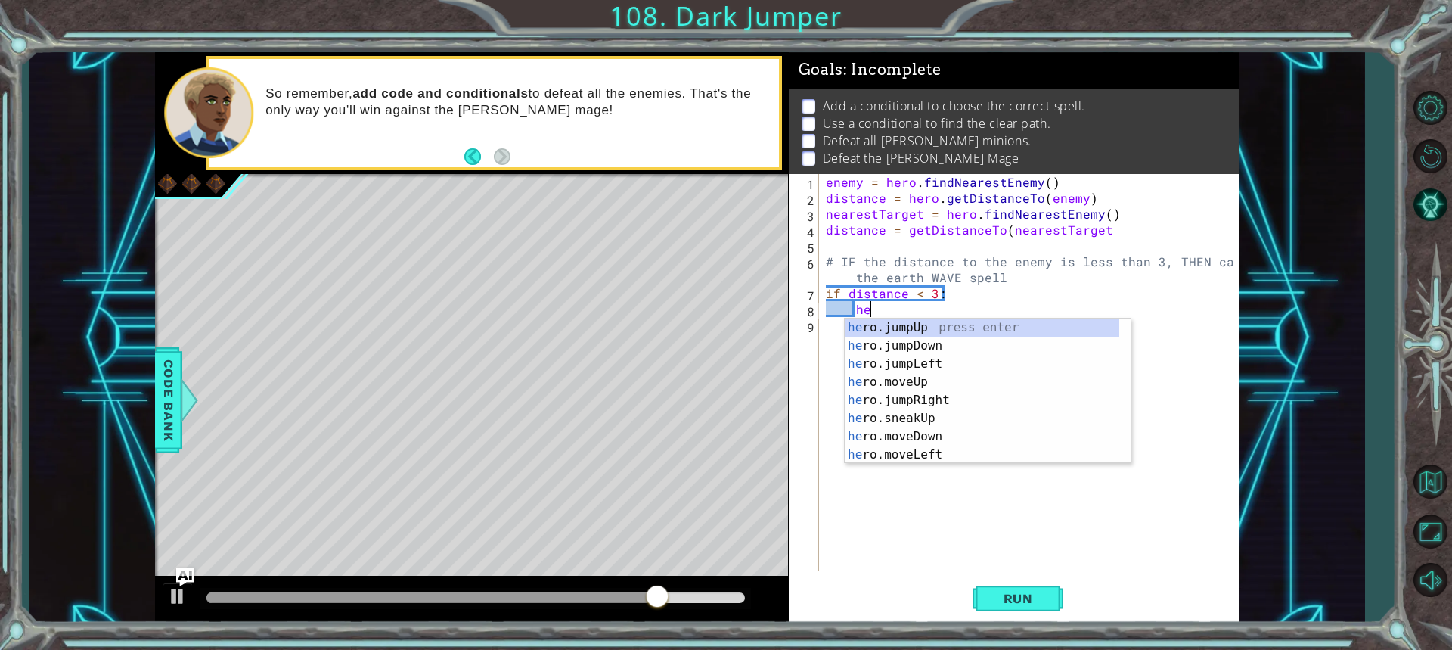
type textarea "h"
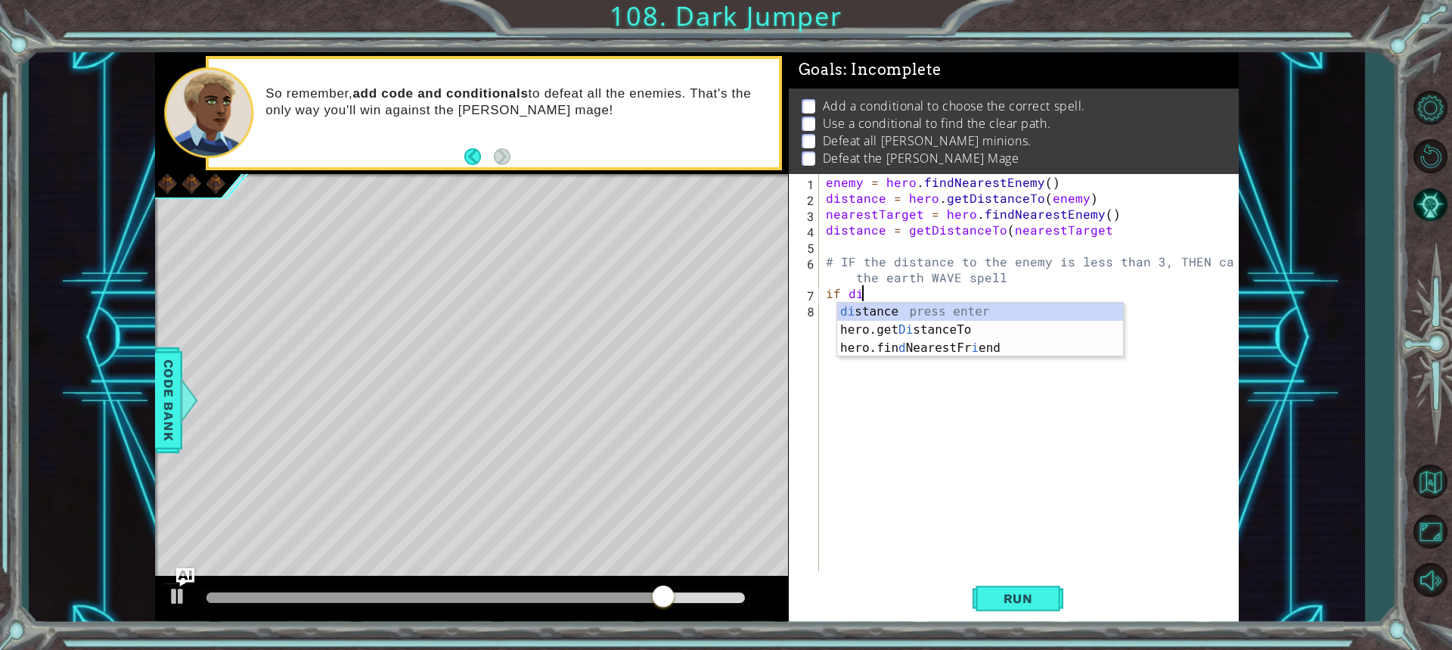
type textarea "i"
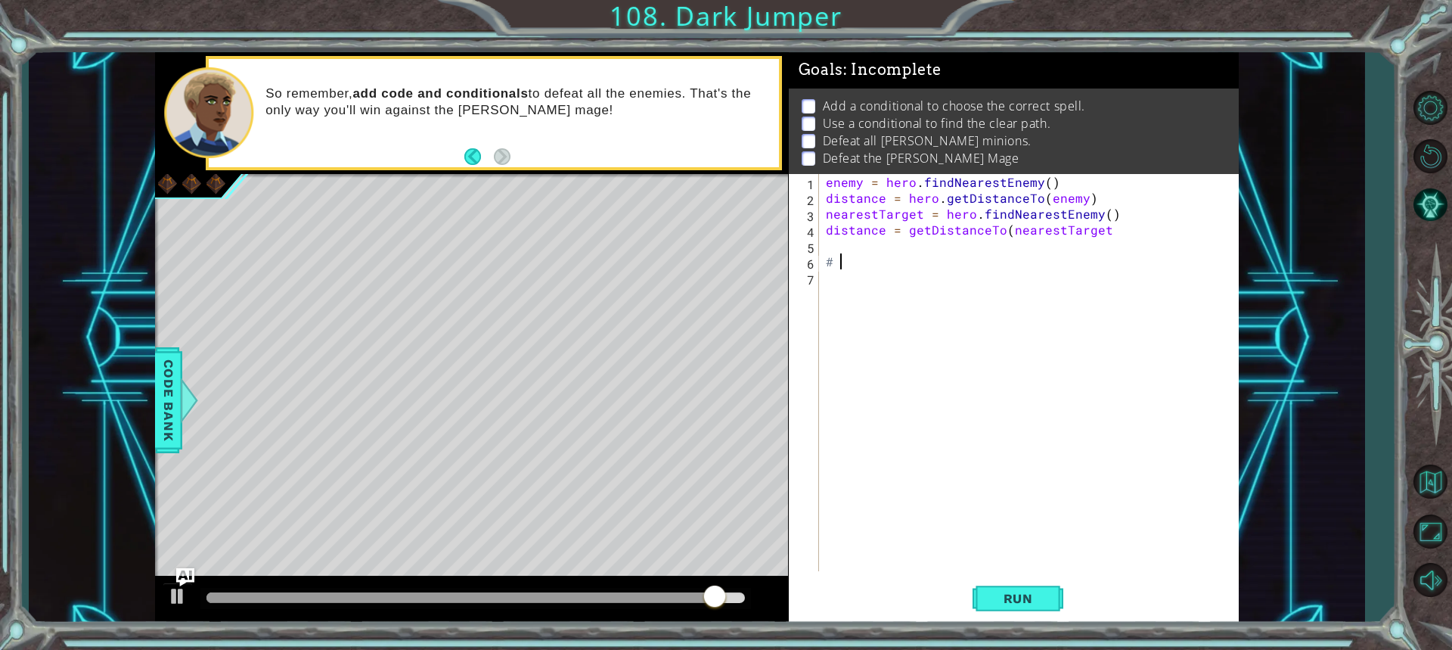
type textarea "#"
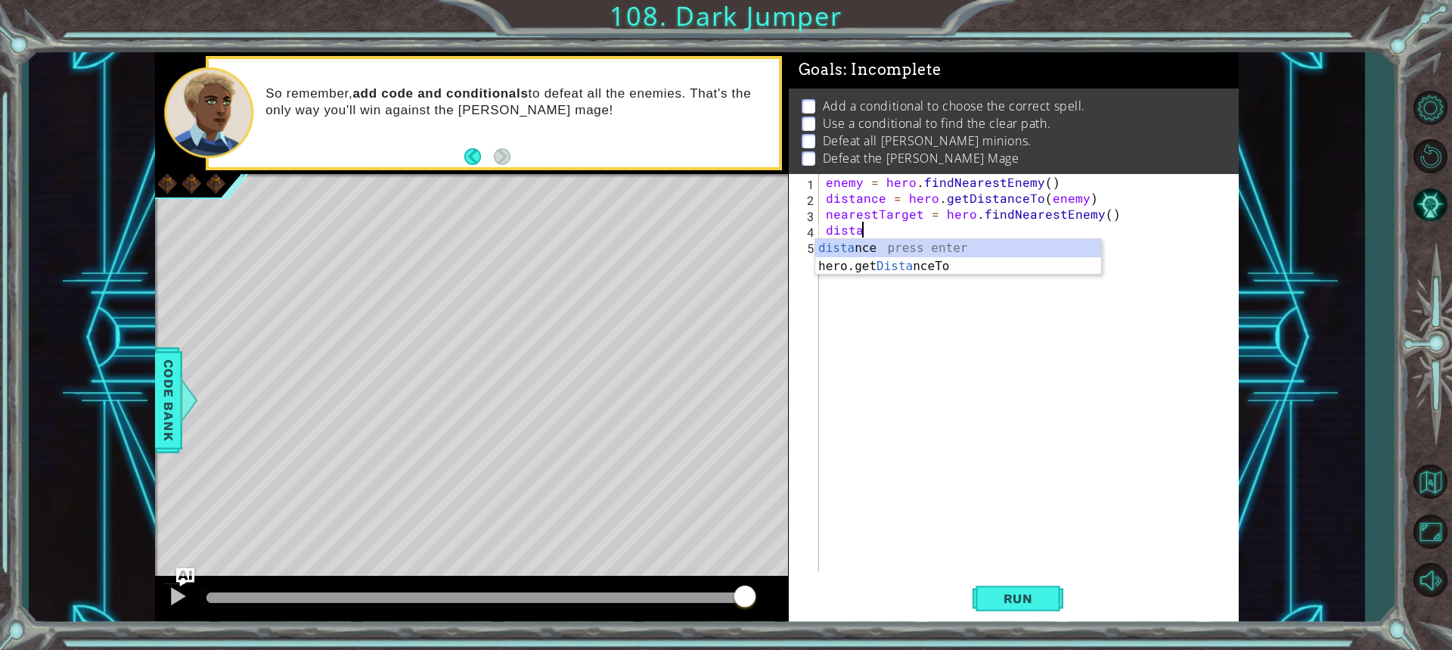
type textarea "d"
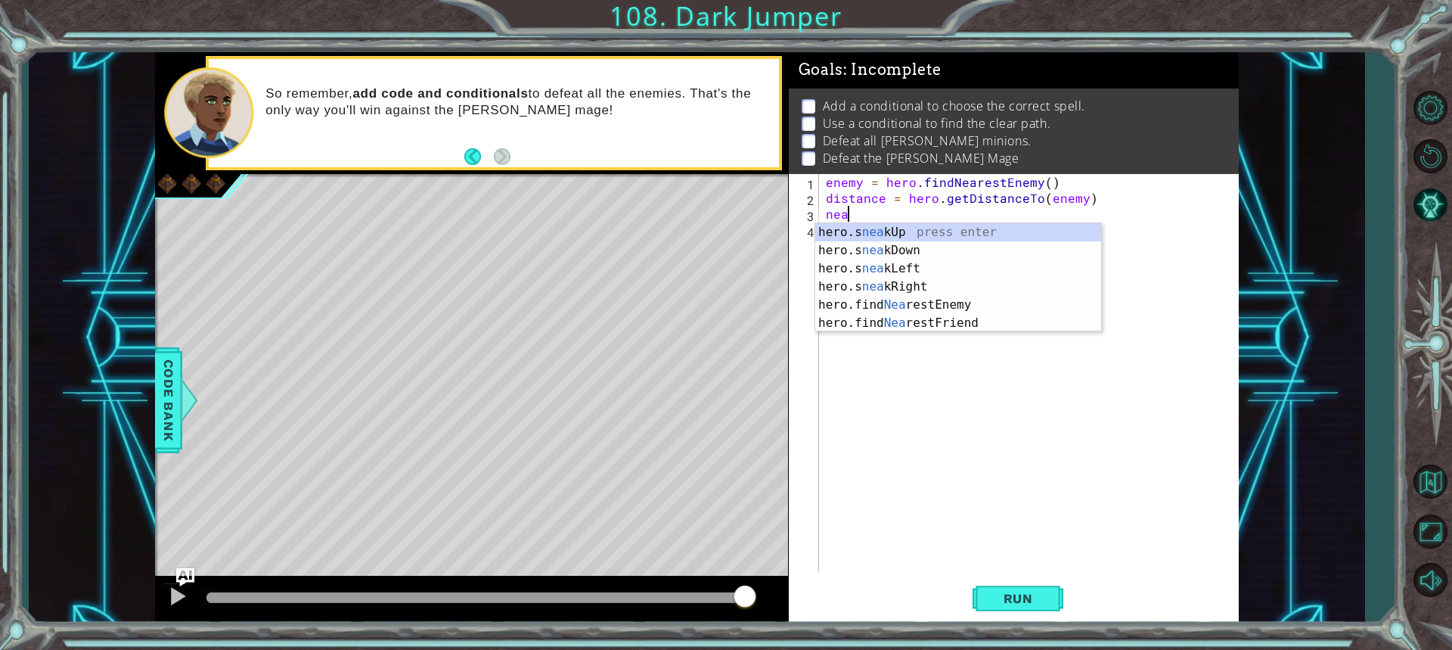
type textarea "n"
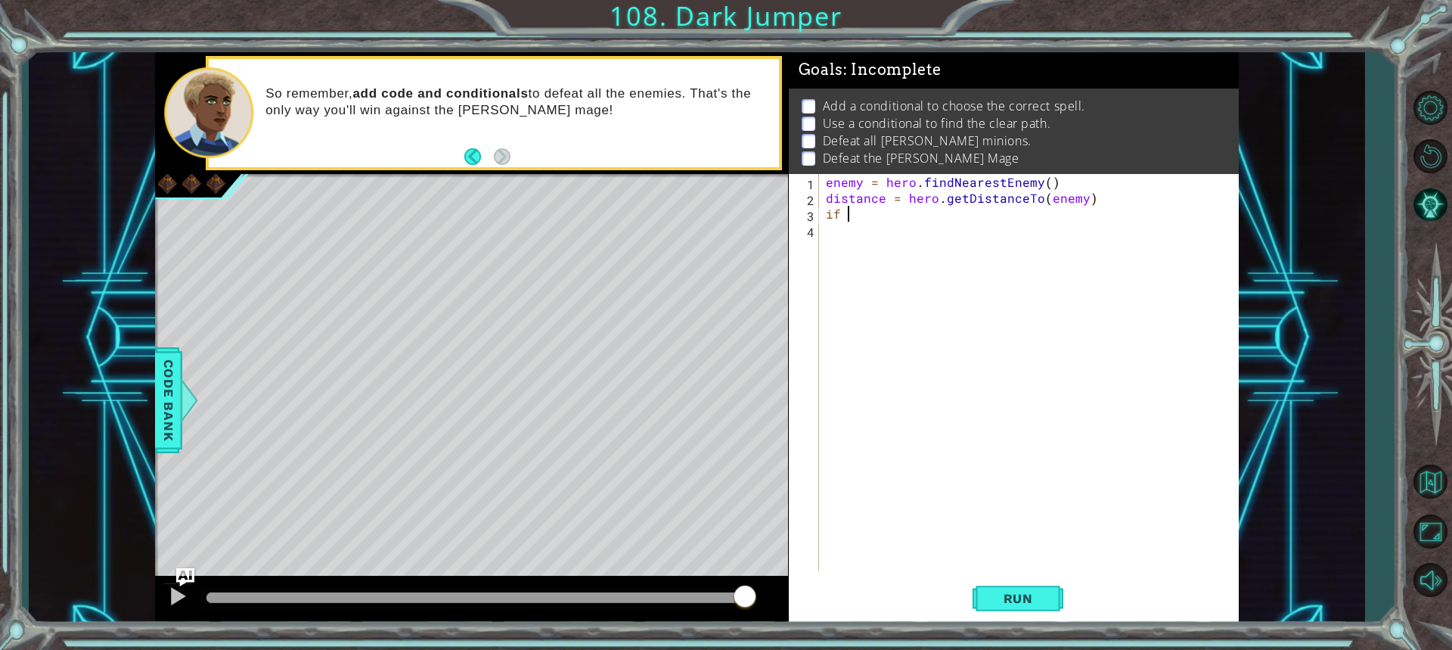
scroll to position [0, 2]
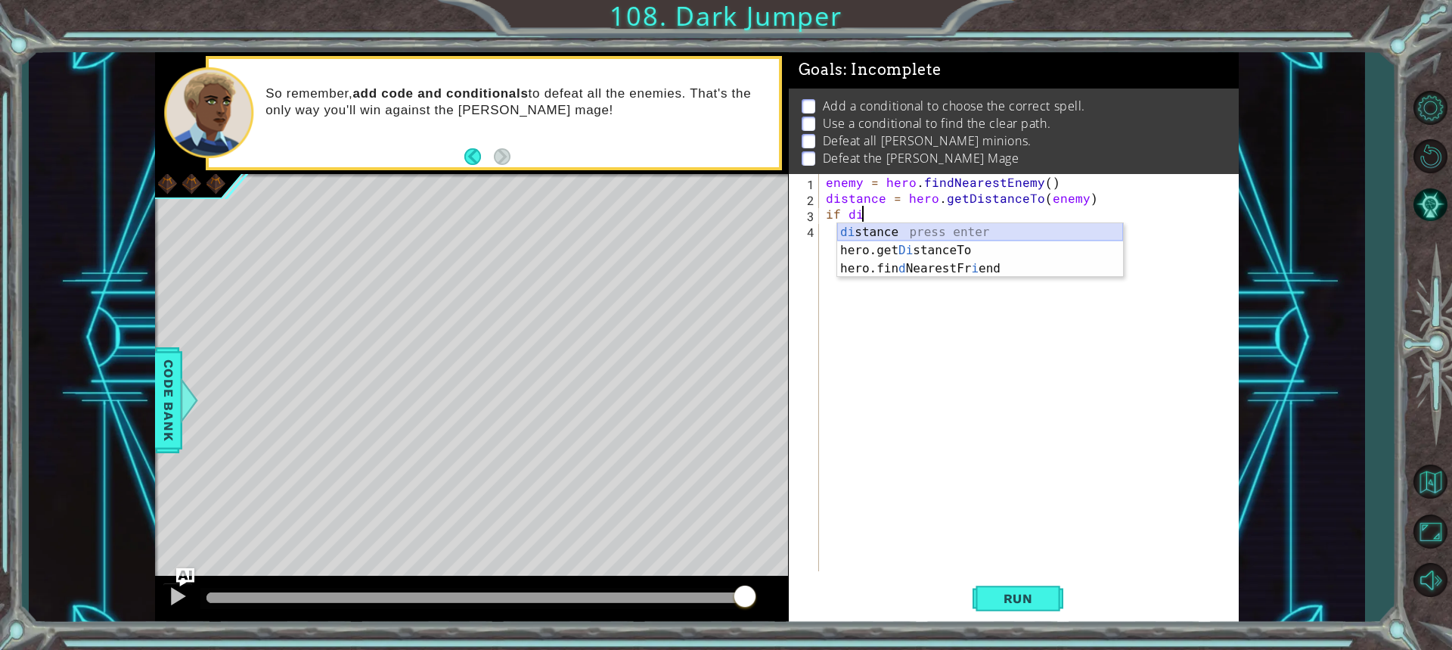
click at [941, 227] on div "di stance press enter hero.get Di stanceTo press enter hero.fin d NearestFr i e…" at bounding box center [980, 268] width 286 height 91
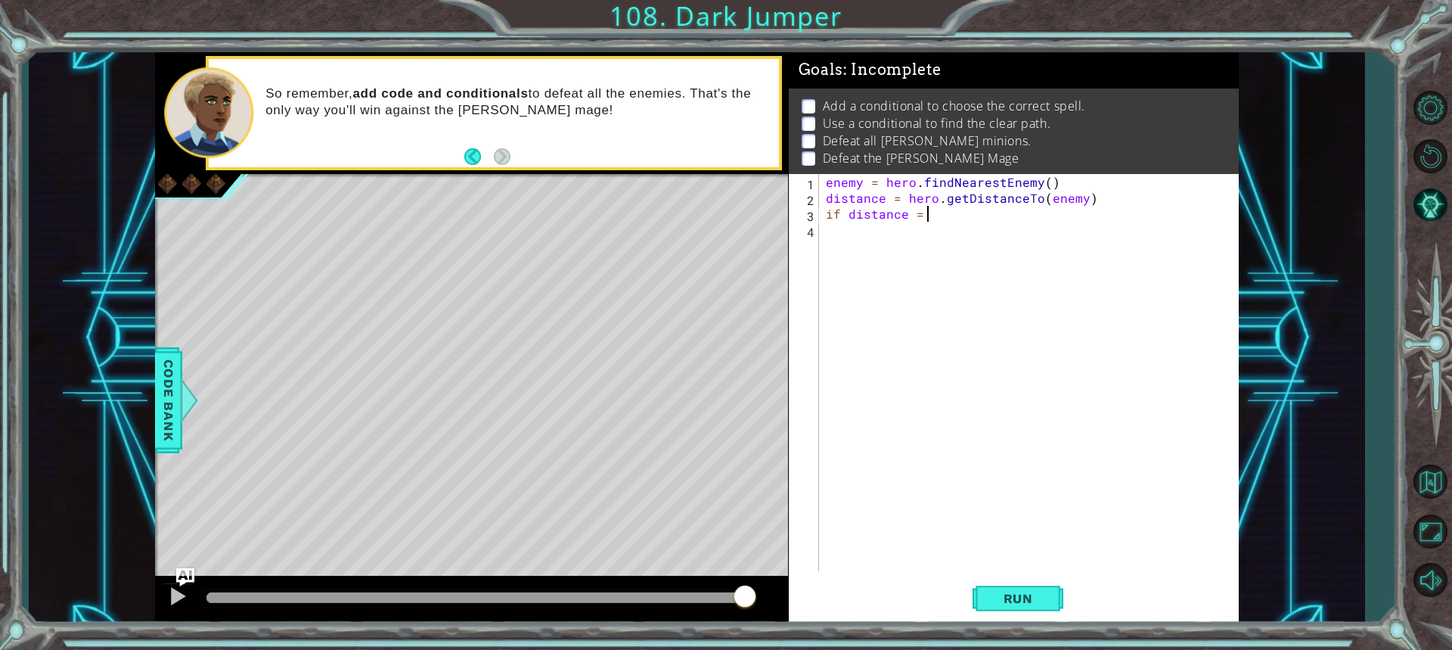
scroll to position [0, 6]
type textarea "if distance = 4<"
click at [935, 234] on div "enemy = hero . findNearestEnemy ( ) distance = hero . getDistanceTo ( enemy ) i…" at bounding box center [1032, 388] width 418 height 429
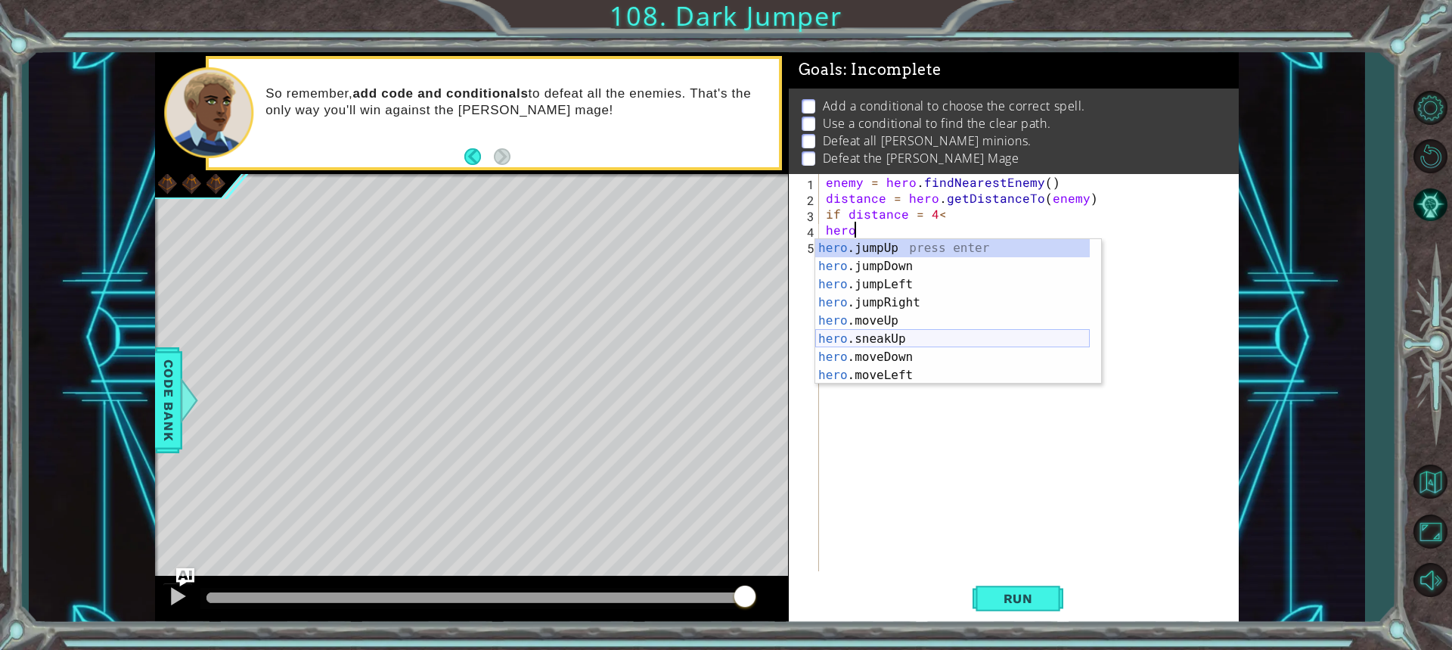
scroll to position [45, 0]
click at [903, 354] on div "hero .jumpLeft press enter hero .jumpRight press enter hero .moveUp press enter…" at bounding box center [952, 320] width 274 height 181
type textarea "hero.moveRight(1)"
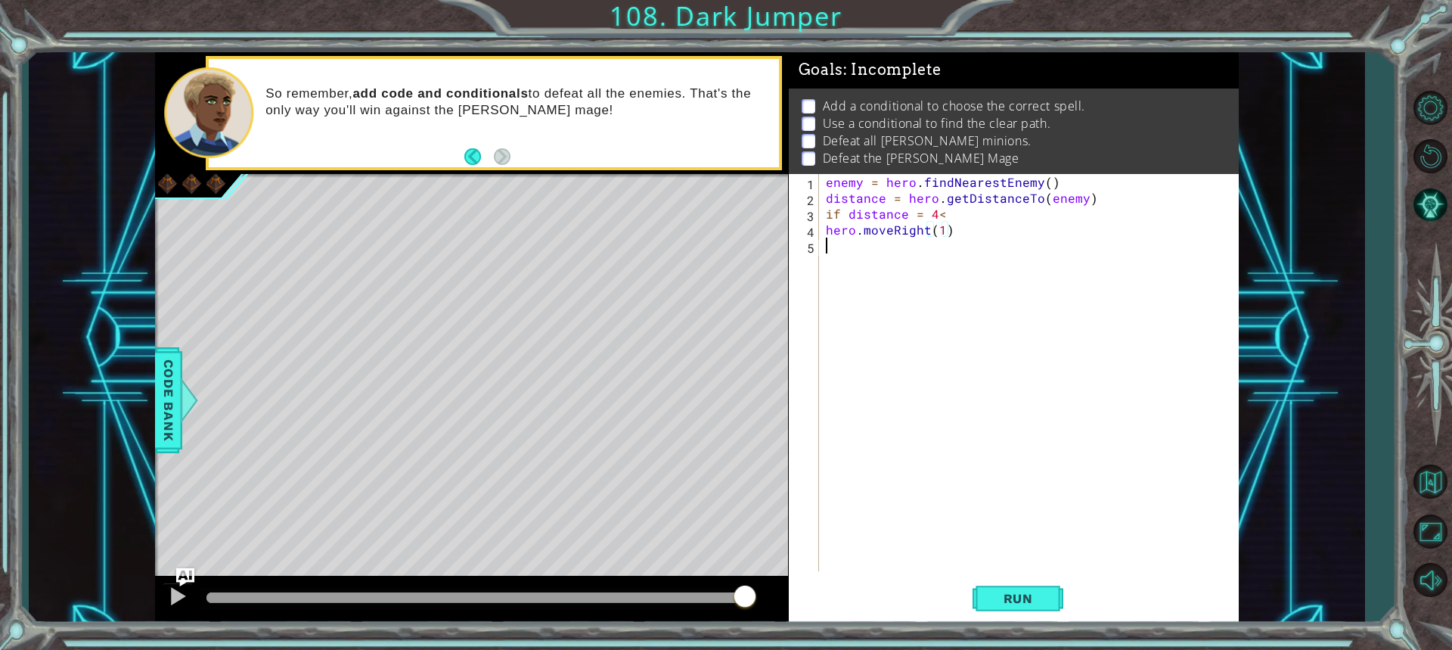
click at [849, 248] on div "enemy = hero . findNearestEnemy ( ) distance = hero . getDistanceTo ( enemy ) i…" at bounding box center [1032, 388] width 418 height 429
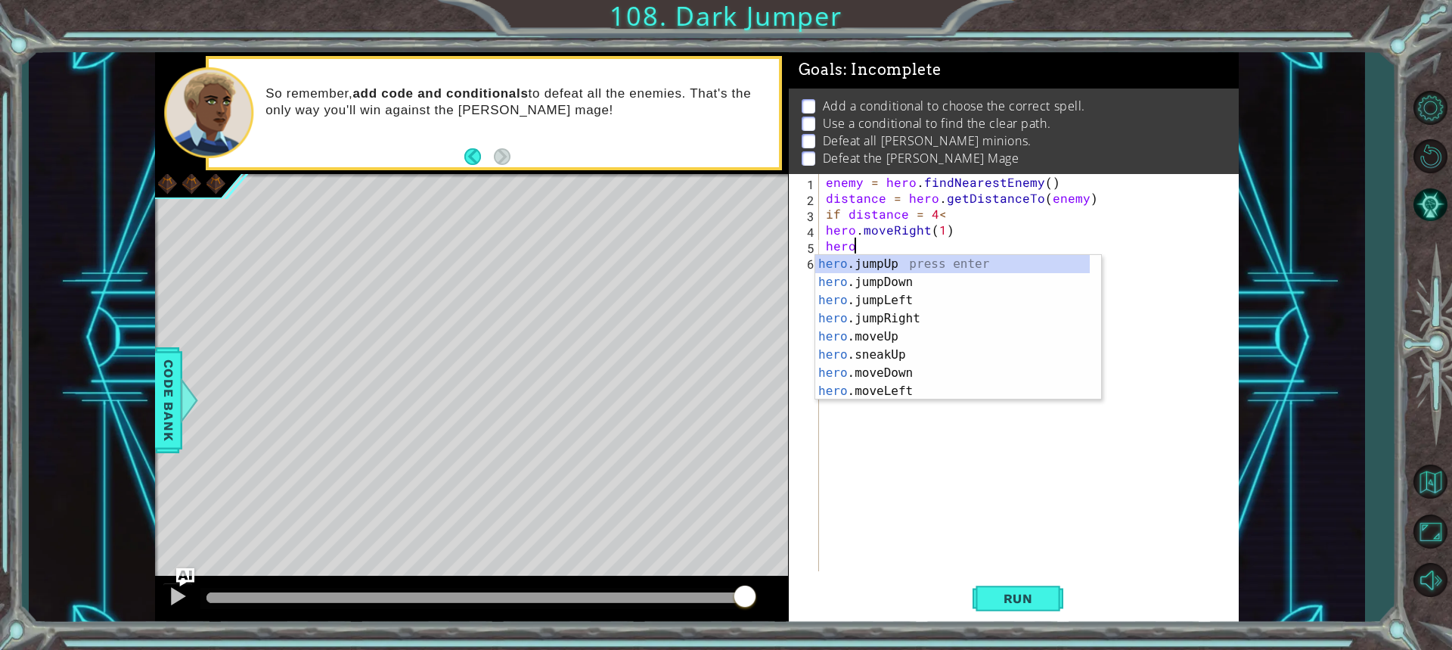
scroll to position [0, 1]
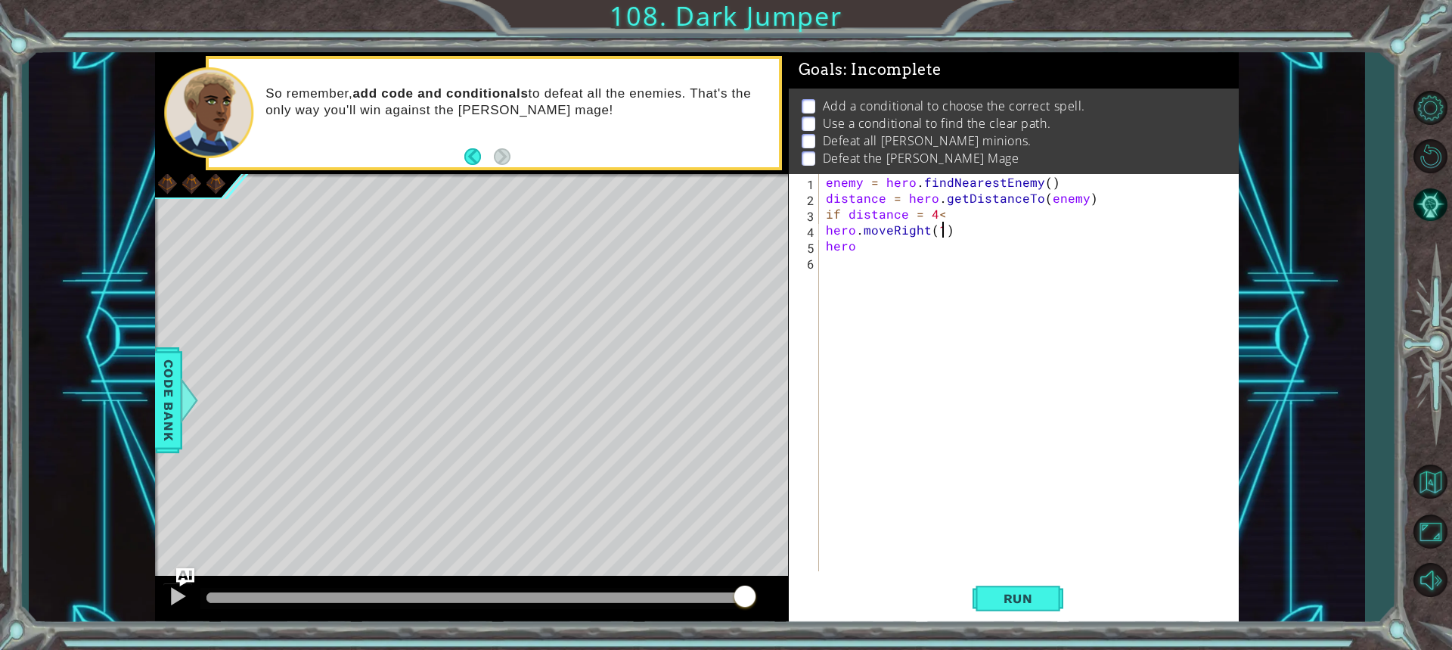
click at [939, 231] on div "enemy = hero . findNearestEnemy ( ) distance = hero . getDistanceTo ( enemy ) i…" at bounding box center [1032, 388] width 418 height 429
type textarea "hero.moveRight(2)"
click at [910, 255] on div "enemy = hero . findNearestEnemy ( ) distance = hero . getDistanceTo ( enemy ) i…" at bounding box center [1032, 388] width 418 height 429
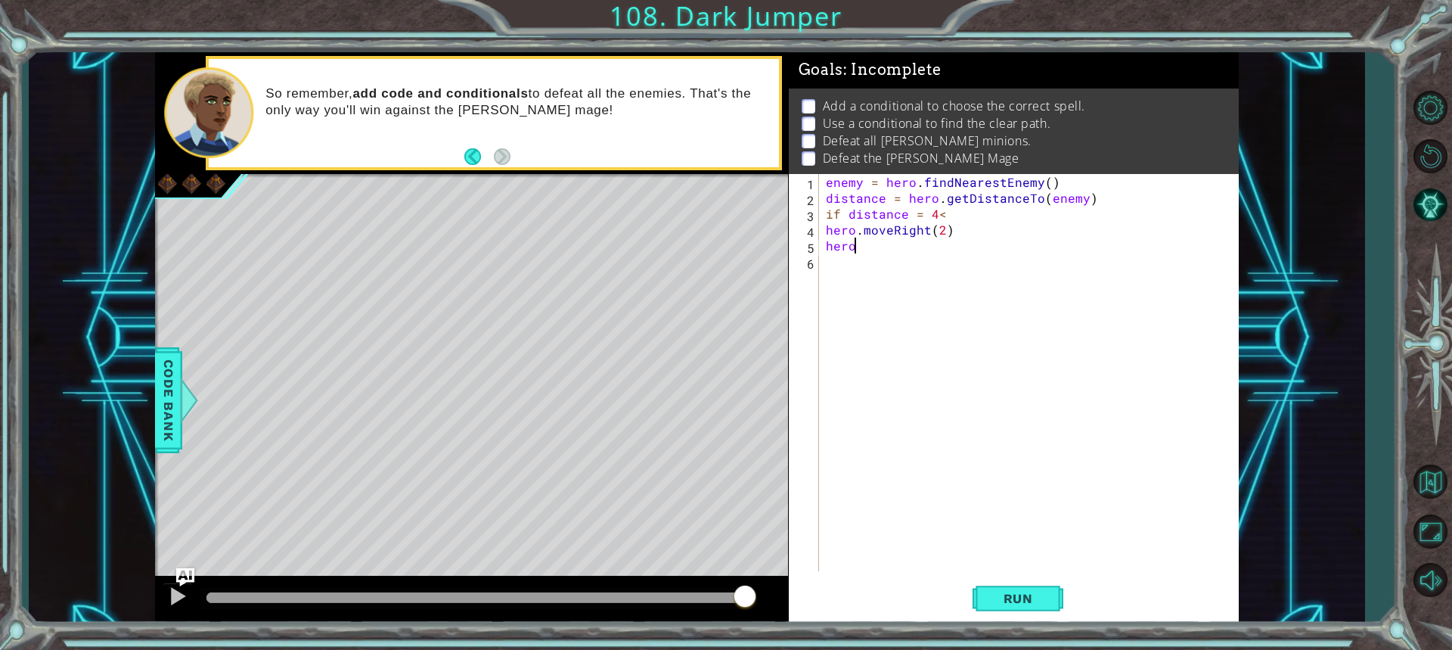
click at [860, 240] on div "enemy = hero . findNearestEnemy ( ) distance = hero . getDistanceTo ( enemy ) i…" at bounding box center [1032, 388] width 418 height 429
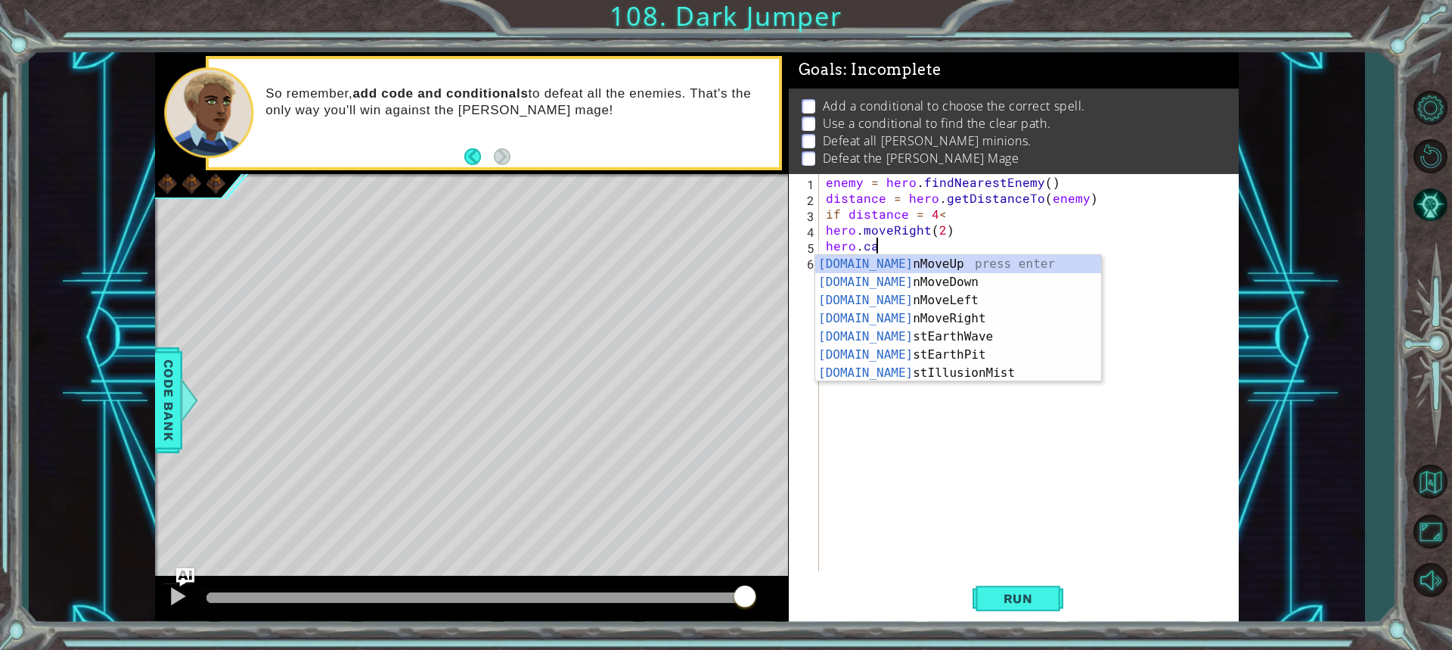
scroll to position [0, 2]
type textarea "hero.cas"
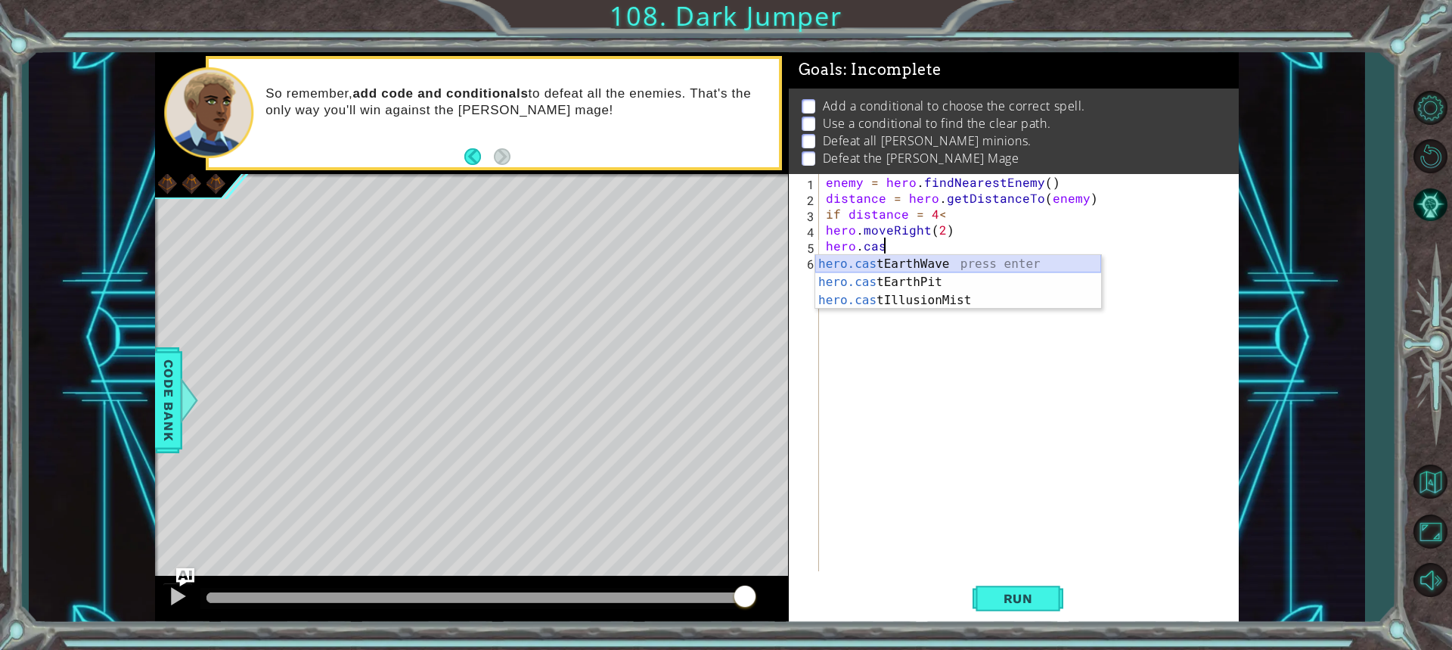
click at [913, 262] on div "hero.cas tEarthWave press enter hero.cas tEarthPit press enter hero.cas tIllusi…" at bounding box center [958, 300] width 286 height 91
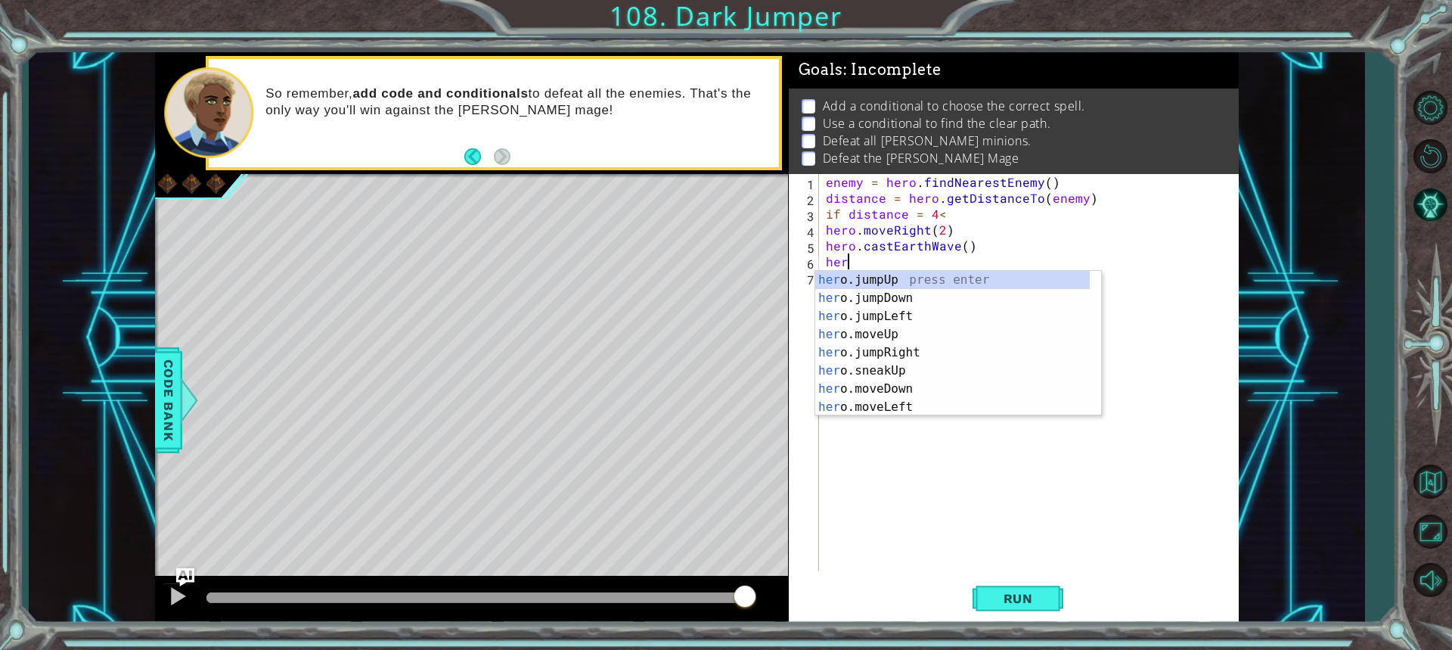
scroll to position [0, 1]
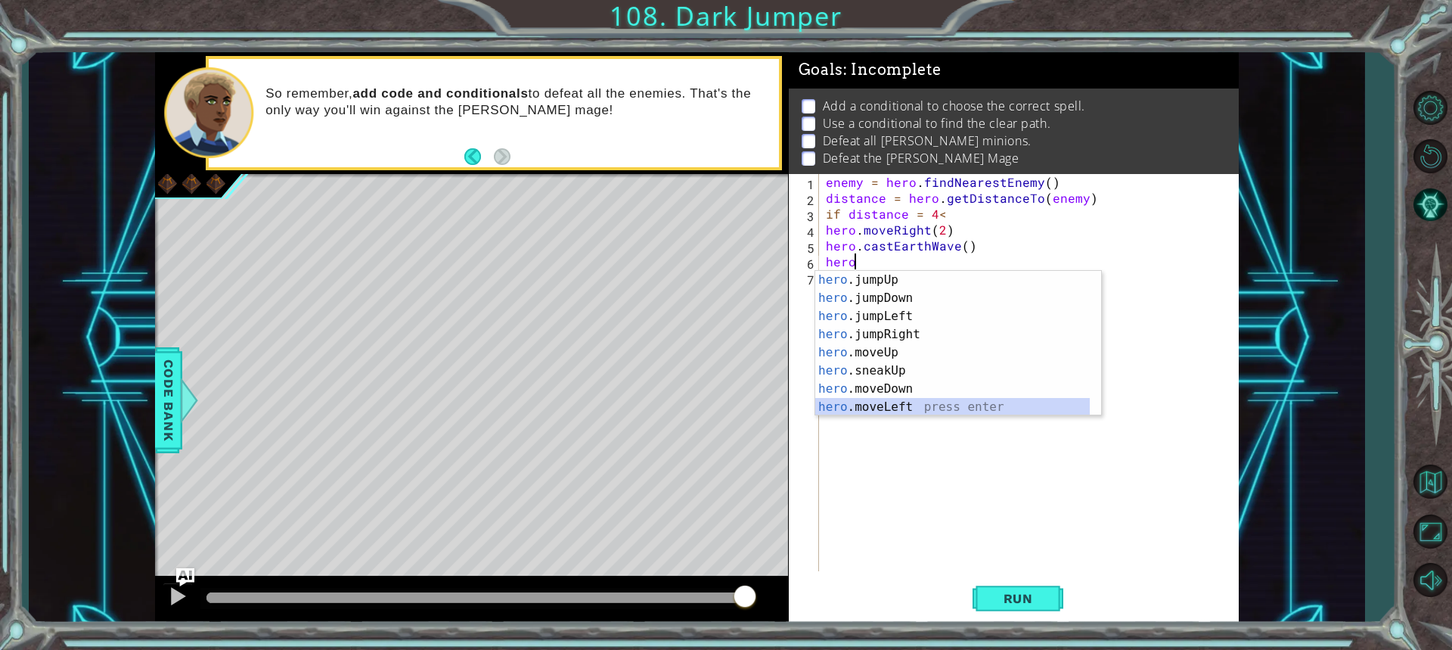
click at [876, 402] on div "hero .jumpUp press enter hero .jumpDown press enter hero .jumpLeft press enter …" at bounding box center [952, 361] width 274 height 181
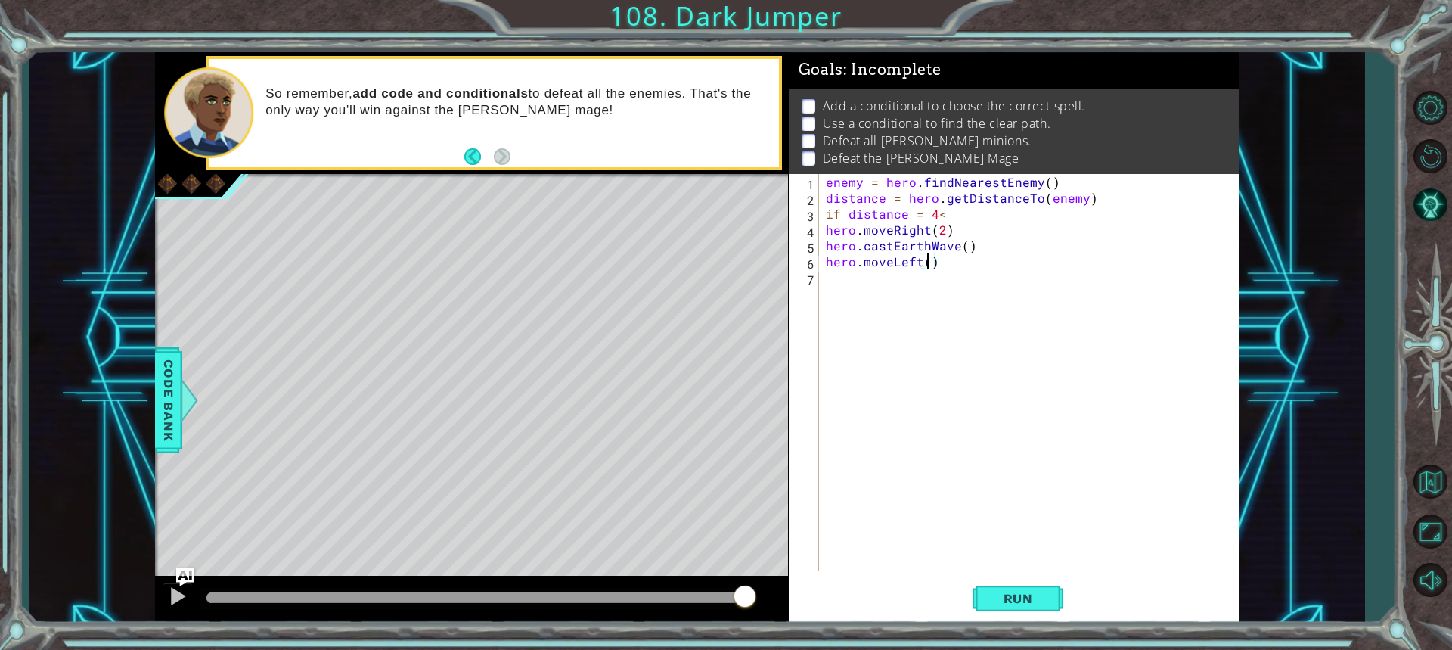
scroll to position [0, 6]
click at [941, 266] on div "enemy = hero . findNearestEnemy ( ) distance = hero . getDistanceTo ( enemy ) i…" at bounding box center [1032, 388] width 418 height 429
click at [936, 216] on div "enemy = hero . findNearestEnemy ( ) distance = hero . getDistanceTo ( enemy ) i…" at bounding box center [1032, 388] width 418 height 429
click at [944, 217] on div "enemy = hero . findNearestEnemy ( ) distance = hero . getDistanceTo ( enemy ) i…" at bounding box center [1032, 388] width 418 height 429
type textarea "if distance = 4:"
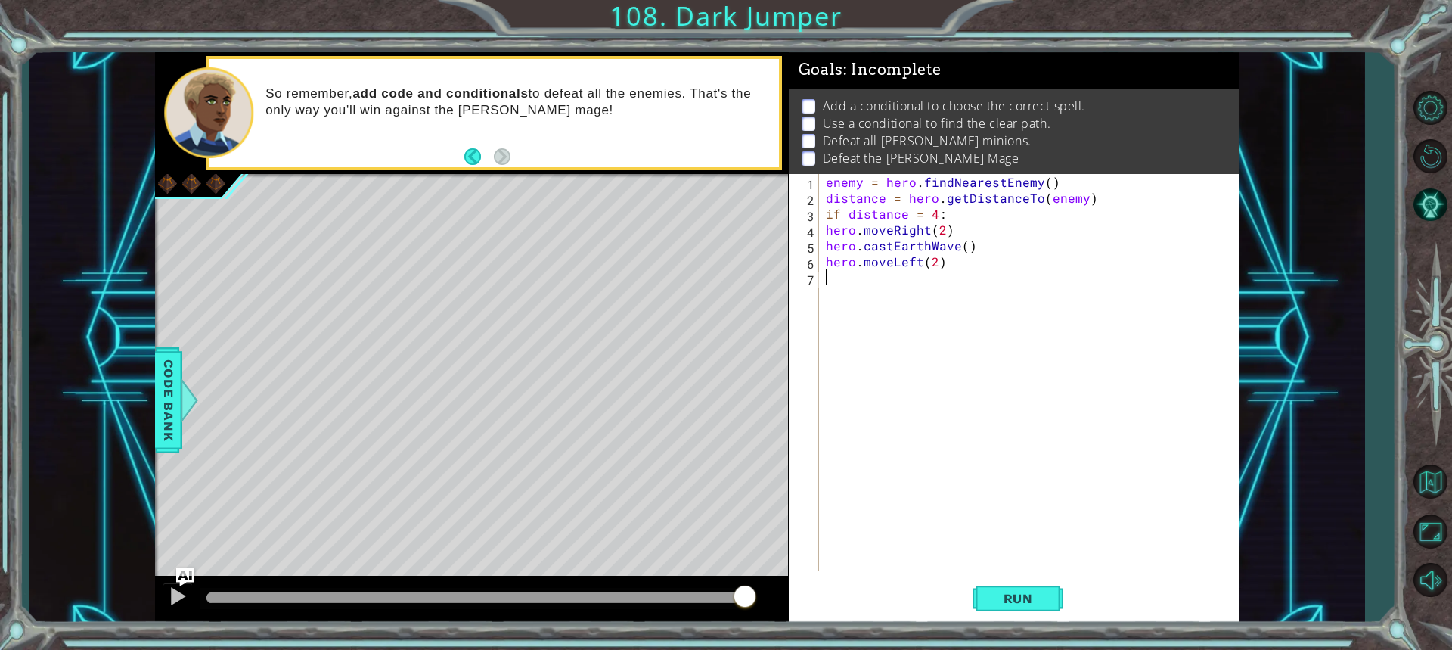
click at [836, 282] on div "enemy = hero . findNearestEnemy ( ) distance = hero . getDistanceTo ( enemy ) i…" at bounding box center [1032, 388] width 418 height 429
click at [954, 216] on div "enemy = hero . findNearestEnemy ( ) distance = hero . getDistanceTo ( enemy ) i…" at bounding box center [1032, 388] width 418 height 429
type textarea "if distance = 4:"
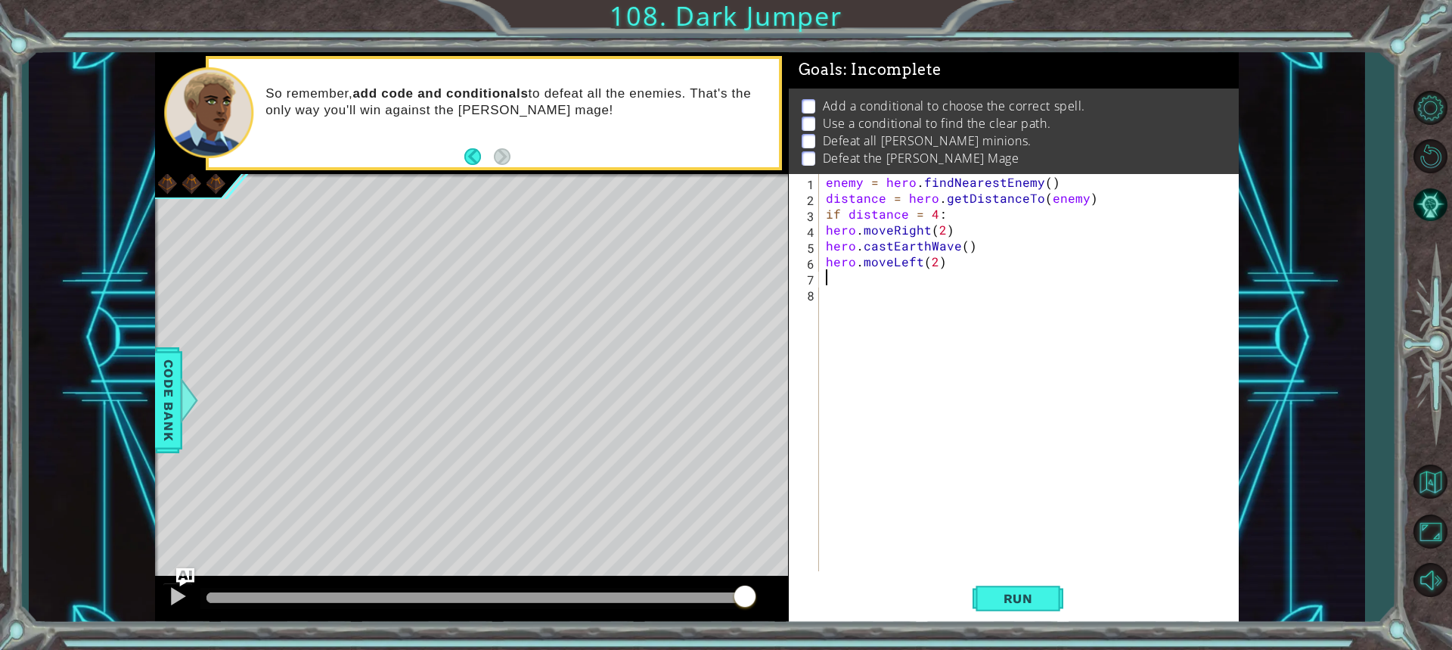
click at [870, 277] on div "enemy = hero . findNearestEnemy ( ) distance = hero . getDistanceTo ( enemy ) i…" at bounding box center [1032, 388] width 418 height 429
click at [852, 307] on div "enemy = hero . findNearestEnemy ( ) distance = hero . getDistanceTo ( enemy ) i…" at bounding box center [1032, 388] width 418 height 429
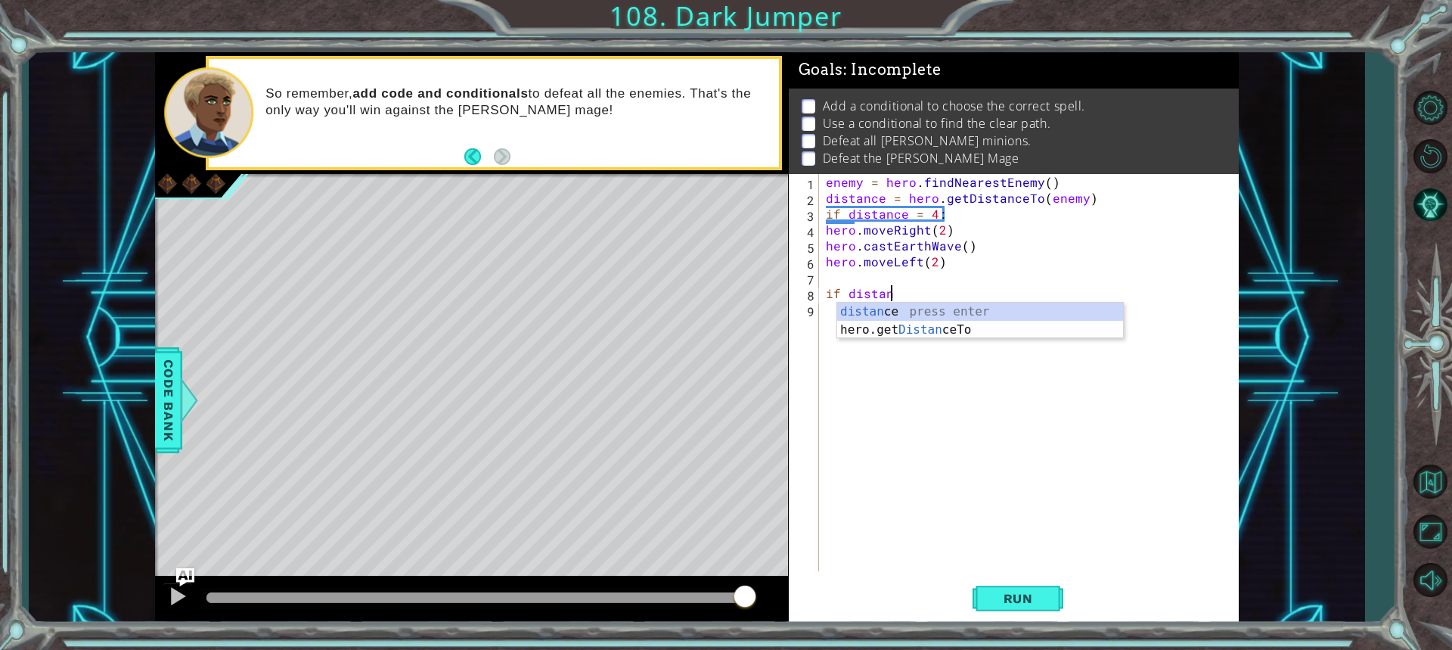
scroll to position [0, 3]
click at [872, 309] on div "distan ce press enter hero.get Distan ceTo press enter" at bounding box center [980, 338] width 286 height 73
type textarea "if distance = 2:"
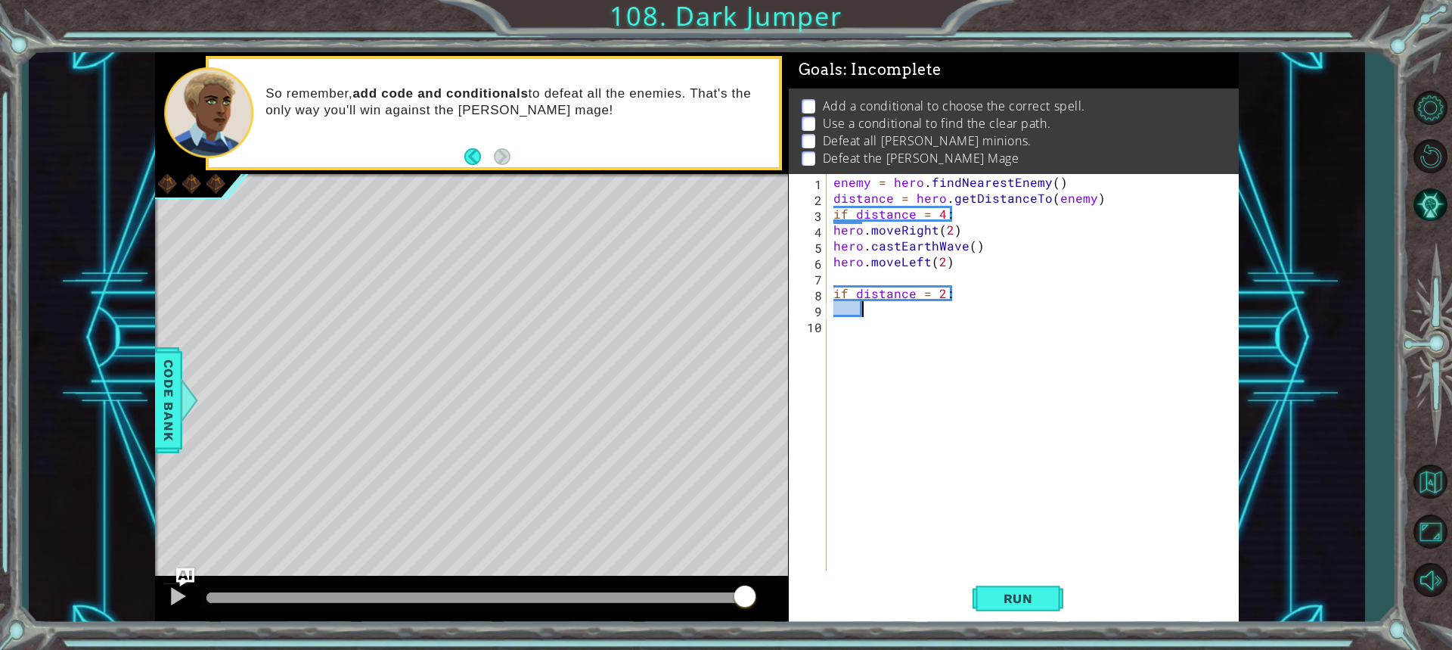
scroll to position [0, 0]
click at [982, 293] on div "enemy = hero . findNearestEnemy ( ) distance = hero . getDistanceTo ( enemy ) i…" at bounding box center [1035, 388] width 411 height 429
type textarea "if distance = 2:"
click at [830, 231] on div "enemy = hero . findNearestEnemy ( ) distance = hero . getDistanceTo ( enemy ) i…" at bounding box center [1032, 372] width 404 height 397
click at [833, 245] on div "enemy = hero . findNearestEnemy ( ) distance = hero . getDistanceTo ( enemy ) i…" at bounding box center [1035, 388] width 411 height 429
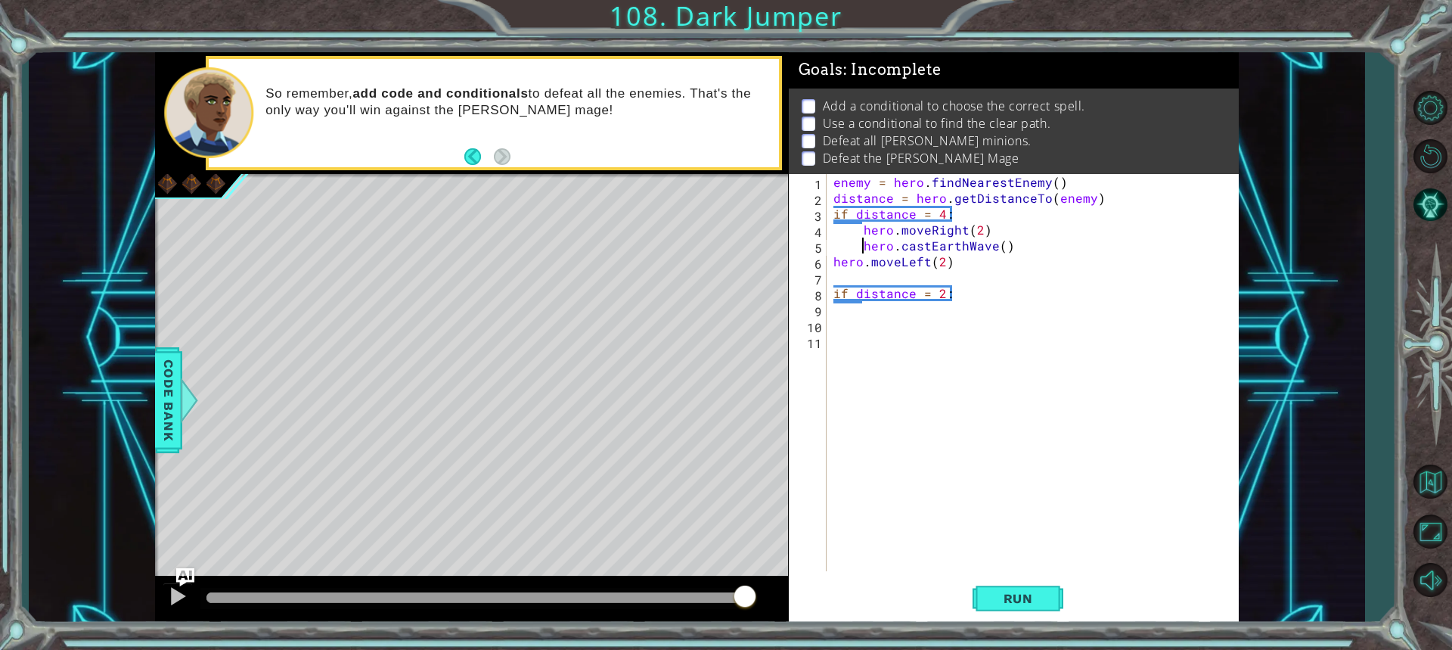
click at [831, 264] on div "enemy = hero . findNearestEnemy ( ) distance = hero . getDistanceTo ( enemy ) i…" at bounding box center [1035, 388] width 411 height 429
click at [961, 299] on div "enemy = hero . findNearestEnemy ( ) distance = hero . getDistanceTo ( enemy ) i…" at bounding box center [1035, 388] width 411 height 429
type textarea "if distance = 2:"
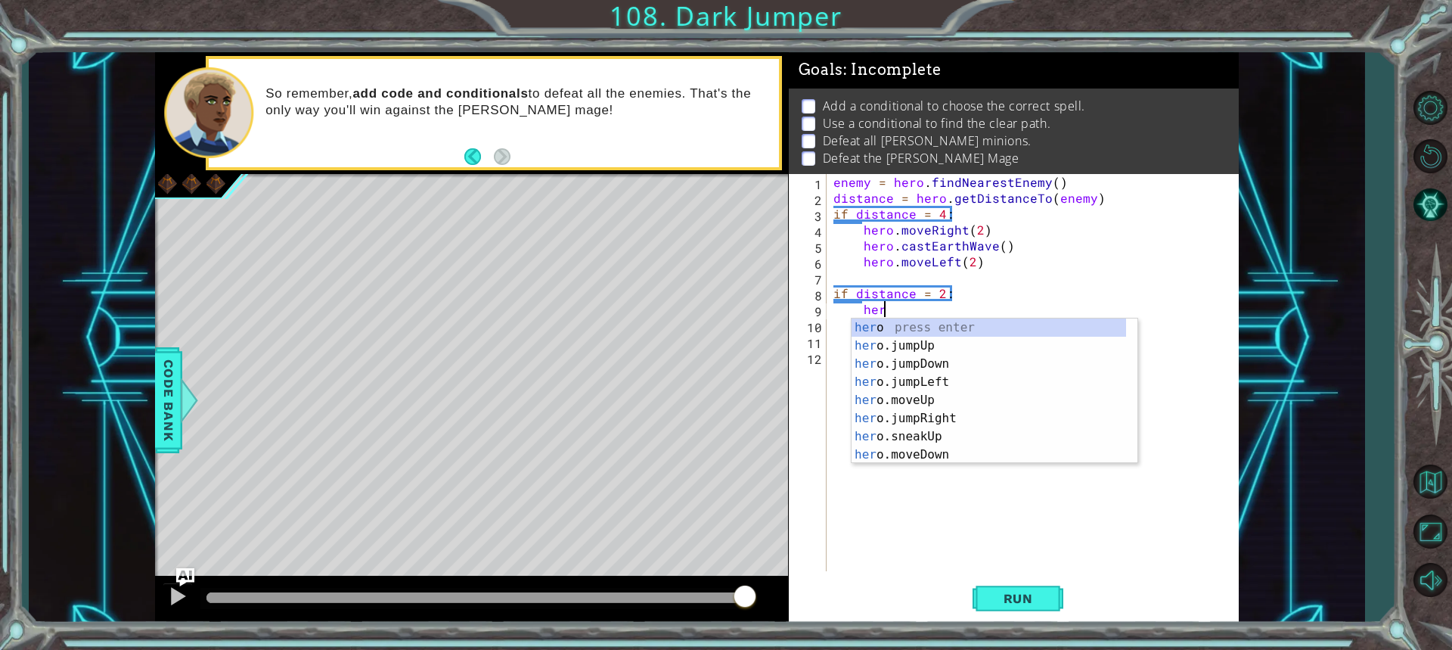
scroll to position [0, 2]
type textarea "hero.c"
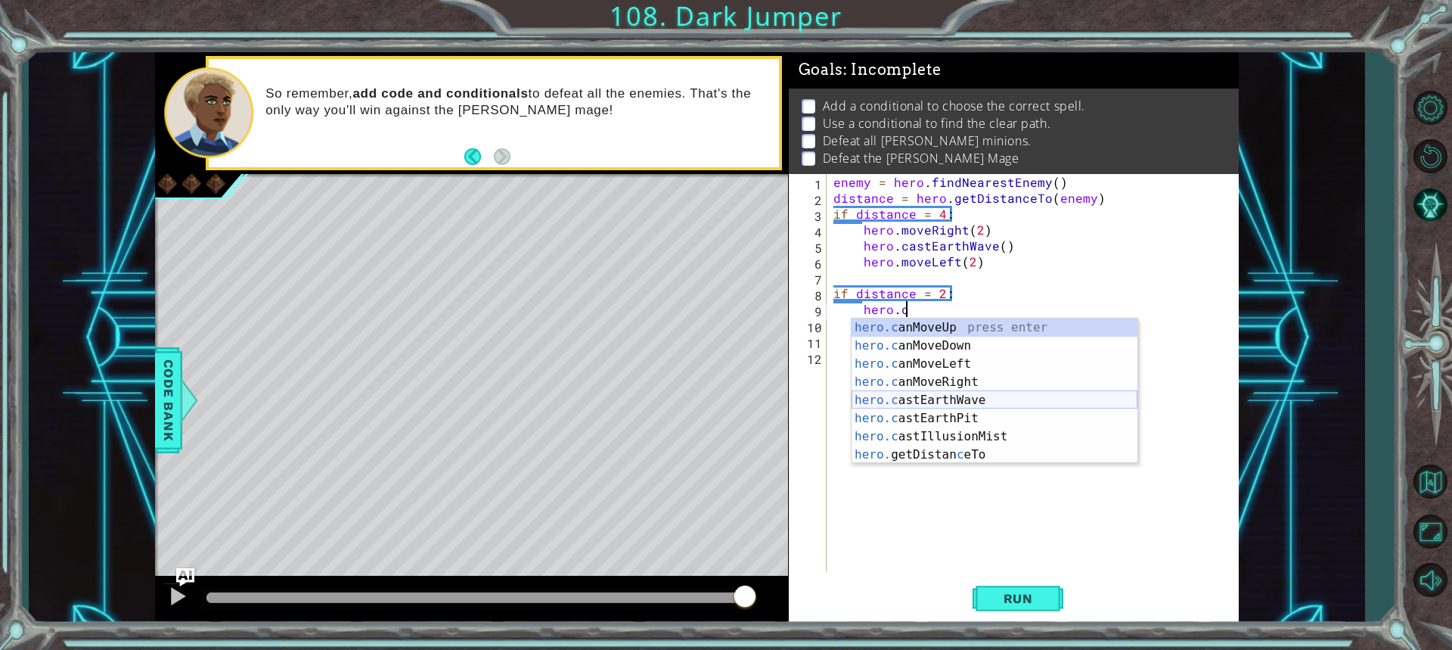
click at [952, 397] on div "hero.c anMoveUp press enter hero.c anMoveDown press enter hero.c anMoveLeft pre…" at bounding box center [994, 408] width 286 height 181
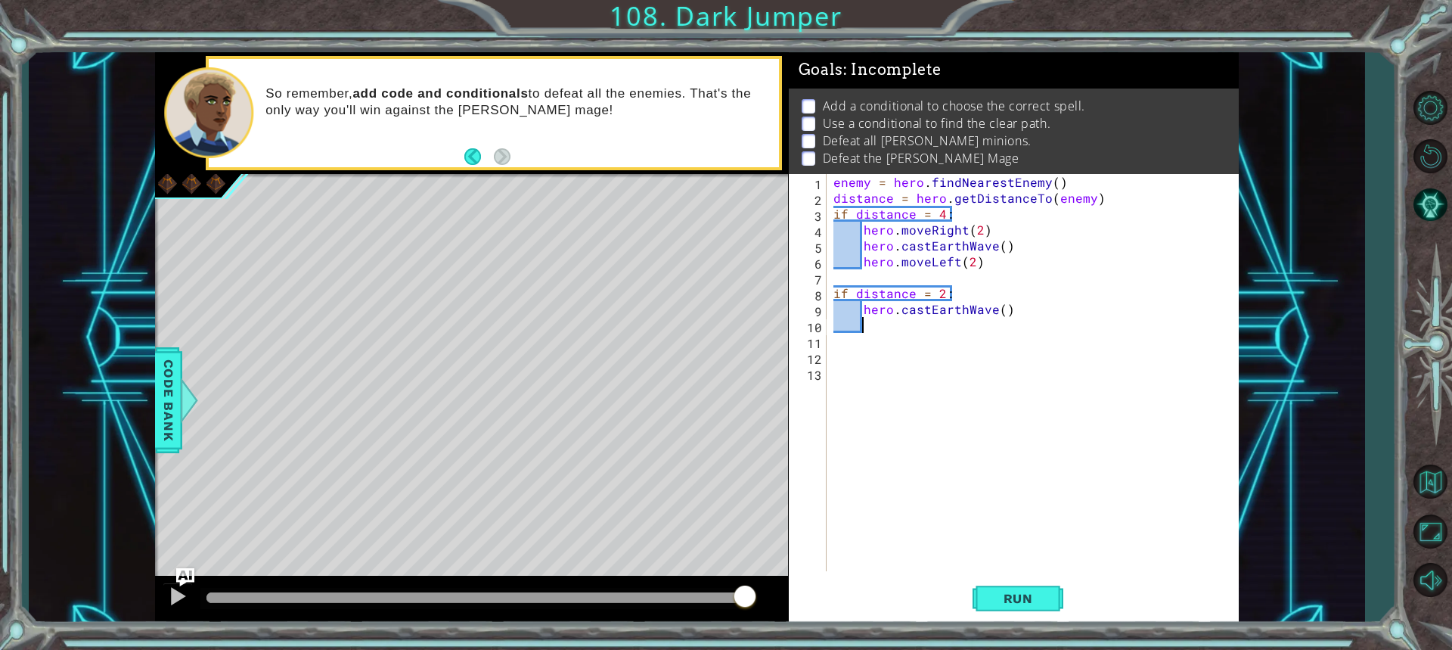
scroll to position [0, 1]
click at [874, 337] on div "enemy = hero . findNearestEnemy ( ) distance = hero . getDistanceTo ( enemy ) i…" at bounding box center [1035, 388] width 411 height 429
click at [1006, 314] on div "enemy = hero . findNearestEnemy ( ) distance = hero . getDistanceTo ( enemy ) i…" at bounding box center [1035, 388] width 411 height 429
click at [1025, 593] on span "Run" at bounding box center [1018, 598] width 60 height 15
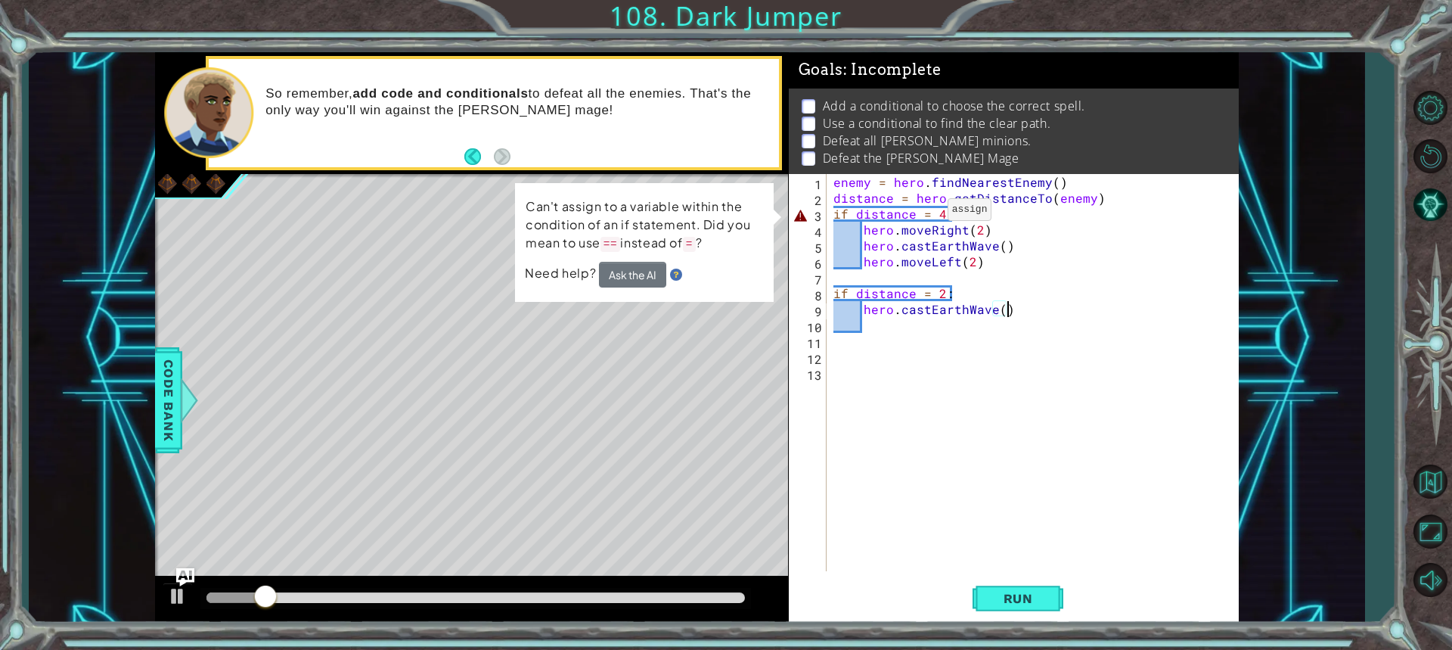
click at [929, 213] on div "enemy = hero . findNearestEnemy ( ) distance = hero . getDistanceTo ( enemy ) i…" at bounding box center [1035, 388] width 411 height 429
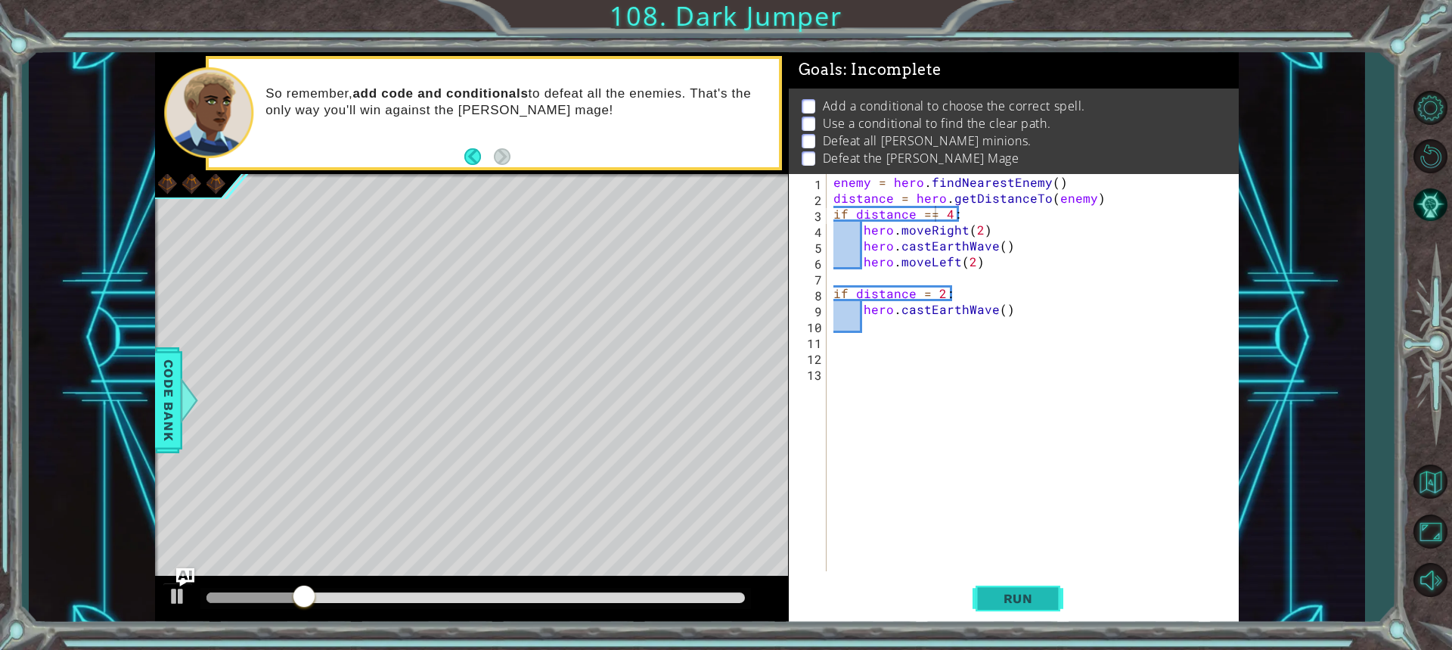
click at [1022, 593] on span "Run" at bounding box center [1018, 598] width 60 height 15
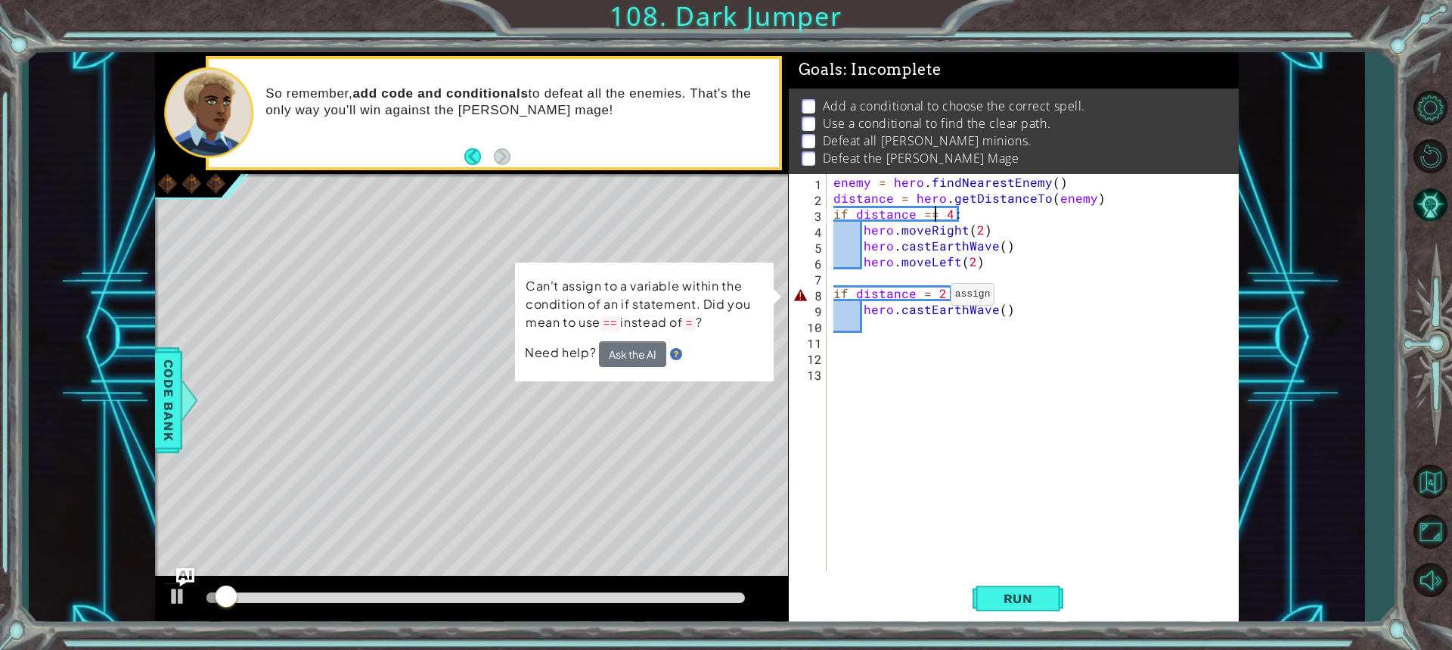
click at [932, 298] on div "enemy = hero . findNearestEnemy ( ) distance = hero . getDistanceTo ( enemy ) i…" at bounding box center [1035, 388] width 411 height 429
click at [927, 298] on div "enemy = hero . findNearestEnemy ( ) distance = hero . getDistanceTo ( enemy ) i…" at bounding box center [1035, 388] width 411 height 429
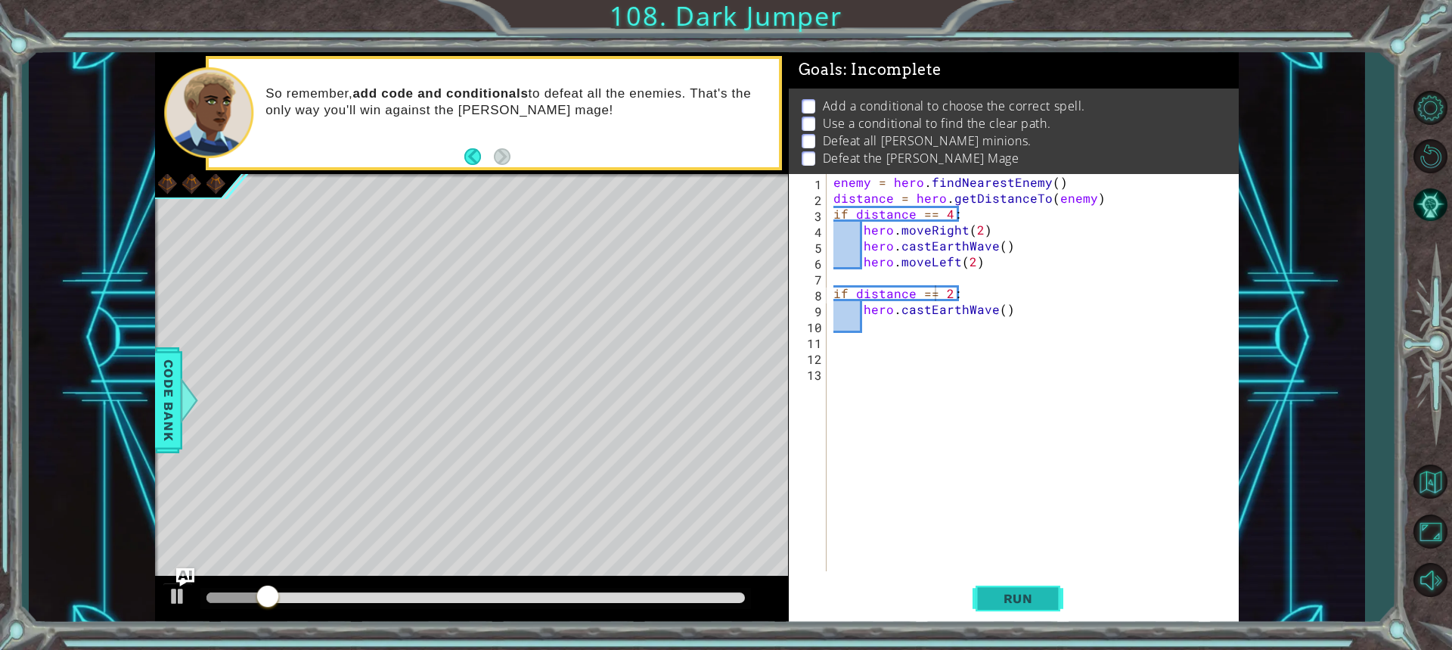
drag, startPoint x: 996, startPoint y: 593, endPoint x: 992, endPoint y: 576, distance: 17.1
click at [994, 593] on span "Run" at bounding box center [1018, 598] width 60 height 15
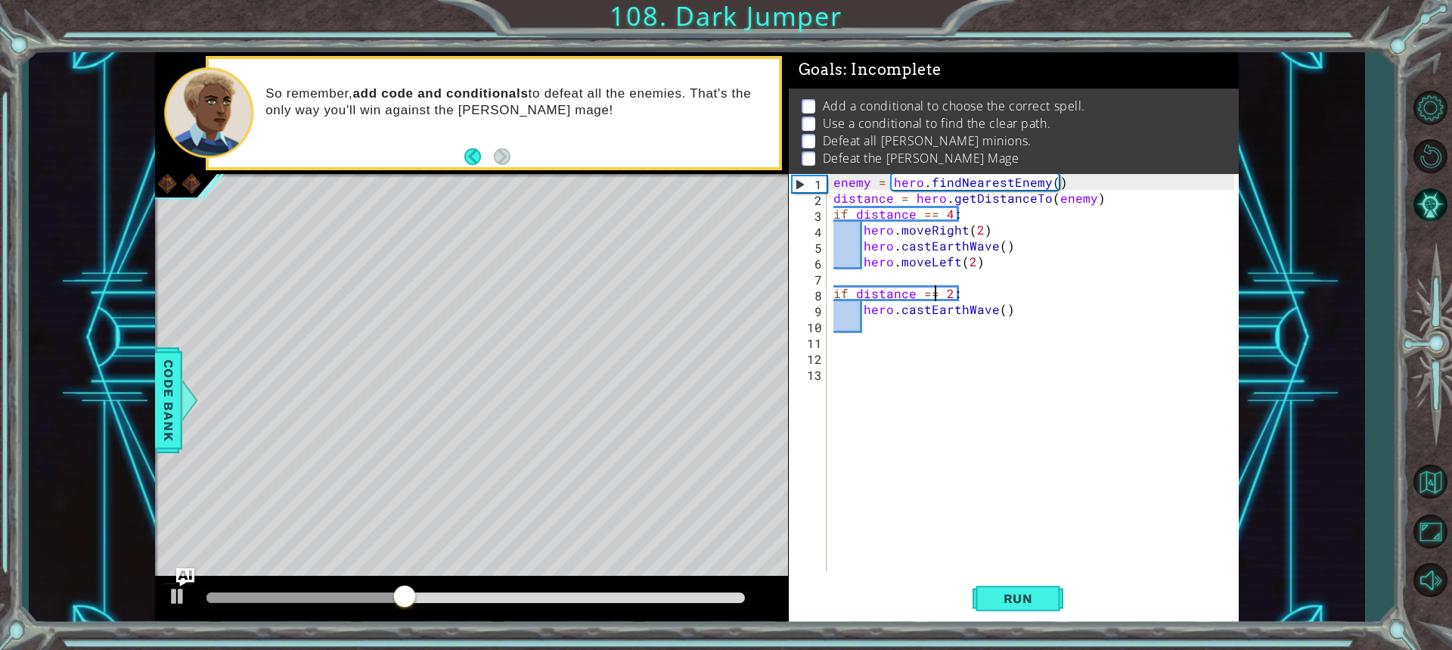
click at [1002, 312] on div "enemy = hero . findNearestEnemy ( ) distance = hero . getDistanceTo ( enemy ) i…" at bounding box center [1035, 388] width 411 height 429
type textarea "hero.castEarthWave()"
click at [1011, 313] on div "enemy = hero . findNearestEnemy ( ) distance = hero . getDistanceTo ( enemy ) i…" at bounding box center [1035, 388] width 411 height 429
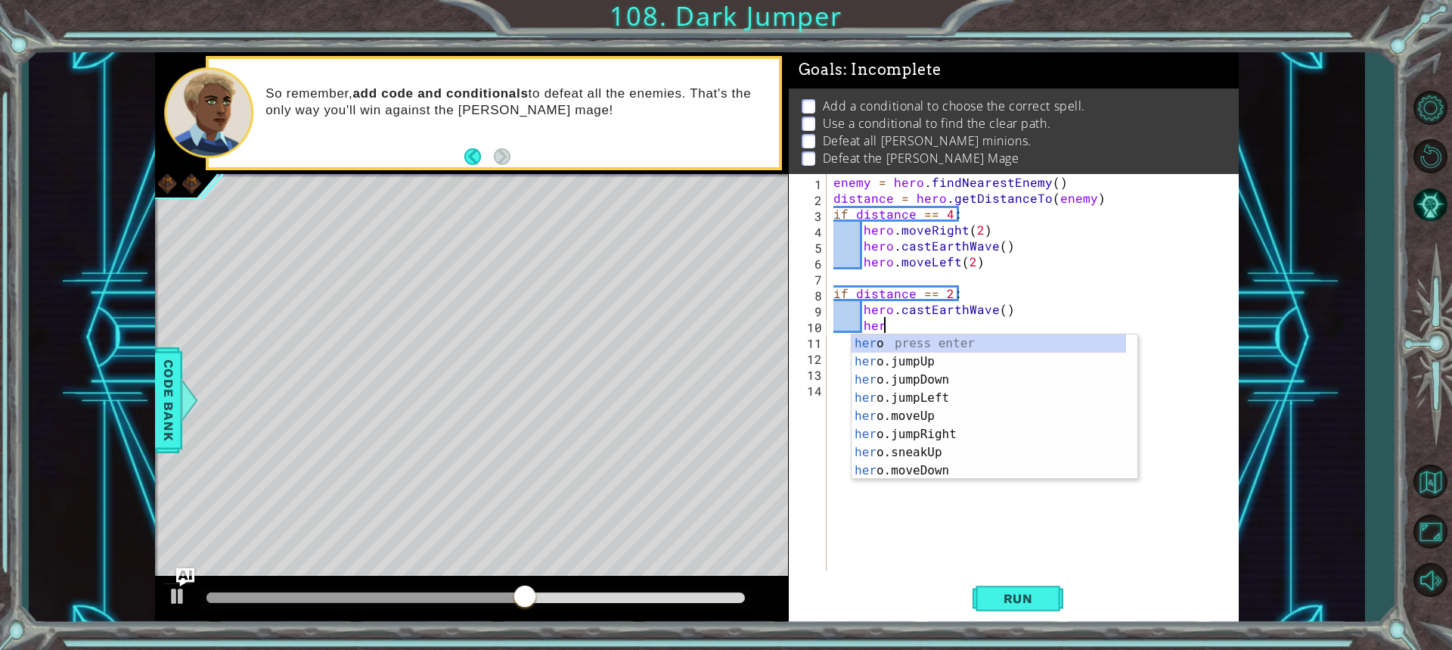
scroll to position [0, 2]
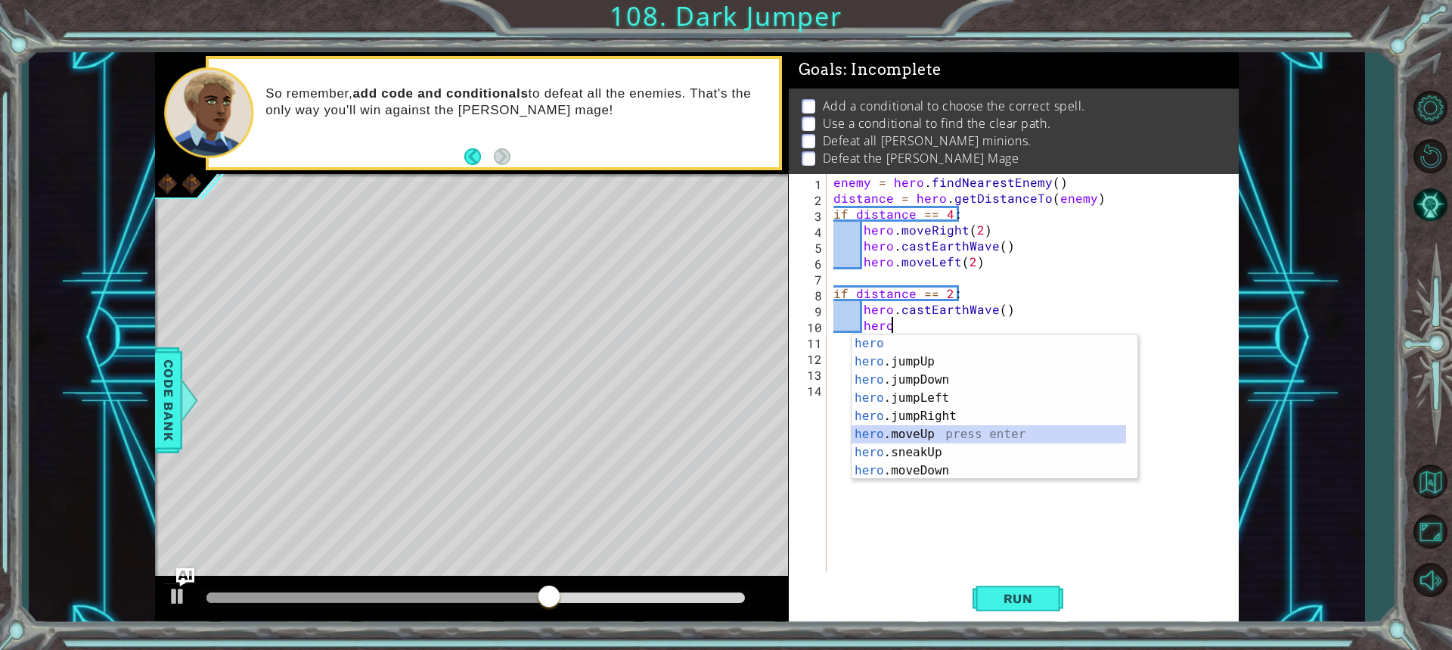
click at [937, 429] on div "hero press enter hero .jumpUp press enter hero .jumpDown press enter hero .jump…" at bounding box center [988, 424] width 274 height 181
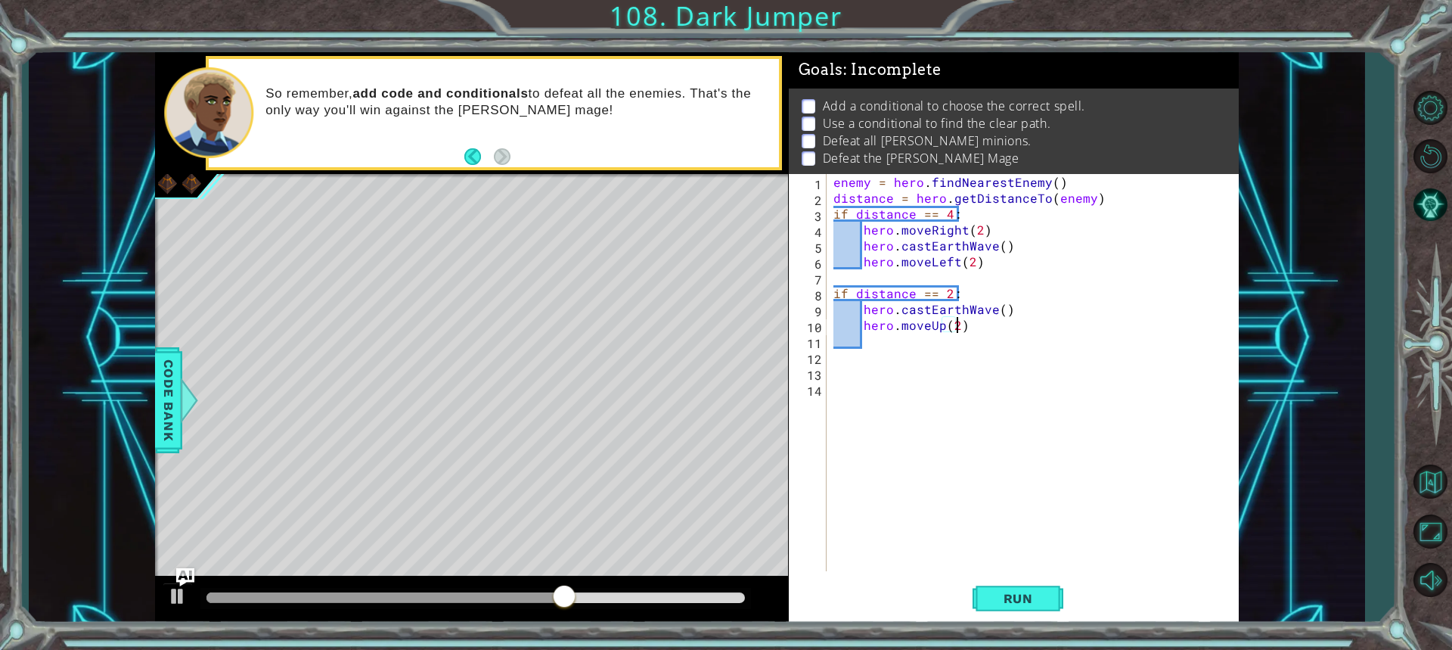
scroll to position [0, 7]
click at [978, 263] on div "enemy = hero . findNearestEnemy ( ) distance = hero . getDistanceTo ( enemy ) i…" at bounding box center [1035, 388] width 411 height 429
type textarea "hero.moveLeft(2)"
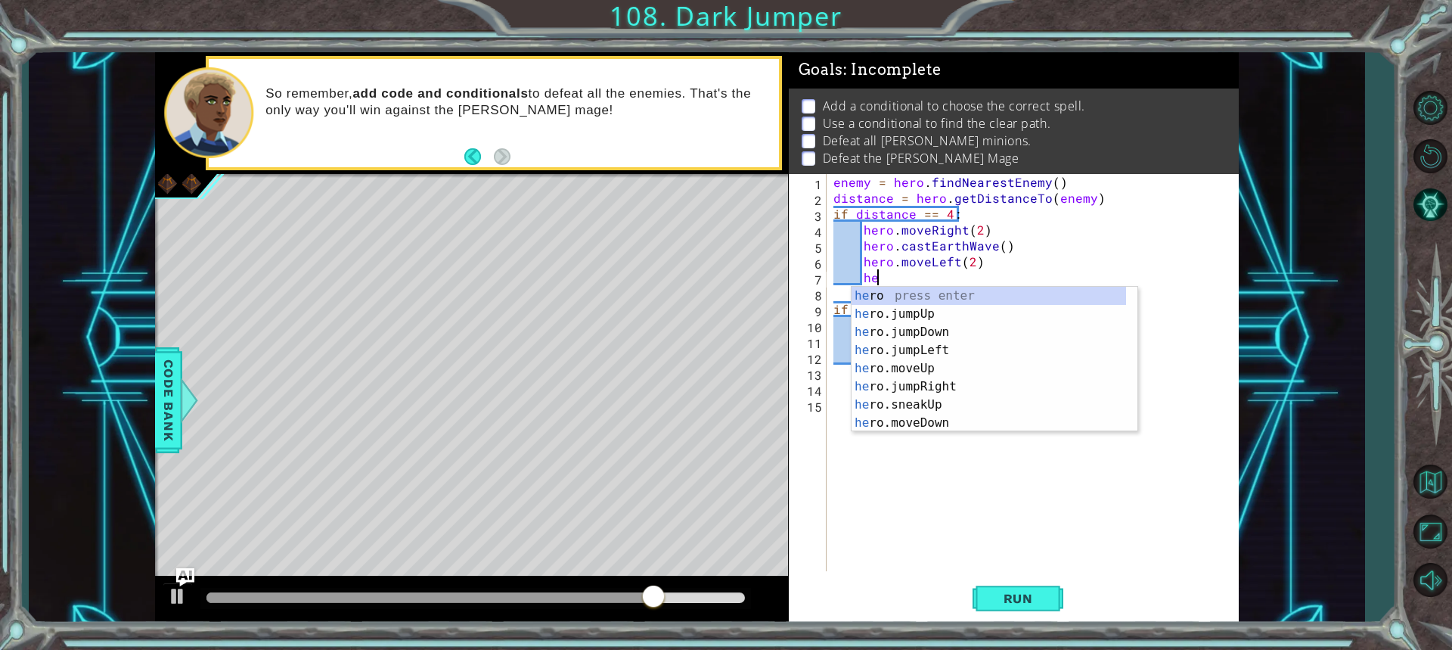
scroll to position [0, 2]
click at [924, 381] on div "hero press enter hero .jumpUp press enter hero .jumpDown press enter hero .jump…" at bounding box center [988, 377] width 274 height 181
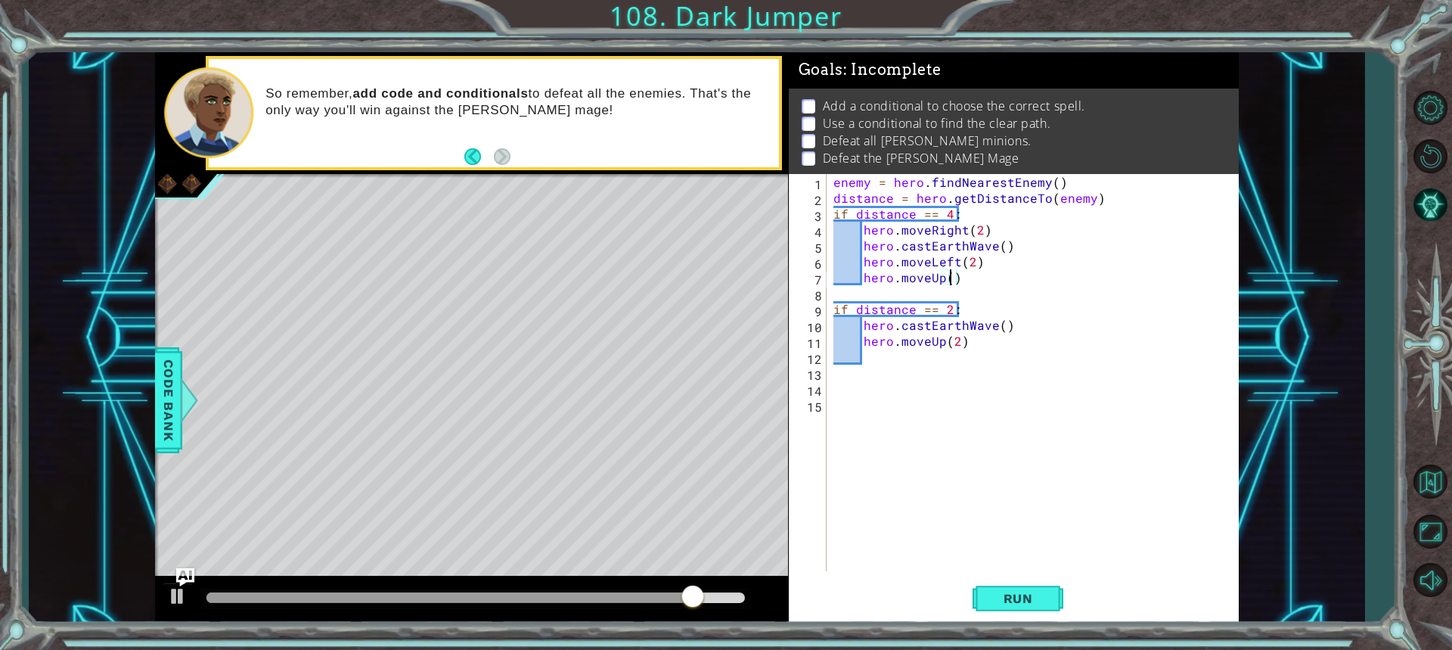
type textarea "hero.moveUp(2)"
click at [966, 345] on div "enemy = hero . findNearestEnemy ( ) distance = hero . getDistanceTo ( enemy ) i…" at bounding box center [1035, 388] width 411 height 429
click at [1029, 588] on button "Run" at bounding box center [1017, 597] width 91 height 45
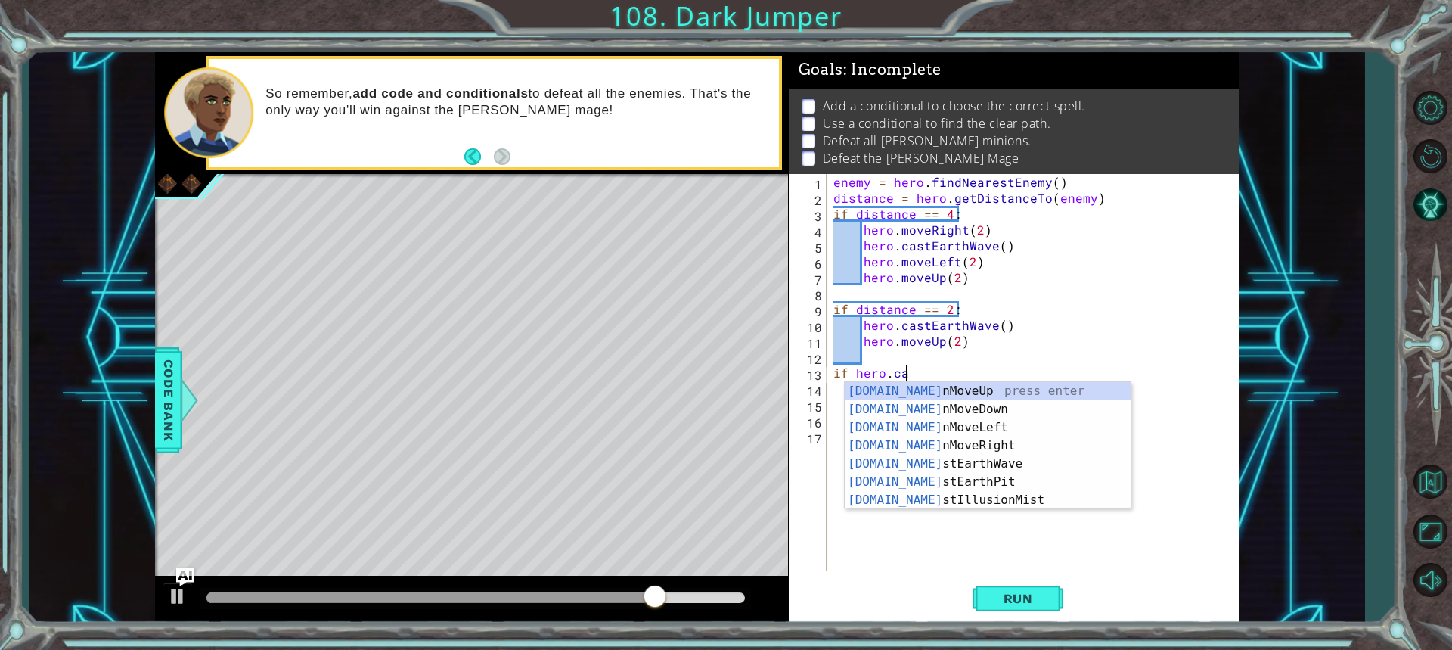
scroll to position [0, 4]
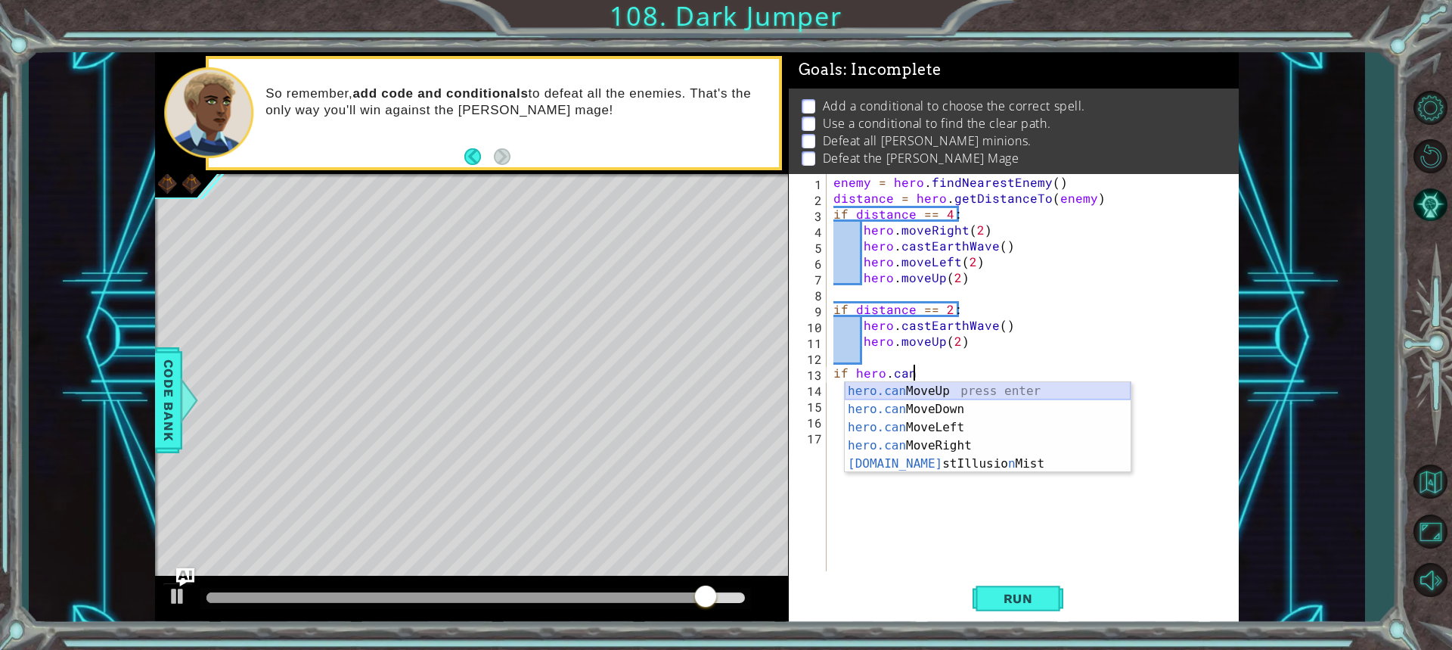
click at [896, 390] on div "hero.can MoveUp press enter hero.can MoveDown press enter hero.can MoveLeft pre…" at bounding box center [988, 445] width 286 height 127
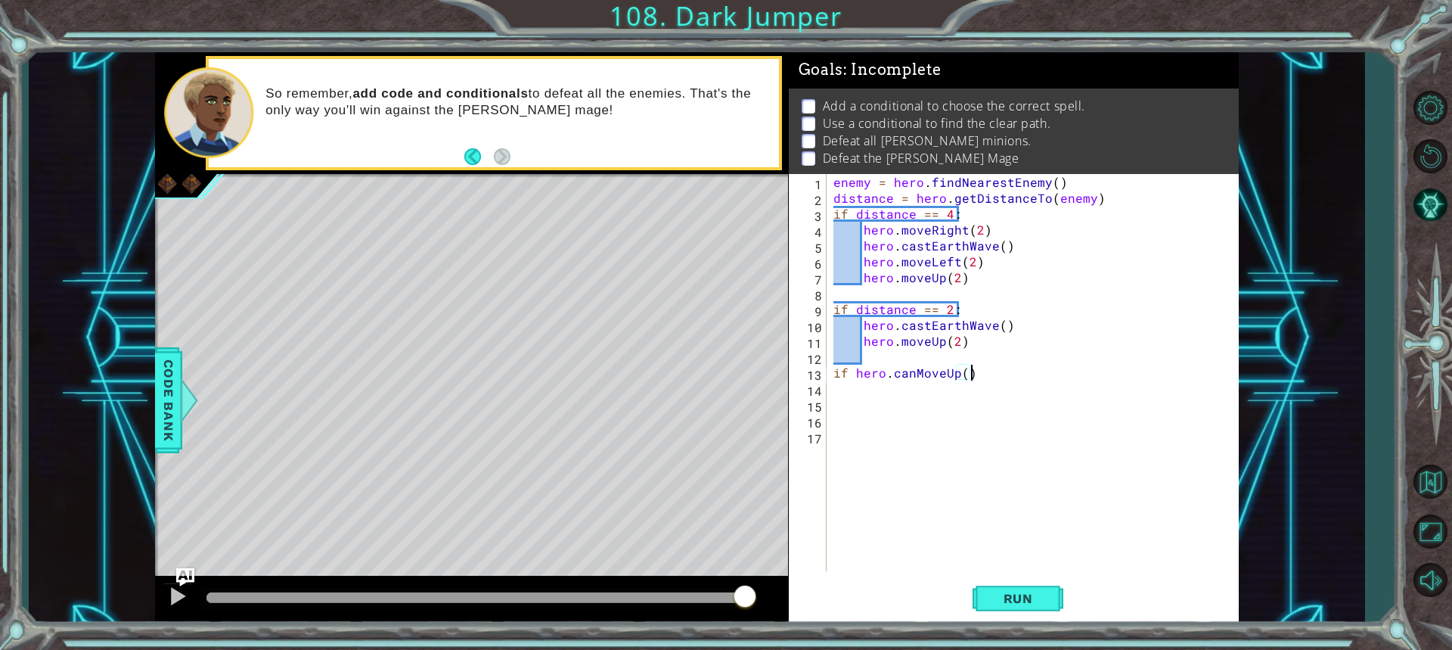
type textarea "if hero.canMoveUp():"
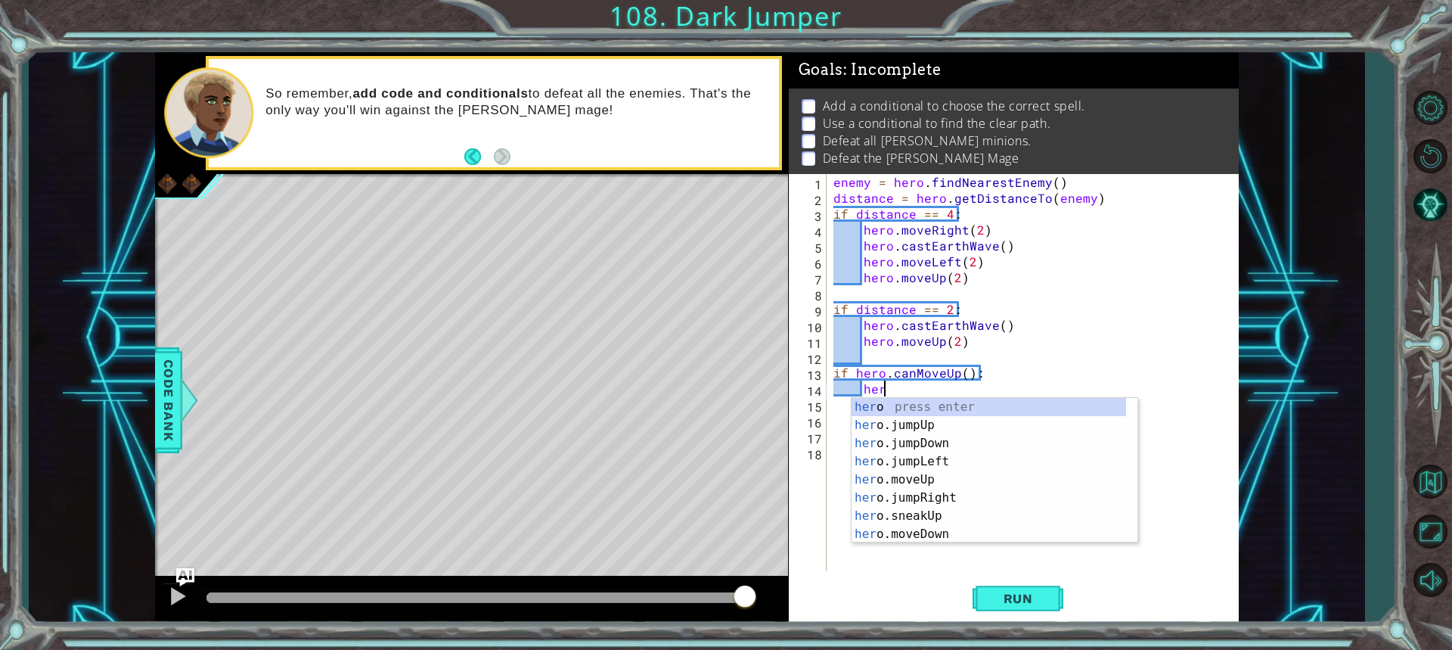
scroll to position [0, 2]
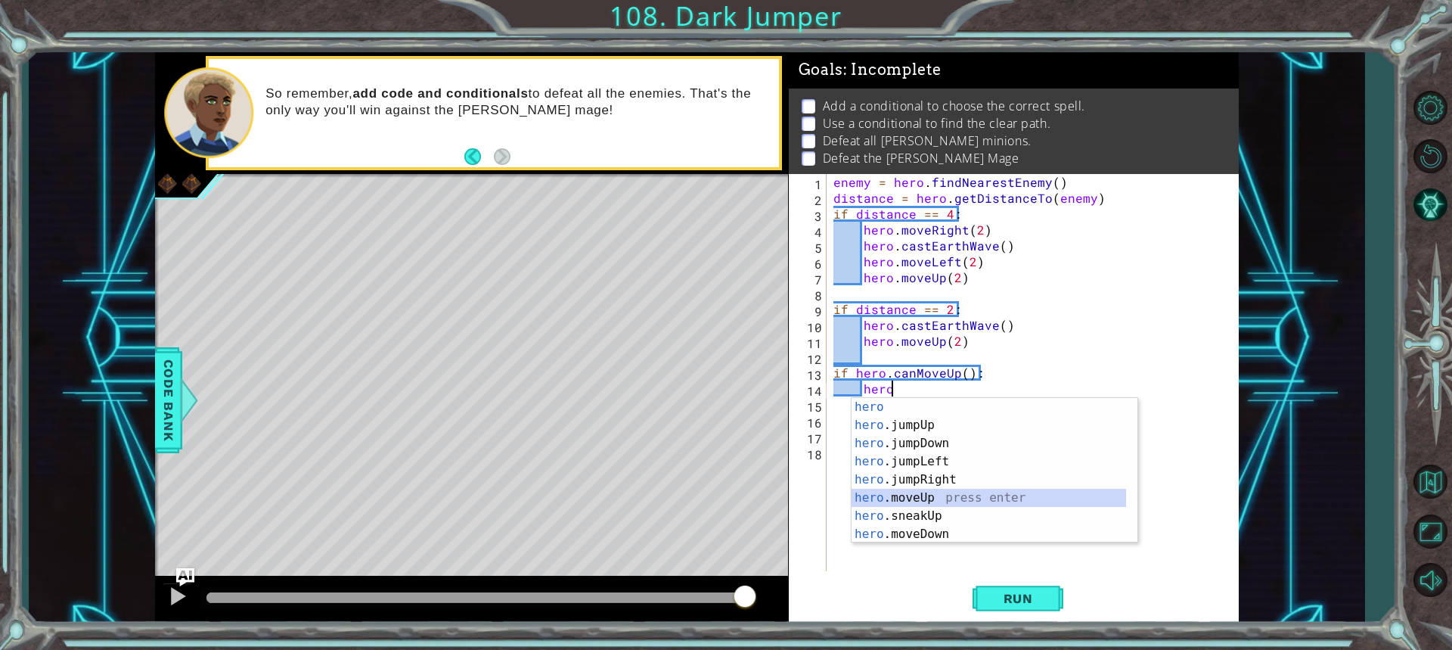
click at [908, 503] on div "hero press enter hero .jumpUp press enter hero .jumpDown press enter hero .jump…" at bounding box center [988, 488] width 274 height 181
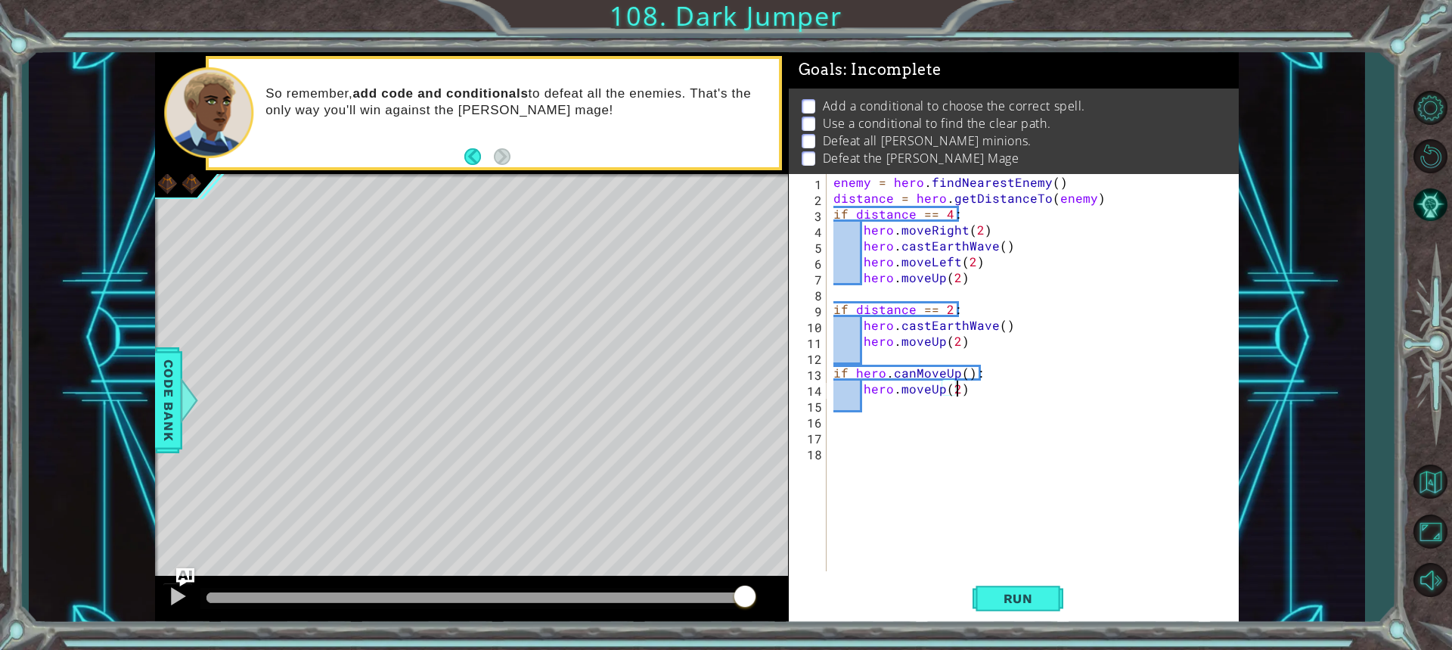
scroll to position [0, 7]
click at [963, 388] on div "enemy = hero . findNearestEnemy ( ) distance = hero . getDistanceTo ( enemy ) i…" at bounding box center [1035, 388] width 411 height 429
type textarea "hero.moveUp(2)"
click at [1000, 609] on button "Run" at bounding box center [1017, 597] width 91 height 45
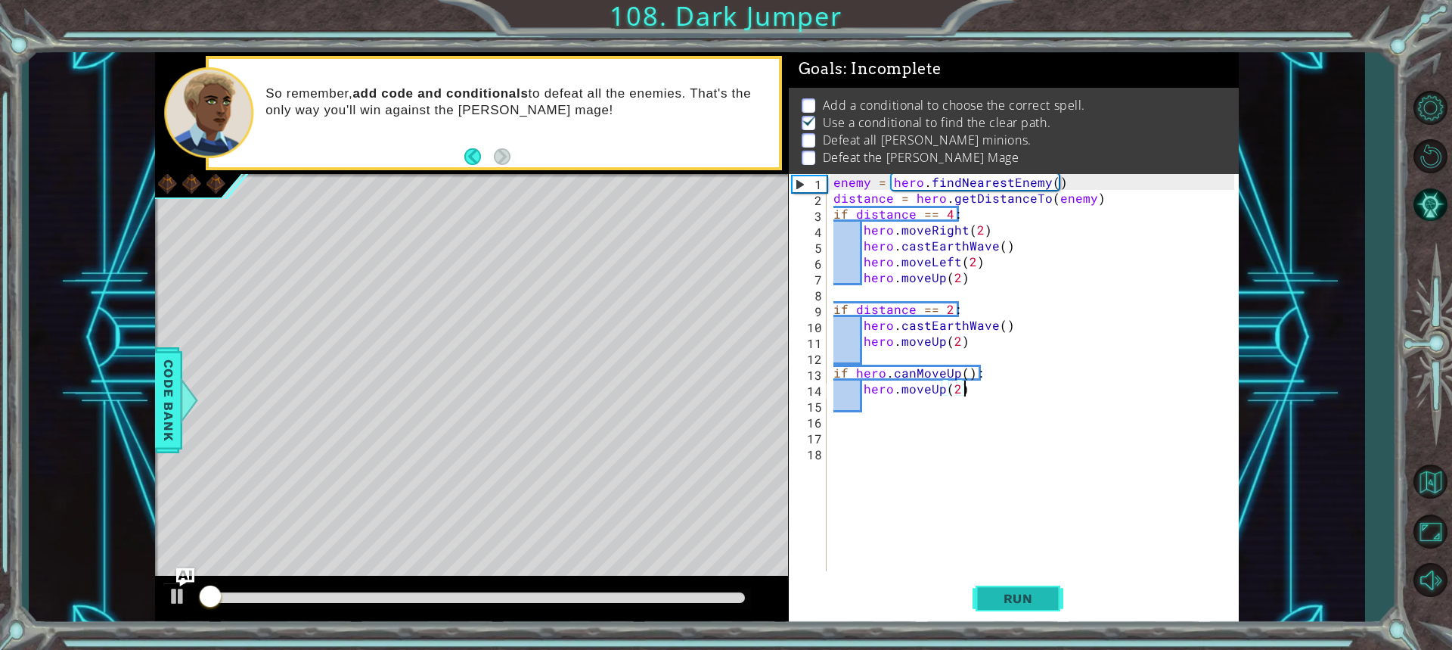
scroll to position [10, 0]
drag, startPoint x: 252, startPoint y: 595, endPoint x: 179, endPoint y: 594, distance: 72.6
click at [236, 594] on div at bounding box center [249, 597] width 27 height 27
click at [166, 596] on button at bounding box center [178, 597] width 30 height 31
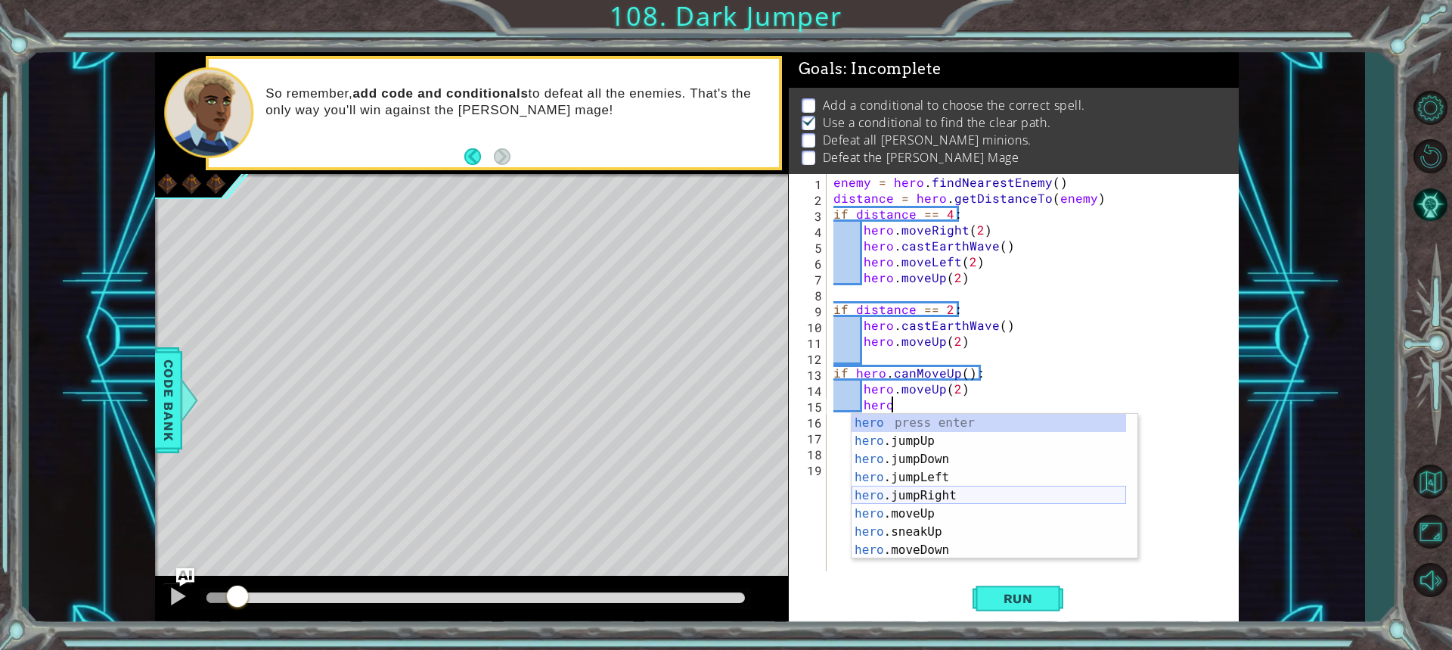
scroll to position [45, 0]
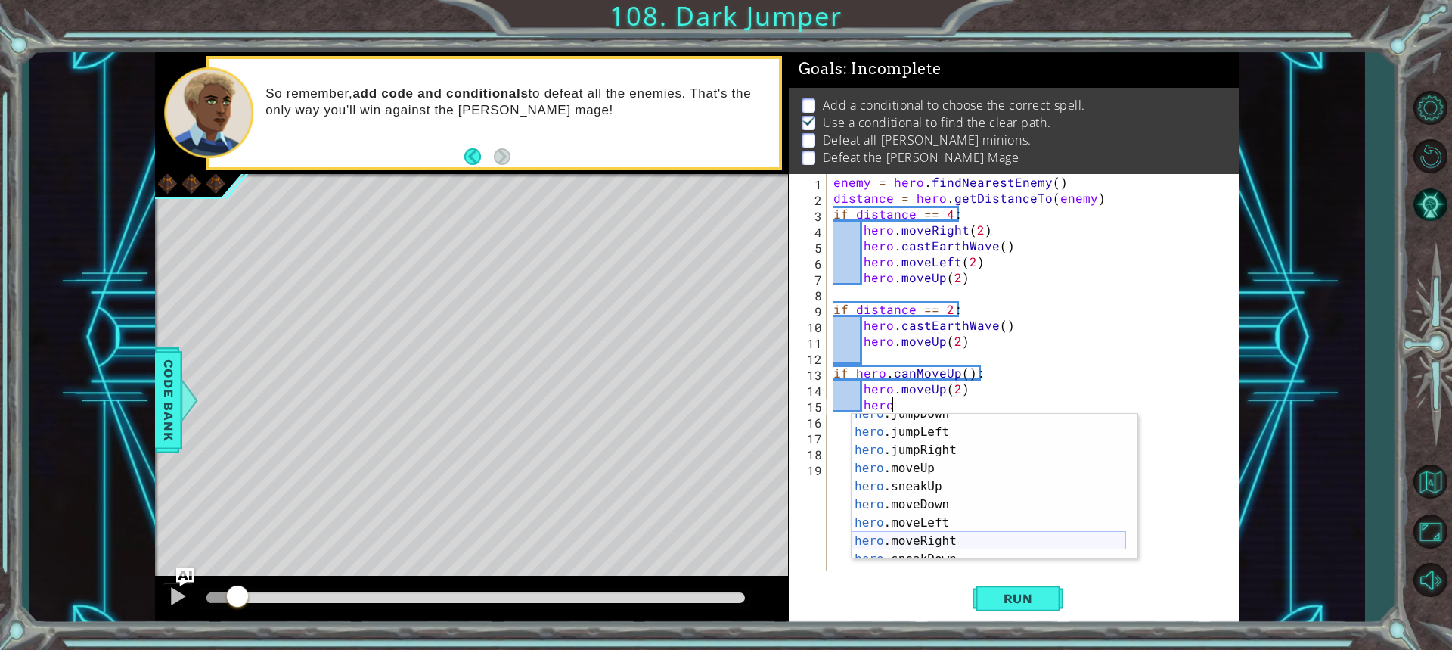
click at [924, 532] on div "hero .jumpDown press enter hero .jumpLeft press enter hero .jumpRight press ent…" at bounding box center [988, 495] width 274 height 181
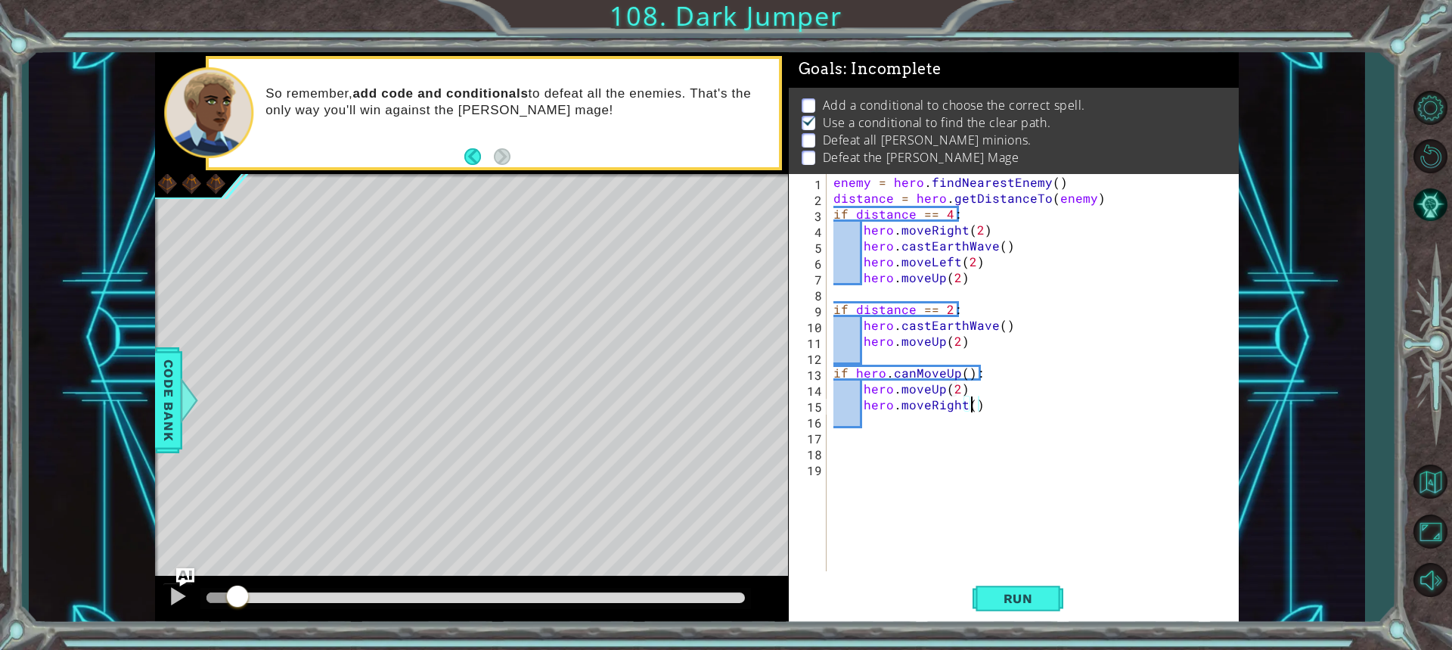
type textarea "hero.moveRight(2)"
click at [994, 416] on div "enemy = hero . findNearestEnemy ( ) distance = hero . getDistanceTo ( enemy ) i…" at bounding box center [1035, 388] width 411 height 429
click at [987, 414] on div "enemy = hero . findNearestEnemy ( ) distance = hero . getDistanceTo ( enemy ) i…" at bounding box center [1035, 388] width 411 height 429
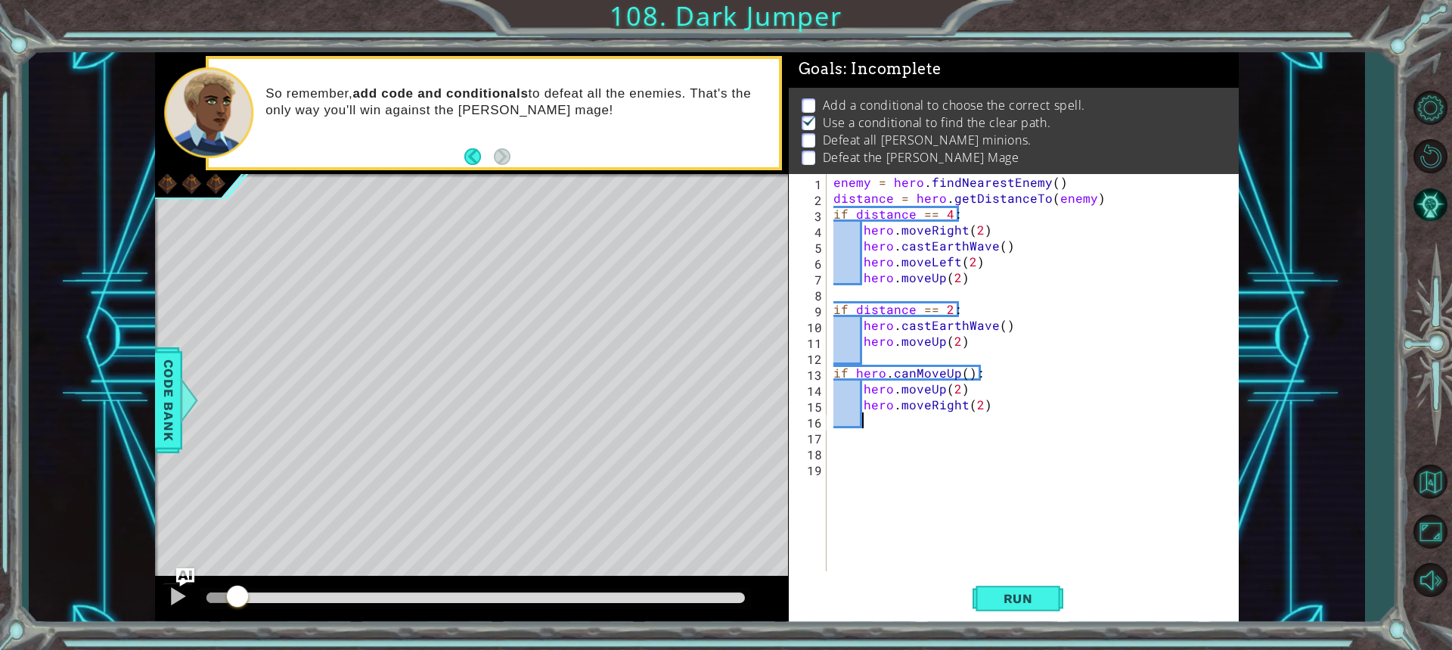
click at [988, 406] on div "enemy = hero . findNearestEnemy ( ) distance = hero . getDistanceTo ( enemy ) i…" at bounding box center [1035, 388] width 411 height 429
type textarea "hero.moveRight(2)"
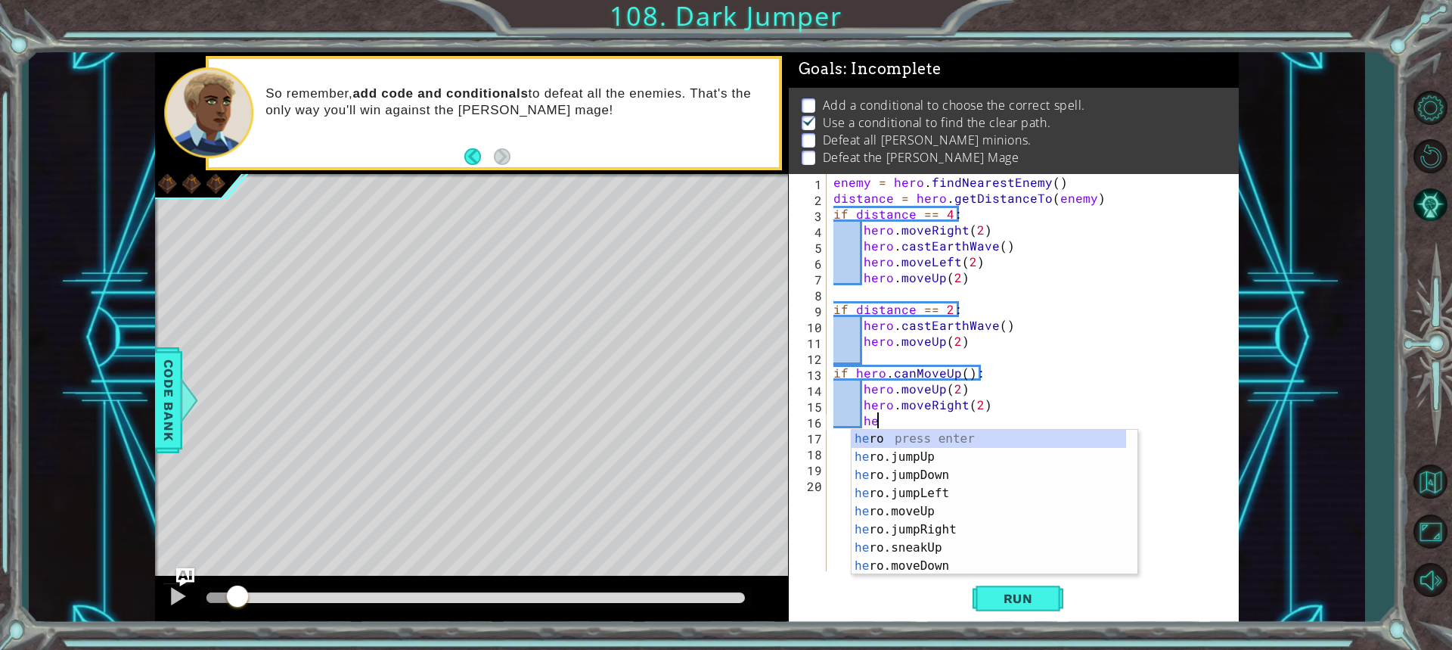
scroll to position [0, 2]
click at [932, 525] on div "hero press enter hero .jumpUp press enter hero .jumpDown press enter hero .jump…" at bounding box center [988, 519] width 274 height 181
type textarea "hero.moveUp(1)"
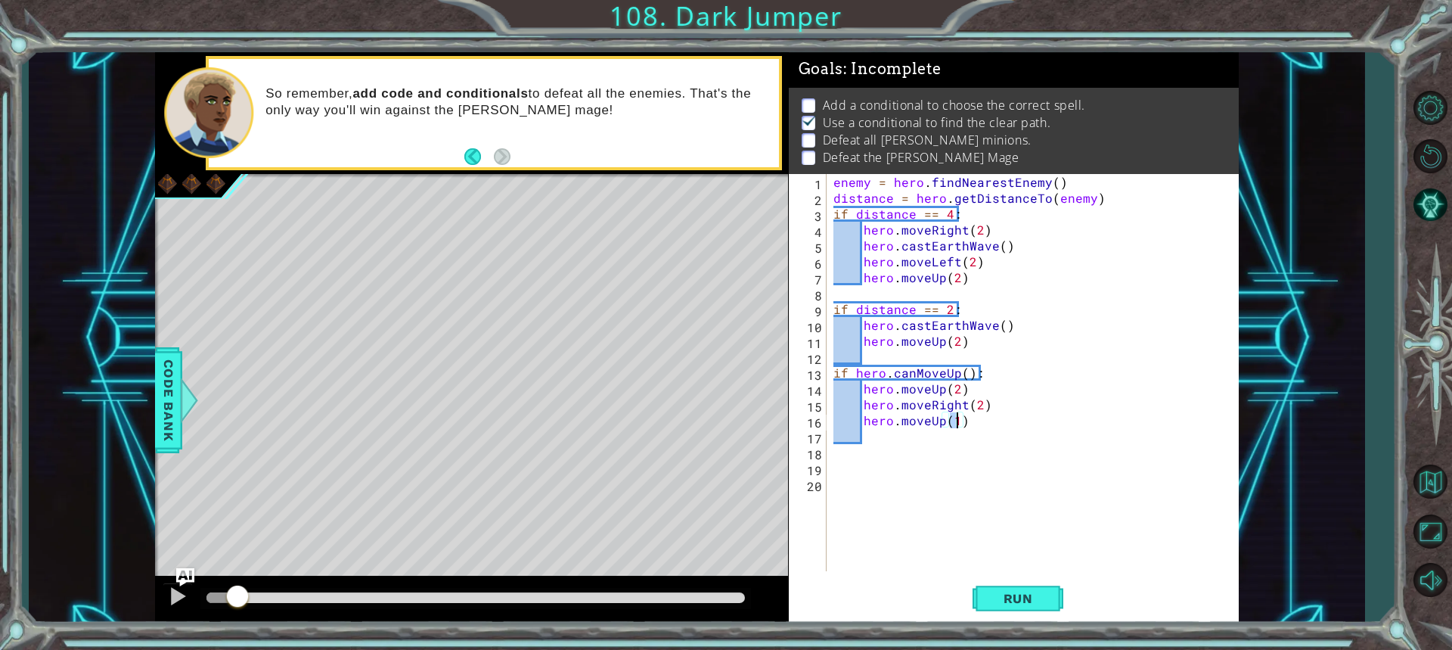
click at [969, 428] on div "enemy = hero . findNearestEnemy ( ) distance = hero . getDistanceTo ( enemy ) i…" at bounding box center [1035, 388] width 411 height 429
type textarea "i"
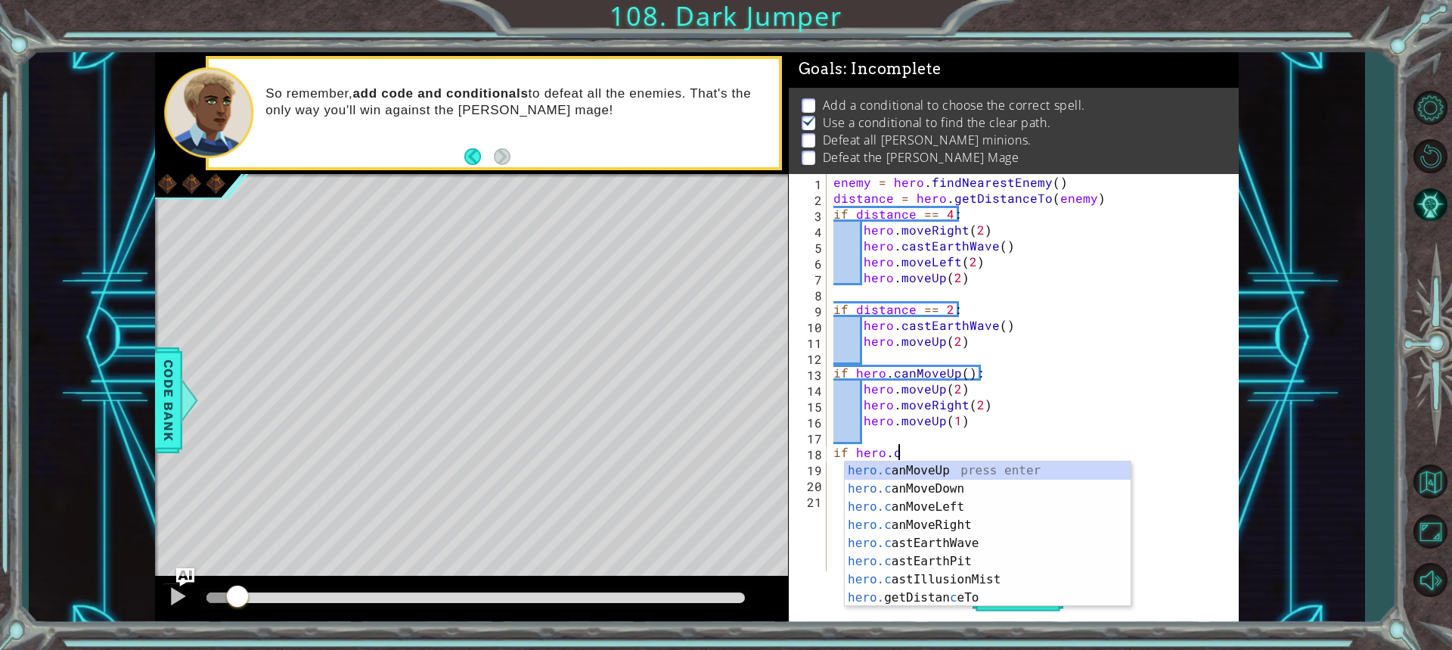
scroll to position [0, 4]
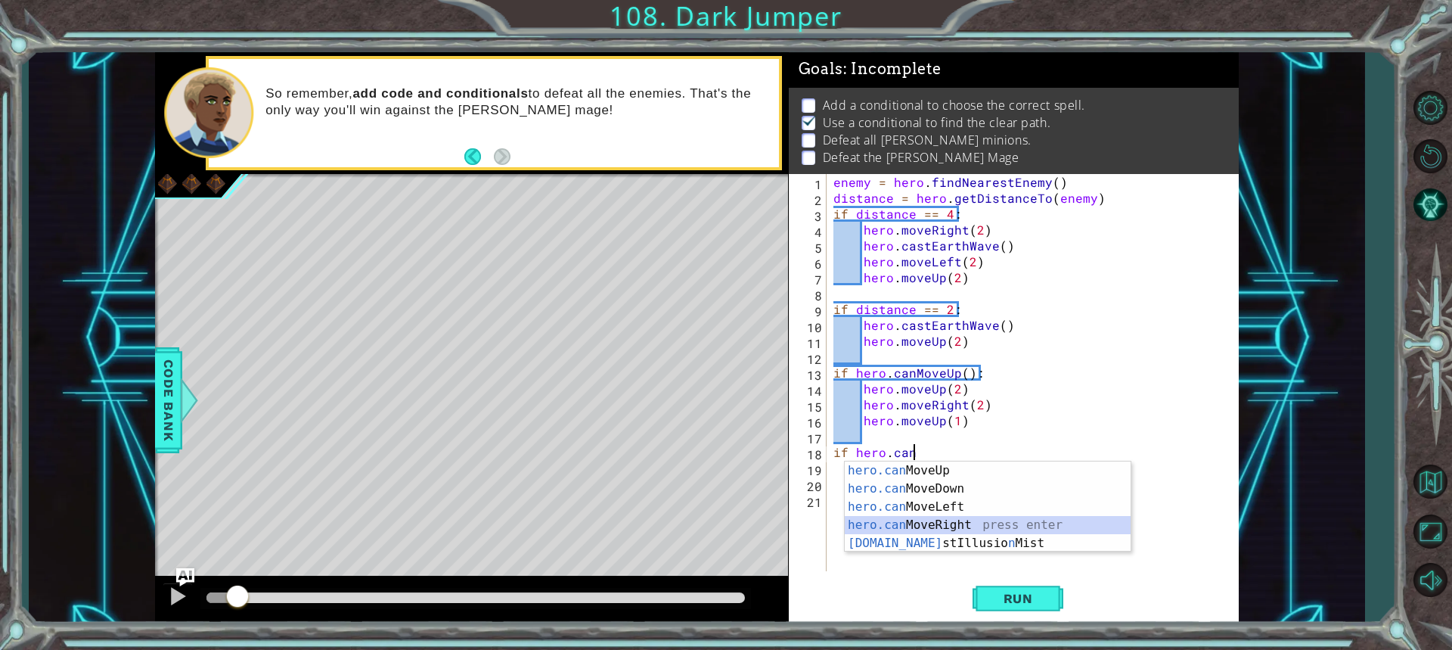
click at [896, 517] on div "hero.can MoveUp press enter hero.can MoveDown press enter hero.can MoveLeft pre…" at bounding box center [988, 524] width 286 height 127
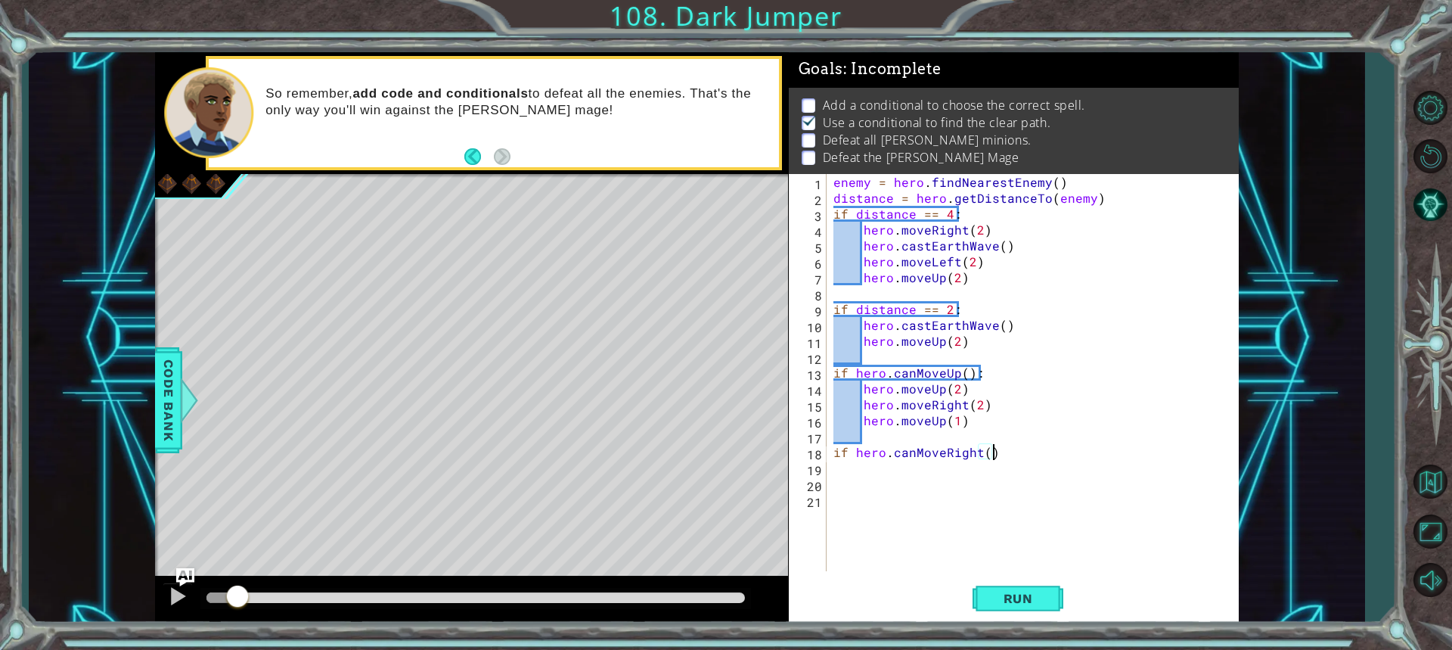
type textarea "if hero.canMoveRight():"
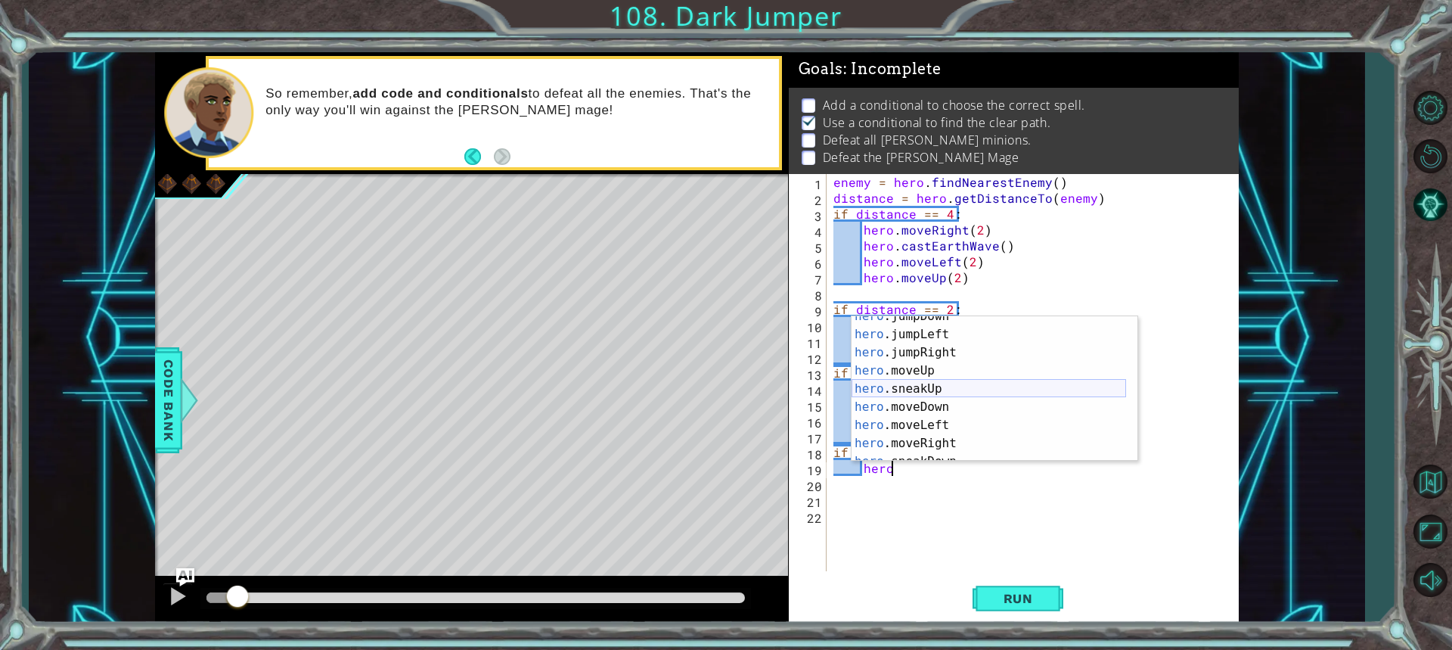
scroll to position [45, 0]
click at [914, 436] on div "hero .jumpDown press enter hero .jumpLeft press enter hero .jumpRight press ent…" at bounding box center [988, 397] width 274 height 181
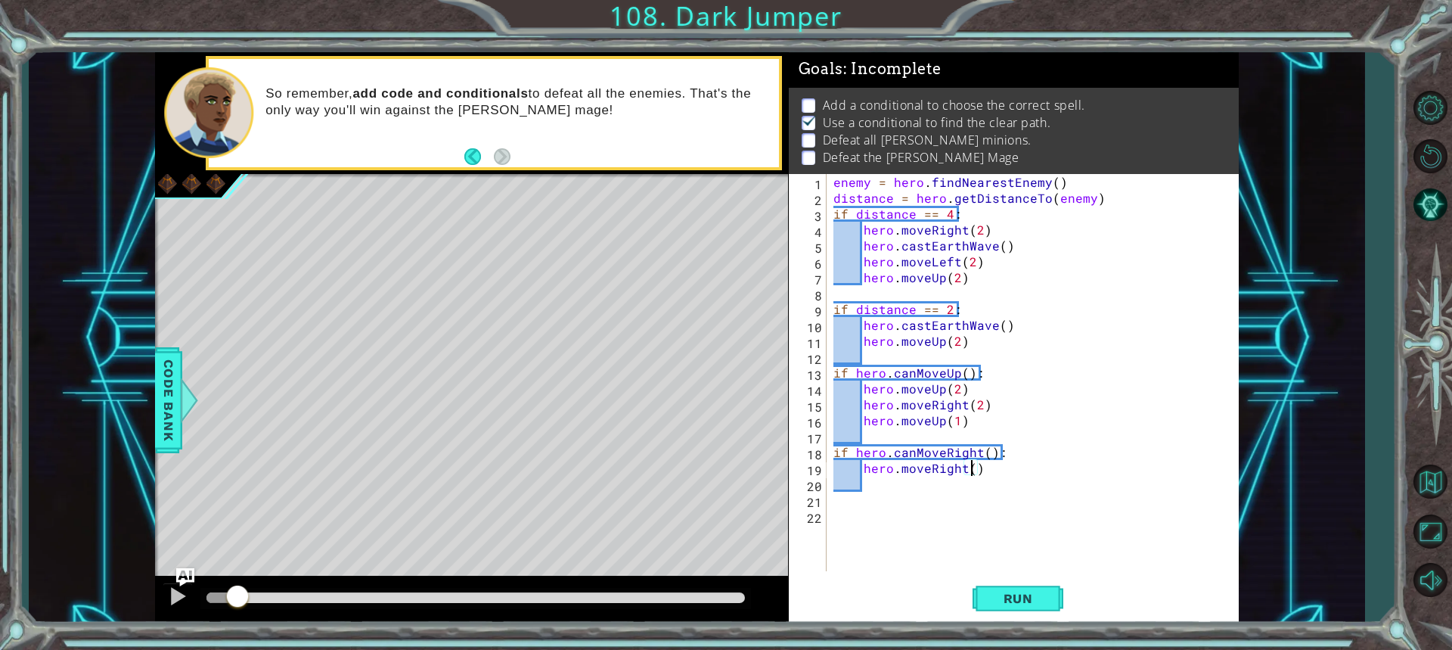
type textarea "hero.moveRight(2)"
click at [996, 466] on div "enemy = hero . findNearestEnemy ( ) distance = hero . getDistanceTo ( enemy ) i…" at bounding box center [1035, 388] width 411 height 429
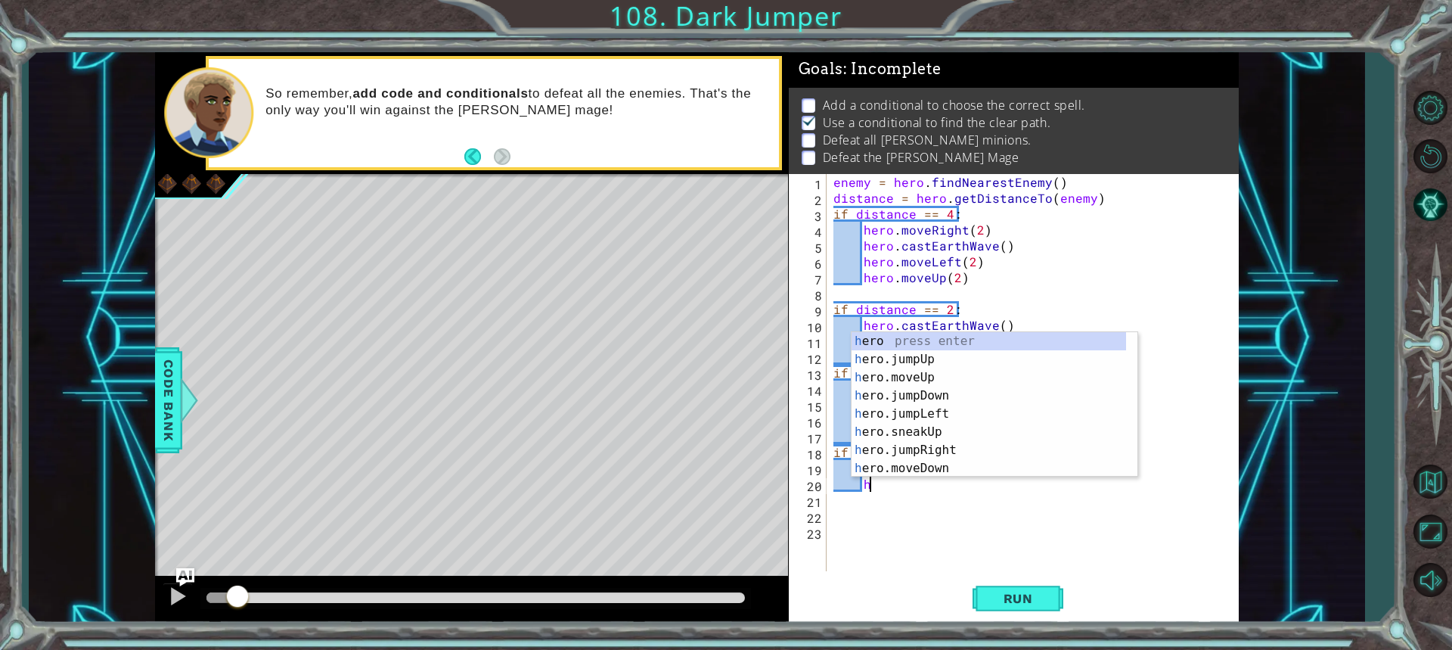
scroll to position [0, 2]
click at [932, 426] on div "hero press enter hero .jumpUp press enter hero .jumpDown press enter hero .jump…" at bounding box center [988, 422] width 274 height 181
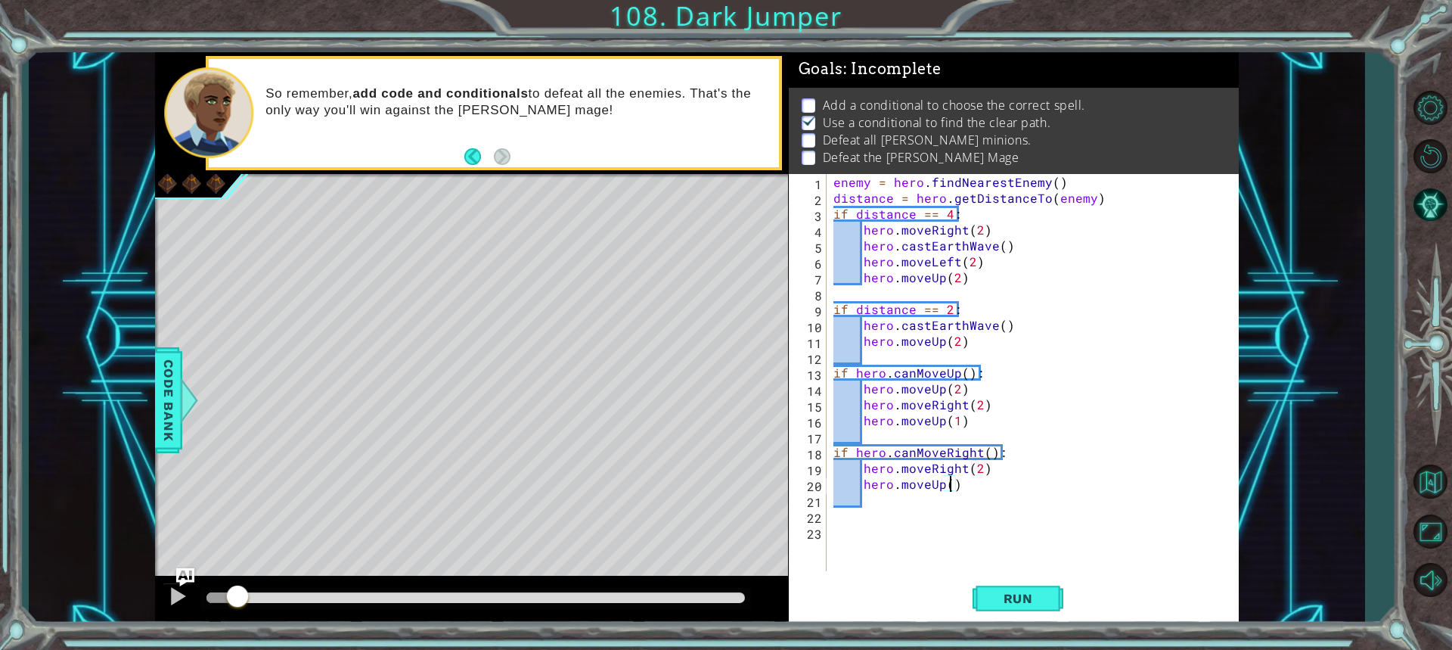
scroll to position [0, 7]
type textarea "hero.moveUp(3)"
click at [1003, 597] on span "Run" at bounding box center [1018, 598] width 60 height 15
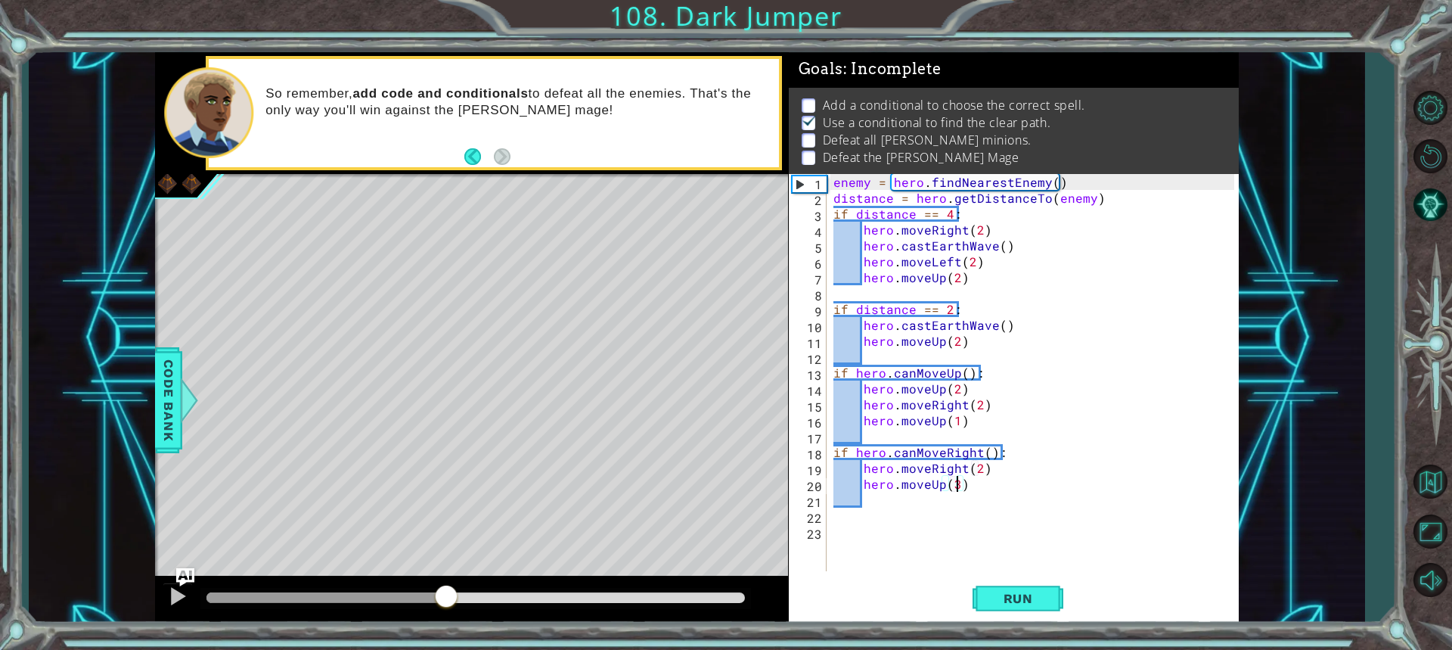
click at [446, 520] on div "methods hero use(thing) moveUp(steps) moveDown(steps) moveLeft(steps) moveRight…" at bounding box center [697, 338] width 1084 height 572
click at [969, 486] on div "enemy = hero . findNearestEnemy ( ) distance = hero . getDistanceTo ( enemy ) i…" at bounding box center [1035, 388] width 411 height 429
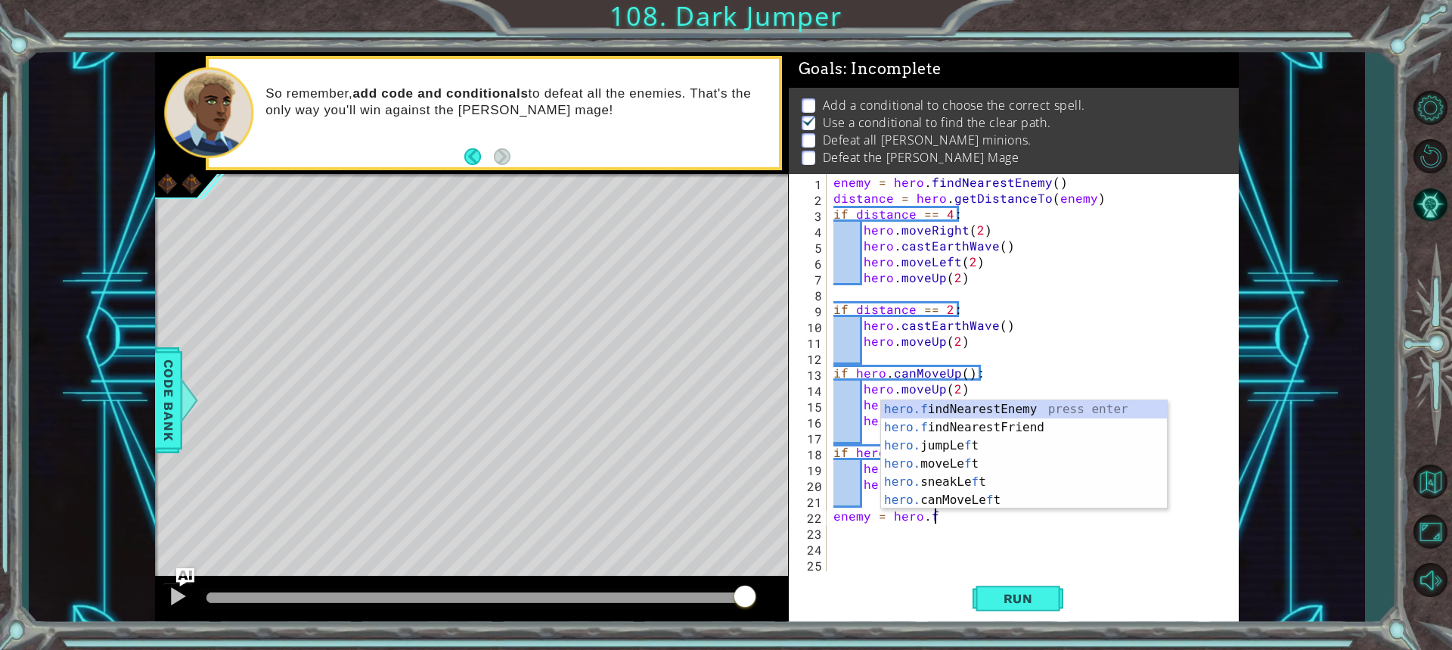
scroll to position [0, 6]
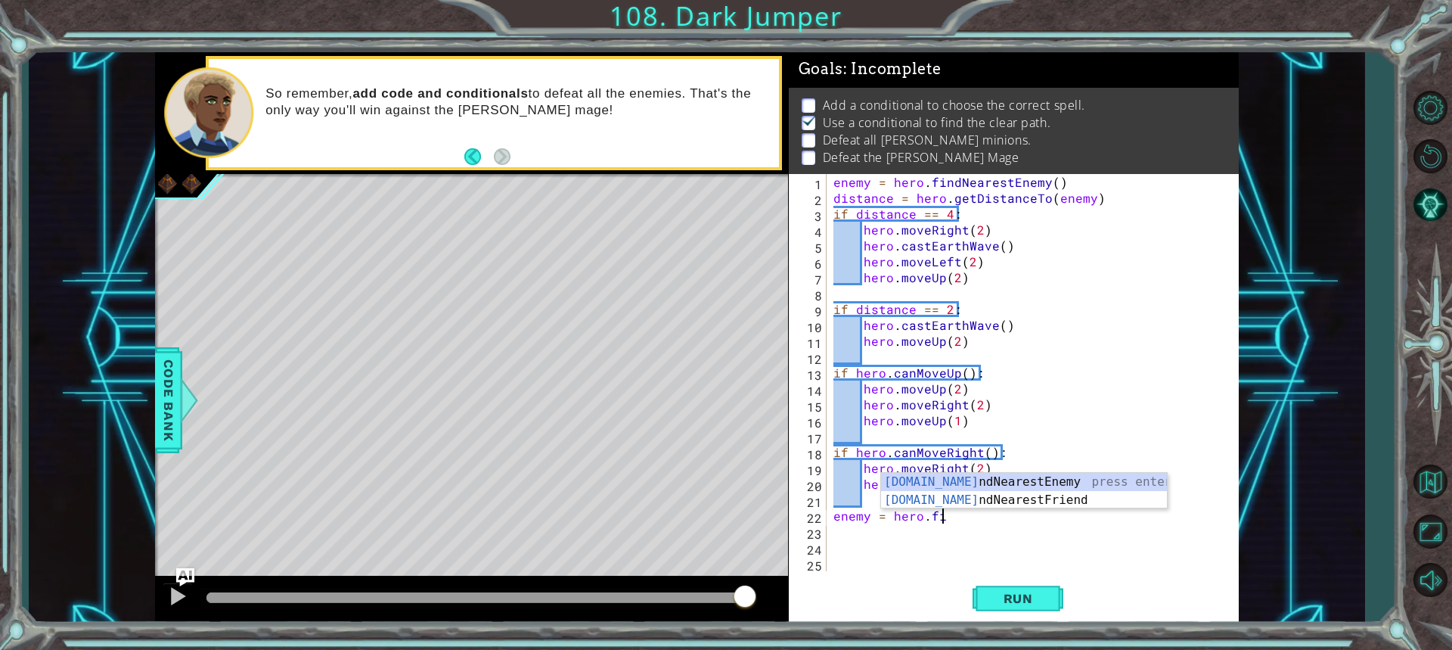
type textarea "enemy = hero.fin"
click at [960, 479] on div "hero.fin dNearestEnemy press enter hero.fin dNearestFriend press enter" at bounding box center [1024, 509] width 286 height 73
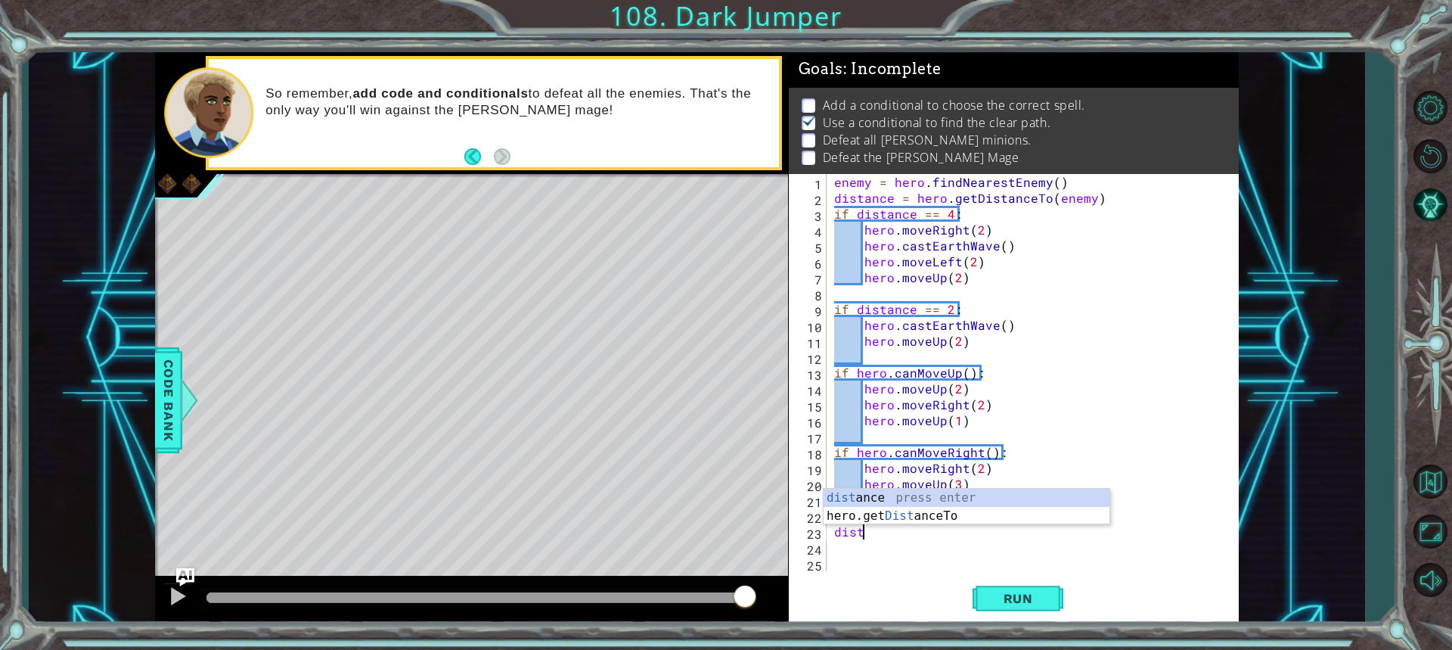
scroll to position [0, 1]
click at [860, 495] on div "dist ance press enter hero.get Dist anceTo press enter" at bounding box center [966, 524] width 286 height 73
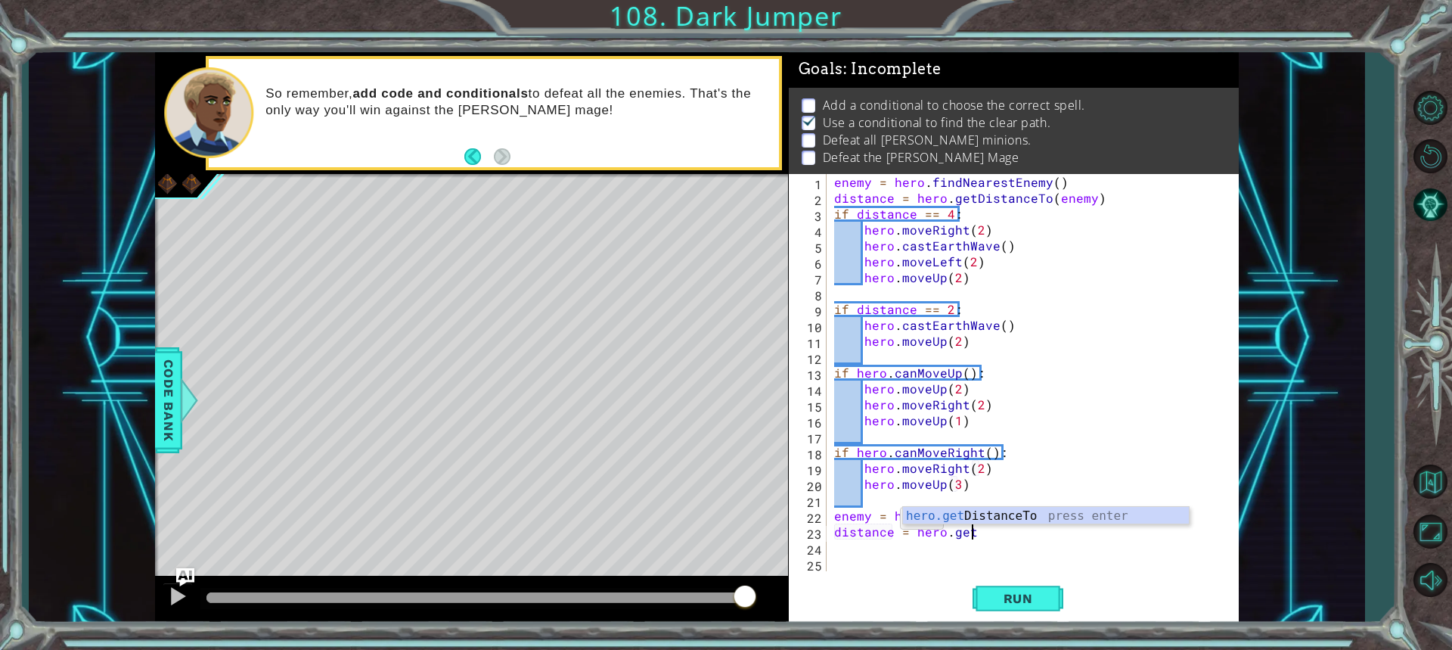
scroll to position [0, 8]
click at [963, 511] on div "hero.get DistanceTo press enter" at bounding box center [1046, 534] width 286 height 54
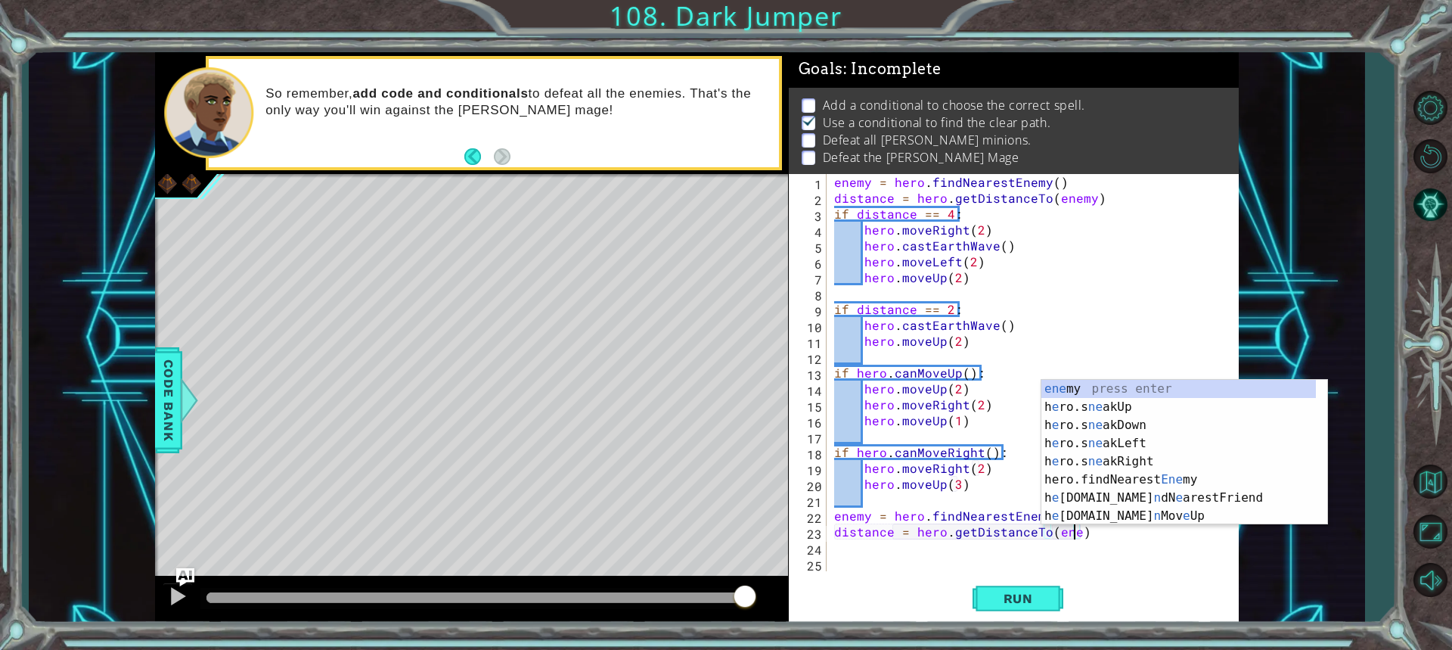
scroll to position [0, 15]
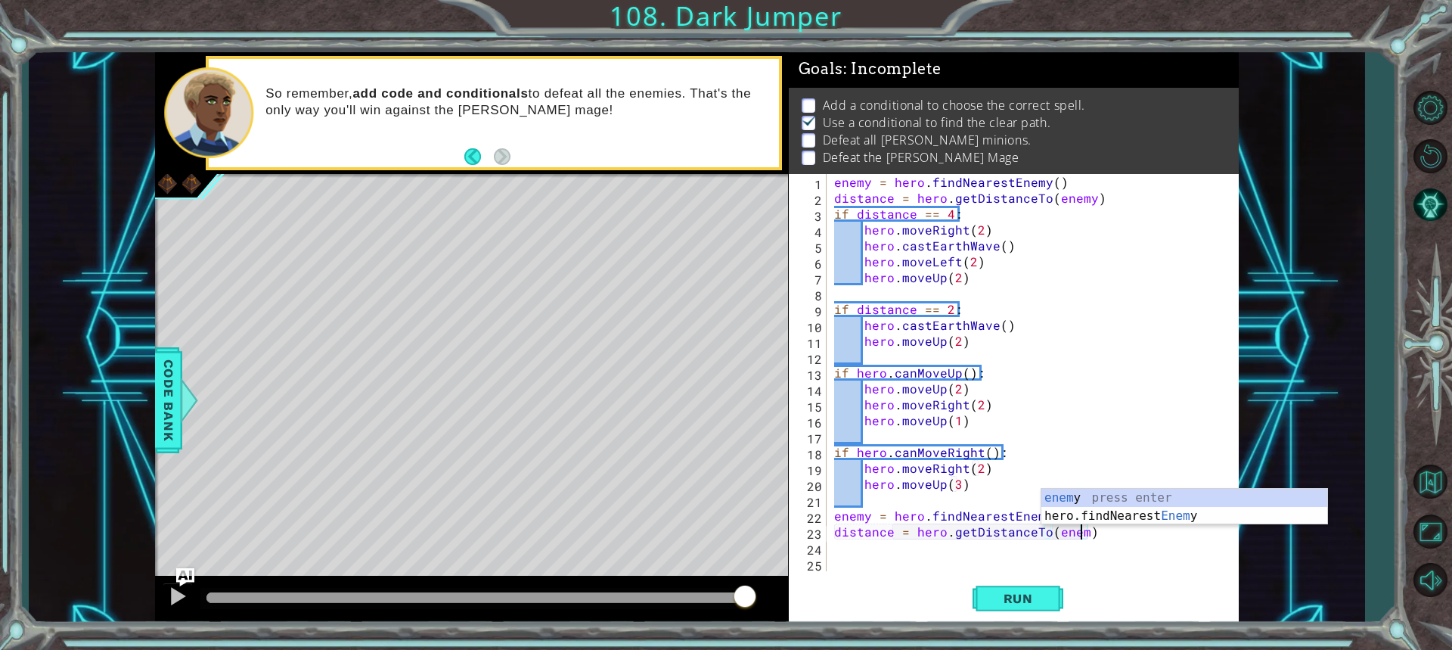
type textarea "distance = hero.getDistanceTo(enemy)"
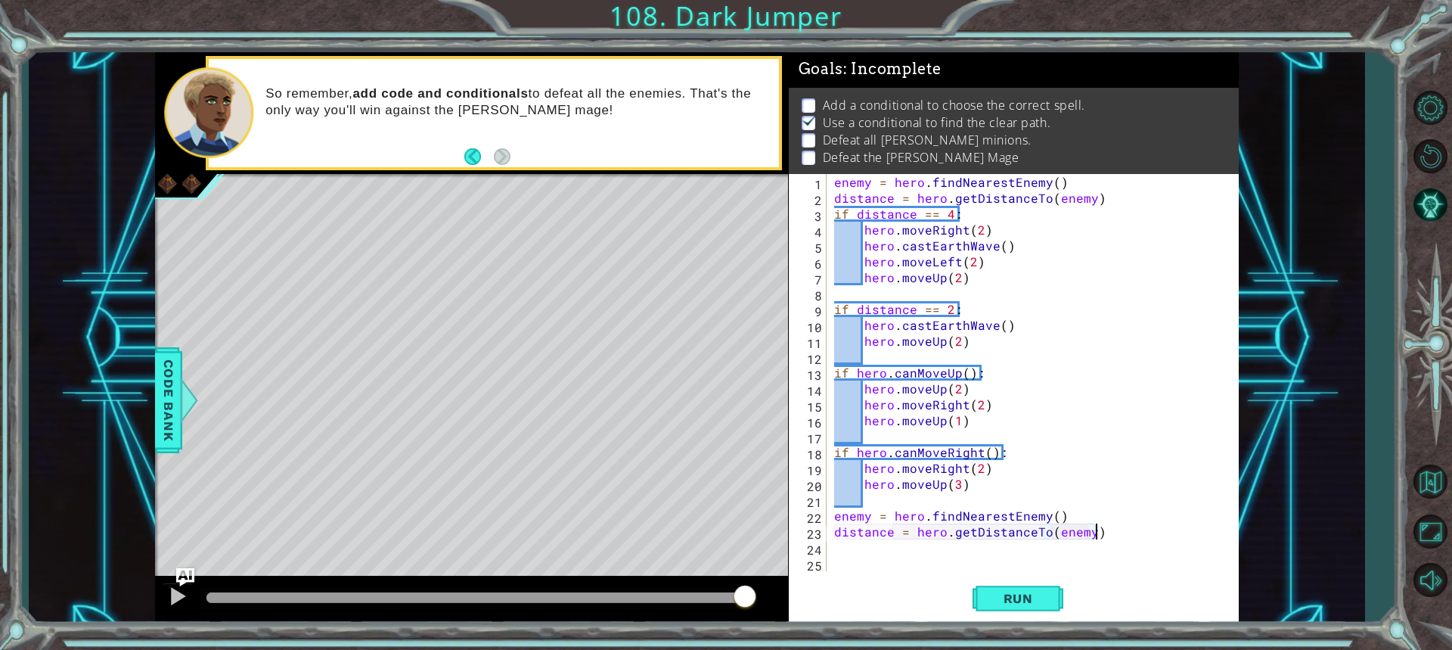
click at [1096, 529] on div "enemy = hero . findNearestEnemy ( ) distance = hero . getDistanceTo ( enemy ) i…" at bounding box center [1030, 388] width 399 height 429
click at [876, 505] on div "distance press enter hero.get Distance To press enter" at bounding box center [988, 540] width 286 height 73
type textarea "if distance == 4"
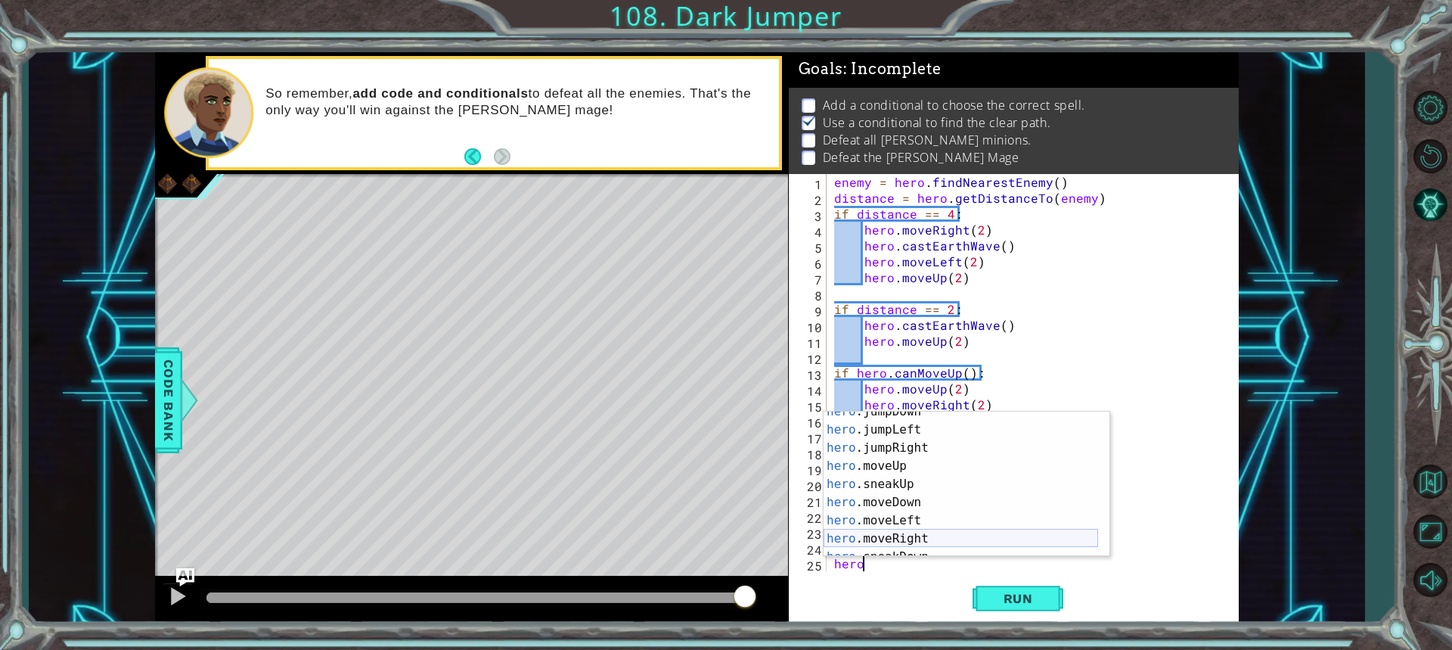
scroll to position [45, 0]
click at [923, 529] on div "hero .jumpDown press enter hero .jumpLeft press enter hero .jumpRight press ent…" at bounding box center [960, 492] width 274 height 181
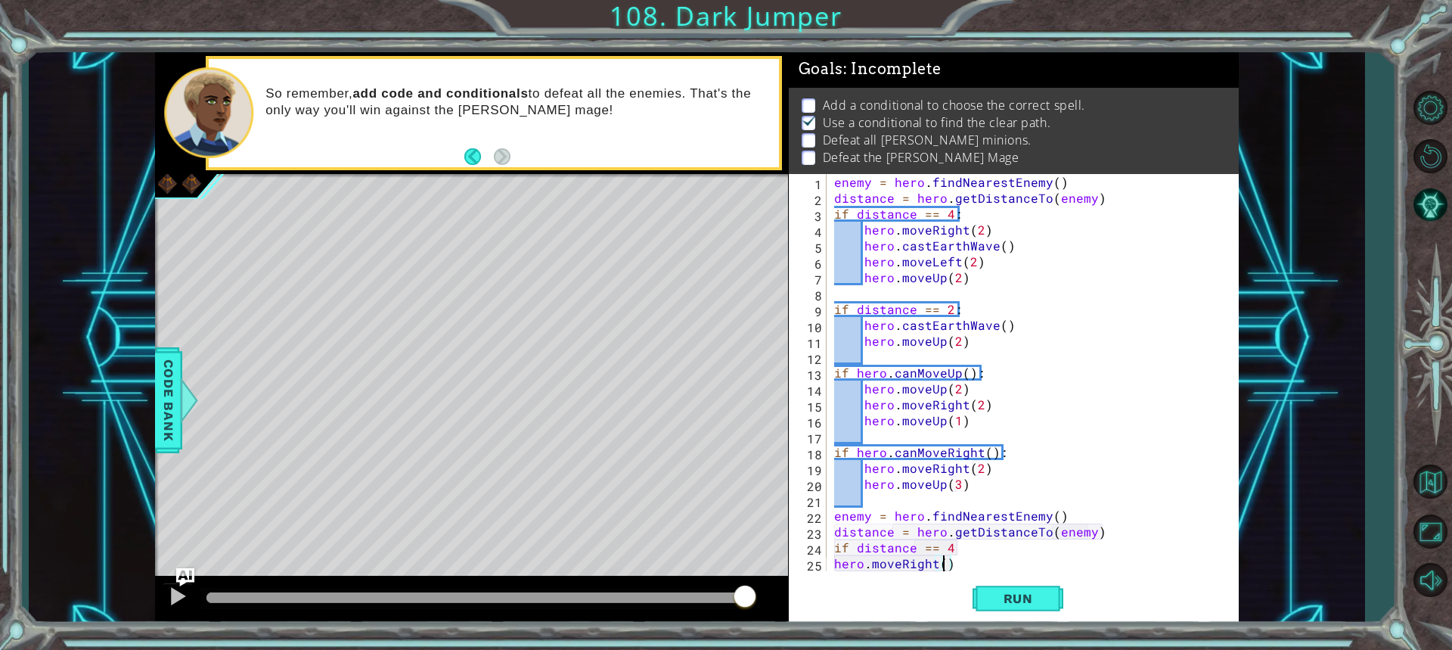
type textarea "hero.moveRight(2)"
click at [963, 563] on div "enemy = hero . findNearestEnemy ( ) distance = hero . getDistanceTo ( enemy ) i…" at bounding box center [1030, 388] width 399 height 429
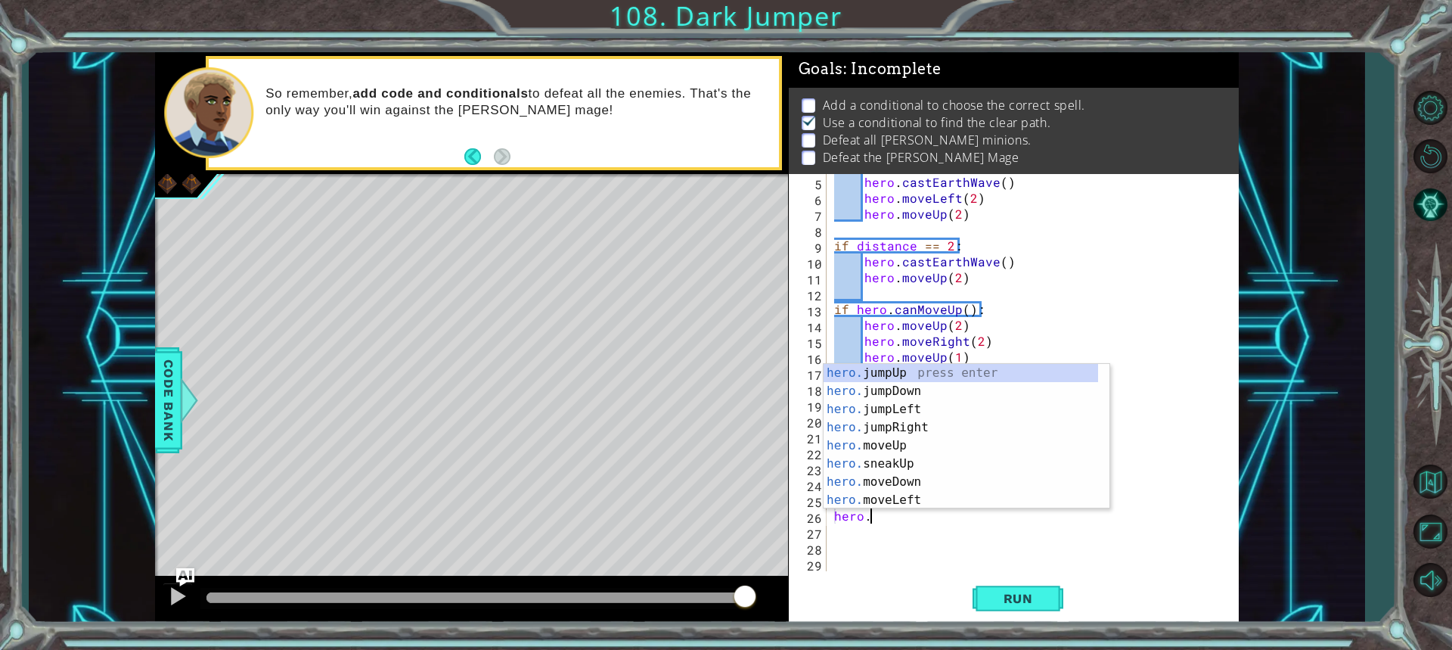
scroll to position [0, 2]
type textarea "hero.cas"
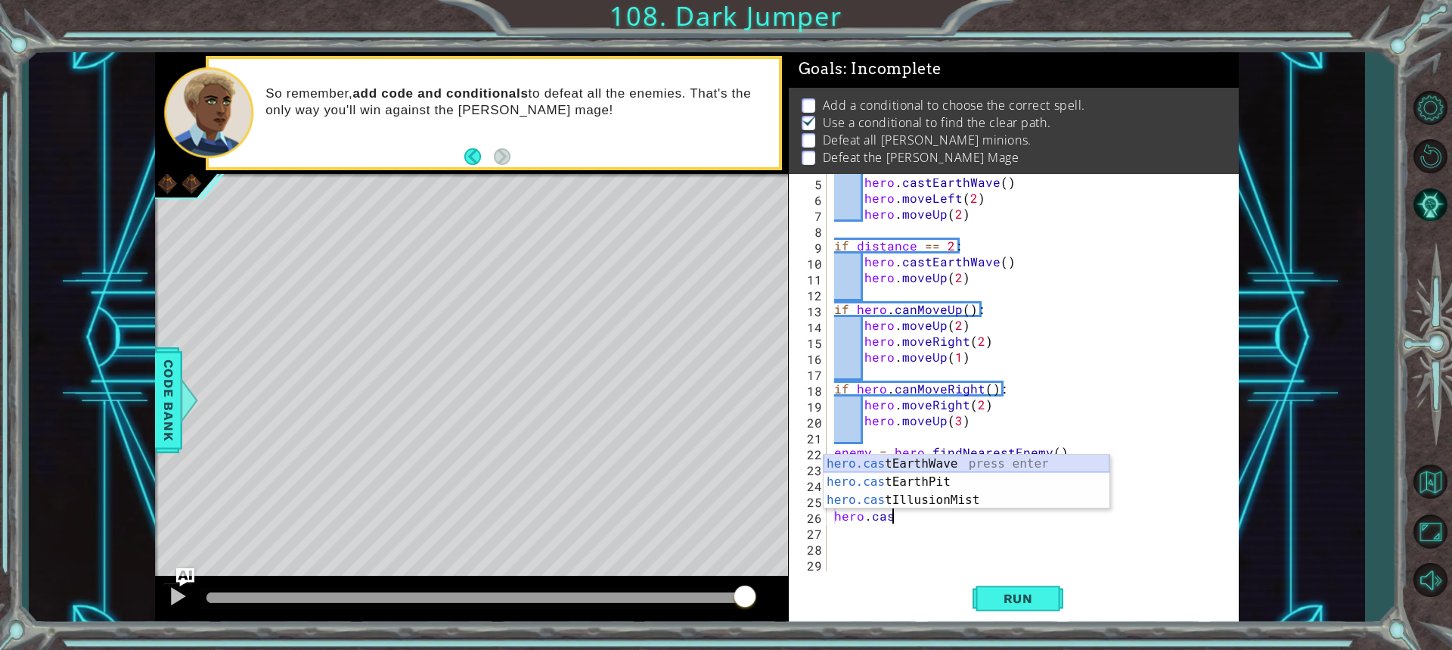
click at [892, 461] on div "hero.cas tEarthWave press enter hero.cas tEarthPit press enter hero.cas tIllusi…" at bounding box center [966, 499] width 286 height 91
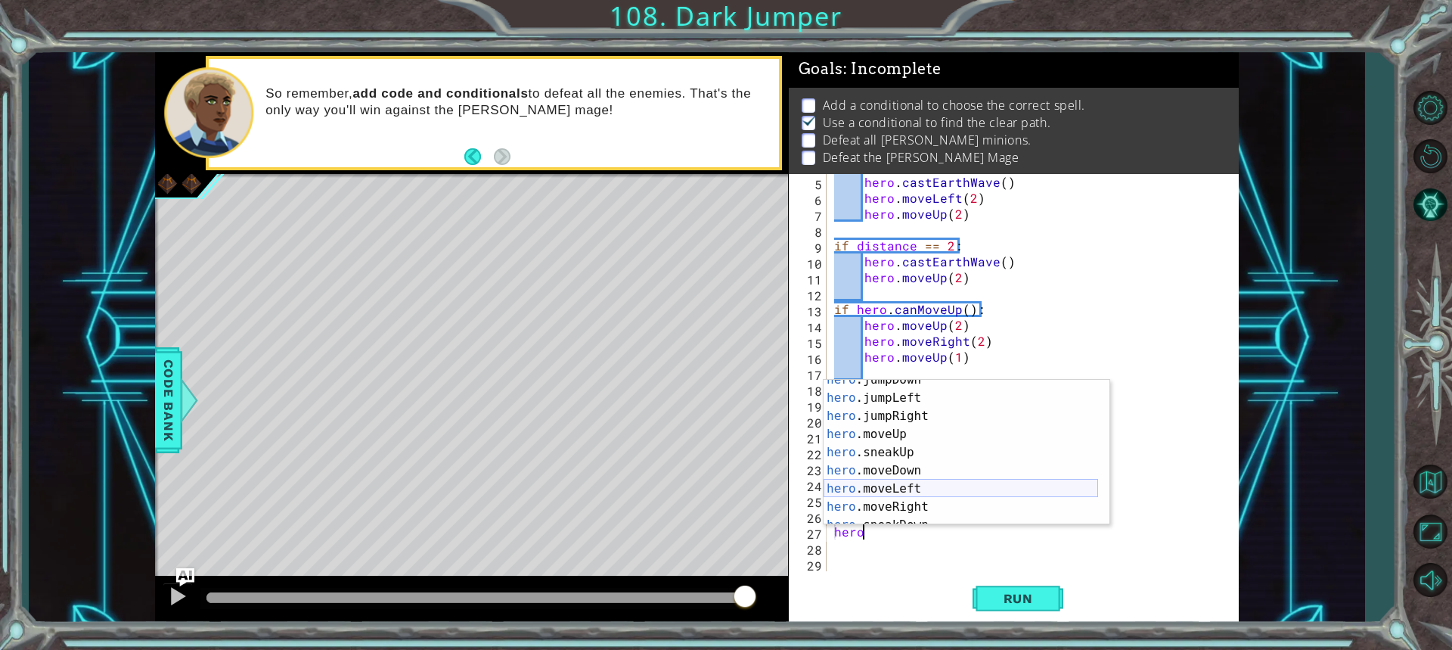
scroll to position [45, 0]
click at [926, 501] on div "hero .jumpDown press enter hero .jumpLeft press enter hero .jumpRight press ent…" at bounding box center [960, 461] width 274 height 181
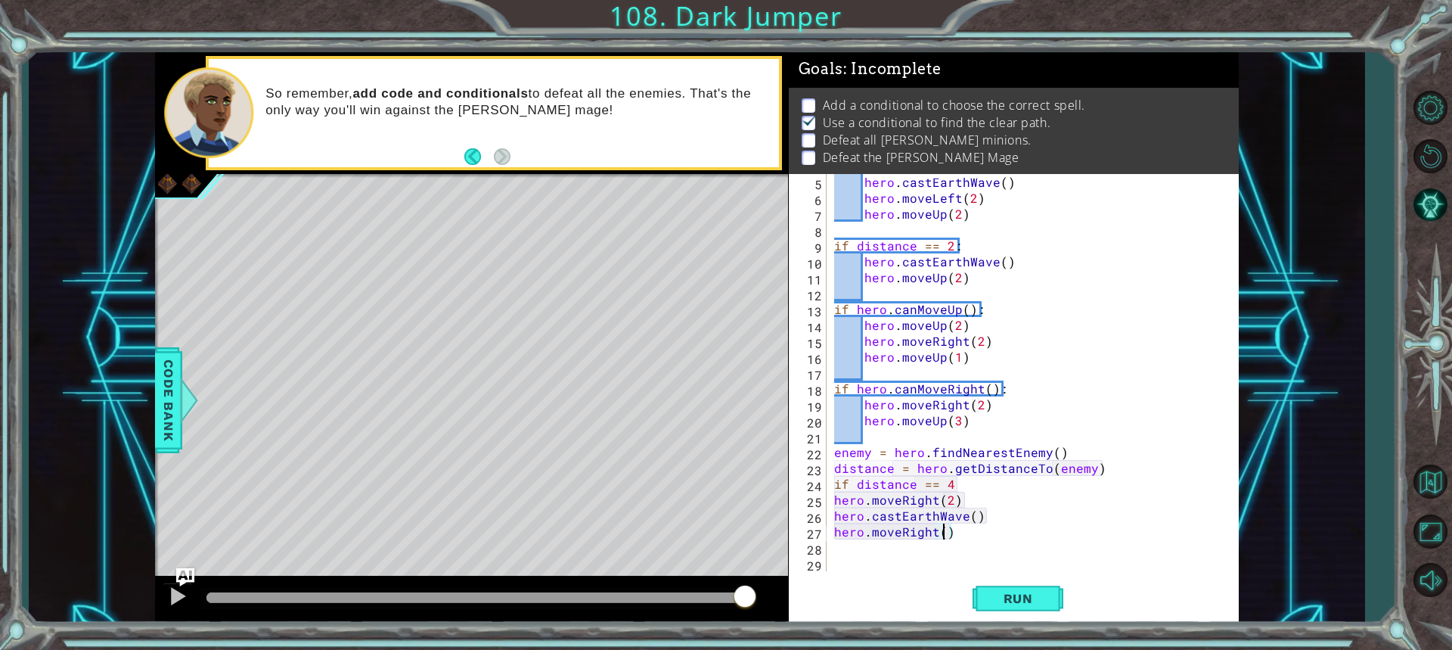
type textarea "hero.moveRight(2)"
click at [964, 535] on div "hero . castEarthWave ( ) hero . moveLeft ( 2 ) hero . moveUp ( 2 ) if distance …" at bounding box center [1030, 388] width 399 height 429
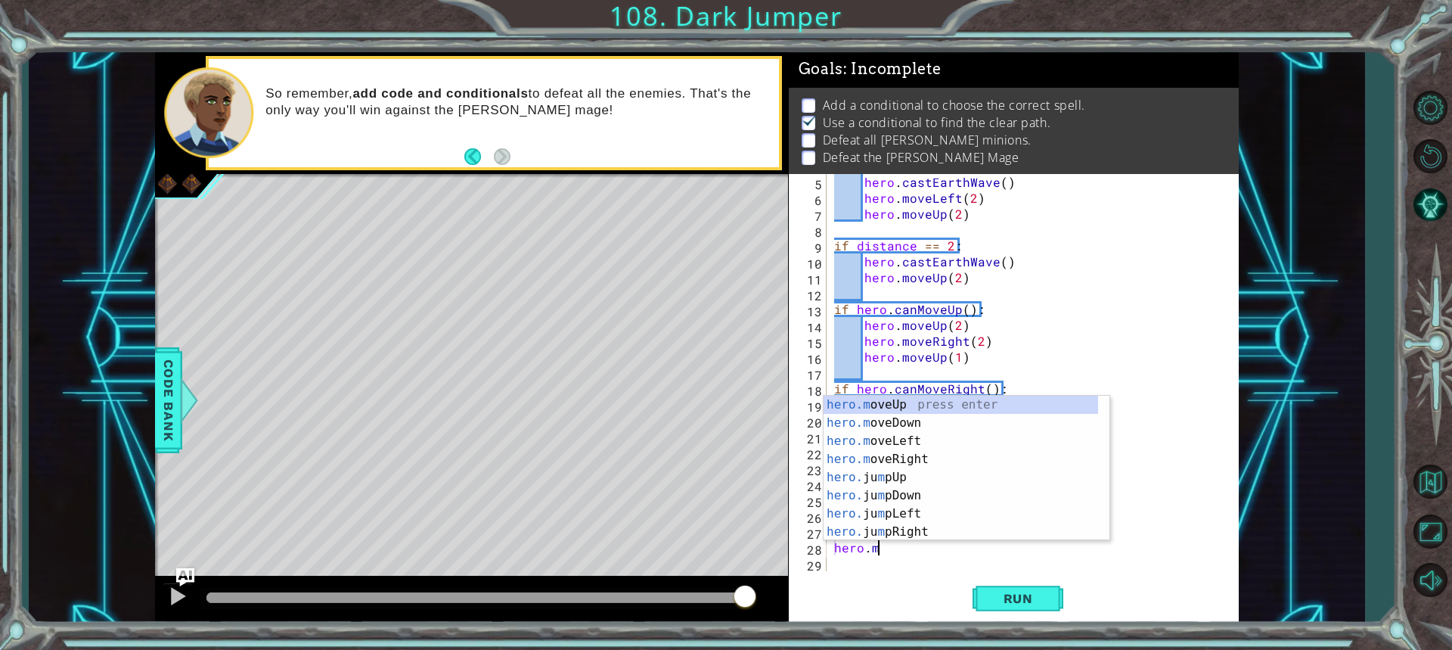
scroll to position [0, 2]
click at [865, 425] on div "[DOMAIN_NAME] veUp press enter [DOMAIN_NAME] veDown press enter [DOMAIN_NAME] v…" at bounding box center [960, 485] width 274 height 181
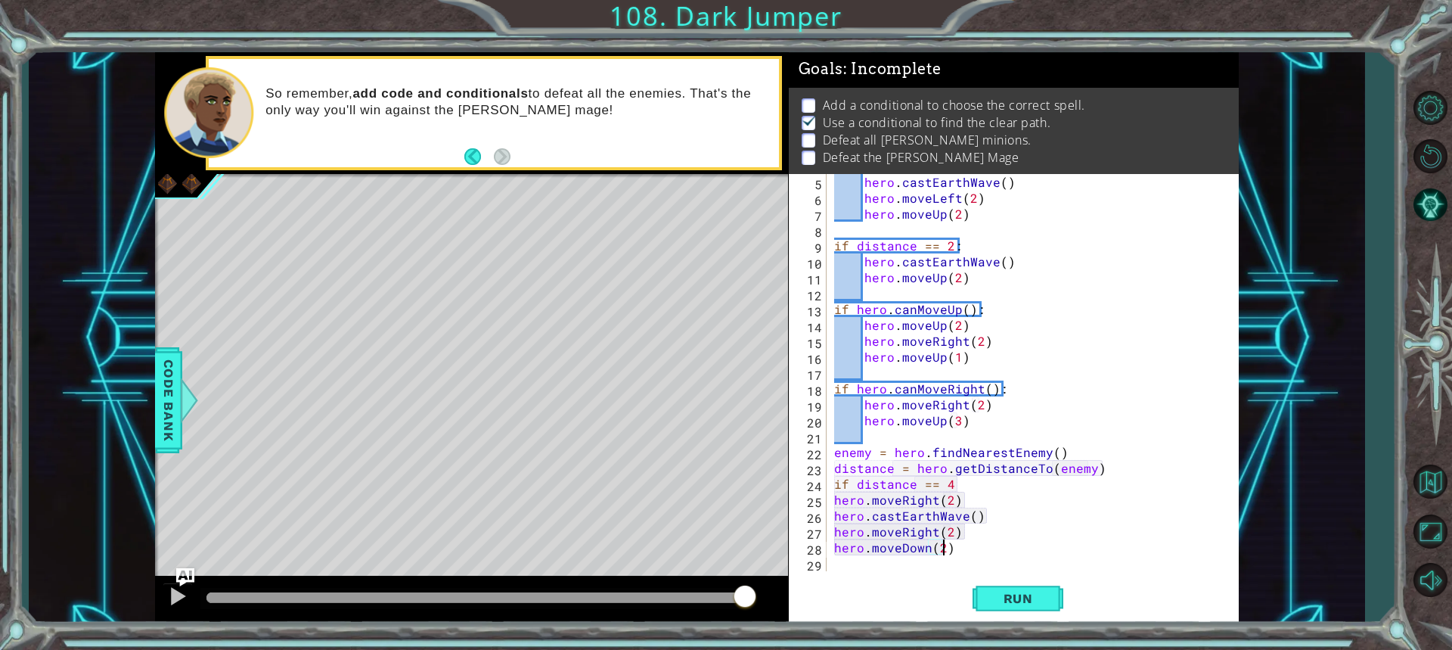
scroll to position [0, 6]
click at [1034, 591] on span "Run" at bounding box center [1018, 598] width 60 height 15
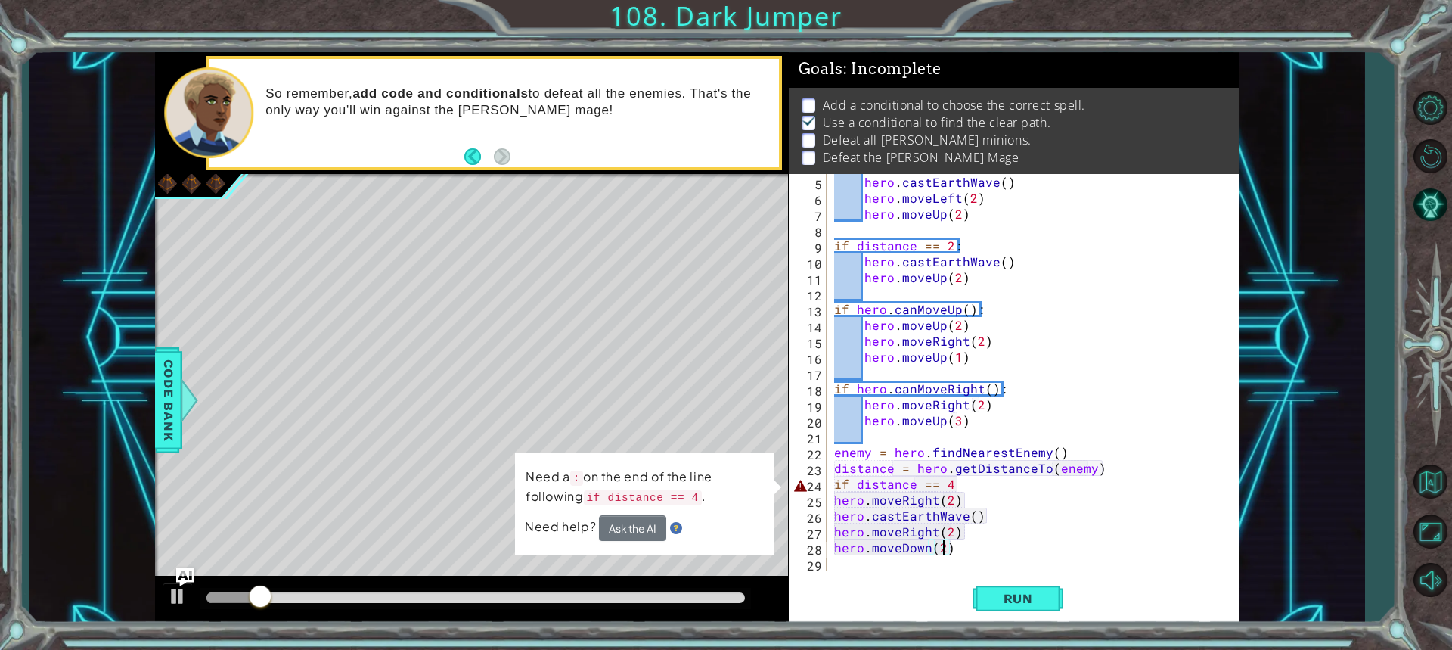
click at [954, 484] on div "hero . castEarthWave ( ) hero . moveLeft ( 2 ) hero . moveUp ( 2 ) if distance …" at bounding box center [1030, 388] width 399 height 429
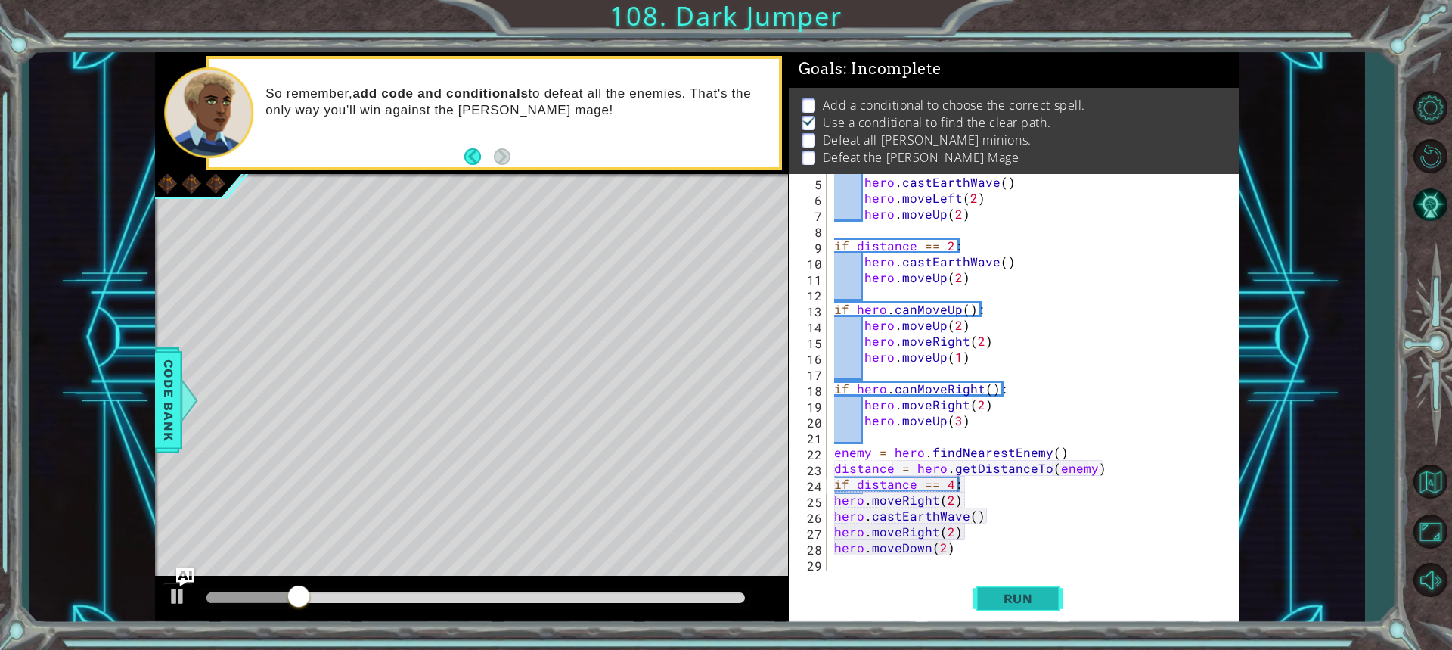
click at [996, 603] on span "Run" at bounding box center [1018, 598] width 60 height 15
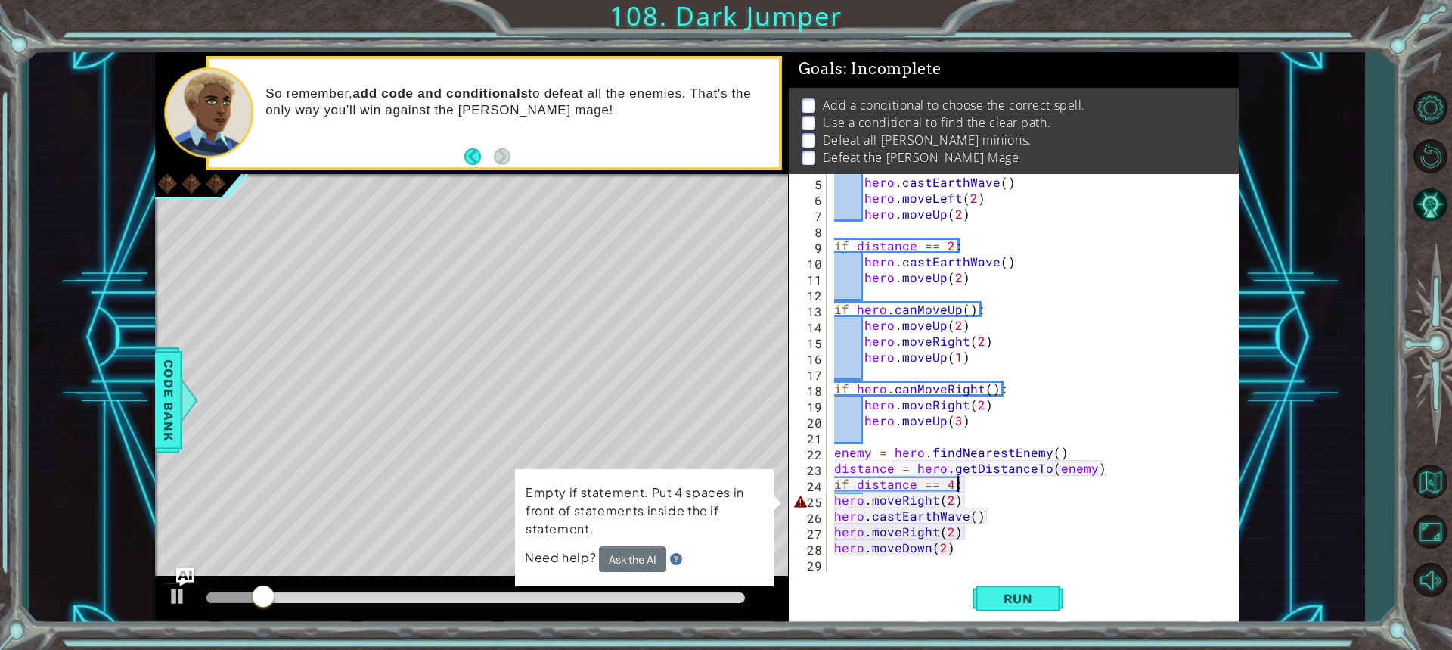
click at [833, 499] on div "hero . castEarthWave ( ) hero . moveLeft ( 2 ) hero . moveUp ( 2 ) if distance …" at bounding box center [1030, 388] width 399 height 429
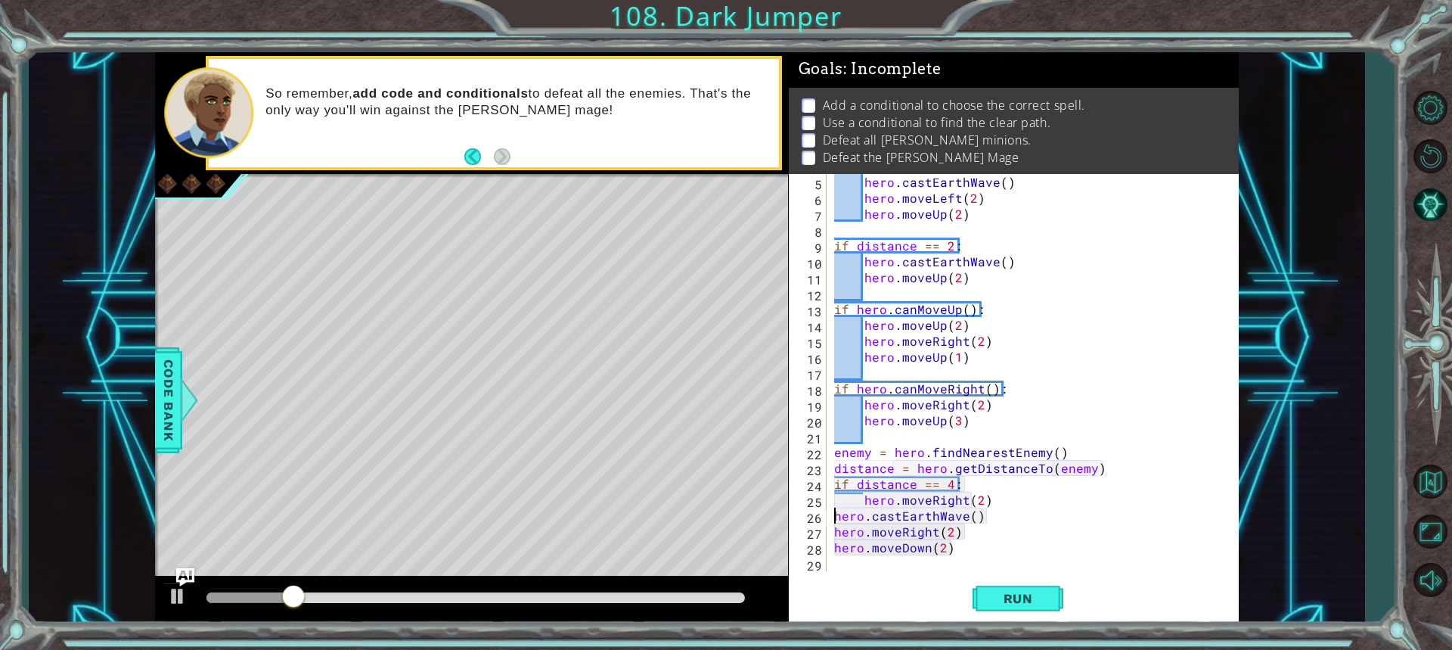
click at [831, 511] on div "hero . castEarthWave ( ) hero . moveLeft ( 2 ) hero . moveUp ( 2 ) if distance …" at bounding box center [1030, 388] width 399 height 429
click at [833, 529] on div "hero . castEarthWave ( ) hero . moveLeft ( 2 ) hero . moveUp ( 2 ) if distance …" at bounding box center [1030, 388] width 399 height 429
click at [831, 550] on div "hero . castEarthWave ( ) hero . moveLeft ( 2 ) hero . moveUp ( 2 ) if distance …" at bounding box center [1030, 388] width 399 height 429
click at [981, 587] on button "Run" at bounding box center [1017, 597] width 91 height 45
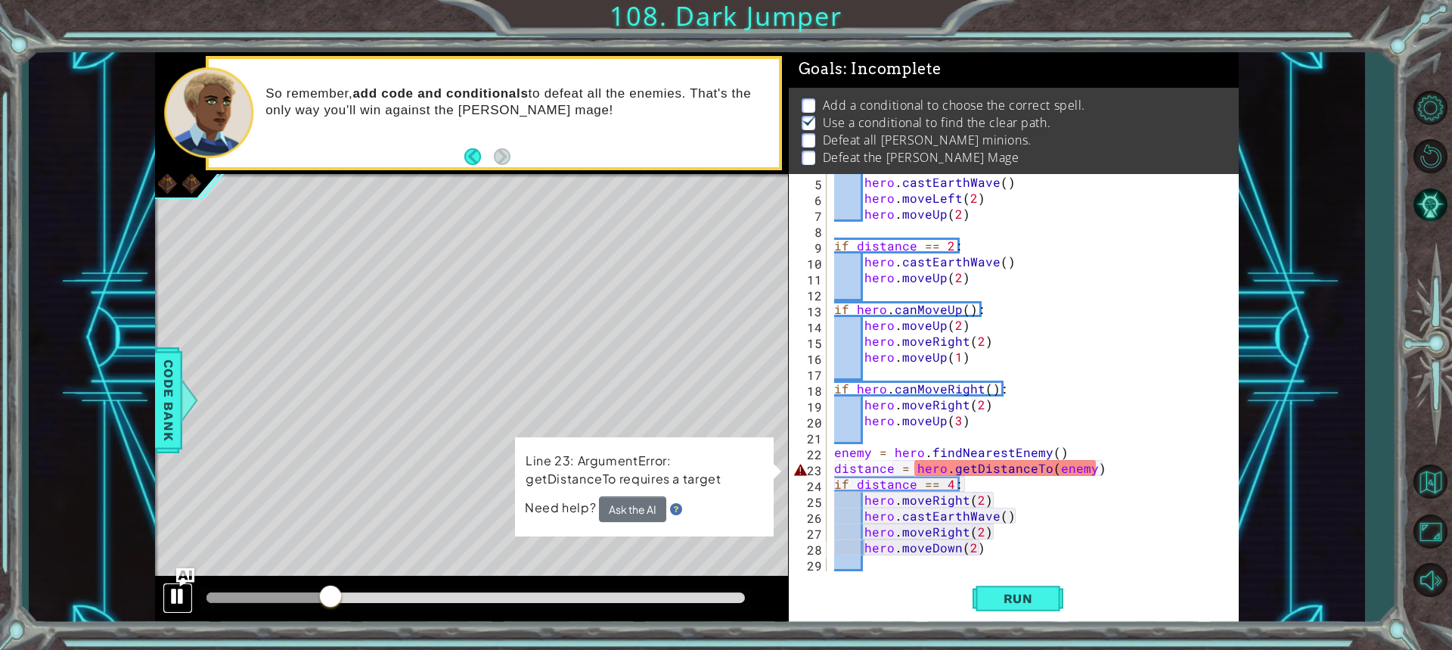
click at [176, 600] on div at bounding box center [178, 596] width 20 height 20
click at [1108, 469] on div "hero . castEarthWave ( ) hero . moveLeft ( 2 ) hero . moveUp ( 2 ) if distance …" at bounding box center [1030, 388] width 399 height 429
type textarea "distance = hero.getDistanceTo(enemy)"
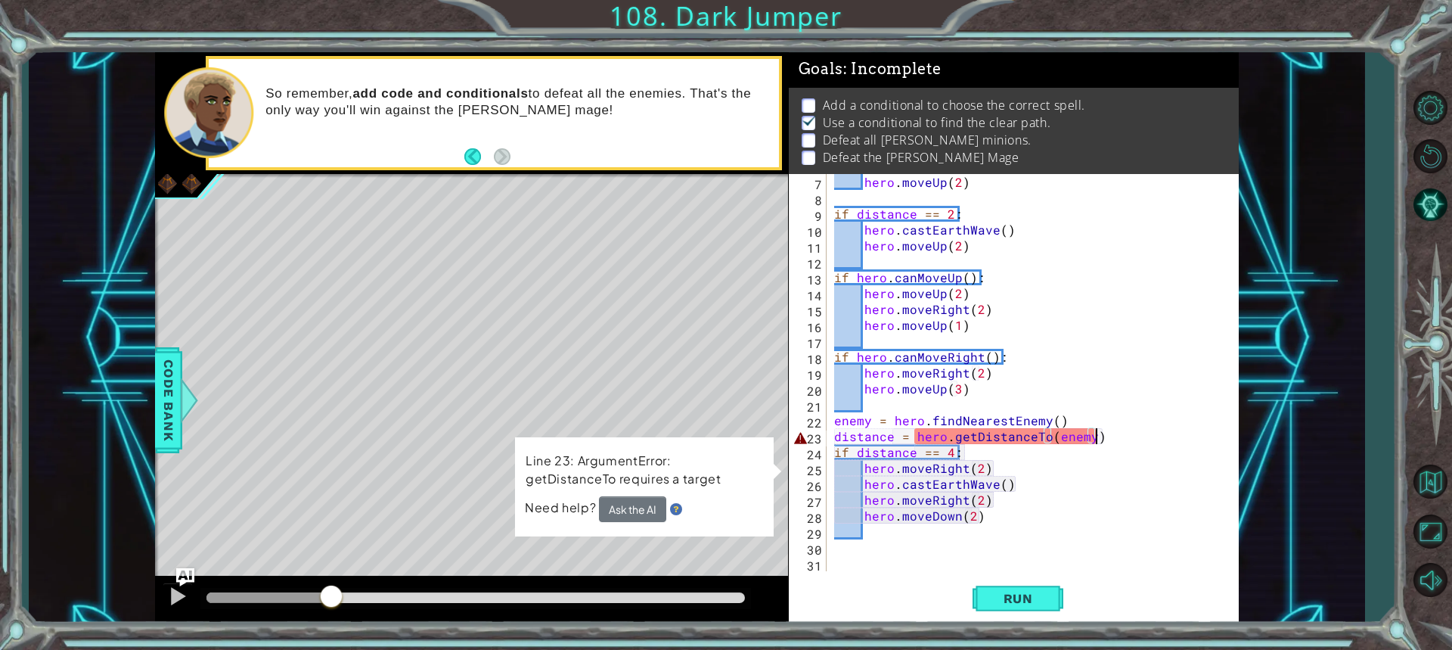
scroll to position [95, 0]
click at [163, 404] on span "Code Bank" at bounding box center [169, 400] width 24 height 92
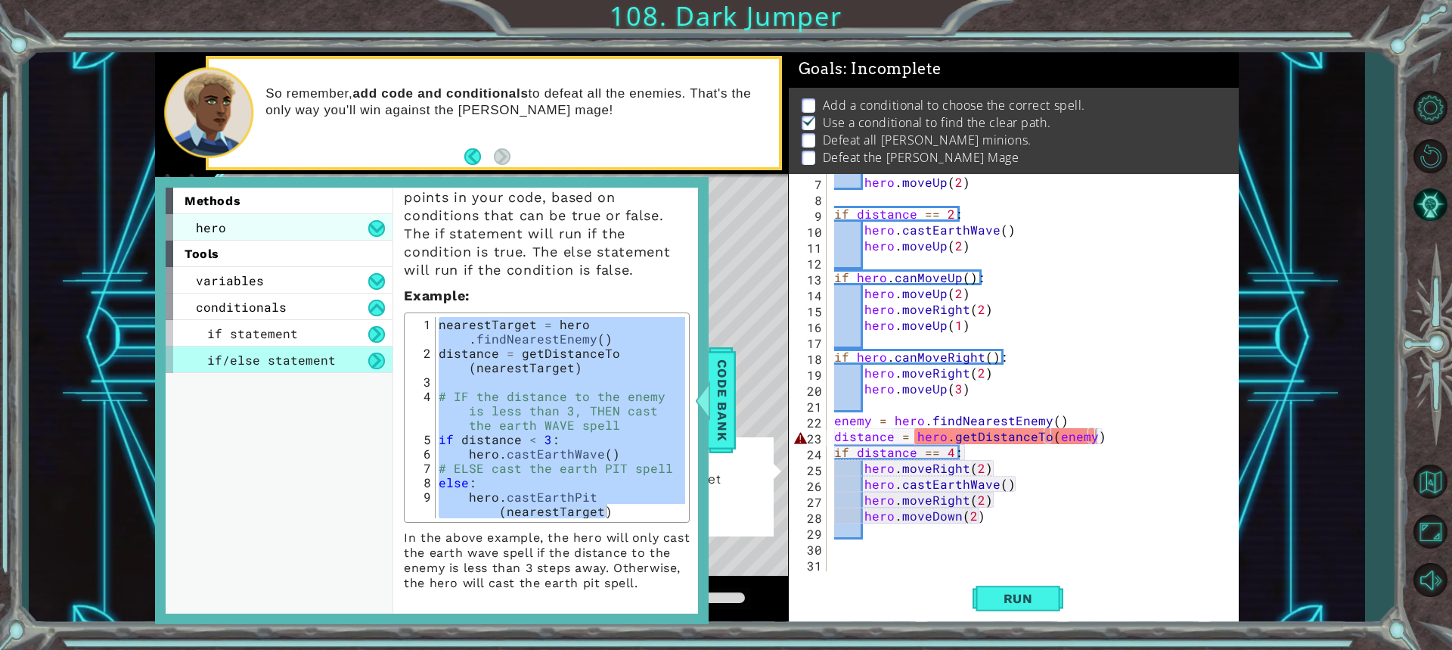
click at [318, 230] on div "hero" at bounding box center [279, 227] width 227 height 26
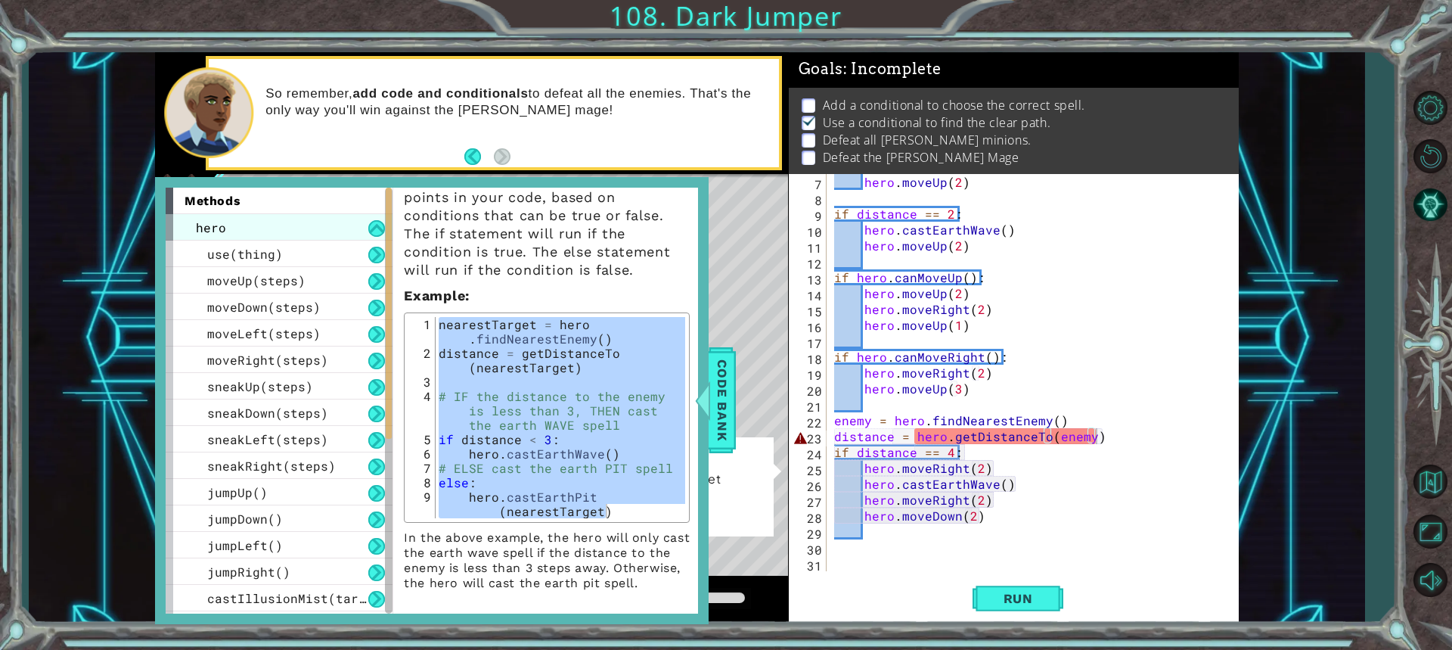
click at [318, 230] on div "hero" at bounding box center [279, 227] width 227 height 26
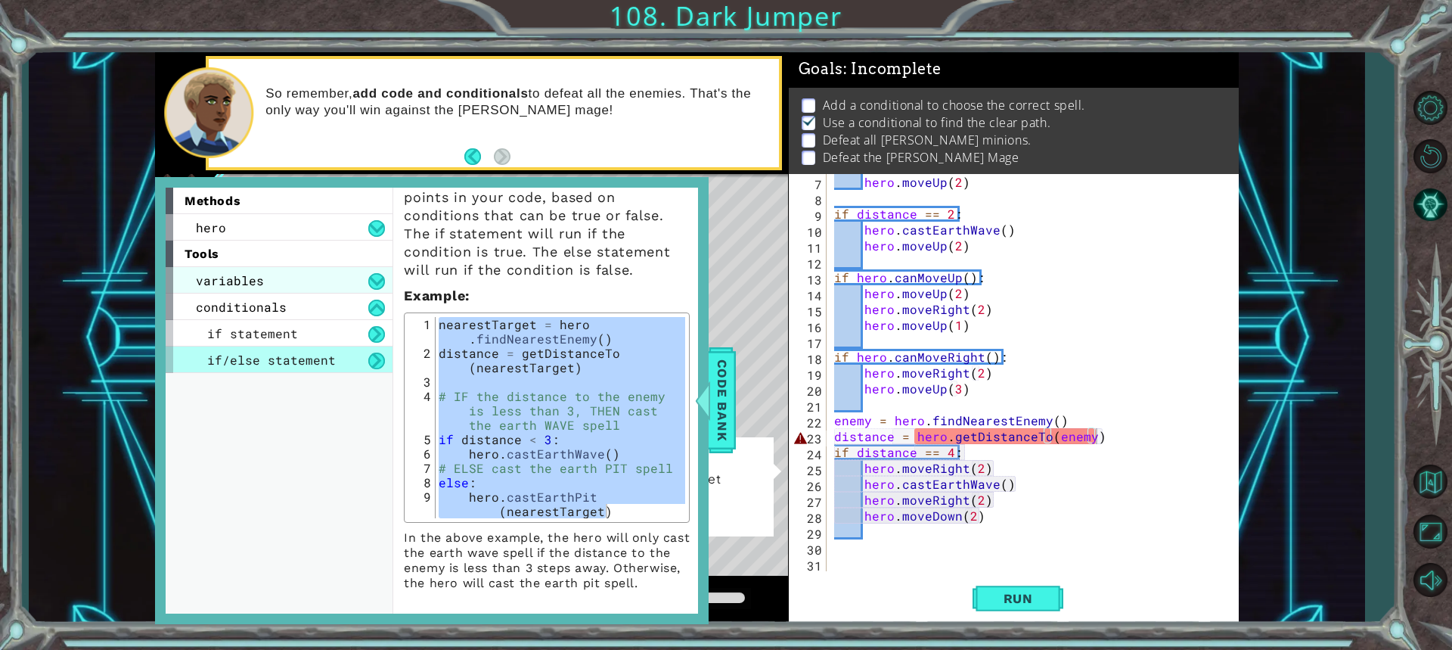
click at [309, 285] on div "variables" at bounding box center [279, 280] width 227 height 26
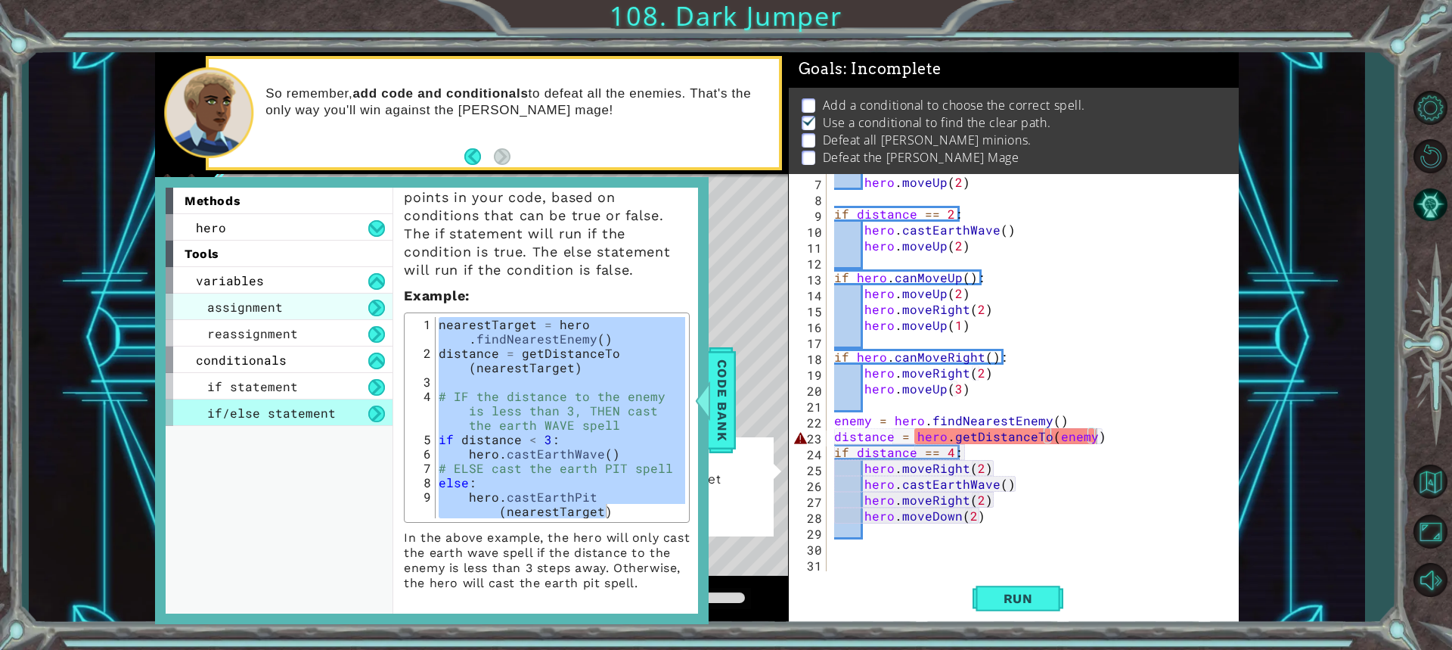
click at [276, 310] on span "assignment" at bounding box center [245, 307] width 76 height 16
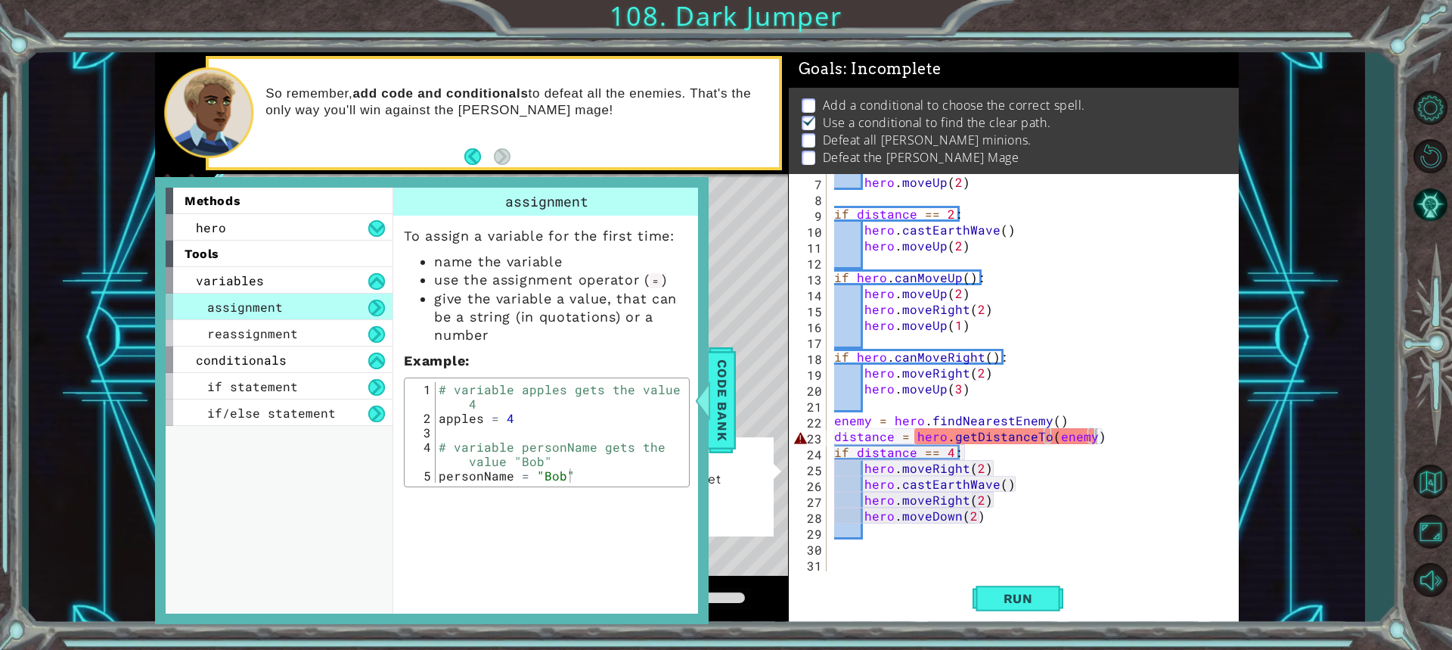
scroll to position [0, 0]
click at [244, 223] on div "hero" at bounding box center [279, 227] width 227 height 26
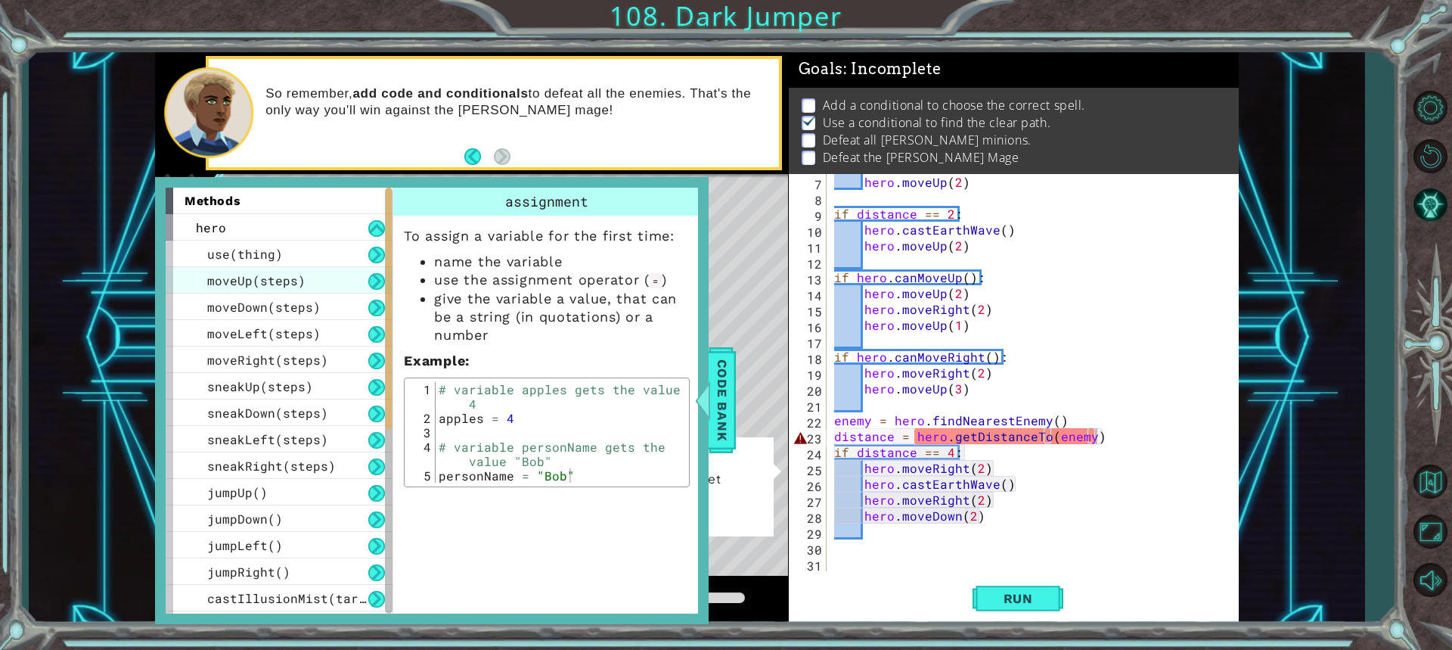
scroll to position [302, 0]
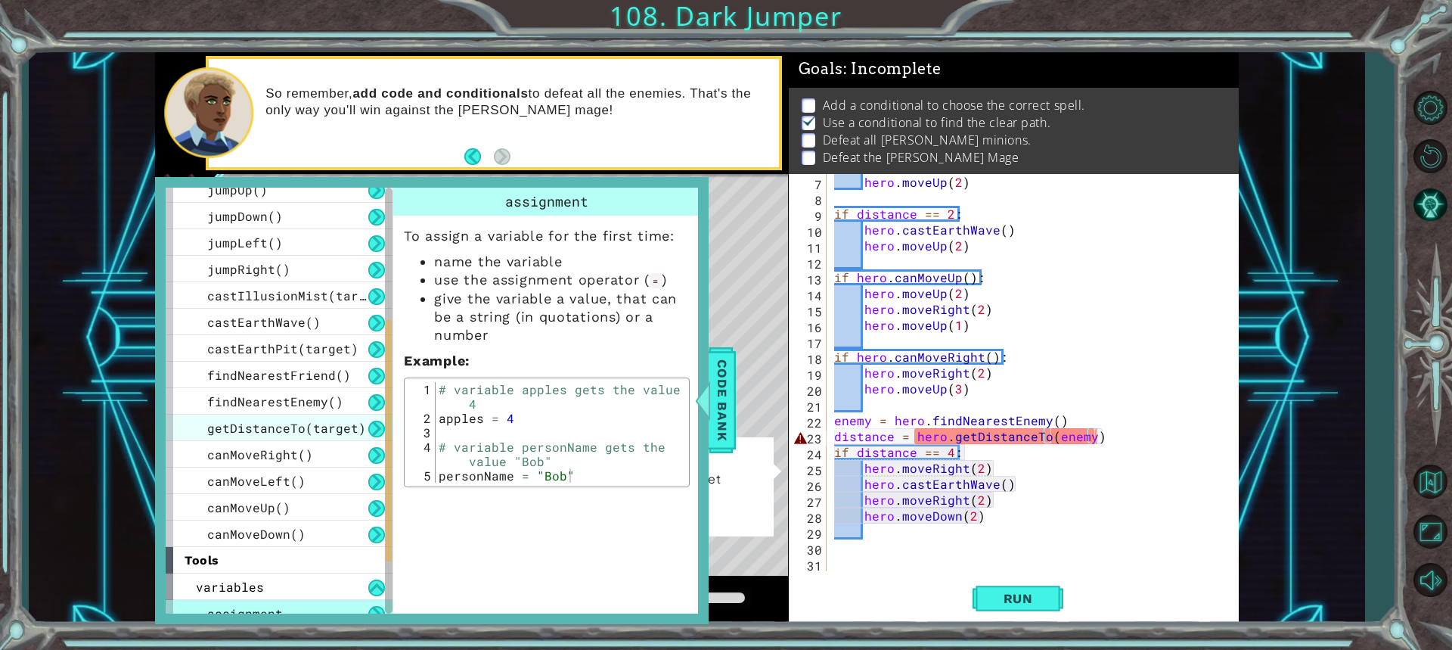
click at [270, 421] on span "getDistanceTo(target)" at bounding box center [286, 428] width 159 height 16
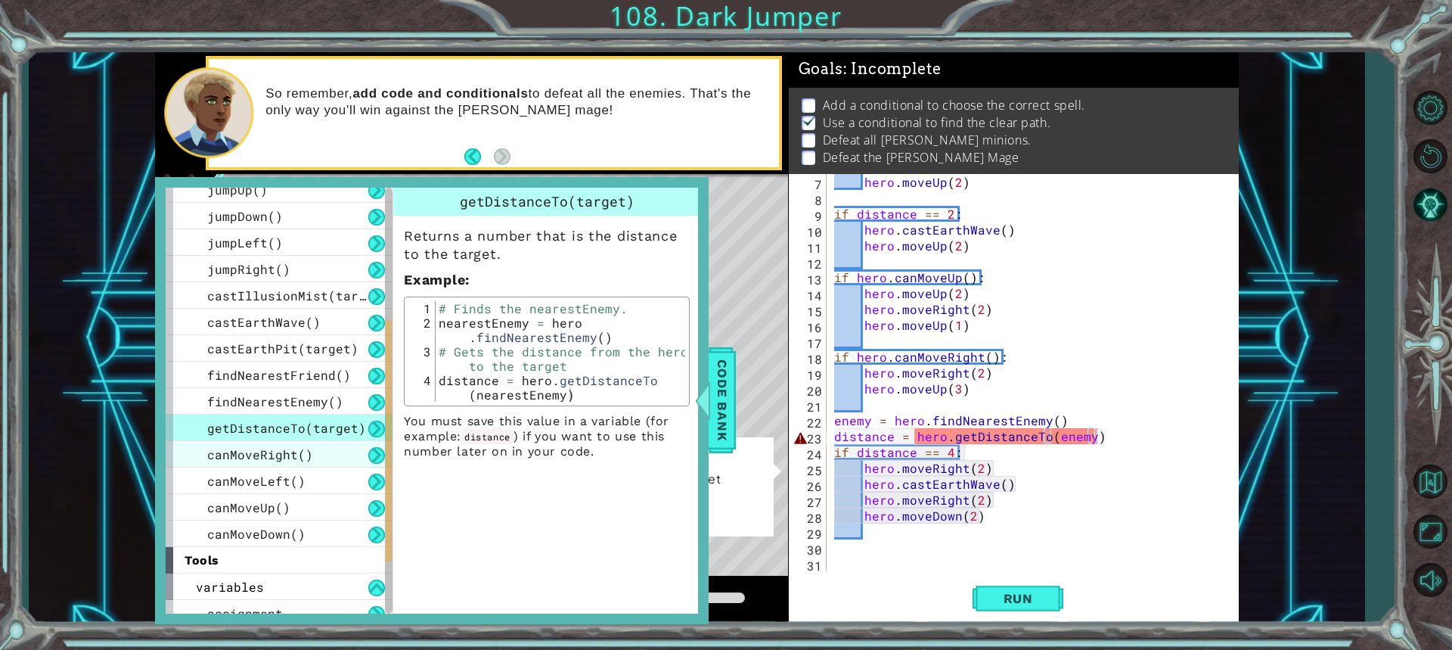
scroll to position [378, 0]
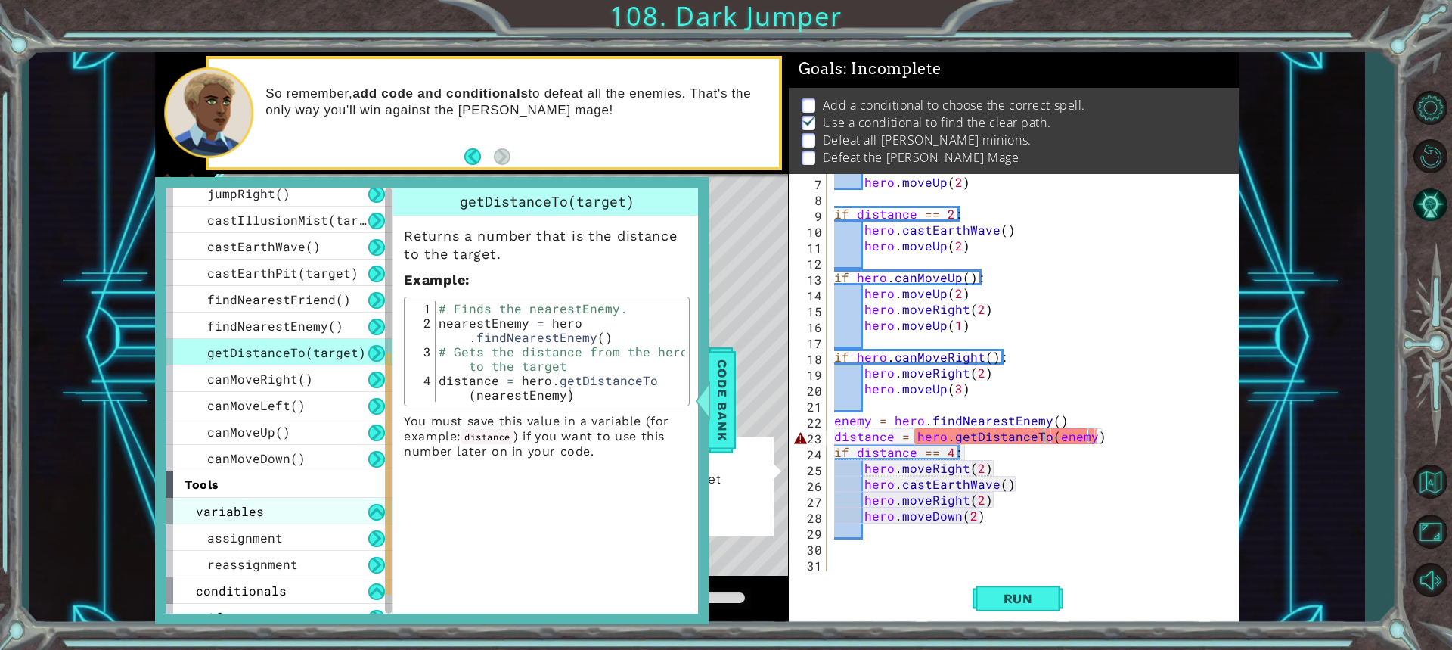
click at [318, 513] on div "variables" at bounding box center [279, 511] width 227 height 26
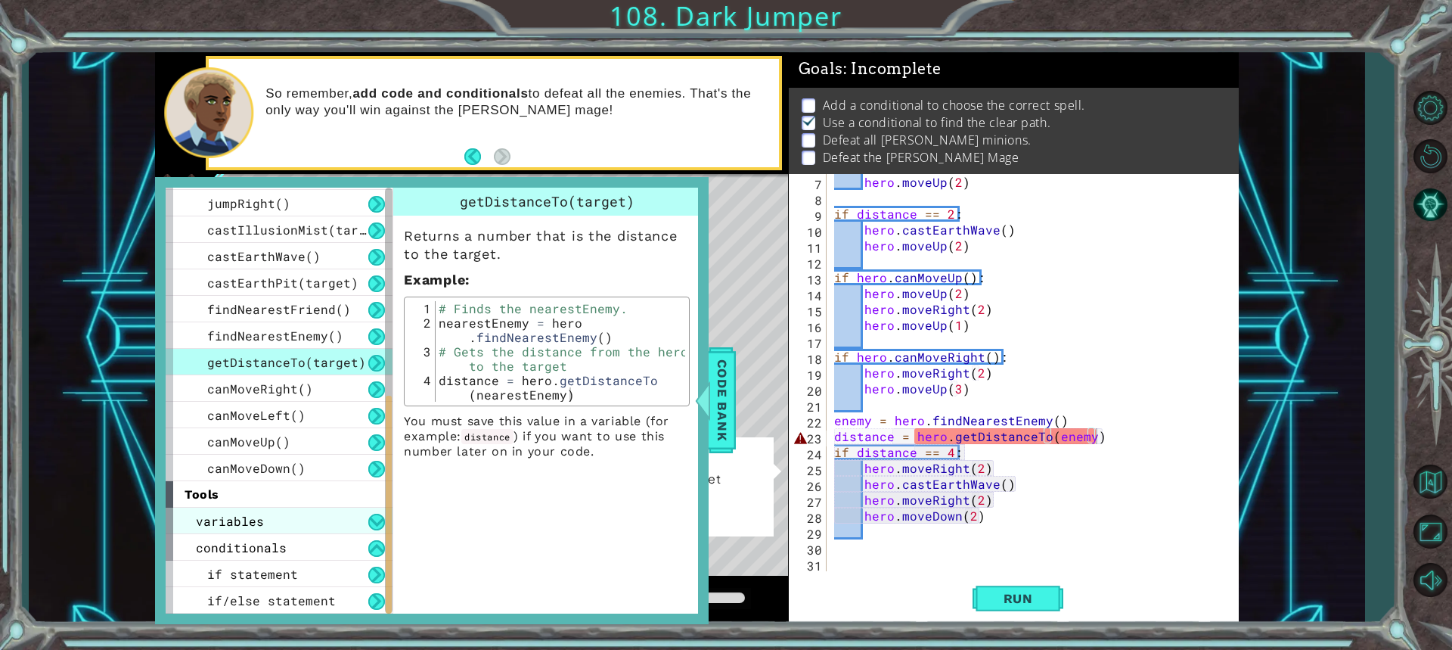
click at [318, 513] on div "variables" at bounding box center [279, 520] width 227 height 26
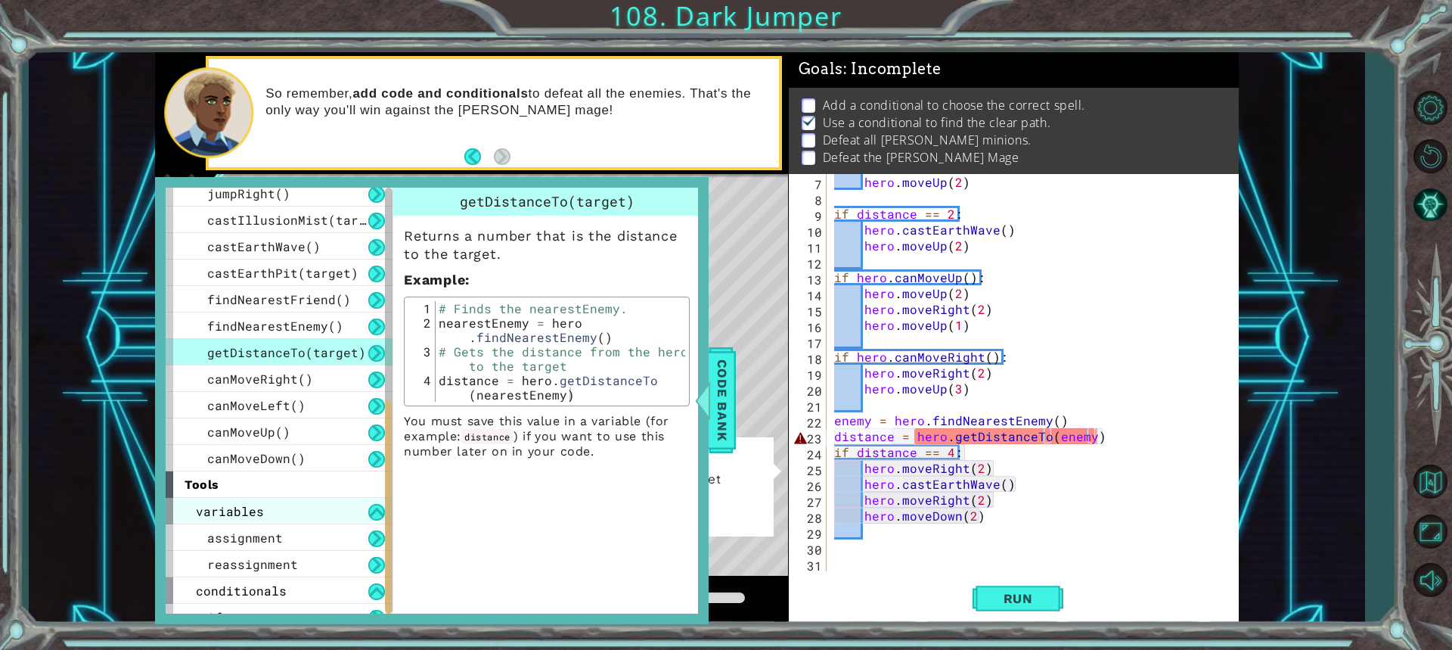
scroll to position [421, 0]
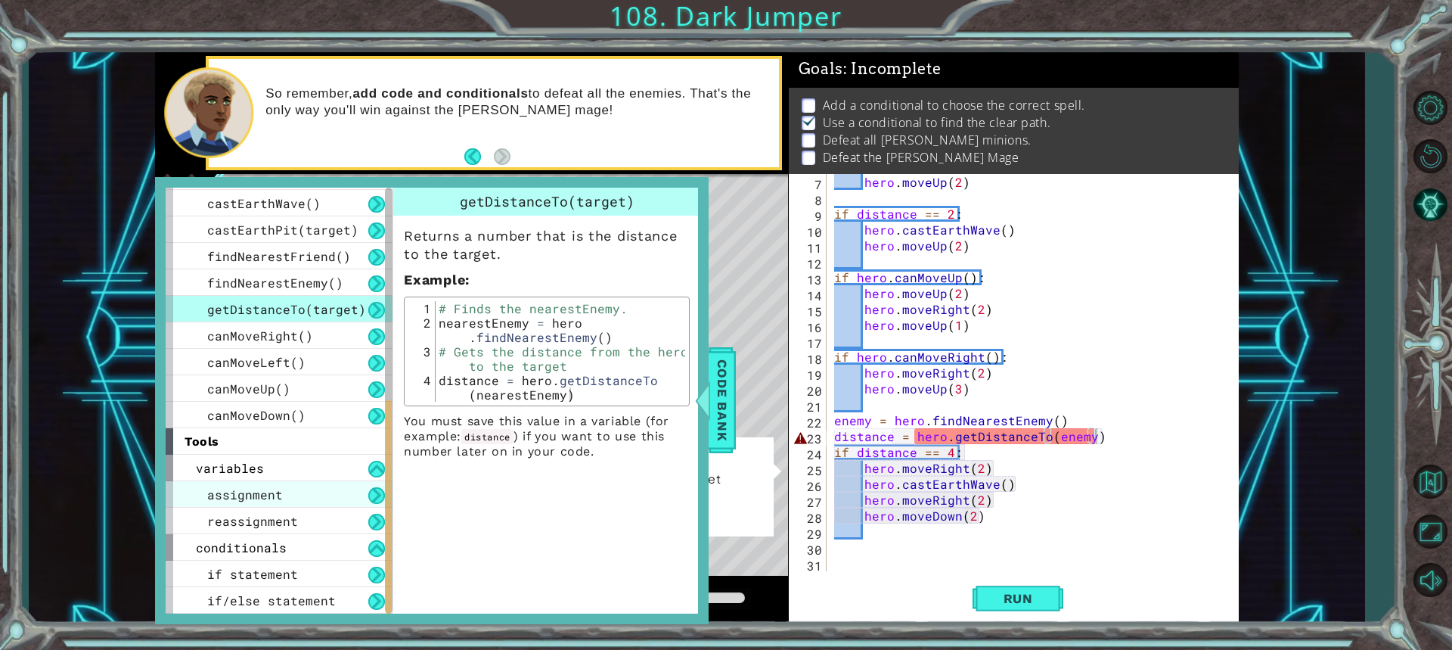
click at [245, 484] on div "assignment" at bounding box center [279, 494] width 227 height 26
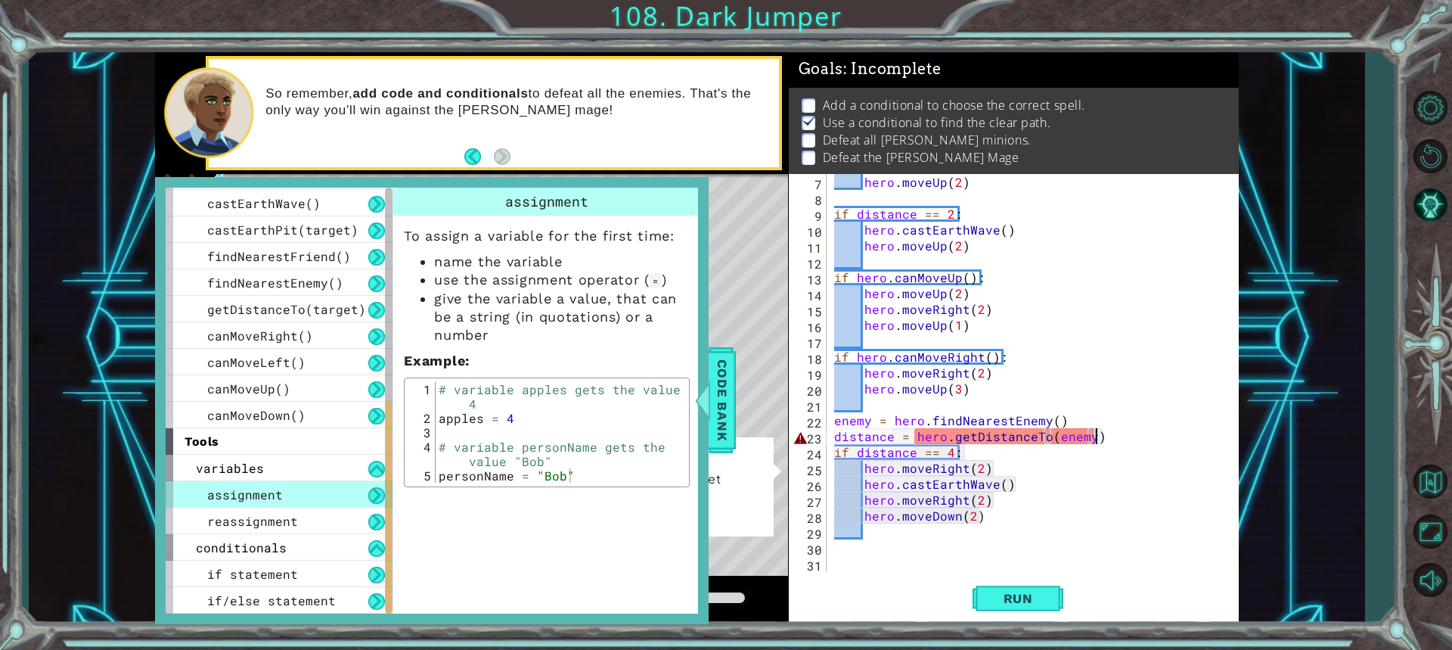
click at [1102, 439] on div "hero . moveUp ( 2 ) if distance == 2 : hero . castEarthWave ( ) hero . moveUp (…" at bounding box center [1030, 388] width 399 height 429
click at [330, 310] on span "getDistanceTo(target)" at bounding box center [286, 309] width 159 height 16
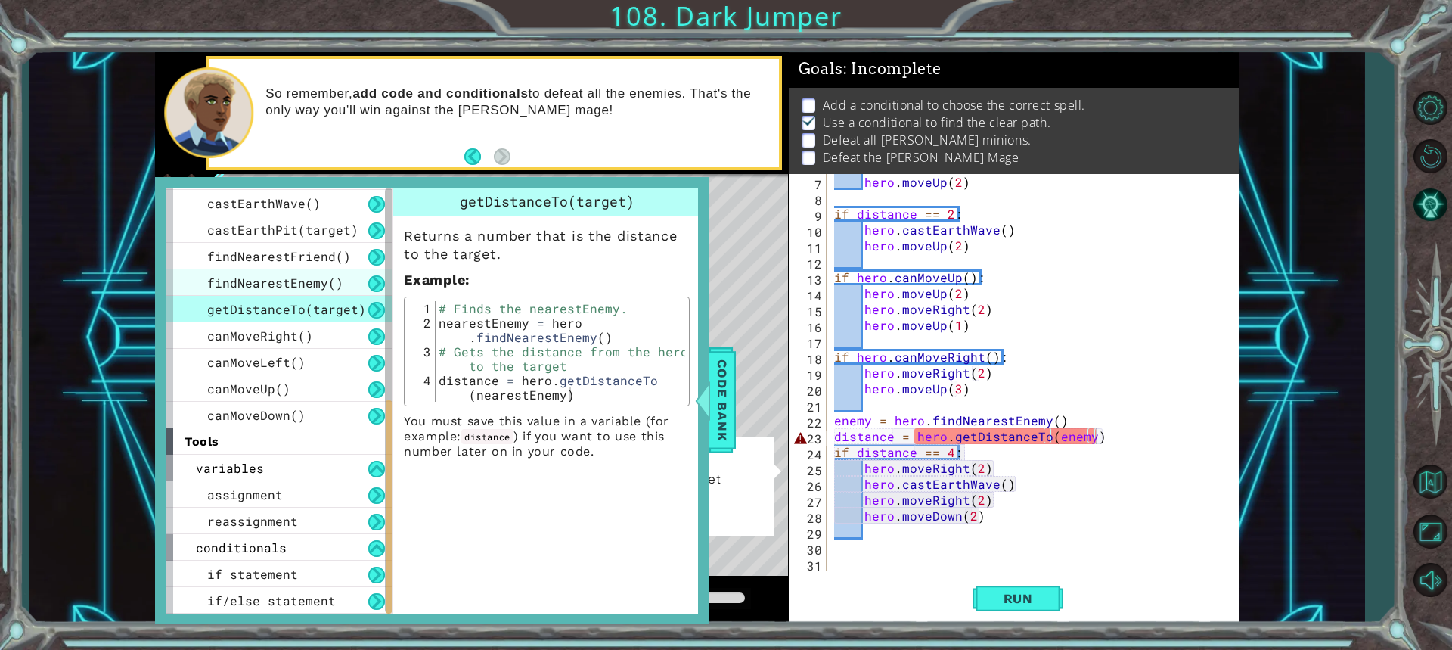
click at [299, 287] on span "findNearestEnemy()" at bounding box center [275, 282] width 136 height 16
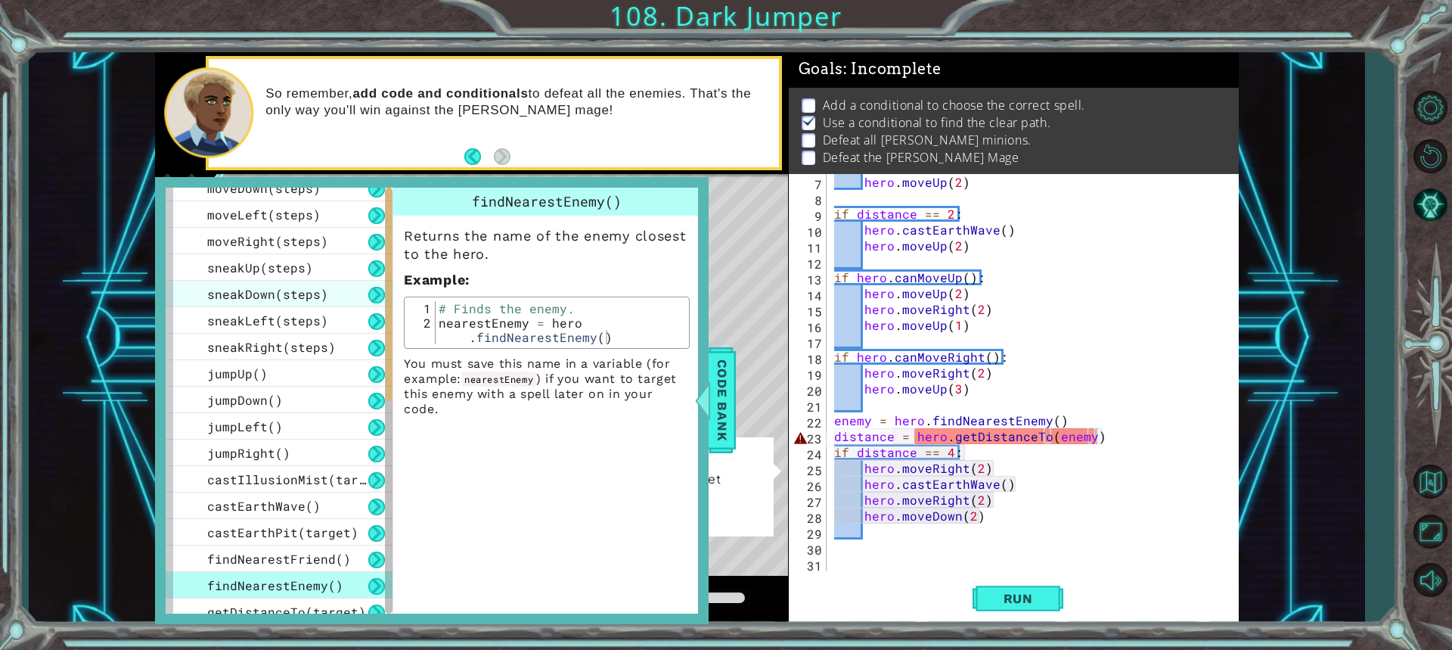
scroll to position [0, 0]
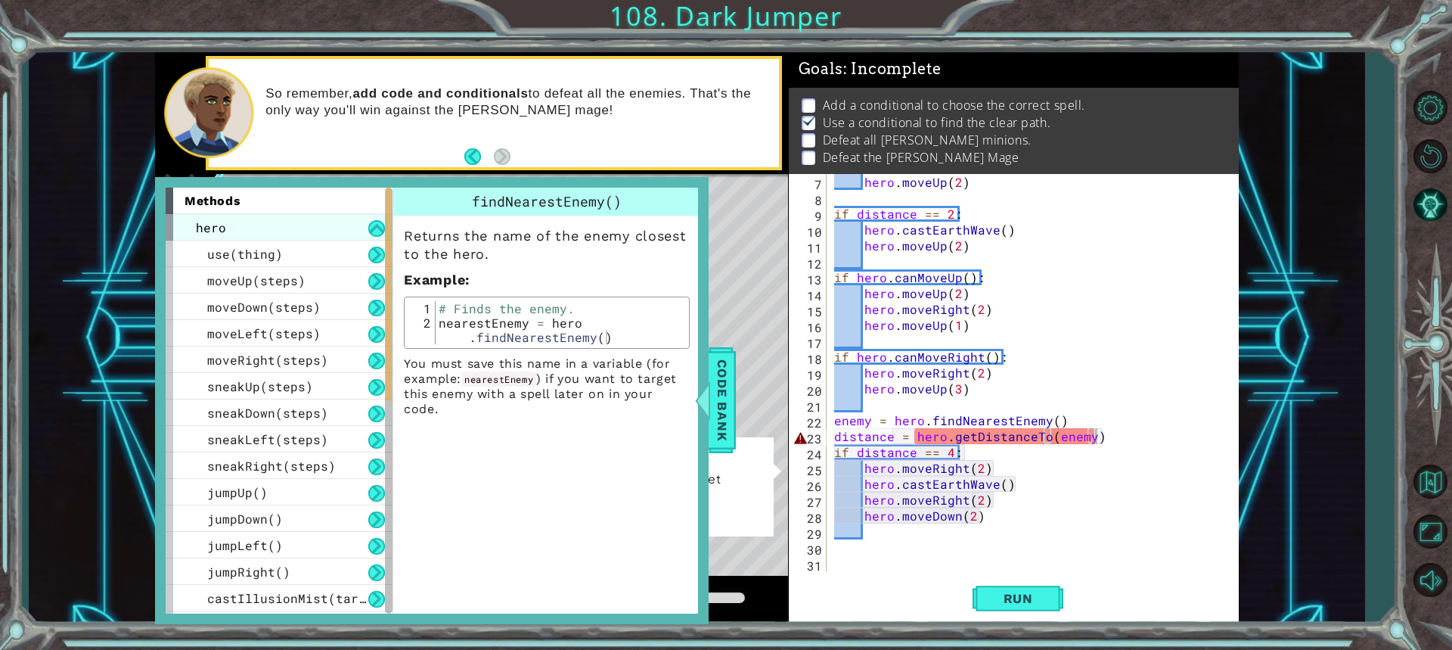
click at [271, 224] on div "hero" at bounding box center [279, 227] width 227 height 26
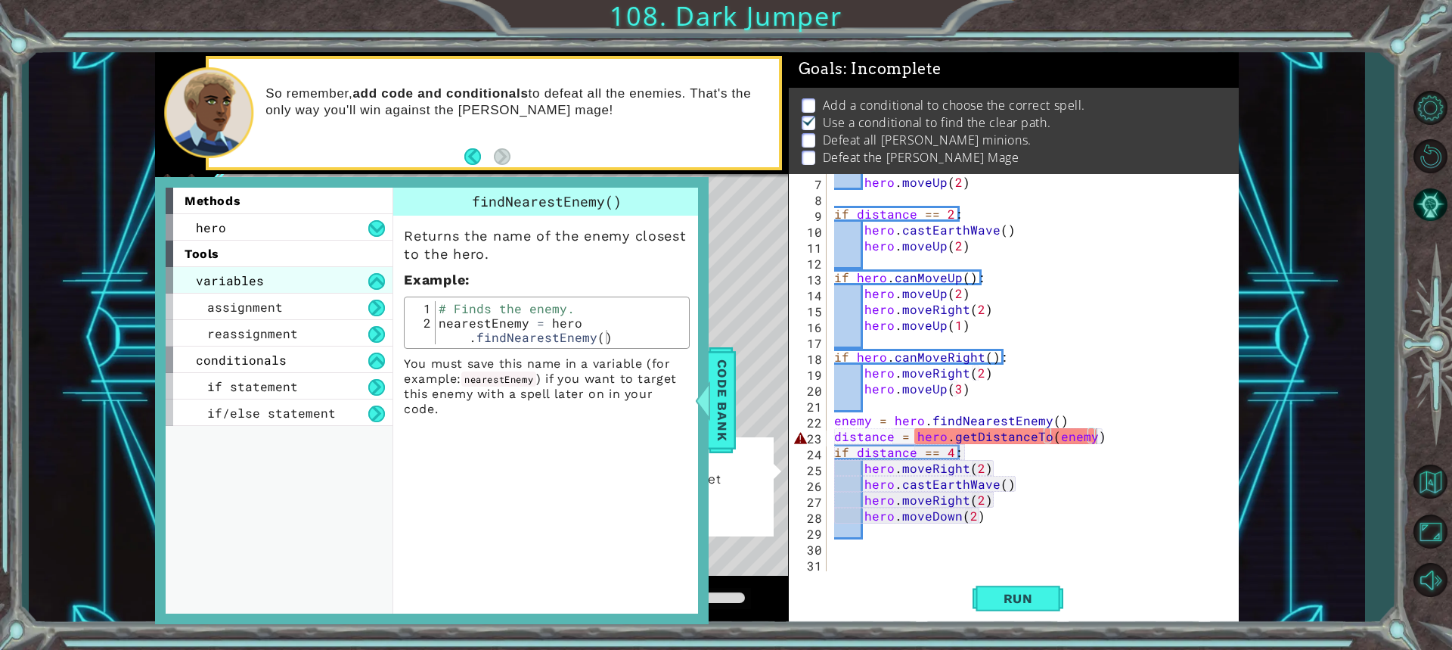
click at [293, 281] on div "variables" at bounding box center [279, 280] width 227 height 26
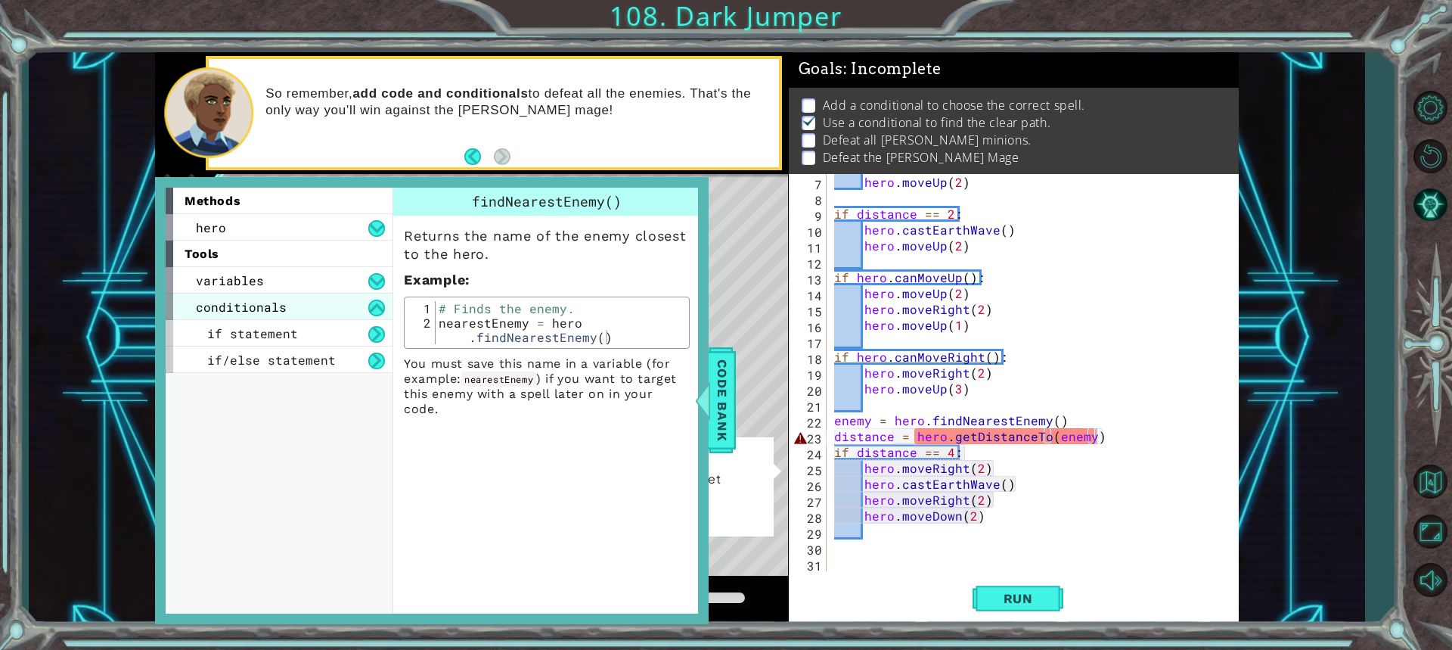
click at [262, 306] on span "conditionals" at bounding box center [241, 307] width 91 height 16
click at [237, 306] on span "conditionals" at bounding box center [241, 307] width 91 height 16
